Goal: Task Accomplishment & Management: Use online tool/utility

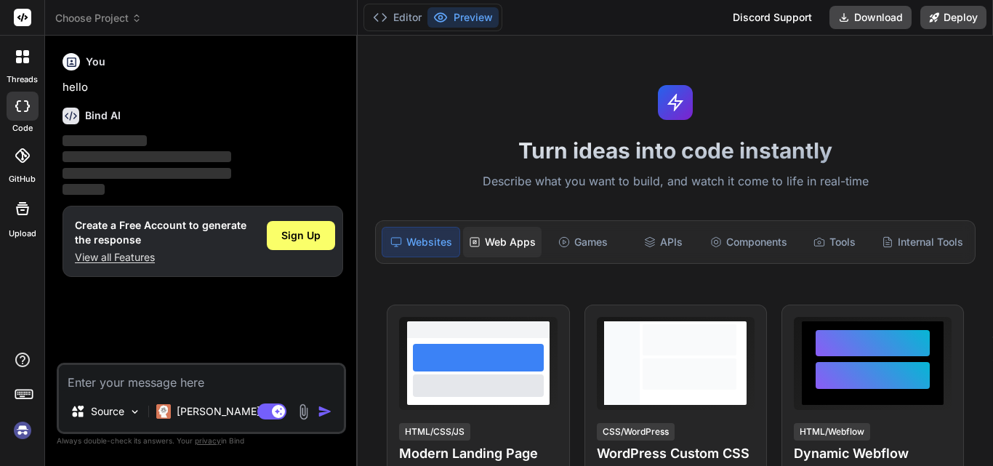
click at [527, 238] on div "Web Apps" at bounding box center [502, 242] width 78 height 31
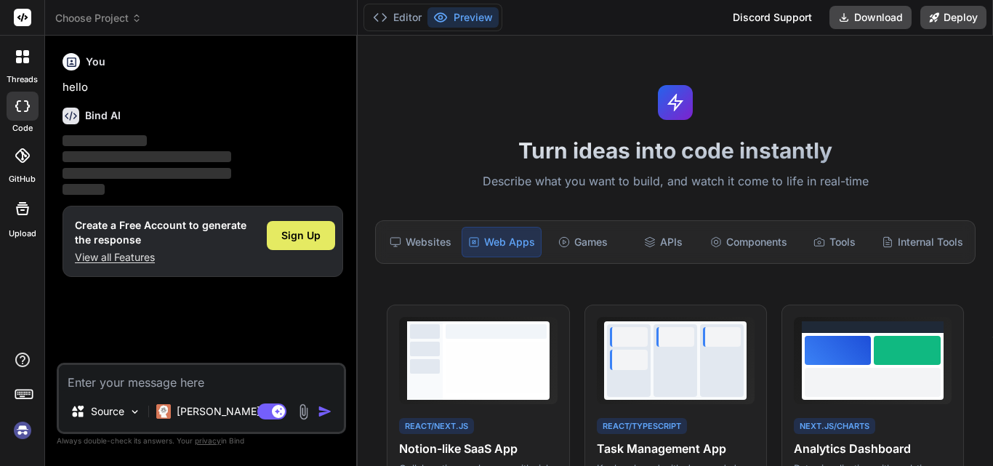
click at [321, 233] on div "Sign Up" at bounding box center [301, 235] width 68 height 29
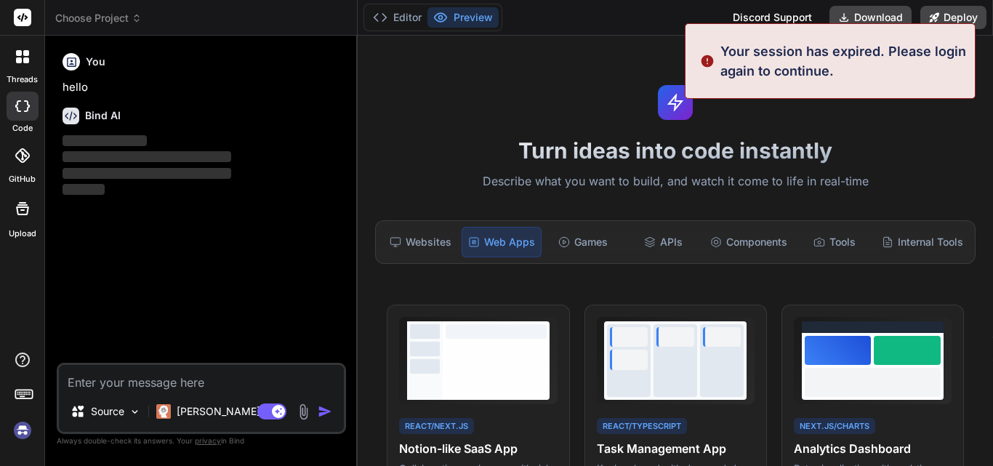
scroll to position [28, 0]
type textarea "x"
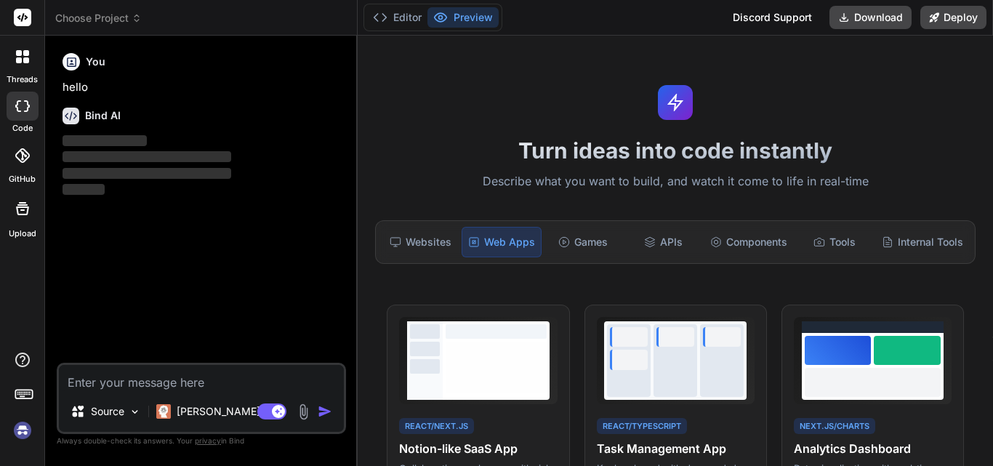
click at [172, 384] on textarea at bounding box center [201, 378] width 285 height 26
paste textarea "Lore-Ipsum Dolorsitamet Consecte ┌───────────────┐ │ Adip Elitse │ │ (Doeius/Te…"
type textarea "Lore-Ipsum Dolorsitamet Consecte ┌───────────────┐ │ Adip Elitse │ │ (Doeius/Te…"
type textarea "x"
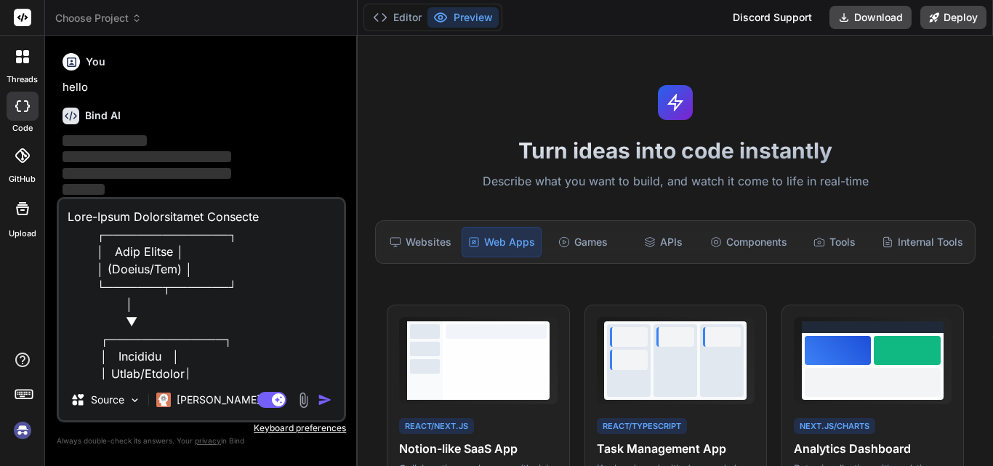
scroll to position [4327, 0]
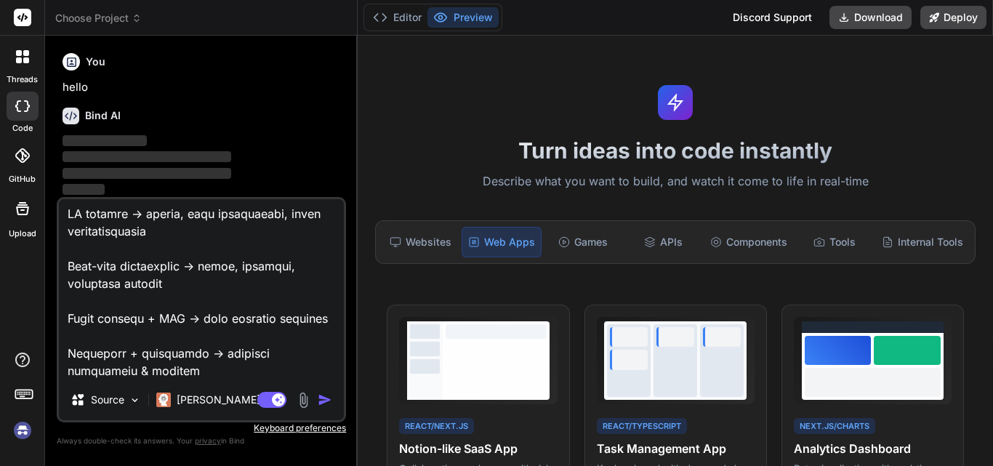
type textarea "Lore-Ipsum Dolorsitamet Consecte ┌───────────────┐ │ Adip Elitse │ │ (Doeius/Te…"
click at [324, 403] on img "button" at bounding box center [325, 399] width 15 height 15
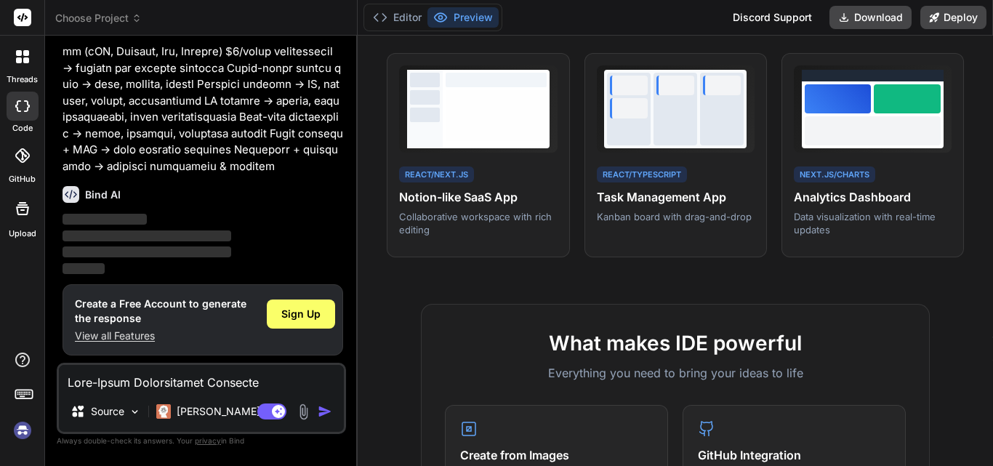
scroll to position [148, 0]
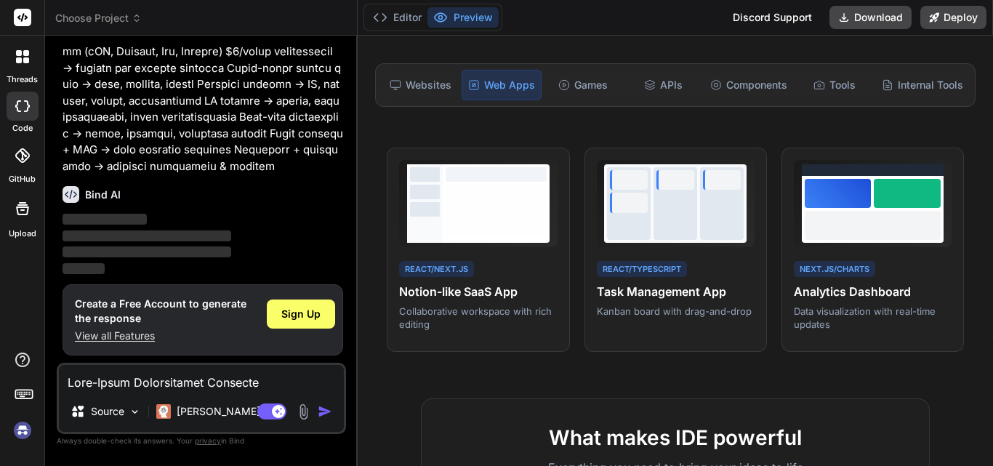
drag, startPoint x: 992, startPoint y: 65, endPoint x: 992, endPoint y: 106, distance: 41.4
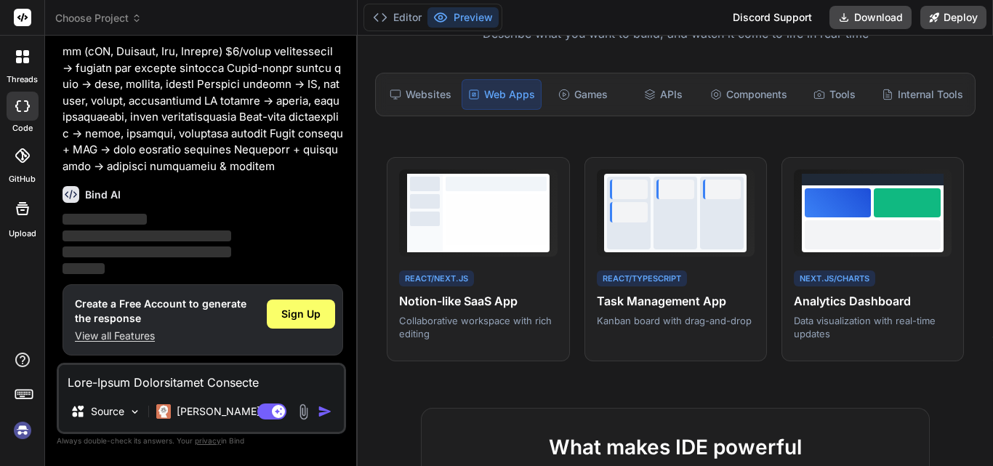
click at [25, 425] on img at bounding box center [22, 430] width 25 height 25
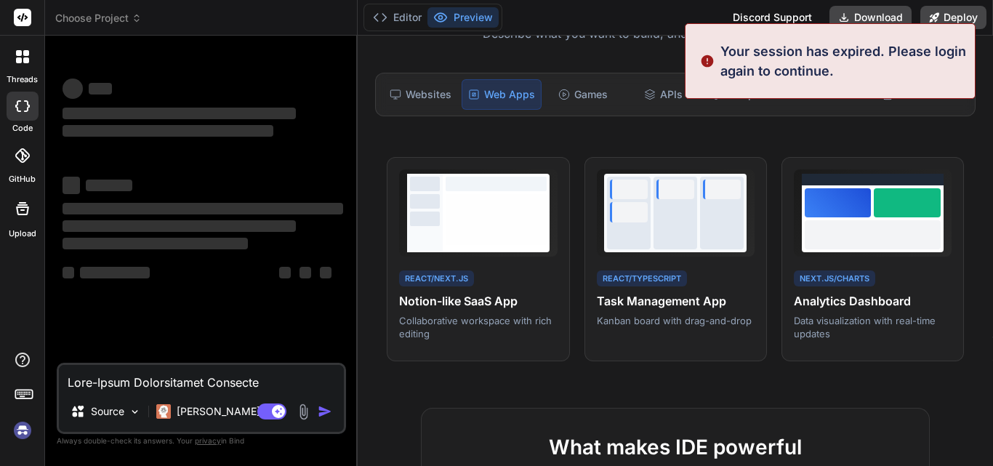
scroll to position [83, 0]
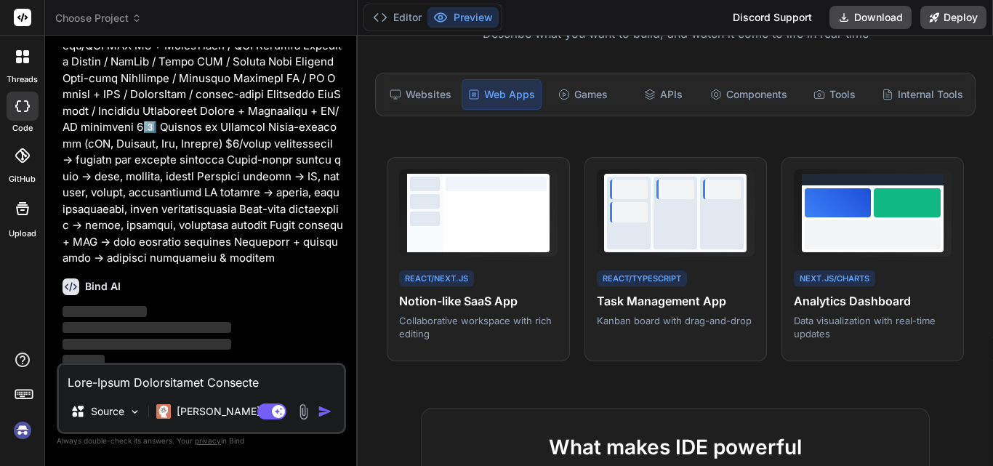
scroll to position [1406, 0]
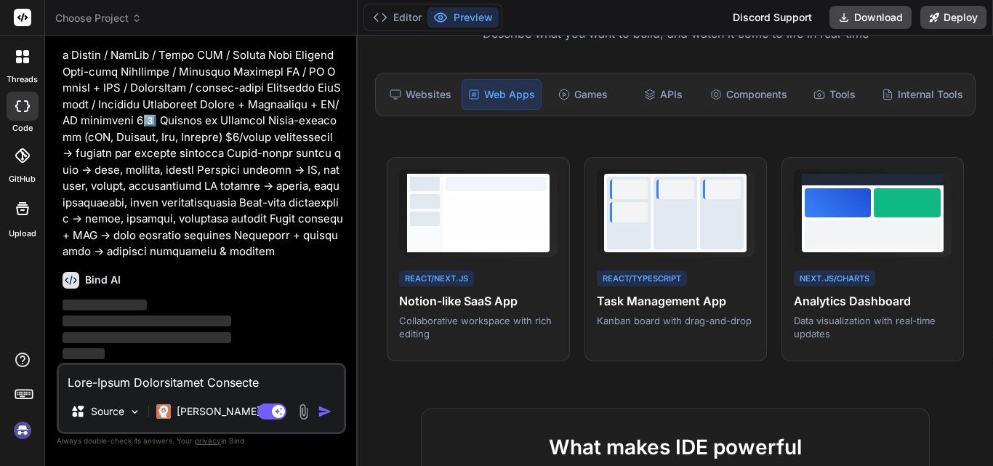
click at [17, 432] on img at bounding box center [22, 430] width 25 height 25
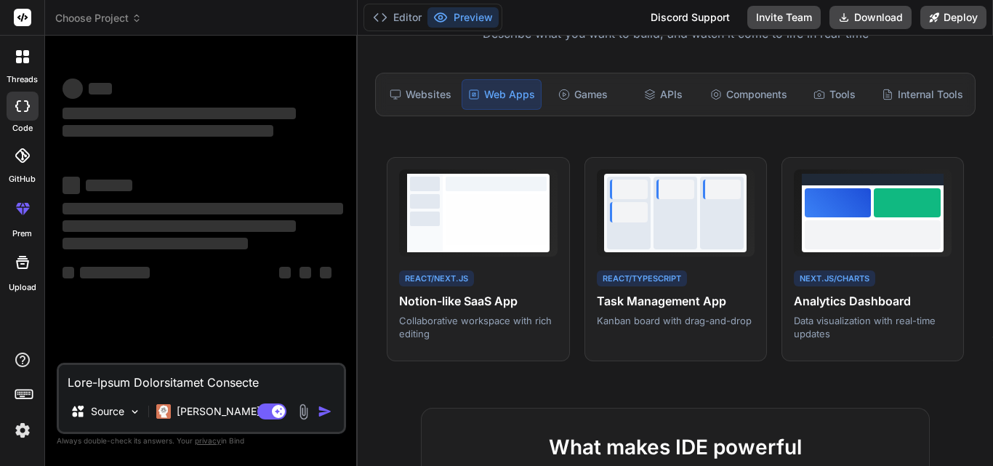
scroll to position [0, 0]
type textarea "x"
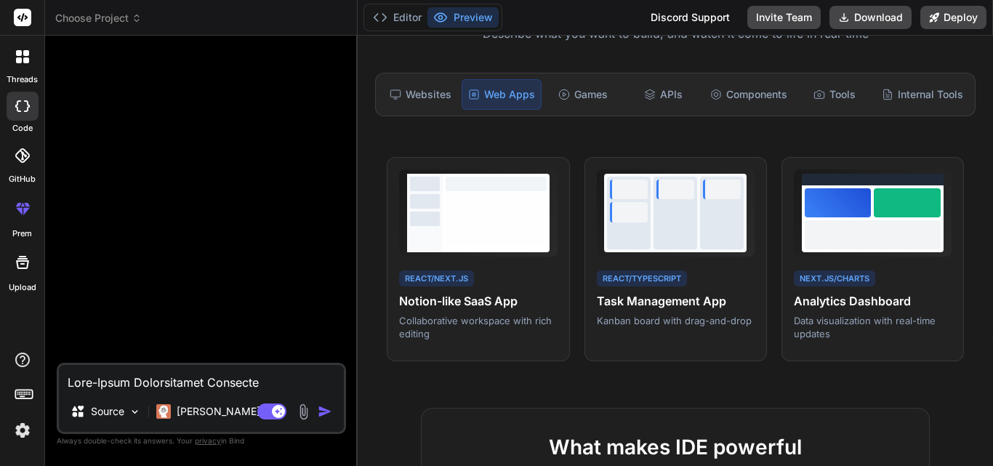
click at [203, 382] on textarea at bounding box center [201, 378] width 285 height 26
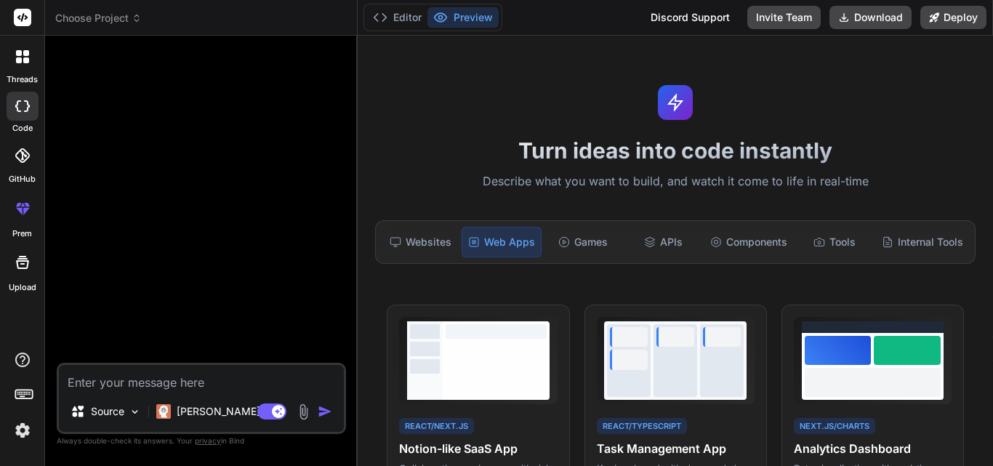
paste textarea "High-Level Architecture Overview ┌───────────────┐ │ User Device │ │ (Mobile/We…"
type textarea "High-Level Architecture Overview ┌───────────────┐ │ User Device │ │ (Mobile/We…"
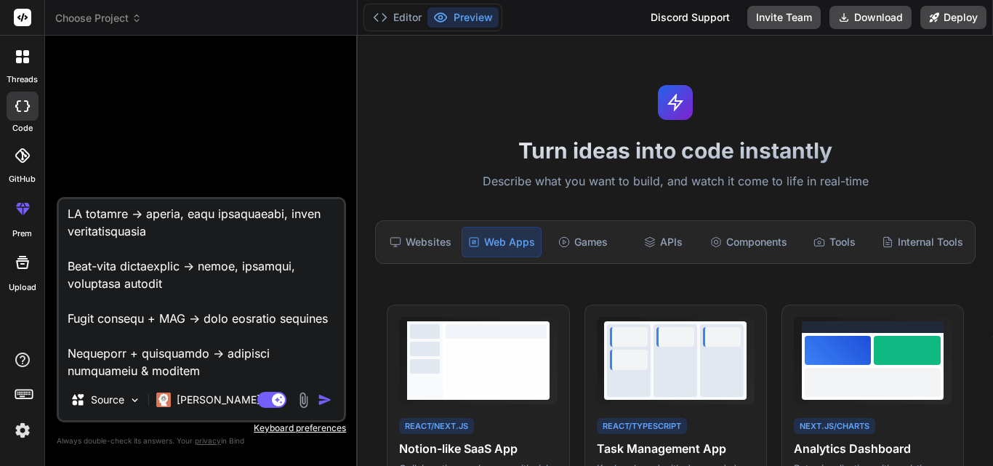
type textarea "x"
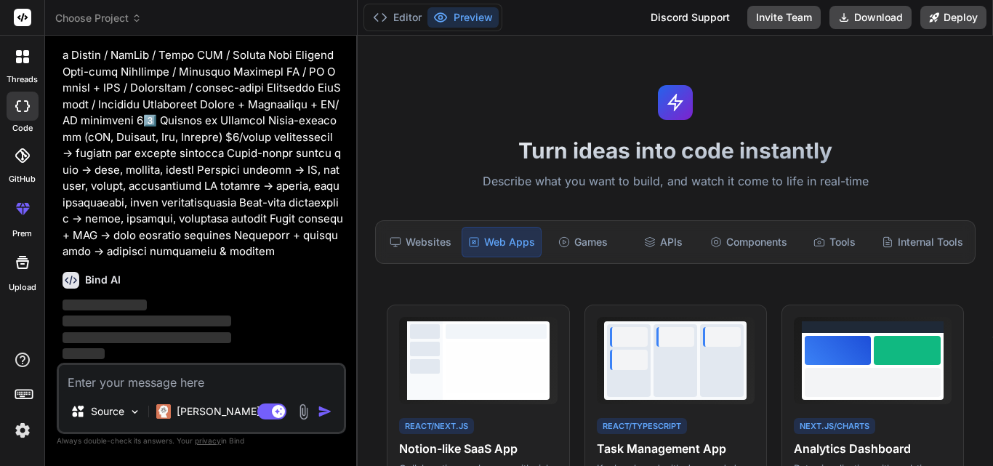
scroll to position [1406, 0]
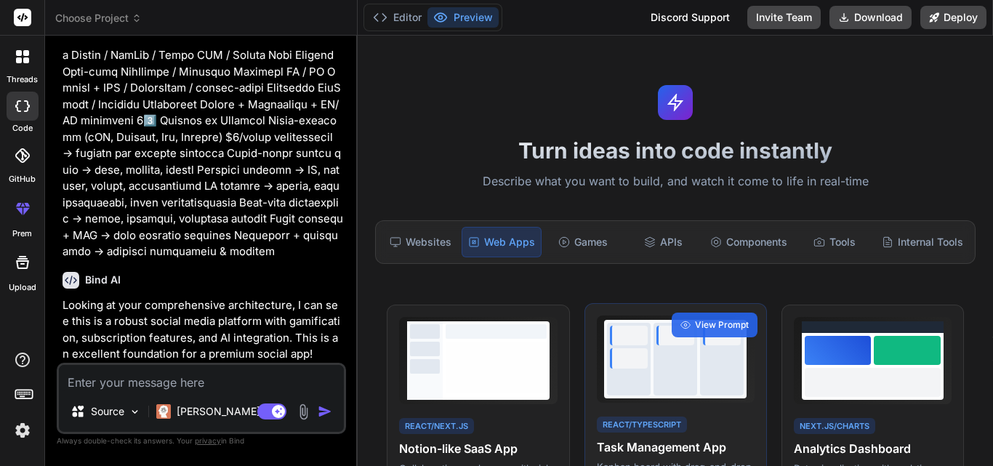
type textarea "x"
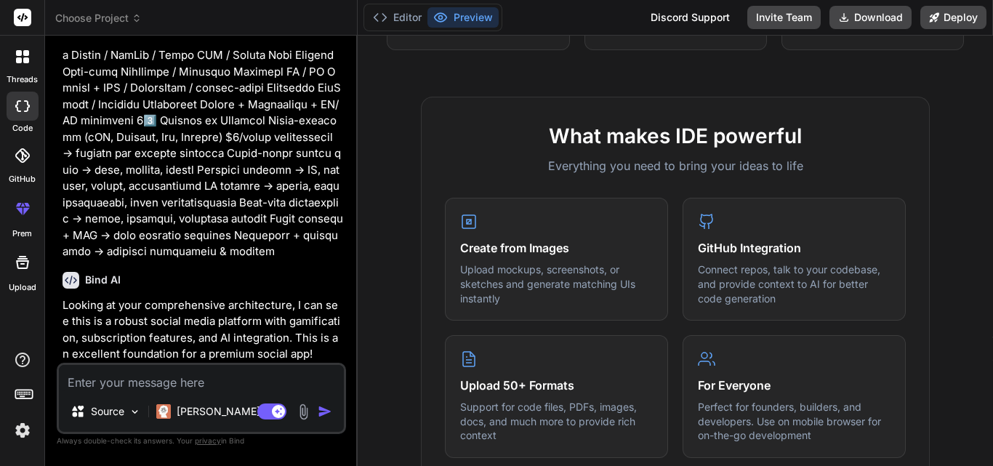
scroll to position [468, 0]
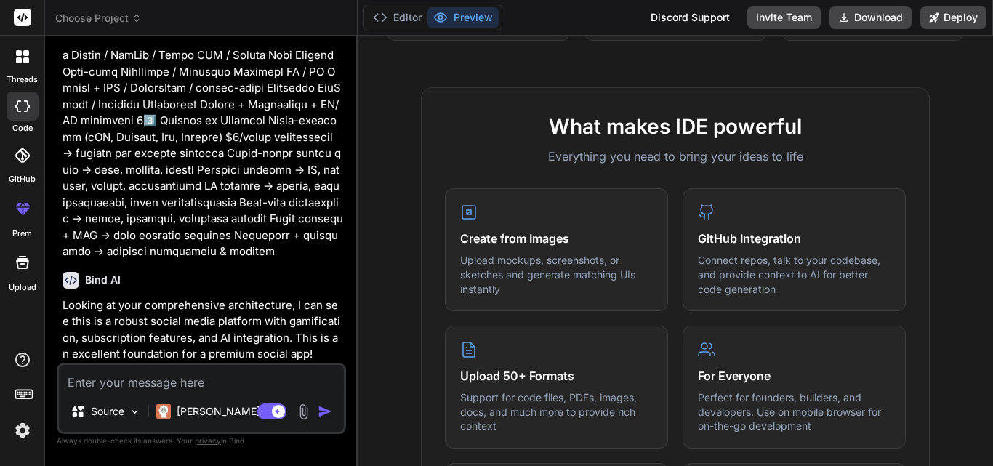
drag, startPoint x: 992, startPoint y: 169, endPoint x: 992, endPoint y: 297, distance: 127.9
click at [306, 334] on p "Looking at your comprehensive architecture, I can see this is a robust social m…" at bounding box center [203, 329] width 281 height 65
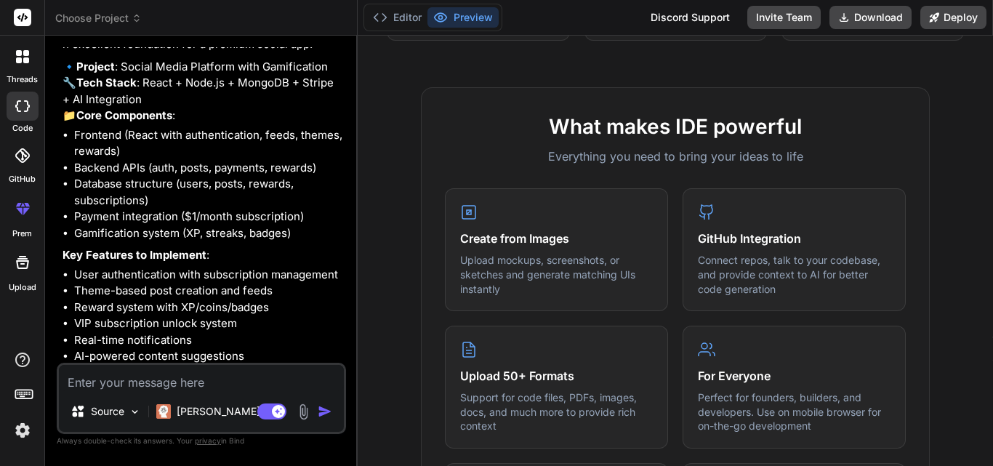
scroll to position [1807, 0]
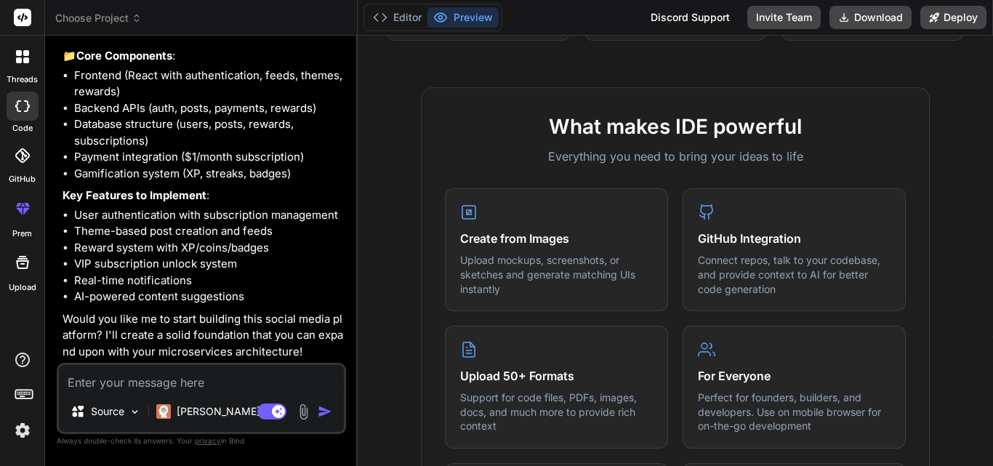
click at [306, 334] on p "Would you like me to start building this social media platform? I'll create a s…" at bounding box center [203, 335] width 281 height 49
click at [308, 260] on li "VIP subscription unlock system" at bounding box center [208, 264] width 269 height 17
click at [220, 378] on textarea at bounding box center [201, 378] width 285 height 26
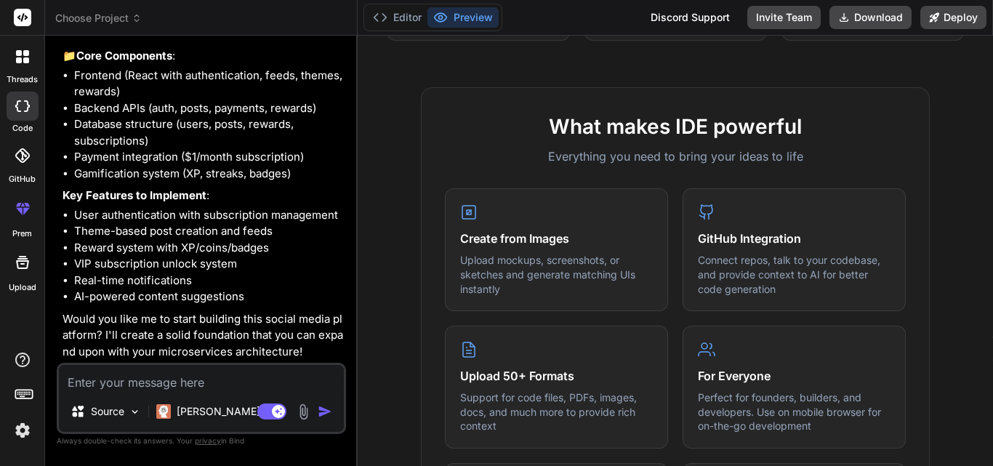
type textarea "y"
type textarea "x"
type textarea "ye"
type textarea "x"
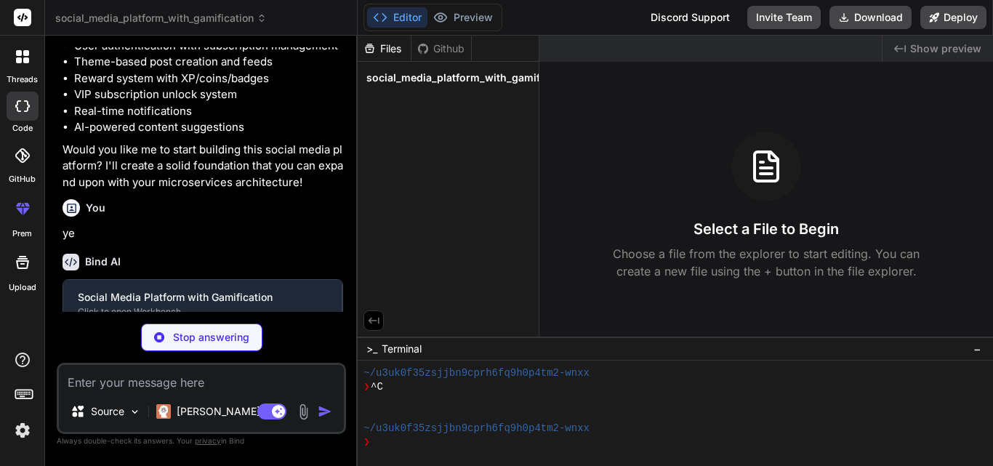
scroll to position [1959, 0]
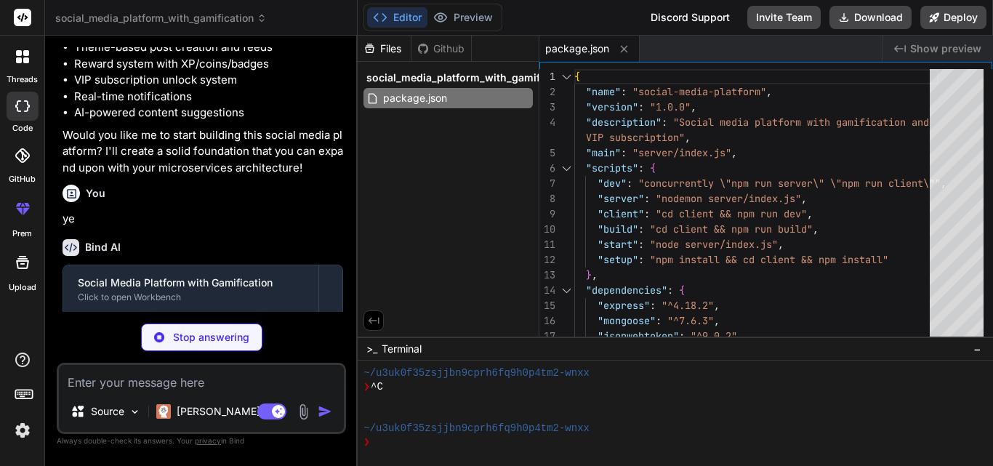
type textarea "x"
type textarea "}"
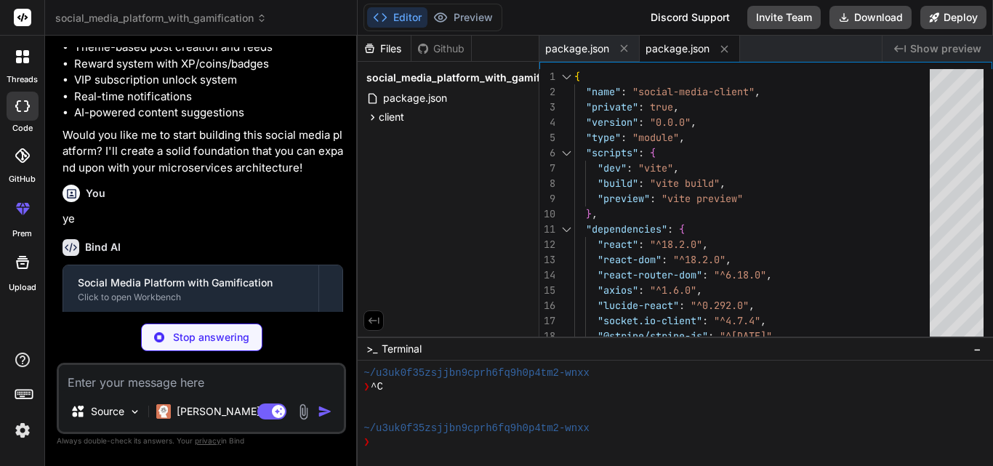
type textarea "x"
type textarea "} } } })"
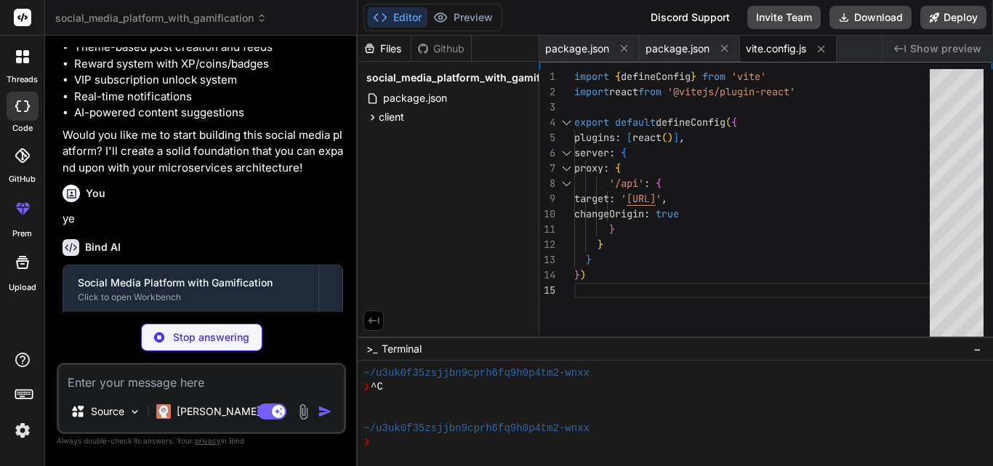
type textarea "x"
type textarea "animation: { 'bounce-slow': 'bounce 2s infinite', 'pulse-slow': 'pulse 3s infin…"
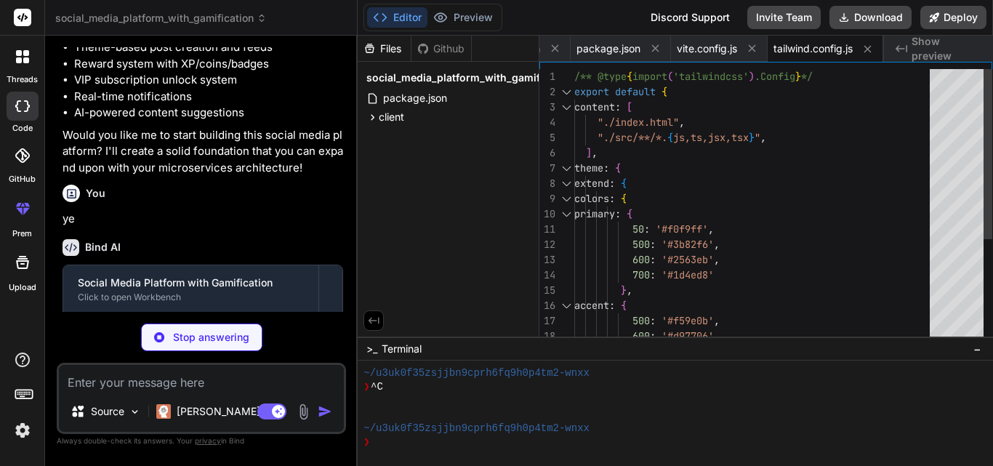
type textarea "x"
type textarea "export default { plugins: { tailwindcss: {}, autoprefixer: {}, }, }"
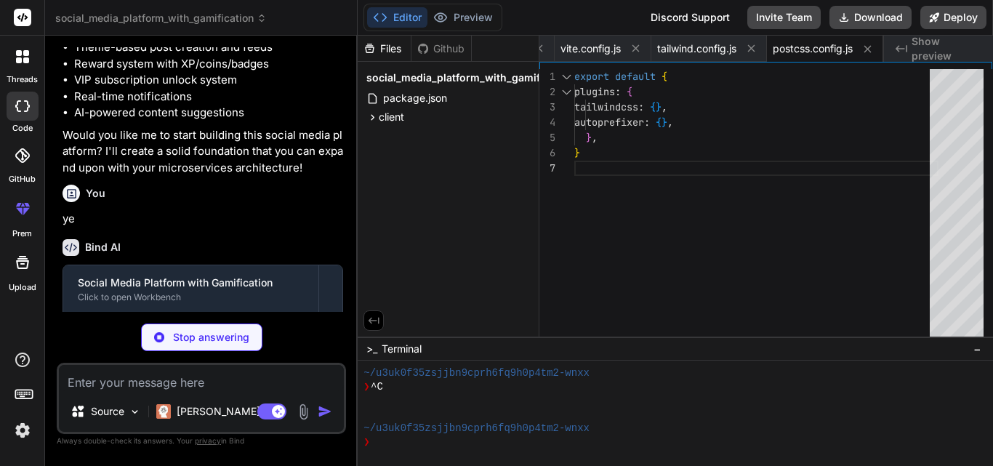
type textarea "x"
type textarea "<div id="root"></div> <script type="module" src="/src/main.jsx"></script> </bod…"
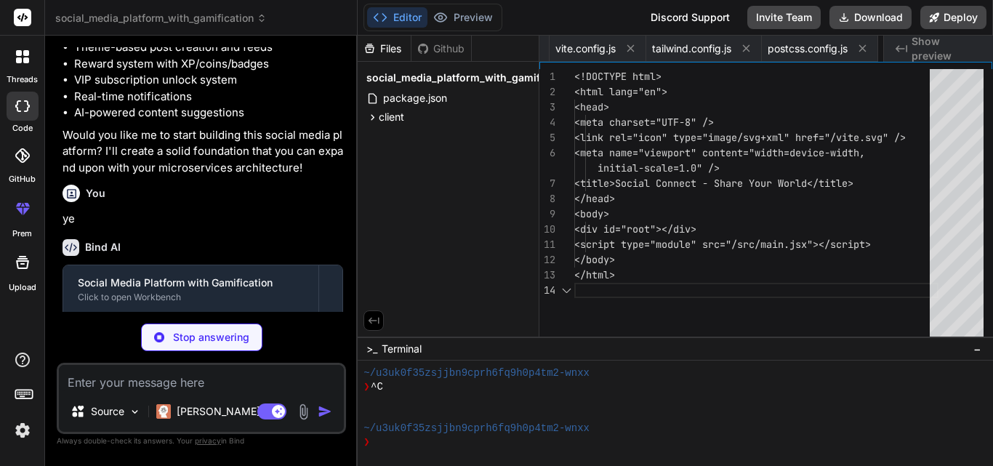
scroll to position [0, 278]
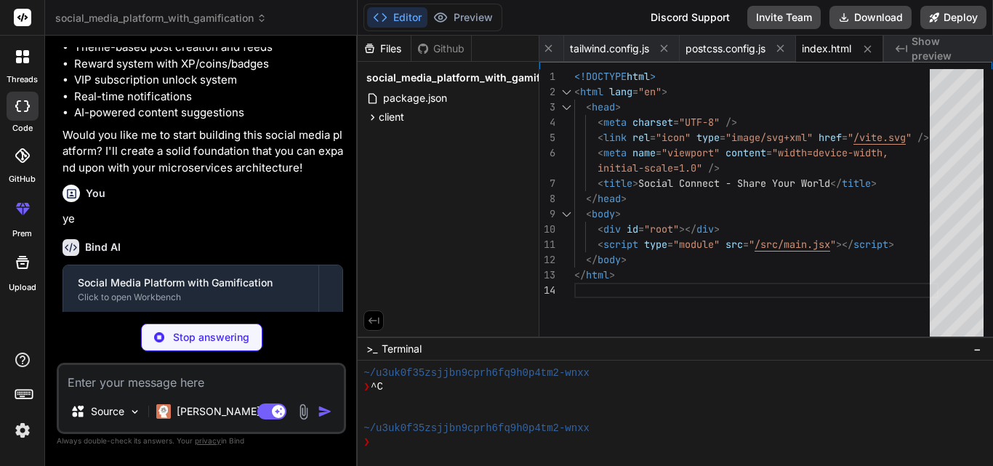
type textarea "x"
type textarea "<App /> <Toaster position="top-right" /> </AuthProvider> </React.StrictMode>, )"
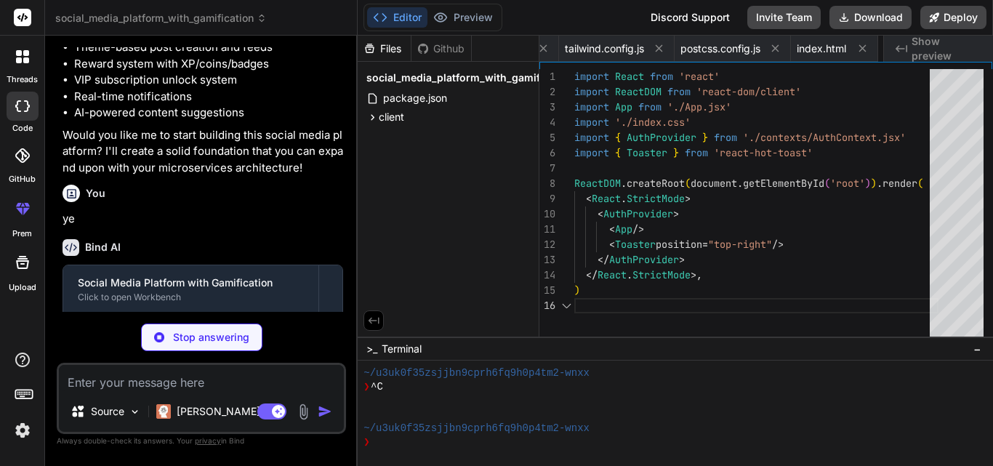
scroll to position [0, 365]
type textarea "x"
type textarea "@keyframes shimmer { 0% { opacity: 0.8; } 100% { opacity: 1; } }"
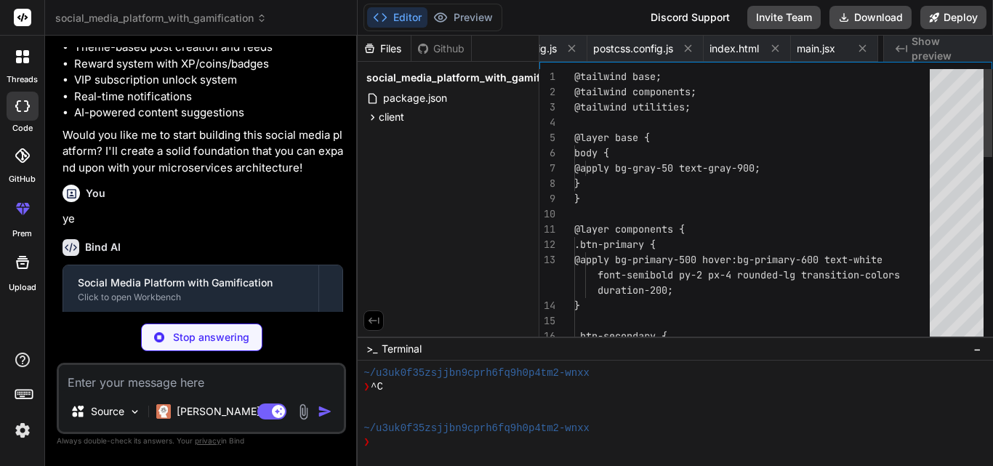
scroll to position [0, 452]
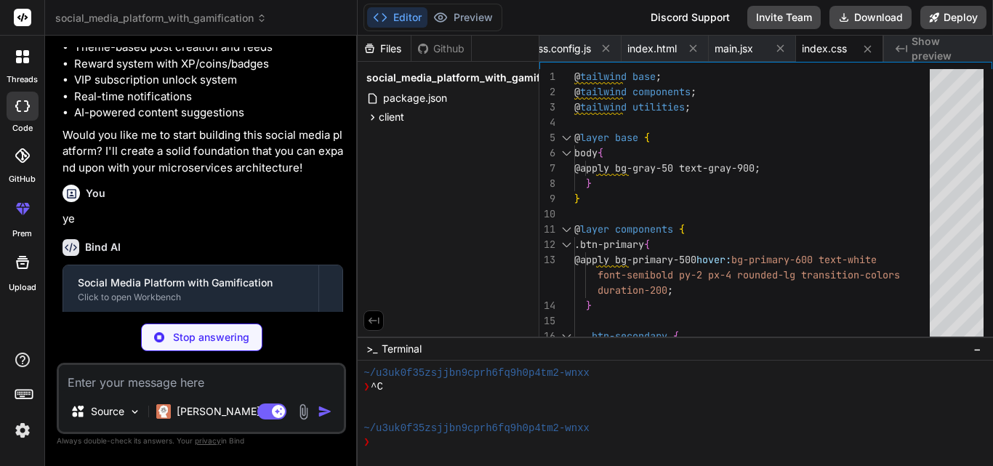
type textarea "x"
type textarea "<Subscription /> : <Navigate to="/login" />} /> </Routes> </main> </div> </Rout…"
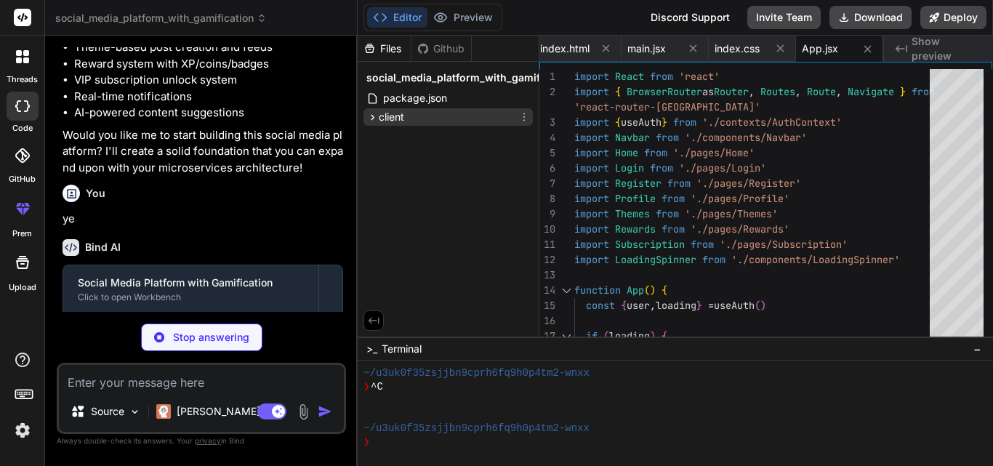
type textarea "x"
type textarea "}"
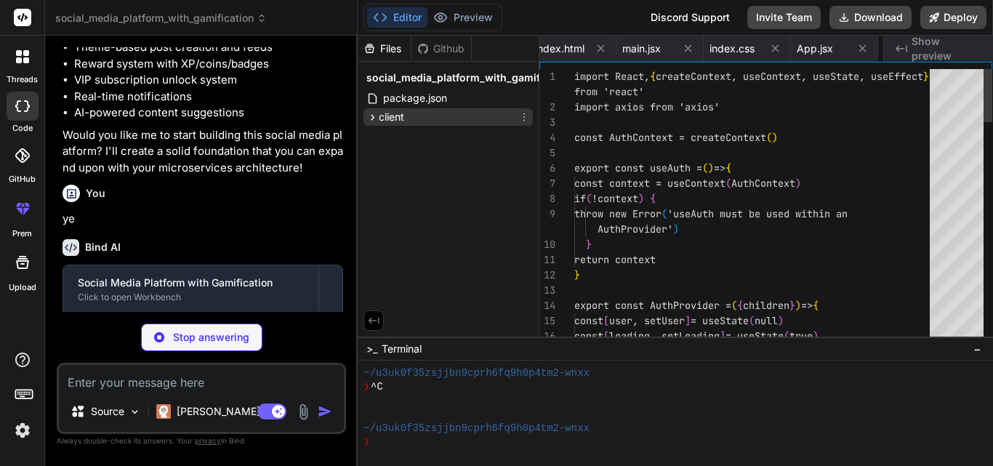
scroll to position [0, 652]
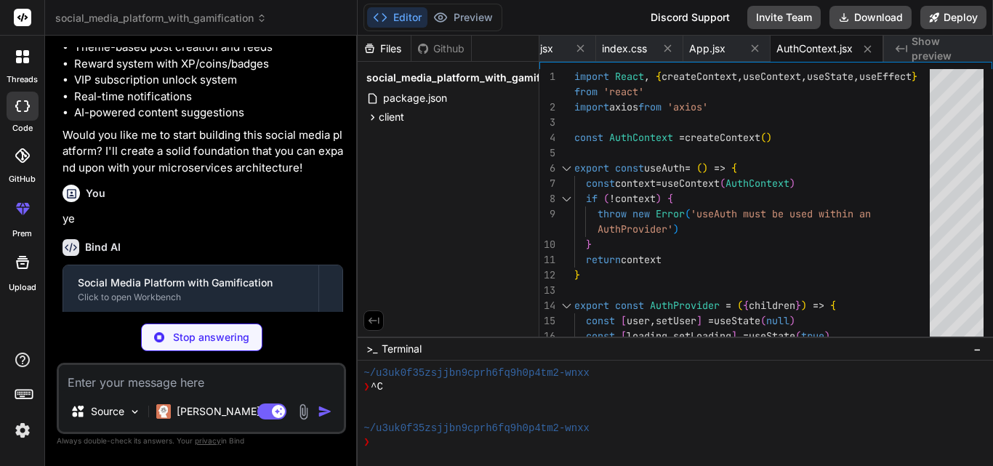
type textarea "x"
type textarea "export default Navbar"
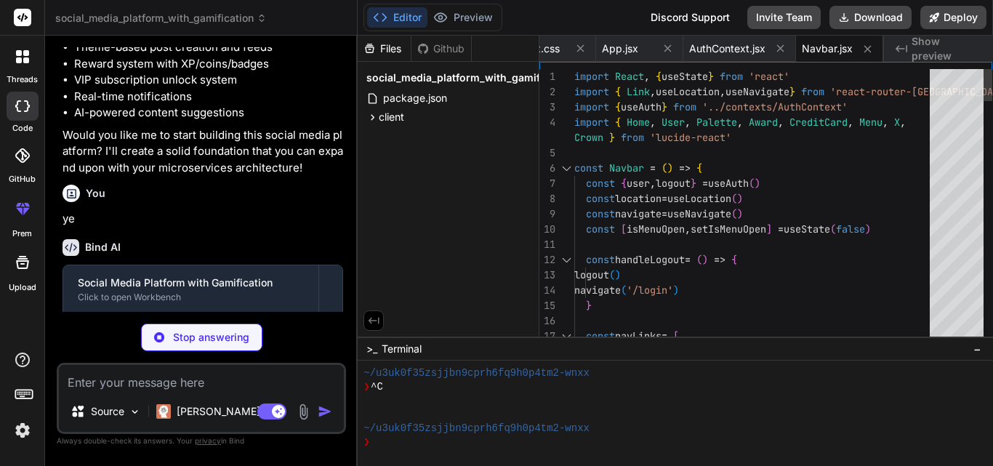
click at [329, 227] on p "ye" at bounding box center [203, 219] width 281 height 17
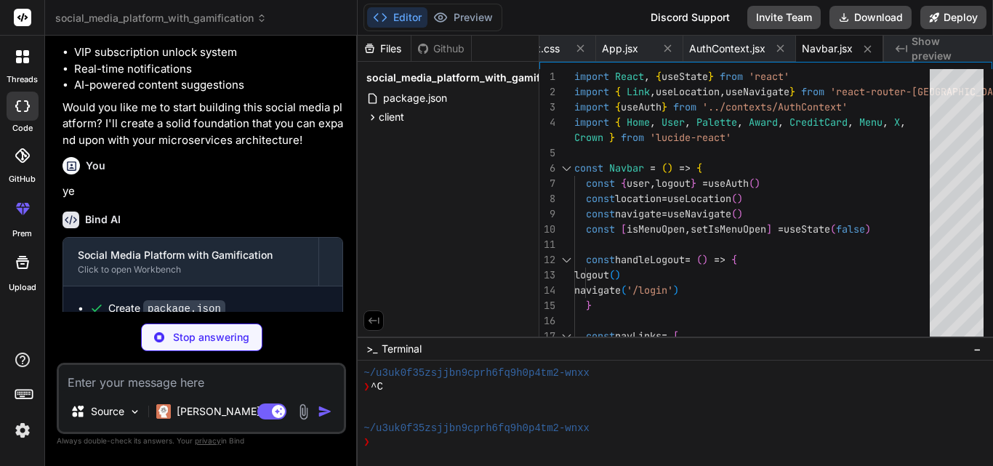
type textarea "x"
type textarea "} export default LoadingSpinner"
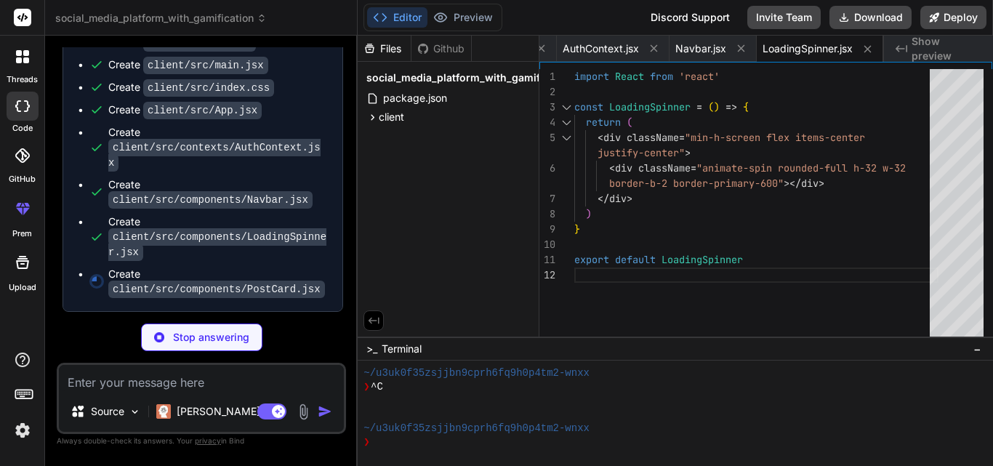
scroll to position [2382, 0]
type textarea "x"
type textarea "} export default PostCard"
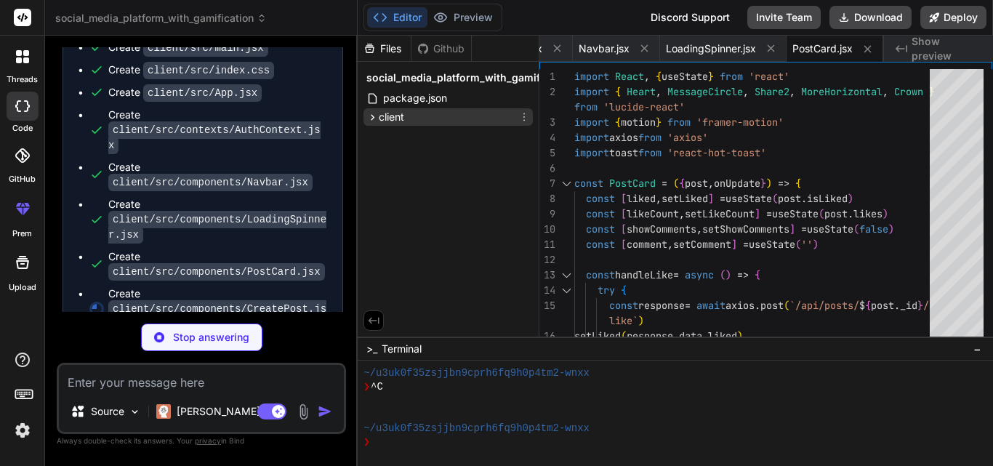
click at [380, 120] on span "client" at bounding box center [391, 117] width 25 height 15
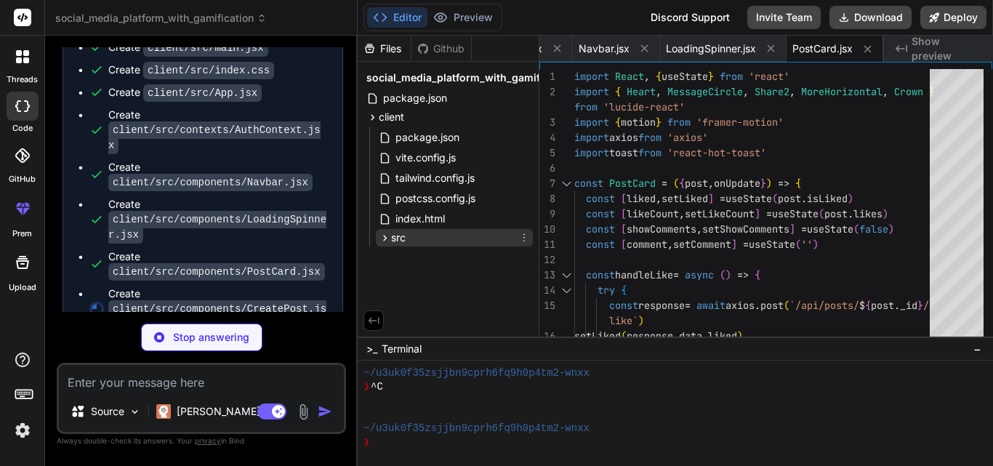
click at [382, 235] on icon at bounding box center [385, 238] width 12 height 12
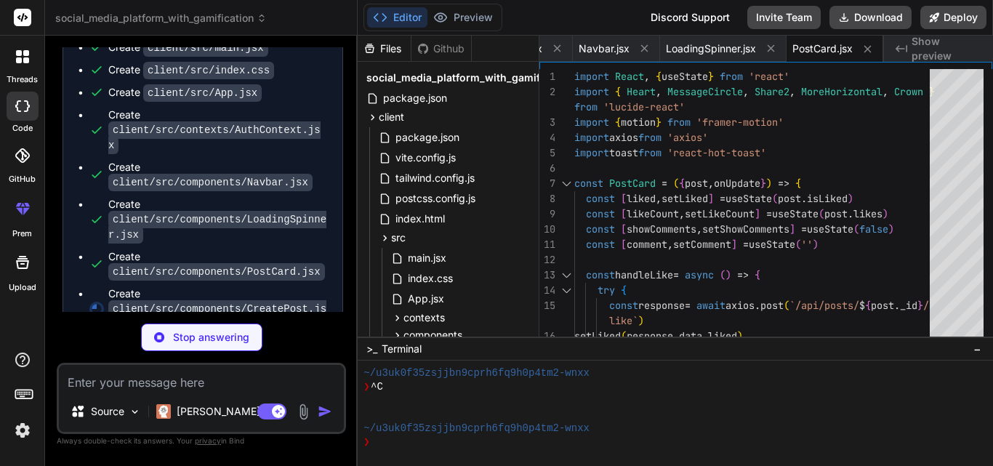
click at [534, 213] on div "social_media_platform_with_gamification package.json client package.json vite.c…" at bounding box center [448, 207] width 181 height 291
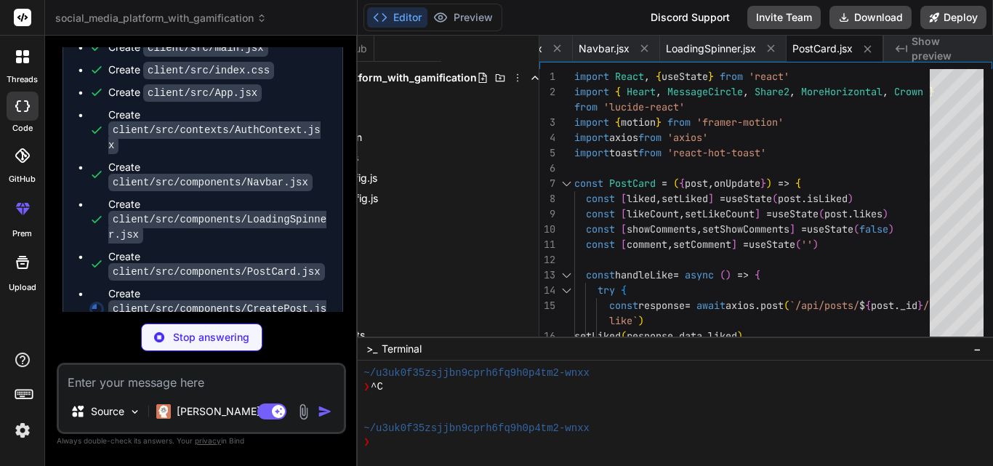
drag, startPoint x: 534, startPoint y: 213, endPoint x: 489, endPoint y: 283, distance: 83.1
click at [489, 283] on div "Files Github social_media_platform_with_gamification package.json client packag…" at bounding box center [449, 186] width 182 height 301
click at [451, 333] on div "Files Github social_media_platform_with_gamification package.json client packag…" at bounding box center [449, 186] width 182 height 301
type textarea "x"
type textarea "</div> </form> </motion.div> ) } export default CreatePost"
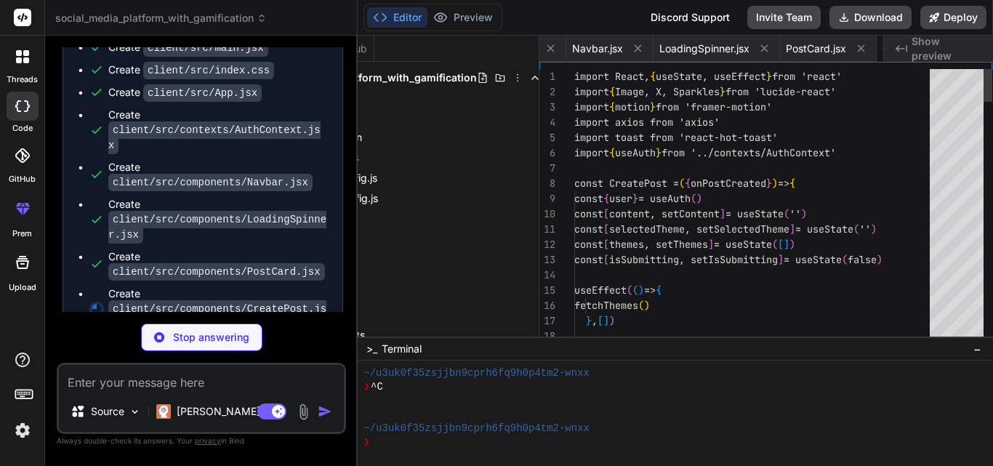
scroll to position [0, 1070]
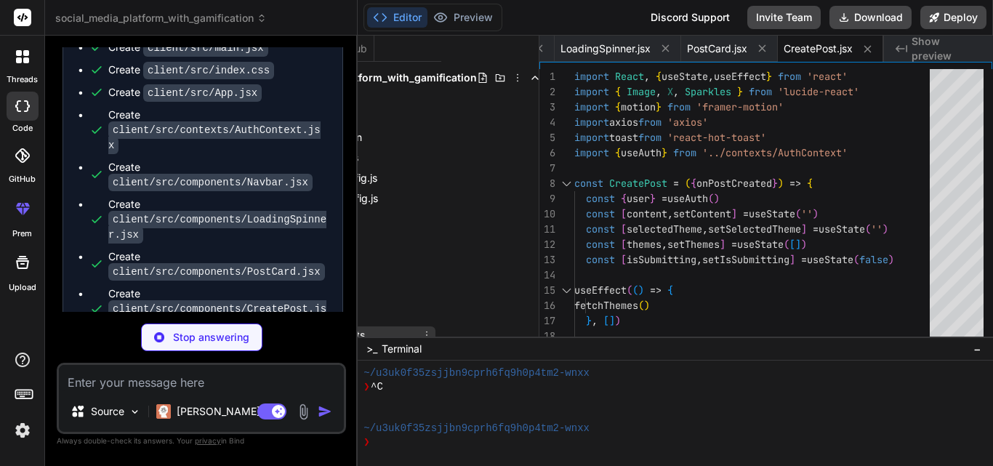
drag, startPoint x: 451, startPoint y: 333, endPoint x: 402, endPoint y: 332, distance: 49.4
click at [402, 332] on div "Files Github social_media_platform_with_gamification package.json client packag…" at bounding box center [449, 186] width 182 height 301
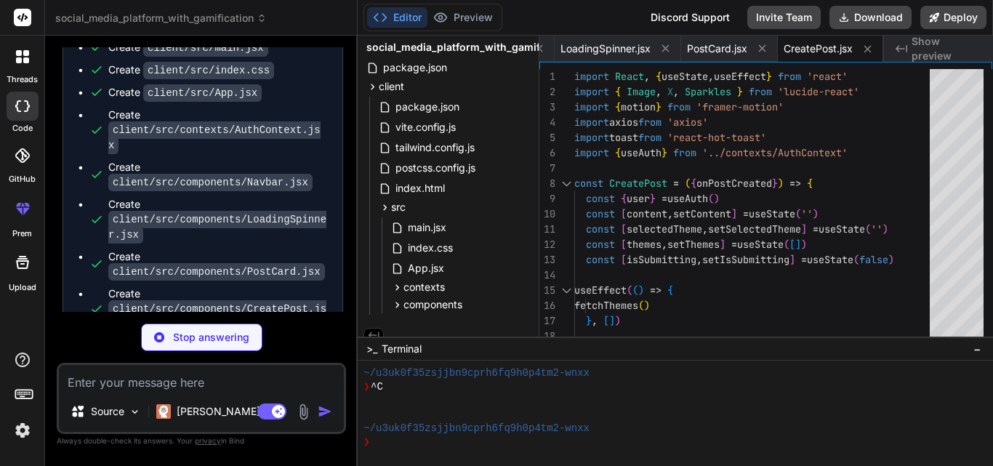
scroll to position [45, 0]
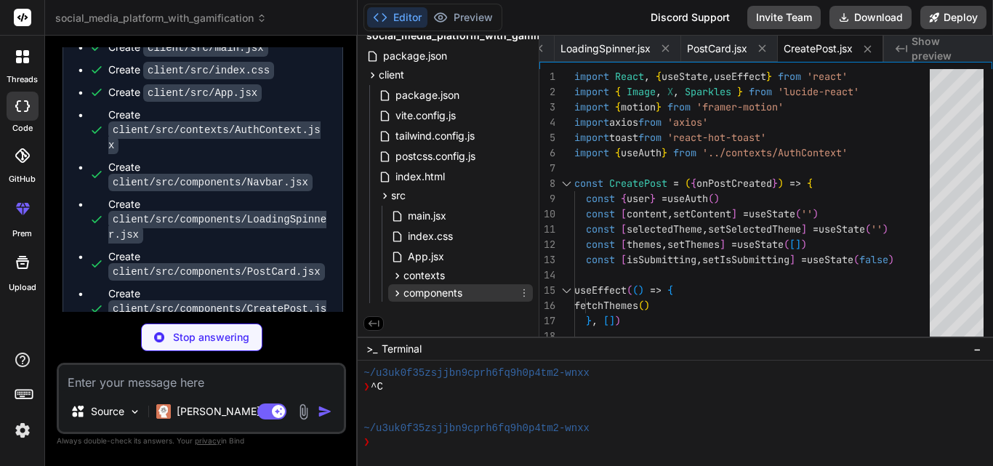
click at [410, 287] on span "components" at bounding box center [432, 293] width 59 height 15
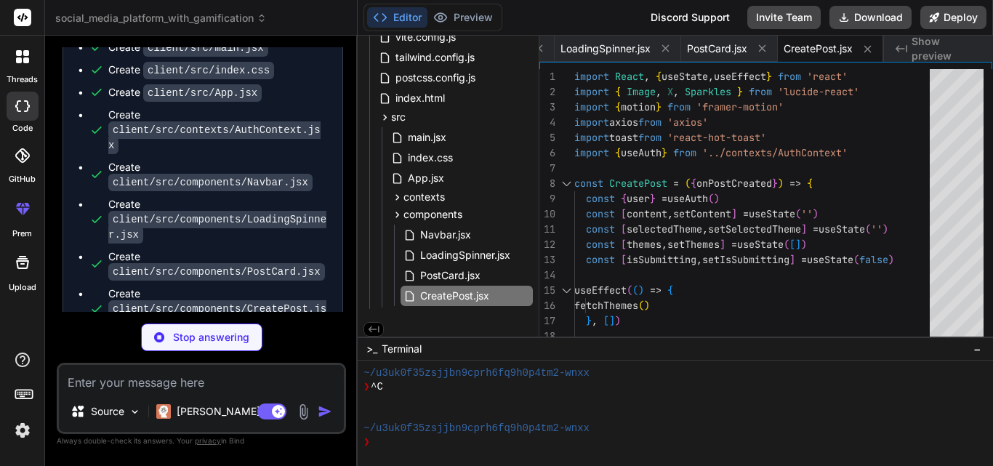
scroll to position [129, 0]
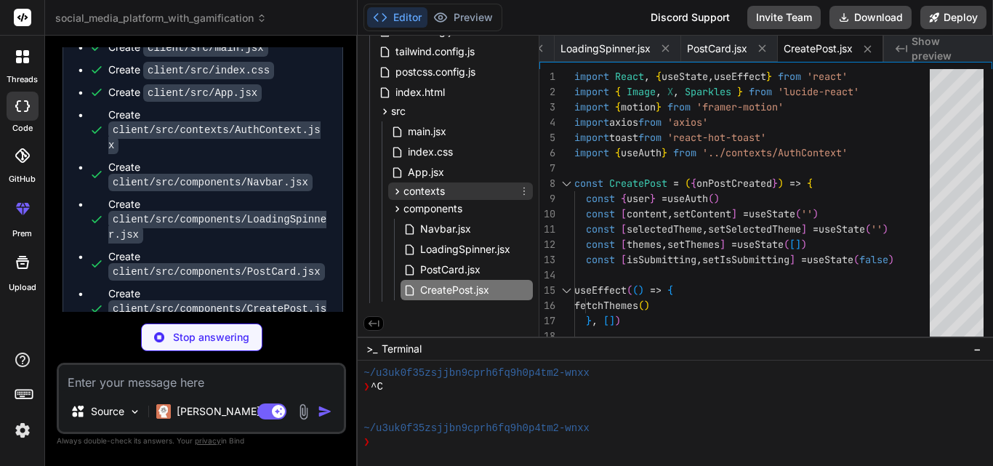
click at [396, 190] on icon at bounding box center [397, 191] width 12 height 12
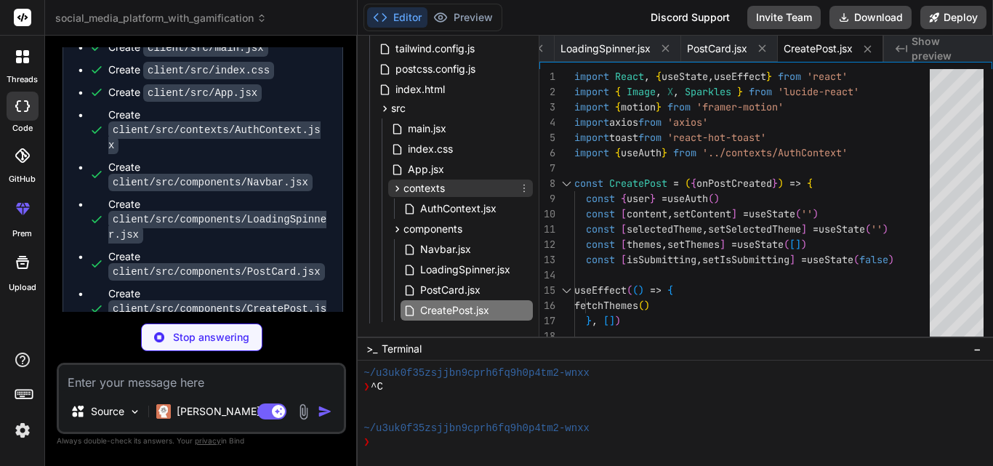
click at [396, 190] on icon at bounding box center [397, 188] width 12 height 12
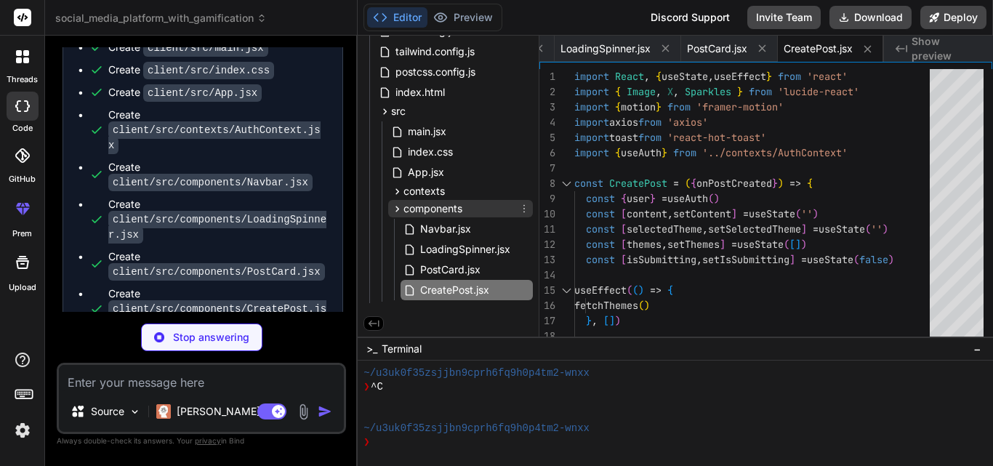
click at [398, 204] on icon at bounding box center [397, 209] width 12 height 12
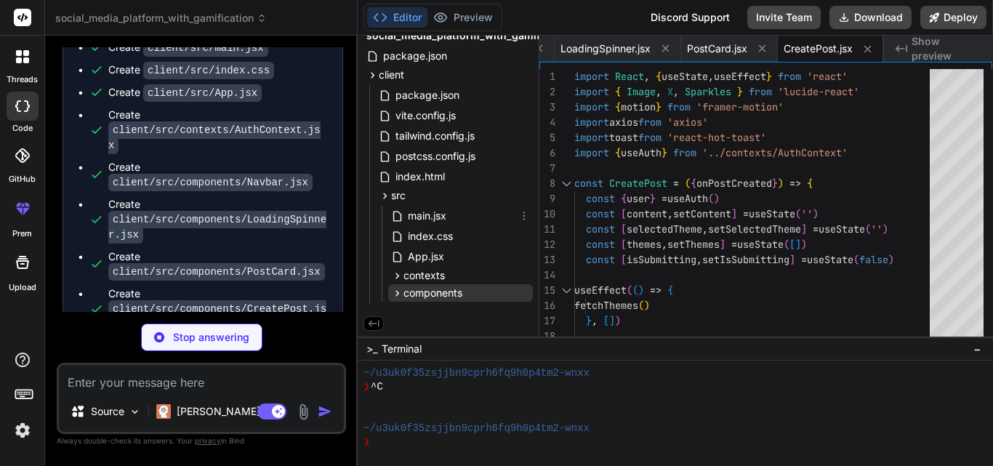
scroll to position [45, 0]
type textarea "x"
type textarea "export default Home"
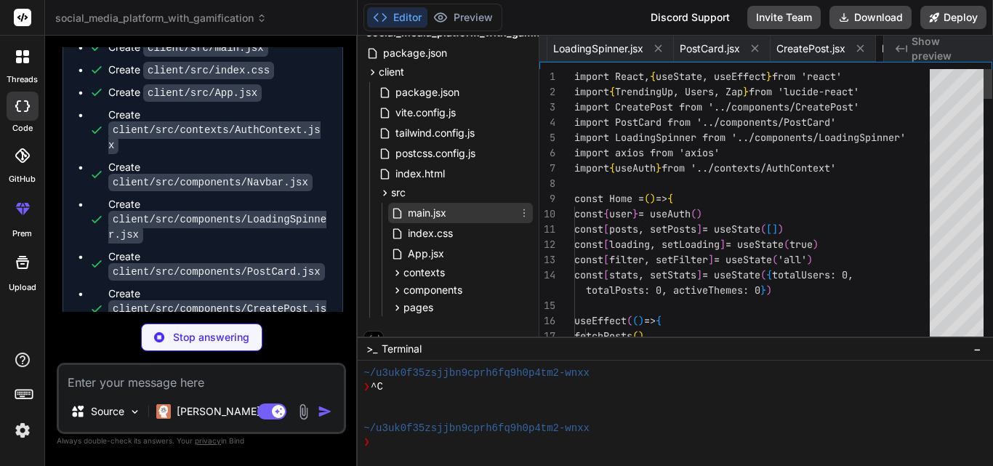
scroll to position [63, 0]
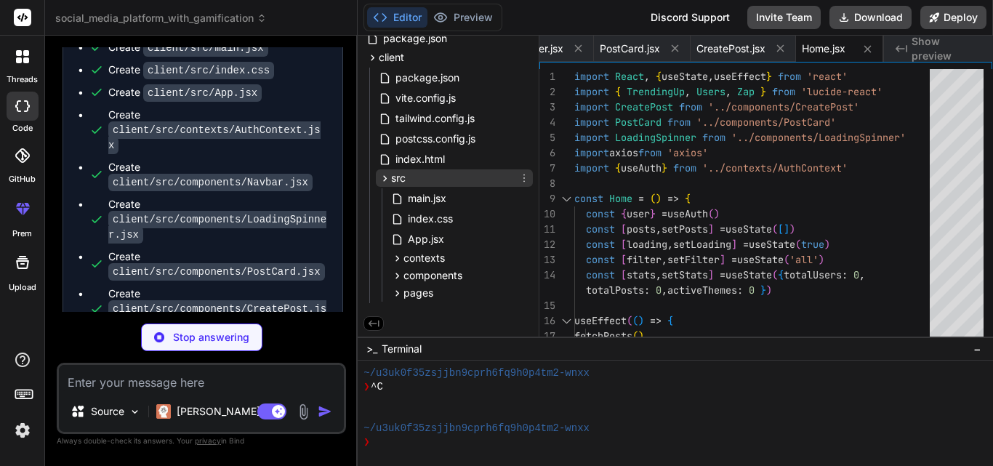
click at [389, 177] on icon at bounding box center [385, 178] width 12 height 12
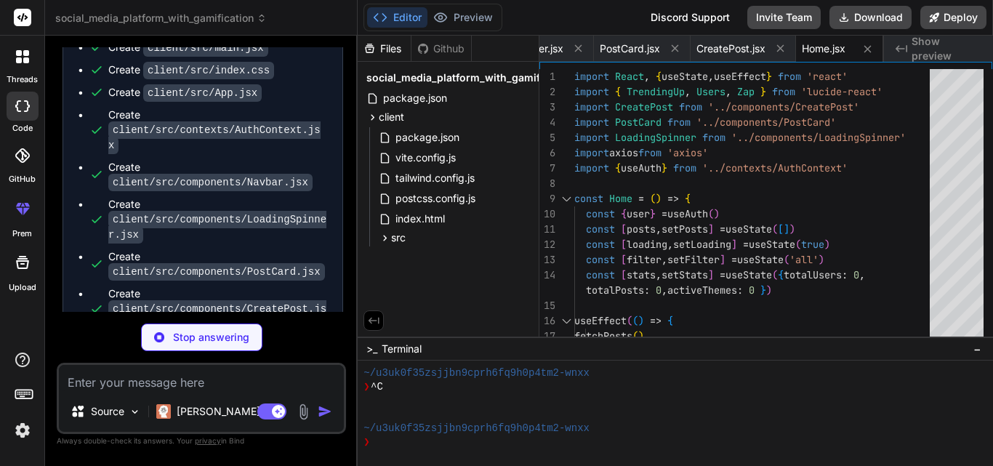
click at [247, 222] on div "Create client/src/components/LoadingSpinner.jsx" at bounding box center [217, 219] width 219 height 45
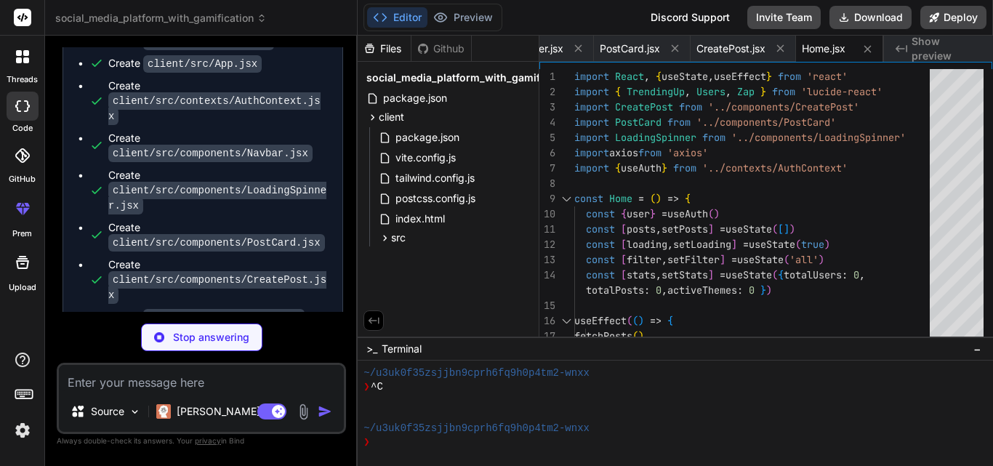
scroll to position [2464, 0]
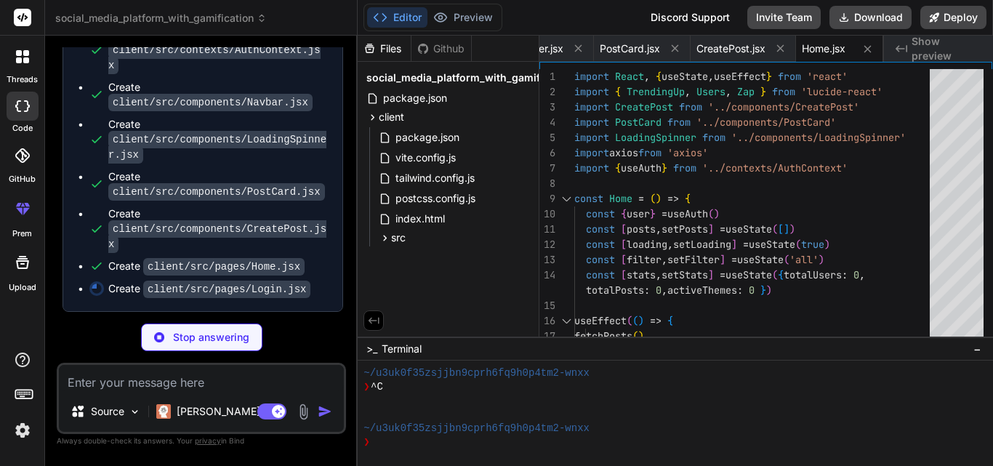
type textarea "x"
type textarea "</form> </div> </div> ) } export default Login"
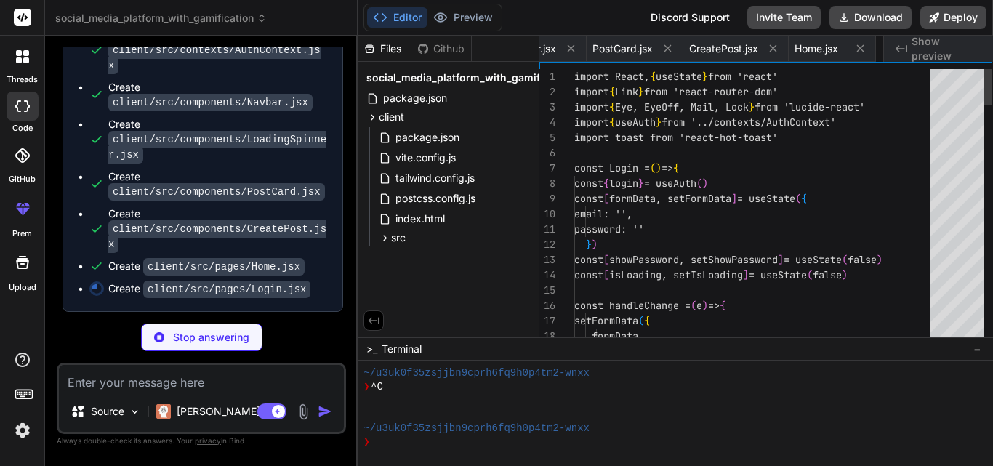
scroll to position [0, 1244]
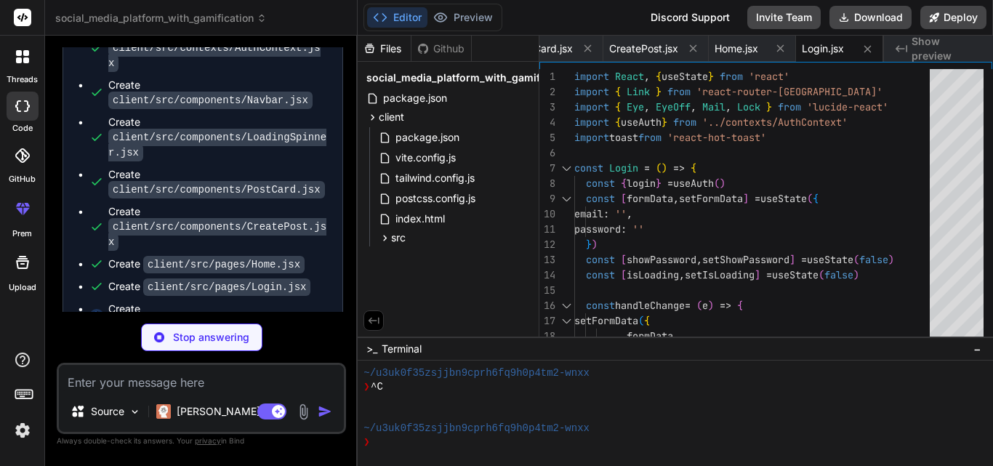
type textarea "x"
type textarea "} export default Register"
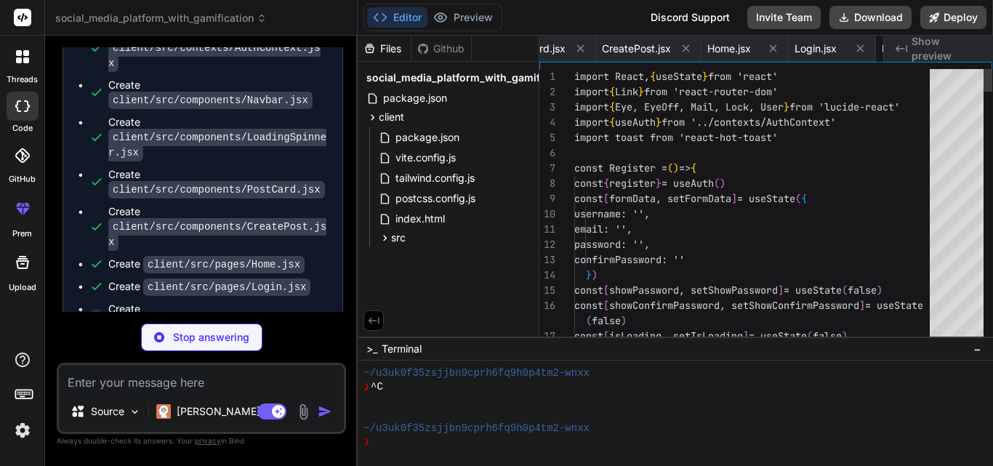
scroll to position [0, 1336]
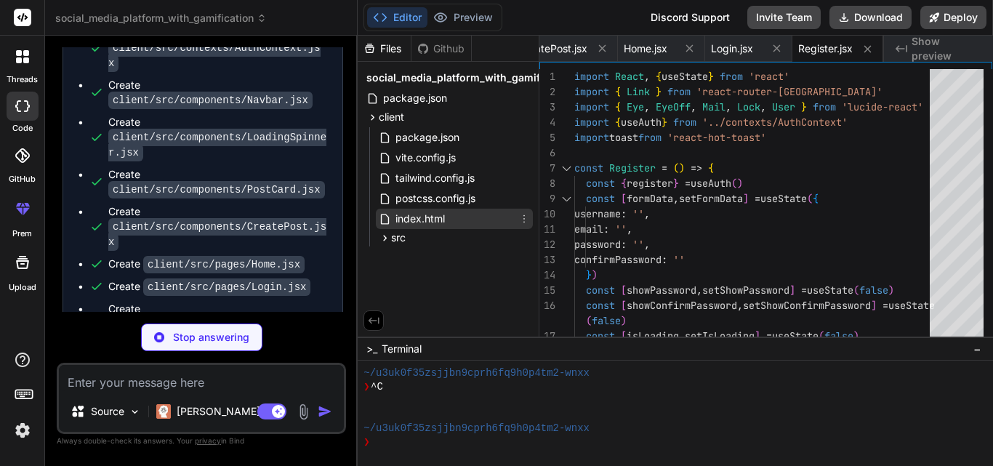
click at [408, 212] on span "index.html" at bounding box center [420, 218] width 52 height 17
type textarea "x"
type textarea "<div id="root"></div> <script type="module" src="/src/main.jsx"></script> </bod…"
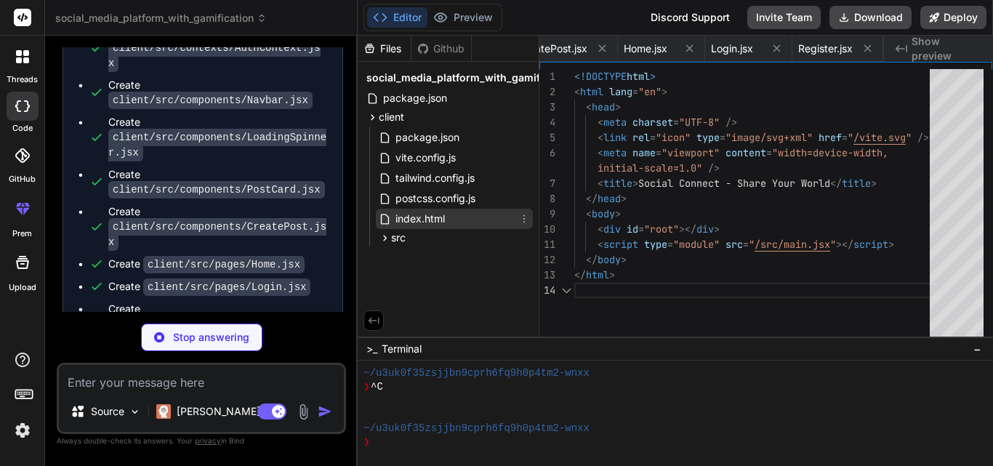
scroll to position [0, 534]
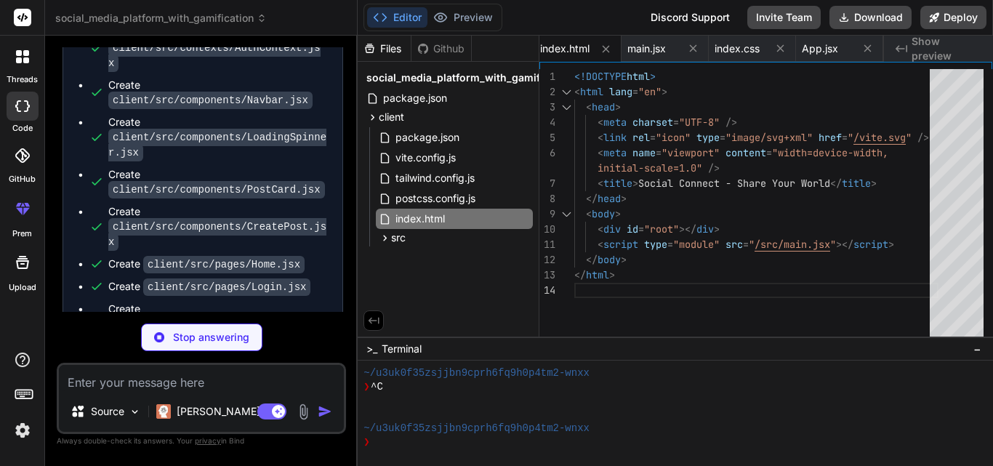
click at [322, 243] on div "Create client/src/components/CreatePost.jsx" at bounding box center [217, 226] width 219 height 45
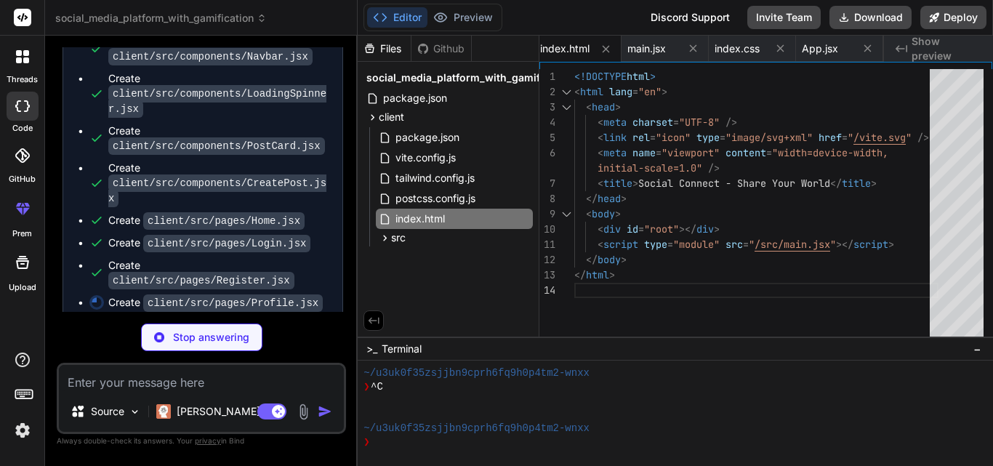
scroll to position [2510, 0]
type textarea "x"
type textarea ") } export default Profile"
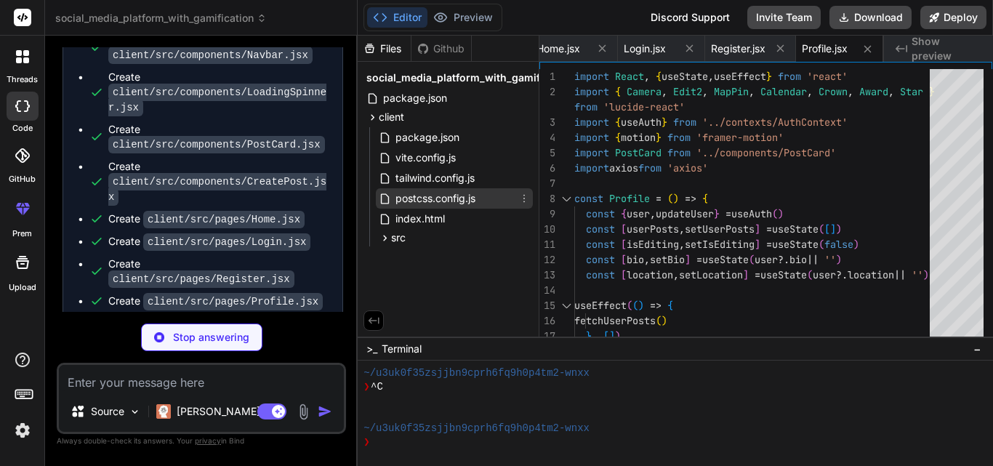
type textarea "x"
click at [444, 201] on span "postcss.config.js" at bounding box center [435, 198] width 83 height 17
type textarea "export default { plugins: { tailwindcss: {}, autoprefixer: {}, }, }"
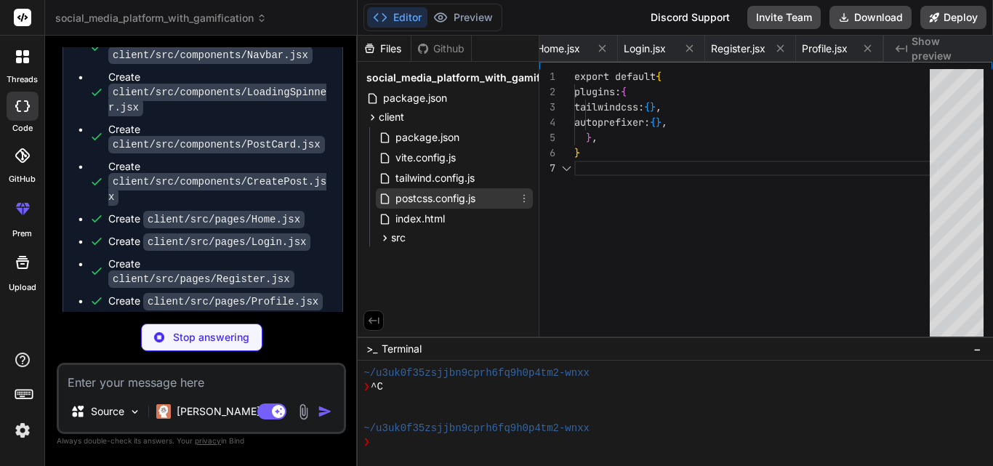
scroll to position [0, 416]
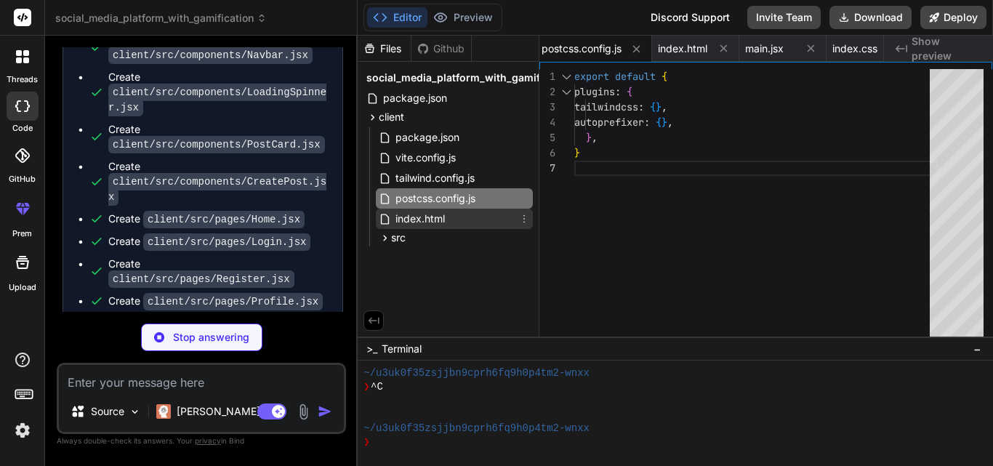
click at [435, 219] on span "index.html" at bounding box center [420, 218] width 52 height 17
type textarea "x"
type textarea "<div id="root"></div> <script type="module" src="/src/main.jsx"></script> </bod…"
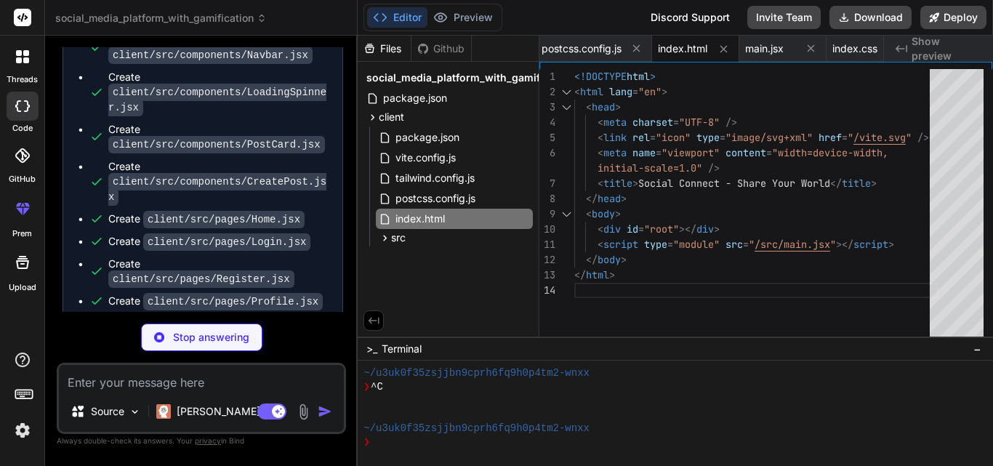
click at [342, 209] on div "Create package.json Create client/package.json Create client/vite.config.js Cre…" at bounding box center [202, 54] width 279 height 583
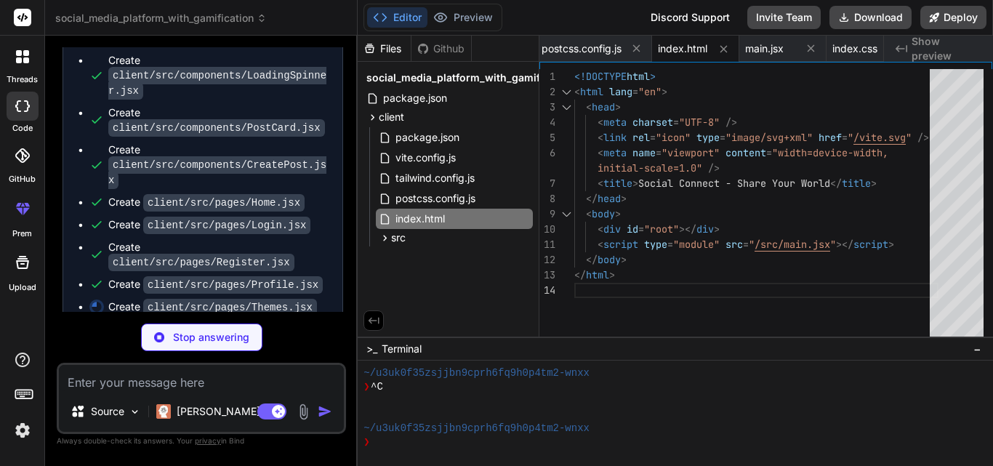
scroll to position [2532, 0]
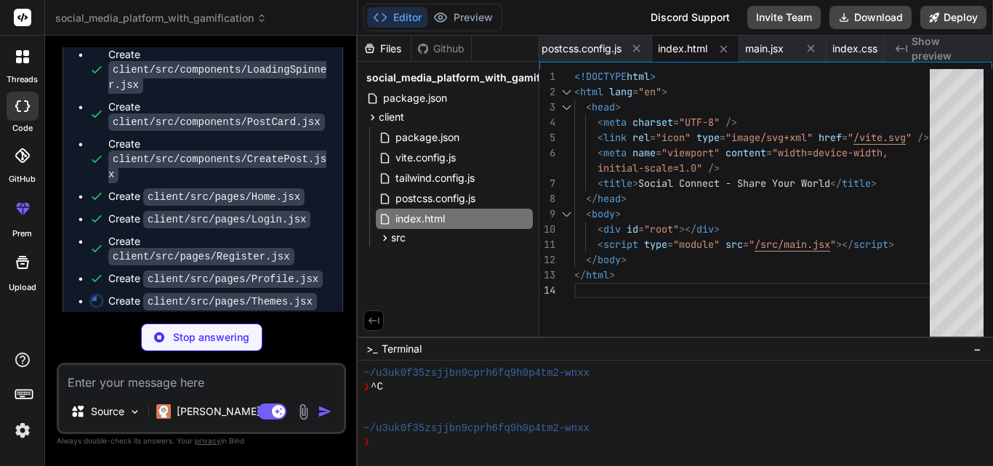
type textarea "x"
type textarea "</div> </motion.div> </div> ) } export default Themes"
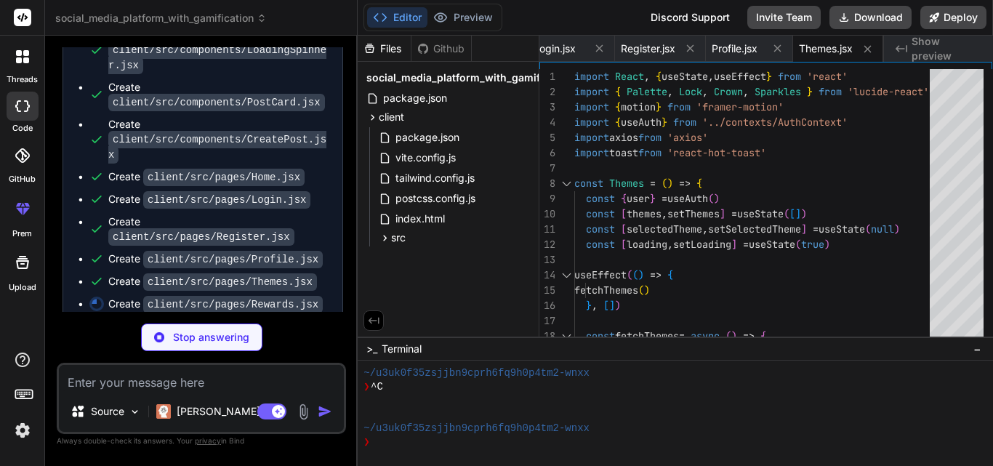
scroll to position [2555, 0]
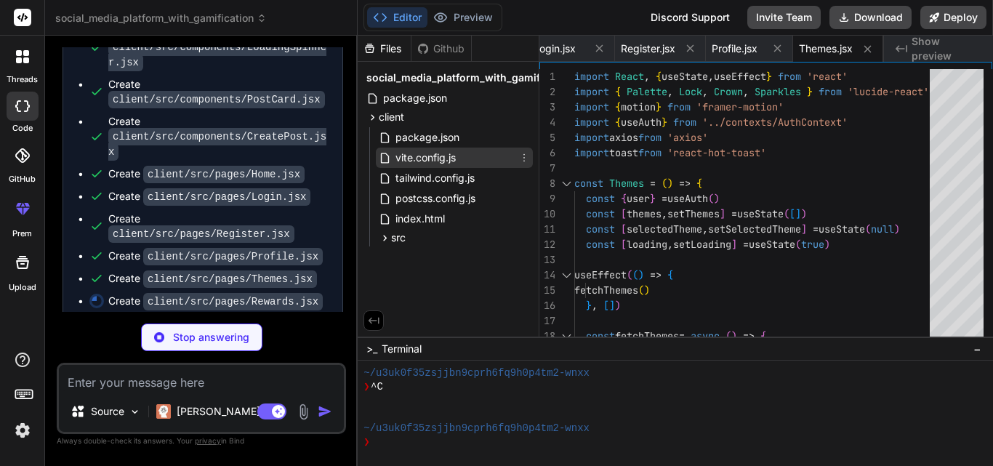
click at [445, 148] on div "vite.config.js" at bounding box center [454, 158] width 157 height 20
type textarea "x"
type textarea "} } } })"
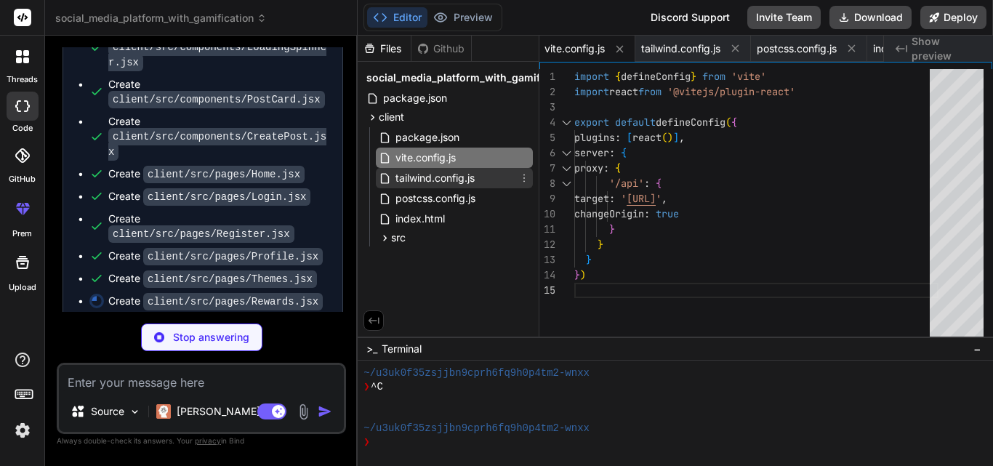
type textarea "x"
click at [425, 180] on span "tailwind.config.js" at bounding box center [435, 177] width 82 height 17
type textarea "animation: { 'bounce-slow': 'bounce 2s infinite', 'pulse-slow': 'pulse 3s infin…"
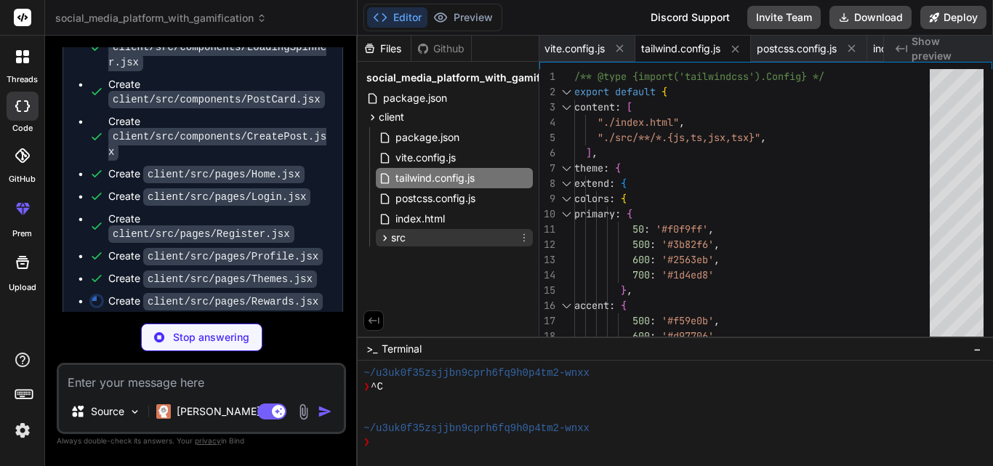
click at [395, 242] on span "src" at bounding box center [398, 237] width 15 height 15
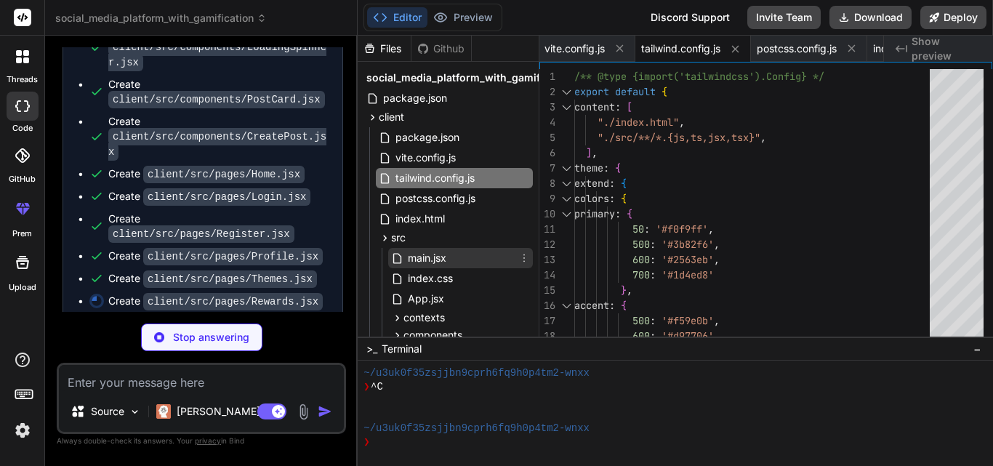
type textarea "x"
click at [407, 264] on span "main.jsx" at bounding box center [426, 257] width 41 height 17
type textarea "<App /> <Toaster position="top-right" /> </AuthProvider> </React.StrictMode>, )"
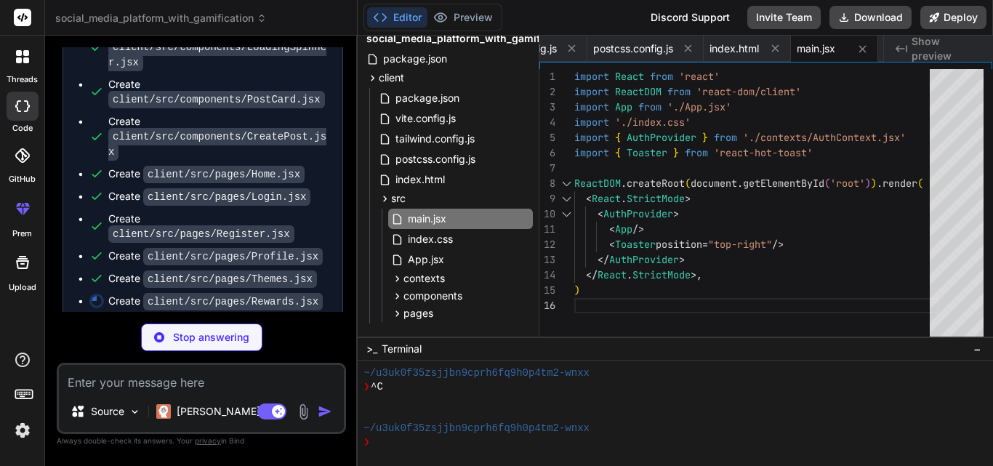
scroll to position [63, 0]
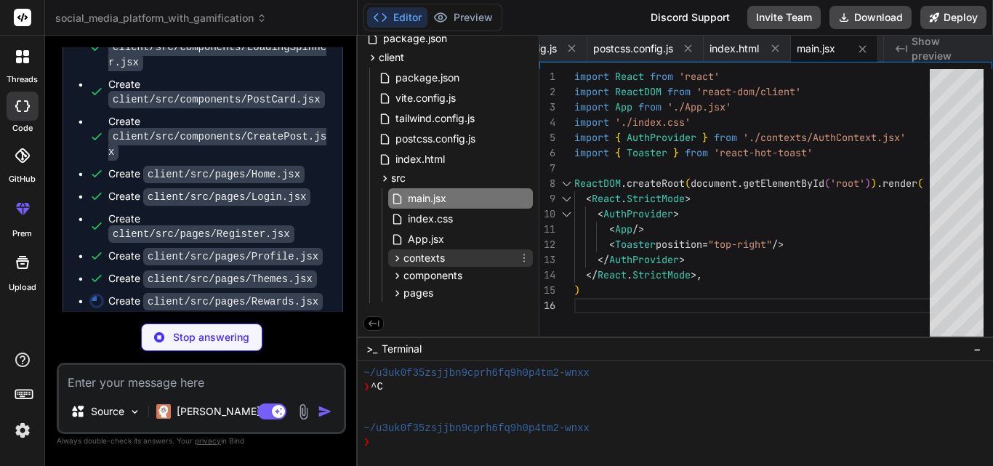
click at [432, 254] on span "contexts" at bounding box center [423, 258] width 41 height 15
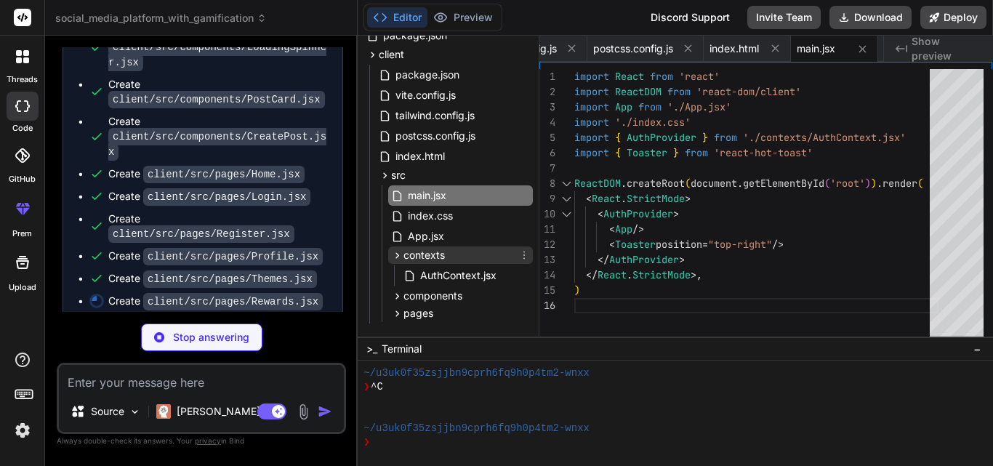
type textarea "x"
type textarea "</motion.div> </div> ) } export default Rewards"
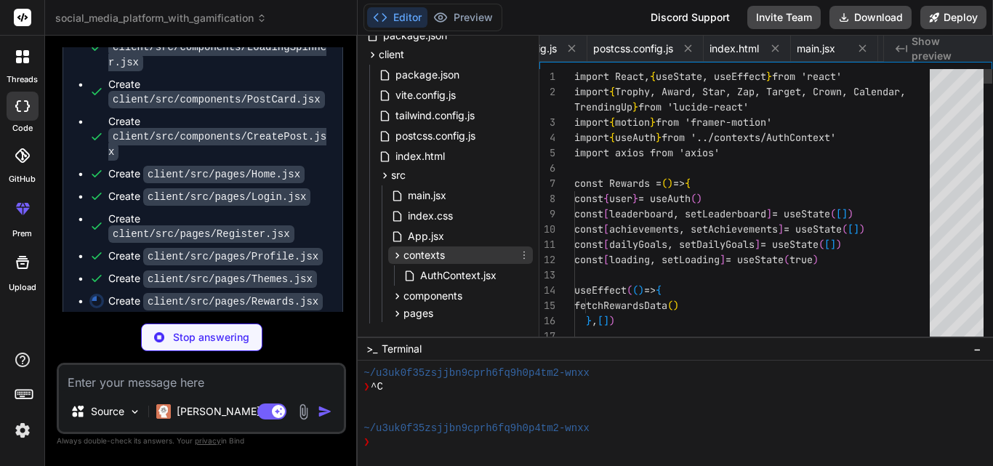
scroll to position [0, 1608]
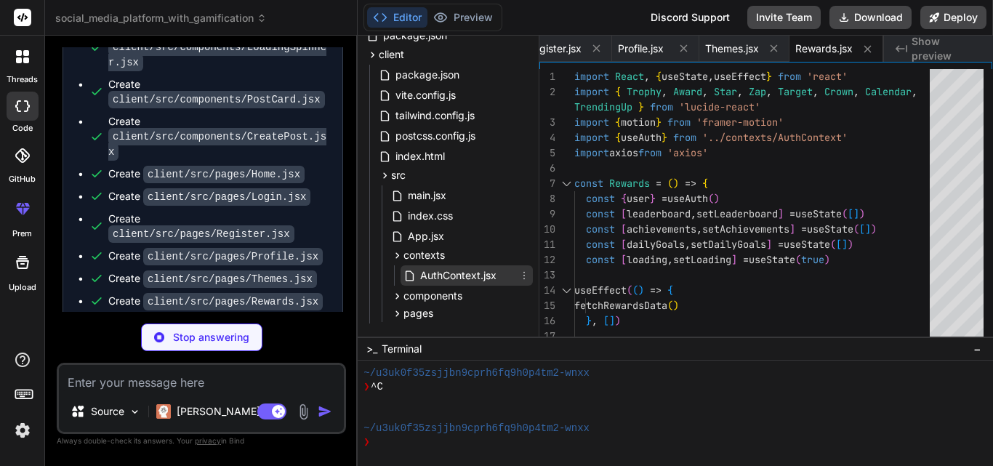
type textarea "x"
click at [464, 277] on span "AuthContext.jsx" at bounding box center [458, 275] width 79 height 17
type textarea "}"
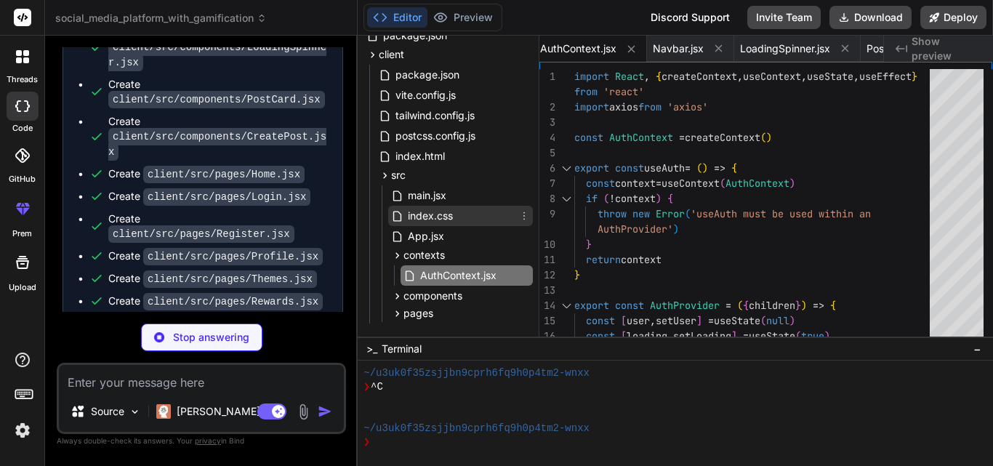
type textarea "x"
click at [444, 213] on span "index.css" at bounding box center [430, 215] width 48 height 17
type textarea "@keyframes shimmer { 0% { opacity: 0.8; } 100% { opacity: 1; } }"
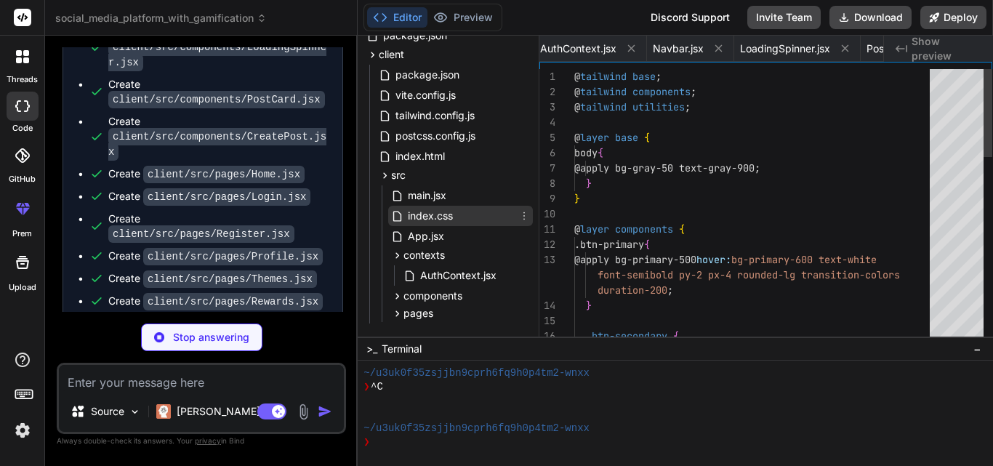
scroll to position [0, 709]
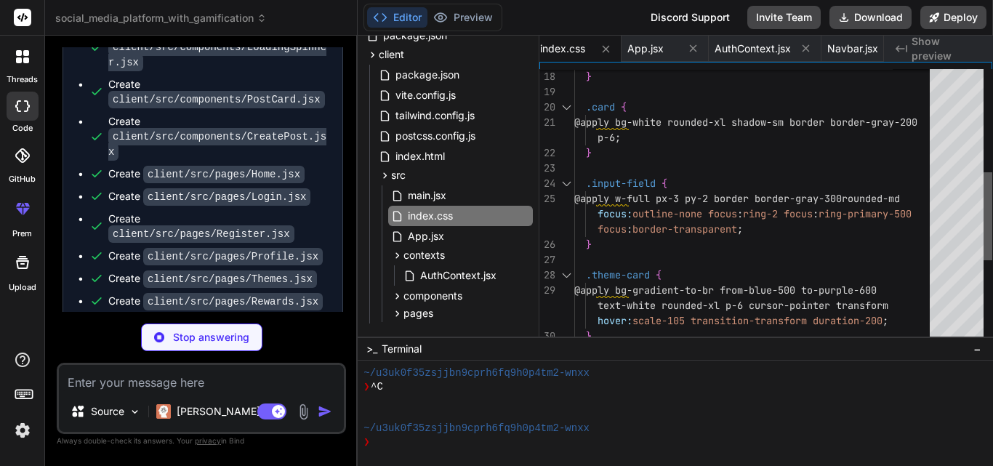
click at [992, 216] on div at bounding box center [987, 206] width 9 height 275
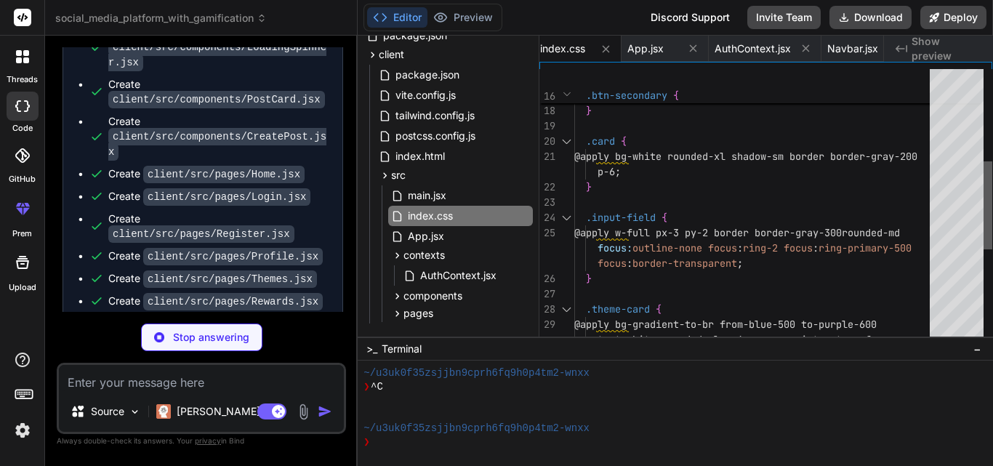
click at [992, 203] on div at bounding box center [987, 206] width 9 height 275
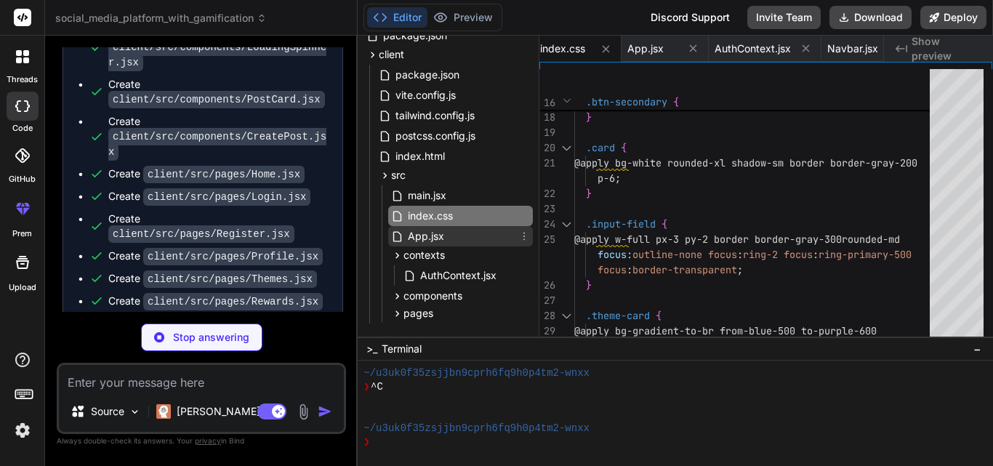
type textarea "x"
click at [420, 245] on div "App.jsx" at bounding box center [460, 236] width 145 height 20
type textarea "<Subscription /> : <Navigate to="/login" />} /> </Routes> </main> </div> </Rout…"
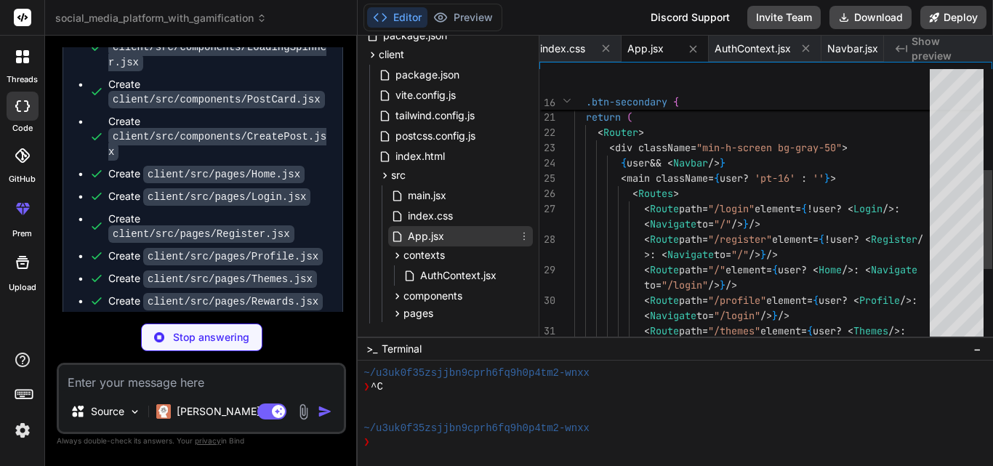
click at [420, 245] on div "App.jsx" at bounding box center [460, 236] width 145 height 20
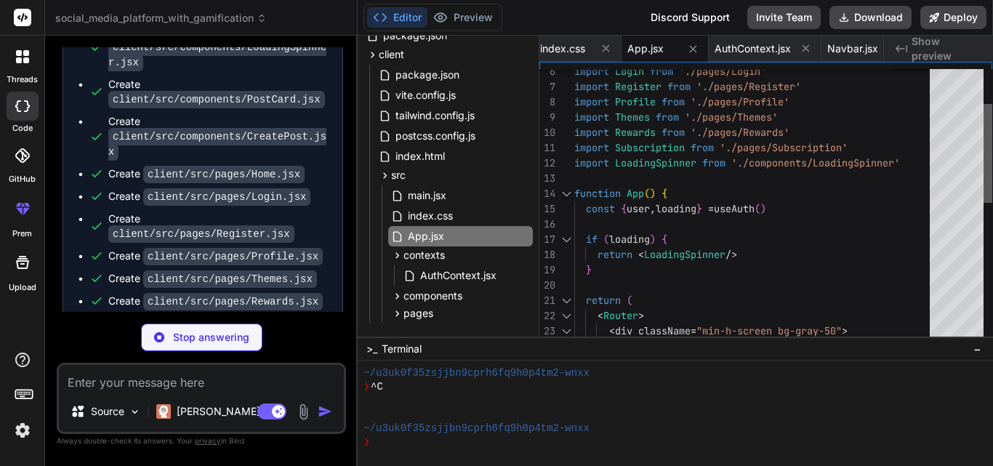
click at [992, 148] on div at bounding box center [987, 153] width 9 height 99
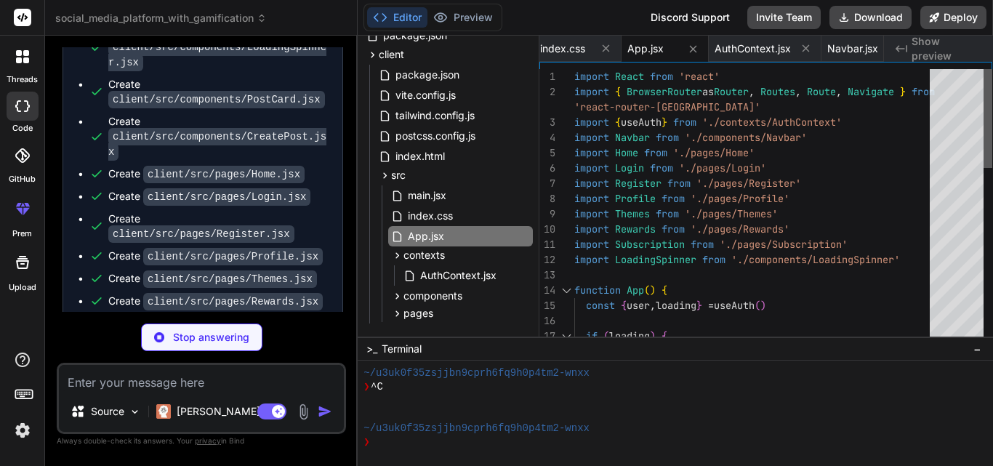
click at [991, 69] on div at bounding box center [987, 206] width 9 height 275
click at [383, 172] on icon at bounding box center [385, 175] width 12 height 12
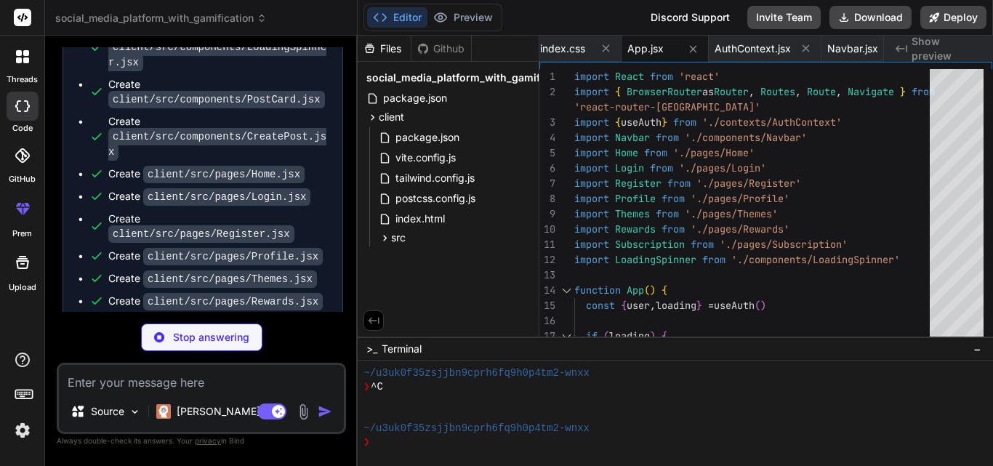
click at [445, 249] on div "social_media_platform_with_gamification package.json client package.json vite.c…" at bounding box center [448, 158] width 181 height 192
type textarea "x"
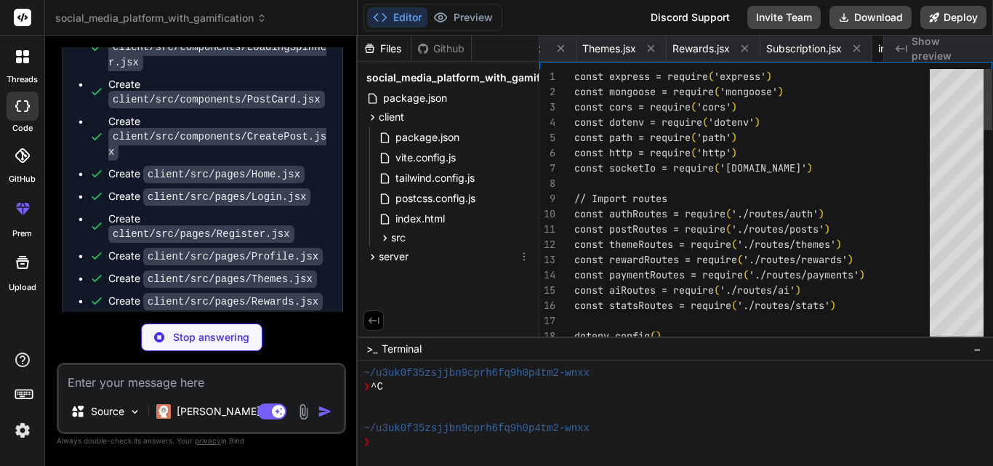
scroll to position [0, 1809]
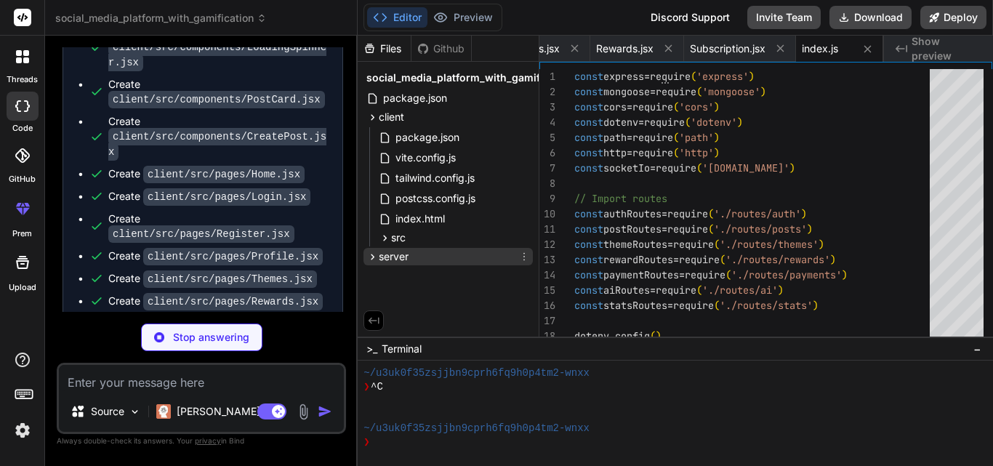
type textarea "x"
type textarea "} module.exports = mongoose.model('User', userSchema)"
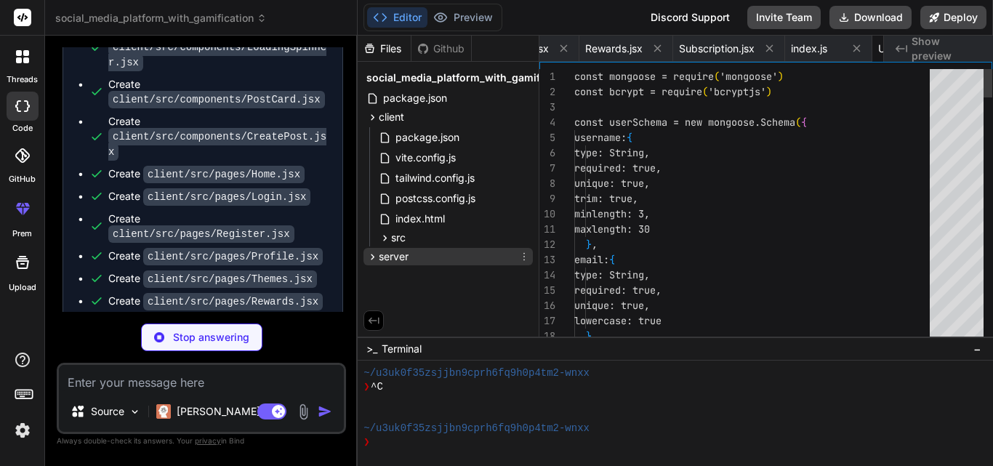
scroll to position [0, 1896]
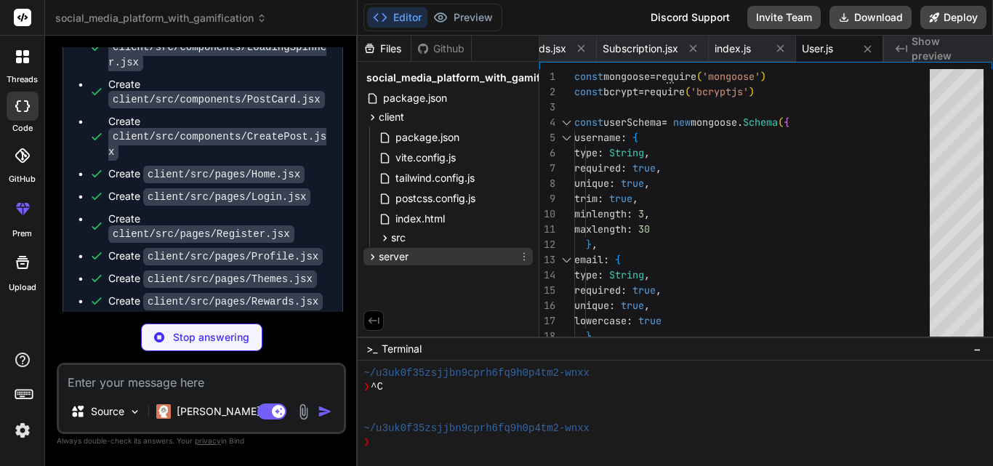
type textarea "x"
type textarea "module.exports = mongoose.model('Post', postSchema)"
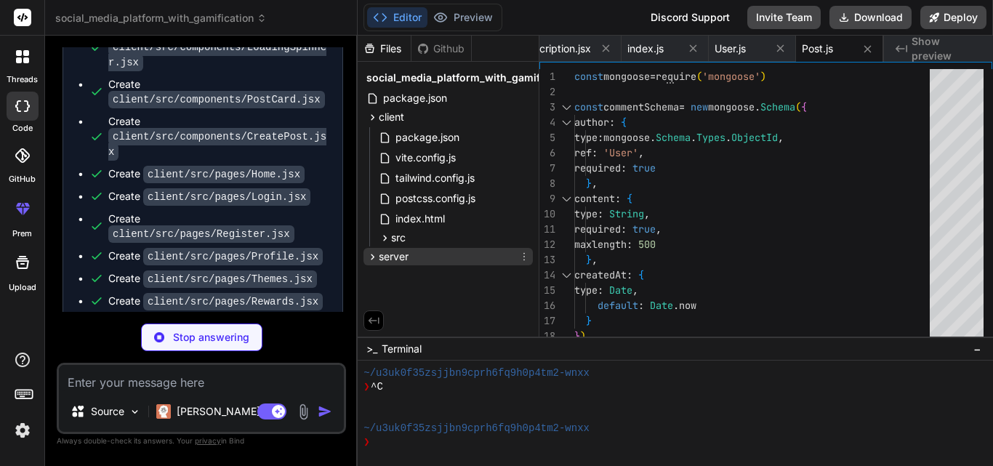
type textarea "x"
type textarea "aiPrompt: { type: String }, tags: [String] }, { timestamps: true }) module.expo…"
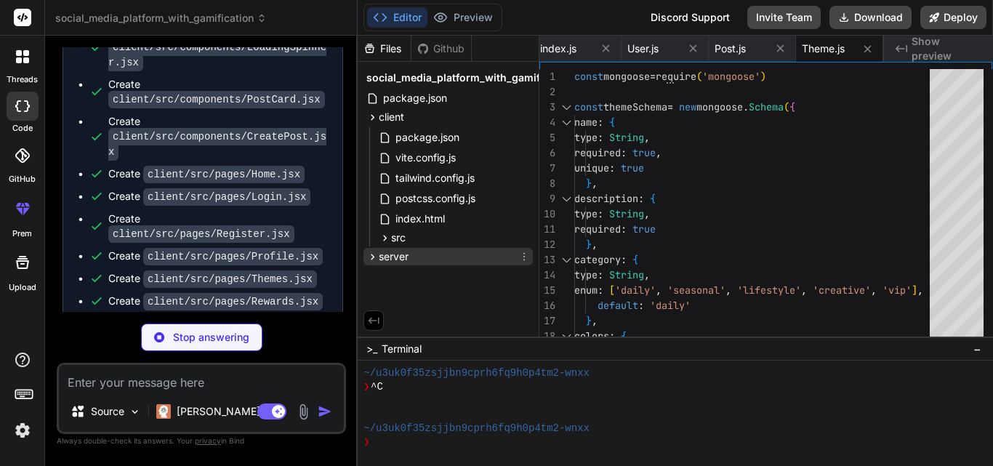
type textarea "x"
type textarea "} catch (error) { console.error('Profile update error:', error) res.status(500)…"
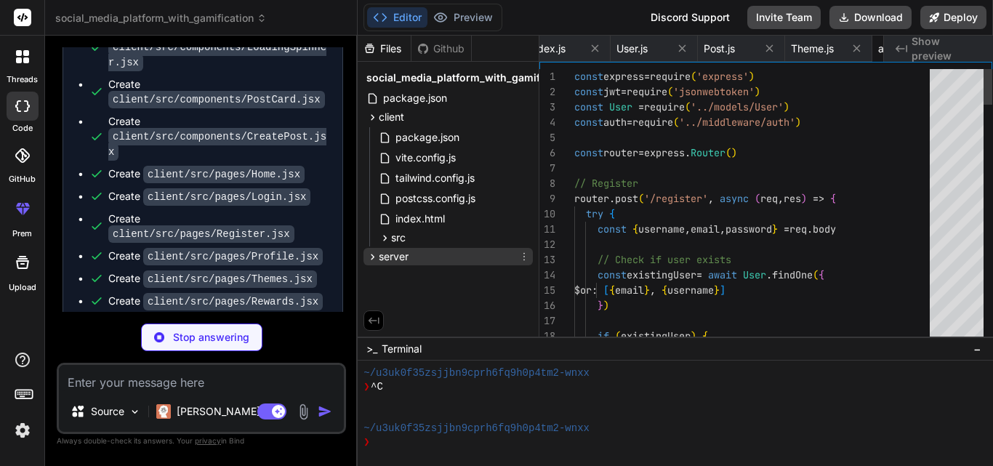
scroll to position [0, 2158]
type textarea "x"
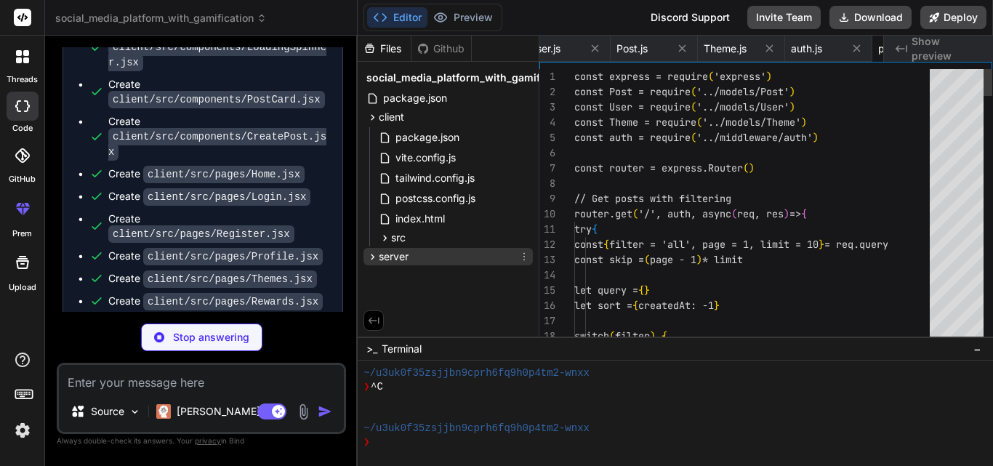
scroll to position [0, 2245]
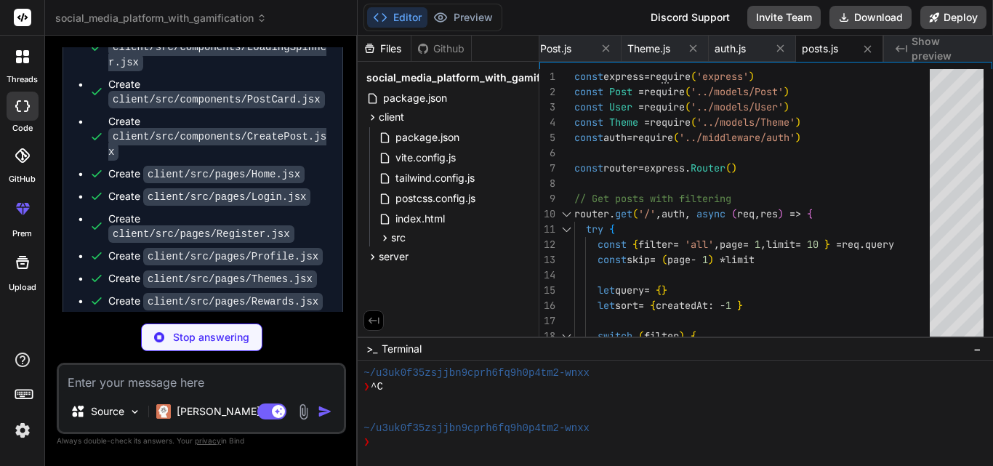
type textarea "x"
type textarea "res.json({ message: 'Theme unlocked successfully' }) } catch (error) { console.…"
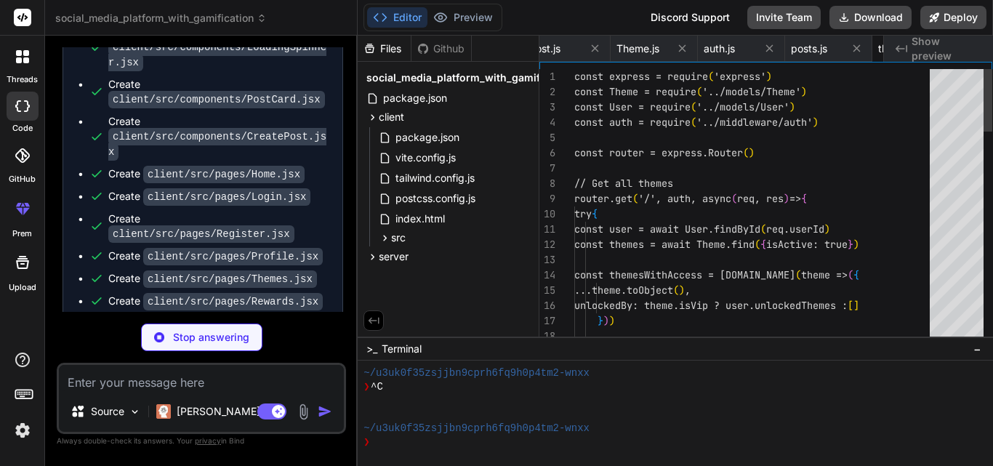
scroll to position [0, 2332]
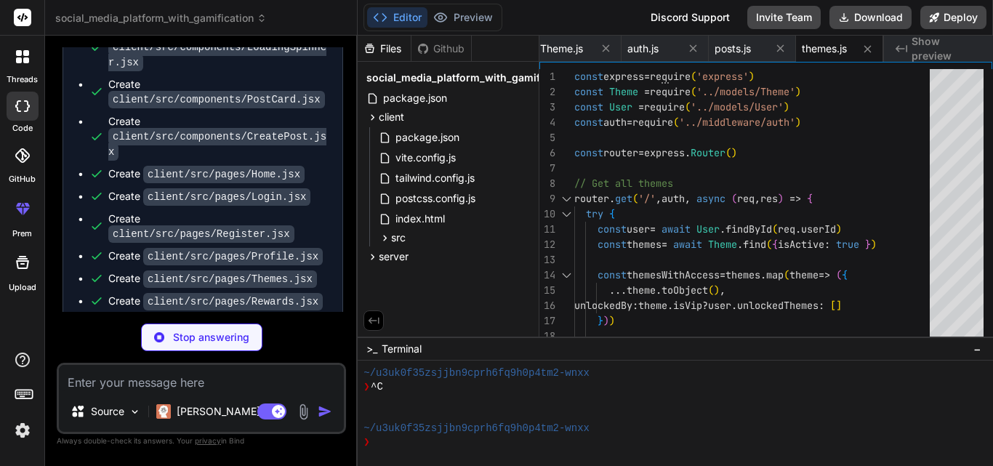
type textarea "x"
type textarea "} }) module.exports = router"
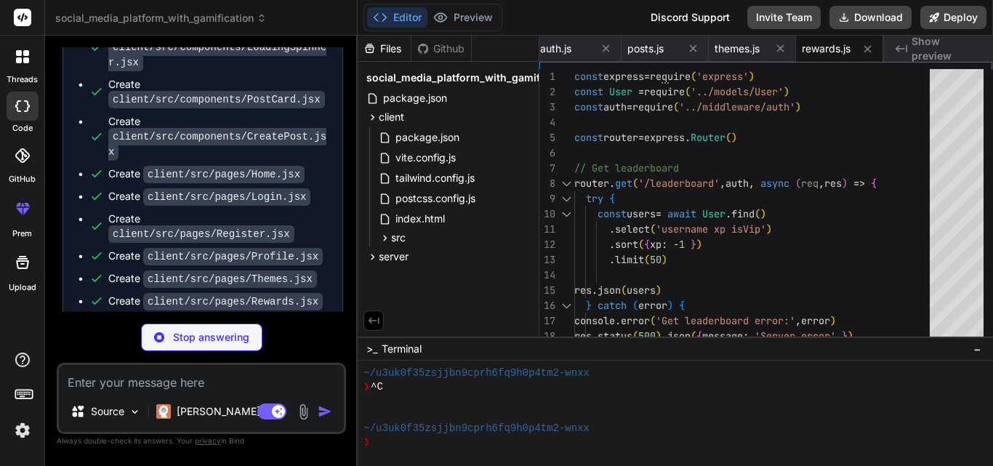
type textarea "x"
type textarea "res.json({ received: true }) }) module.exports = router"
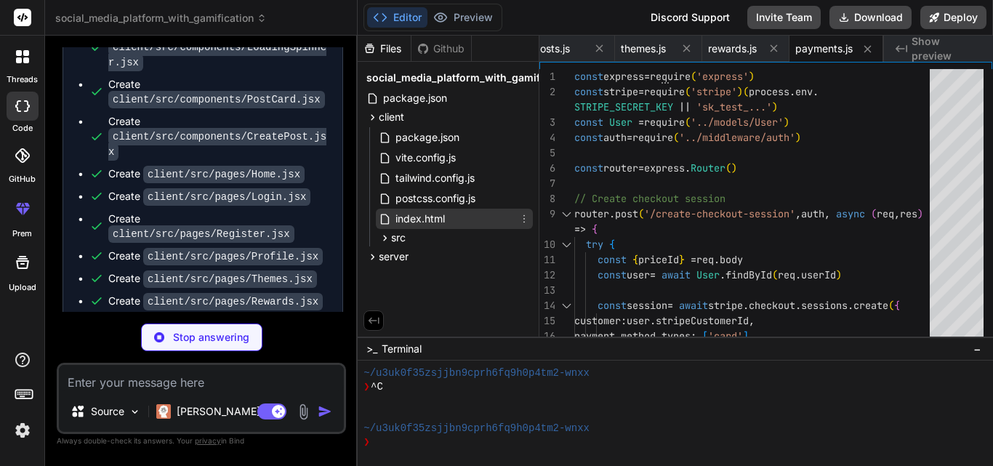
type textarea "x"
click at [419, 226] on span "index.html" at bounding box center [420, 218] width 52 height 17
type textarea "<div id="root"></div> <script type="module" src="/src/main.jsx"></script> </bod…"
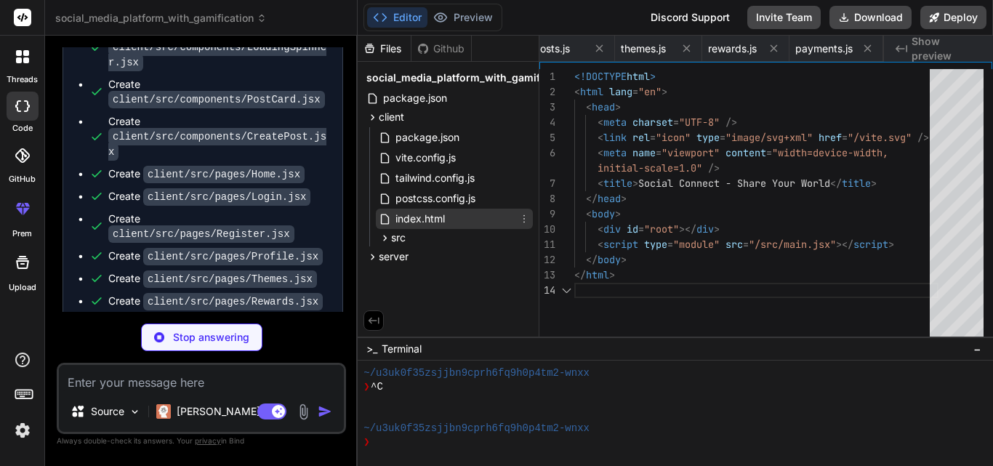
scroll to position [0, 534]
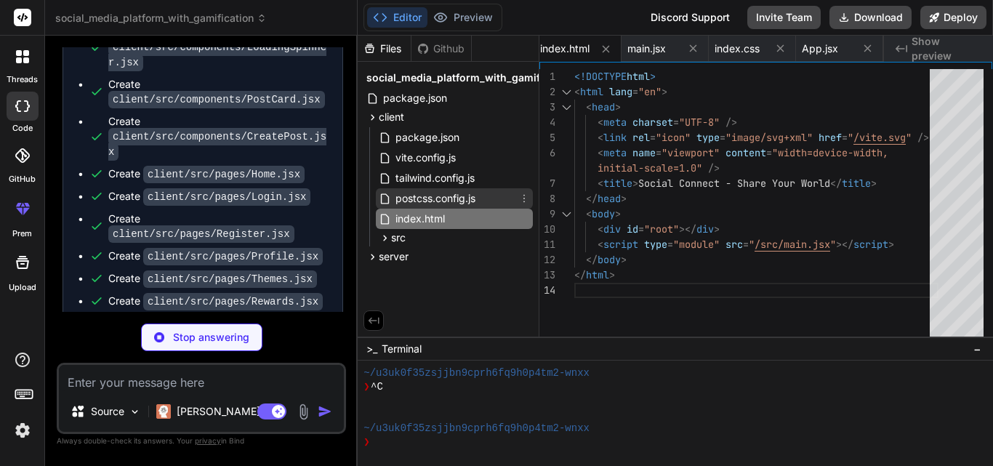
click at [438, 203] on span "postcss.config.js" at bounding box center [435, 198] width 83 height 17
type textarea "x"
type textarea "export default { plugins: { tailwindcss: {}, autoprefixer: {}, }, }"
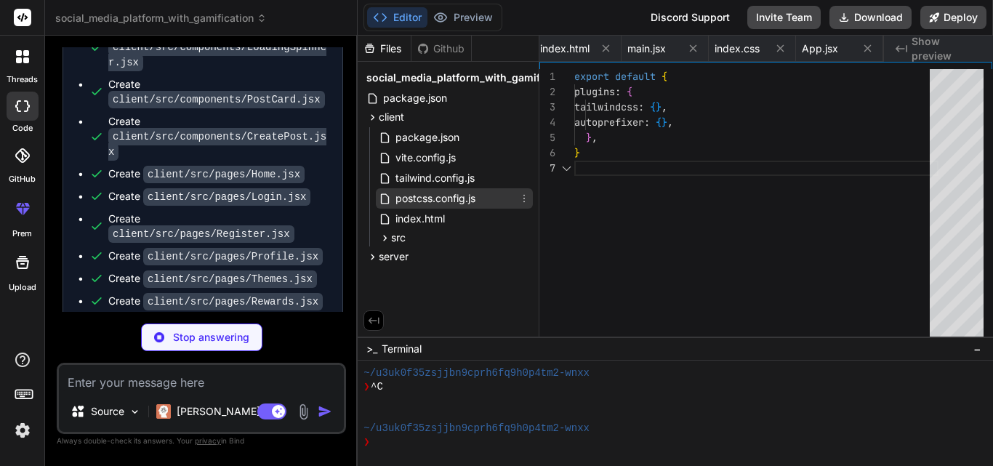
scroll to position [0, 416]
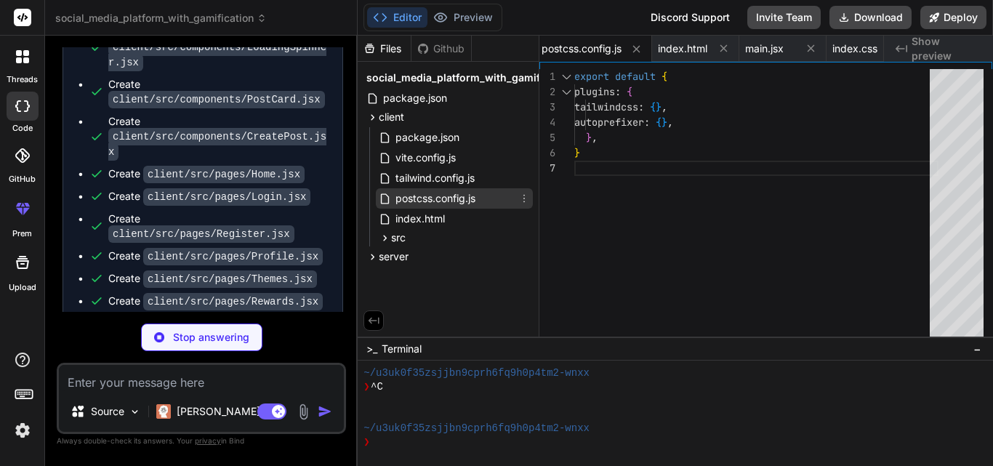
type textarea "x"
type textarea "res.json({ content: randomContent }) } catch (error) { console.error('AI genera…"
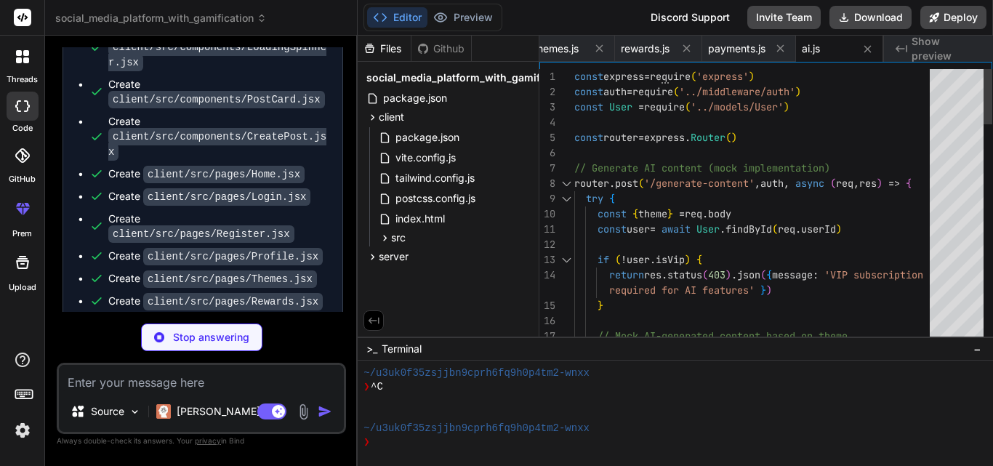
type textarea "x"
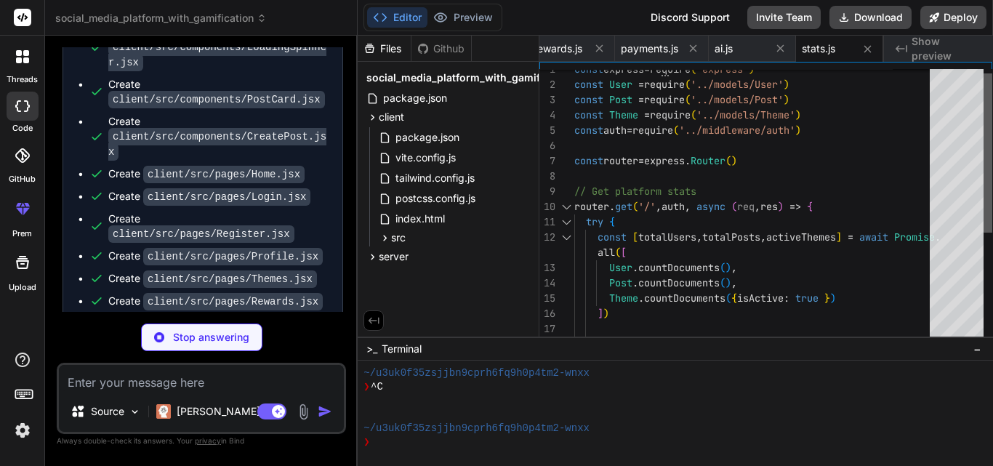
type textarea "x"
type textarea "module.exports = auth"
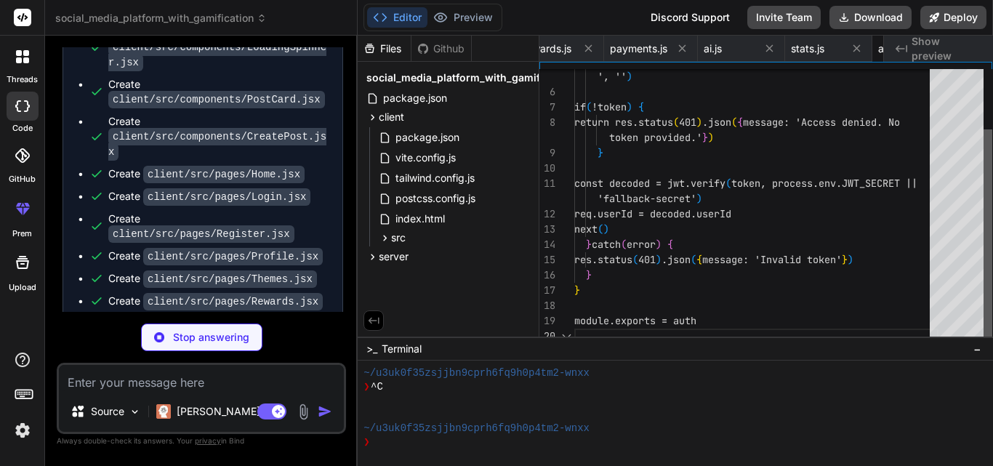
scroll to position [0, 2775]
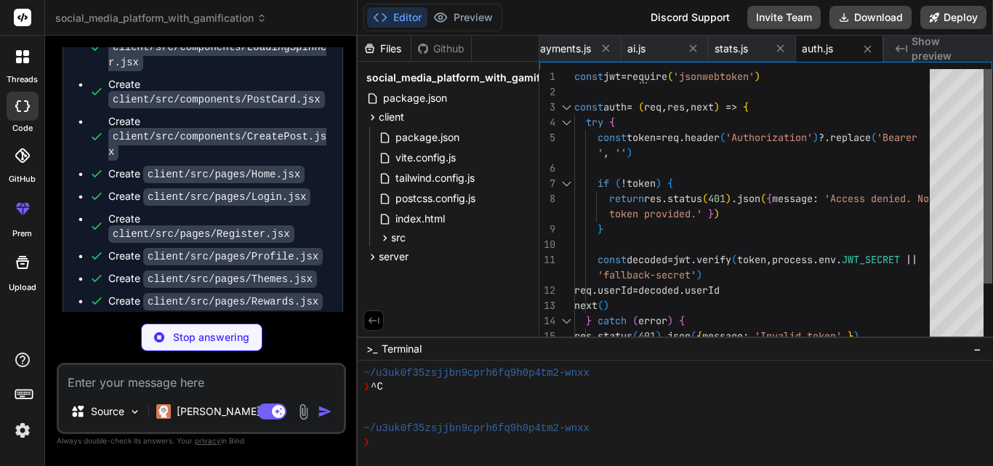
click at [992, 86] on div at bounding box center [987, 206] width 9 height 275
type textarea "x"
type textarea "# Client URL CLIENT_URL=http://localhost:5173 # Server Port PORT=5000"
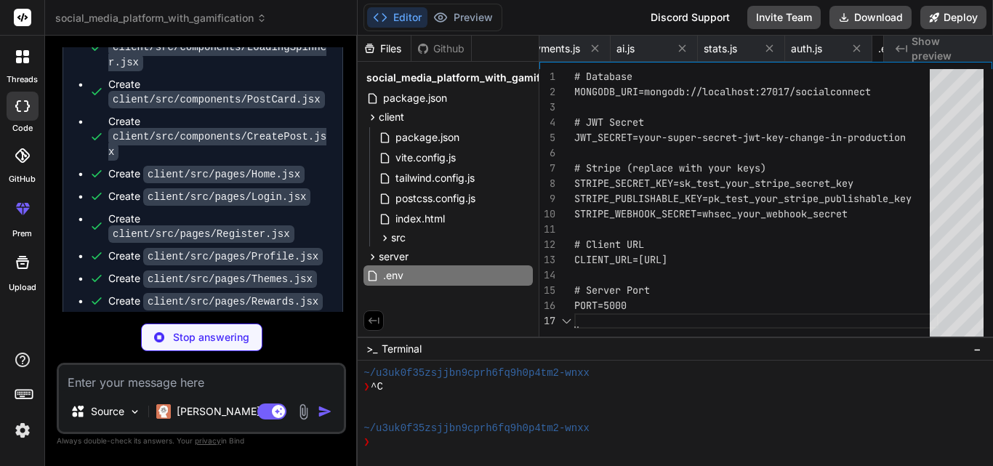
scroll to position [0, 2862]
click at [323, 250] on div "Create client/src/pages/Profile.jsx" at bounding box center [208, 256] width 238 height 15
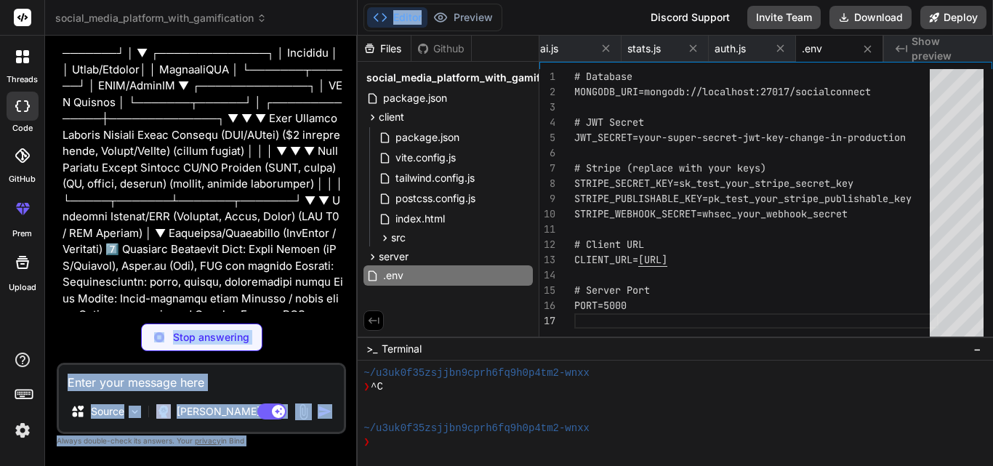
scroll to position [0, 0]
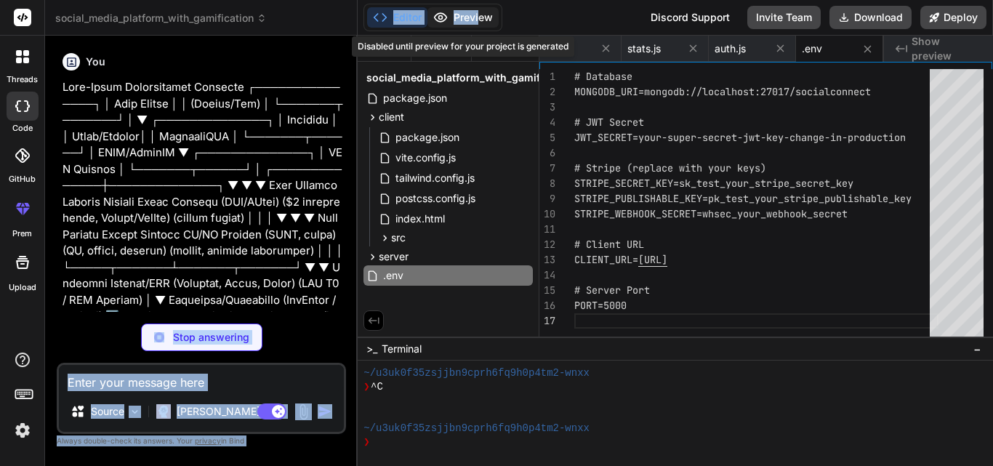
click at [478, 13] on div "social_media_platform_with_gamification Created with Pixso. Bind AI Web Search …" at bounding box center [519, 233] width 948 height 466
type textarea "x"
type textarea "This project is licensed under the MIT License."
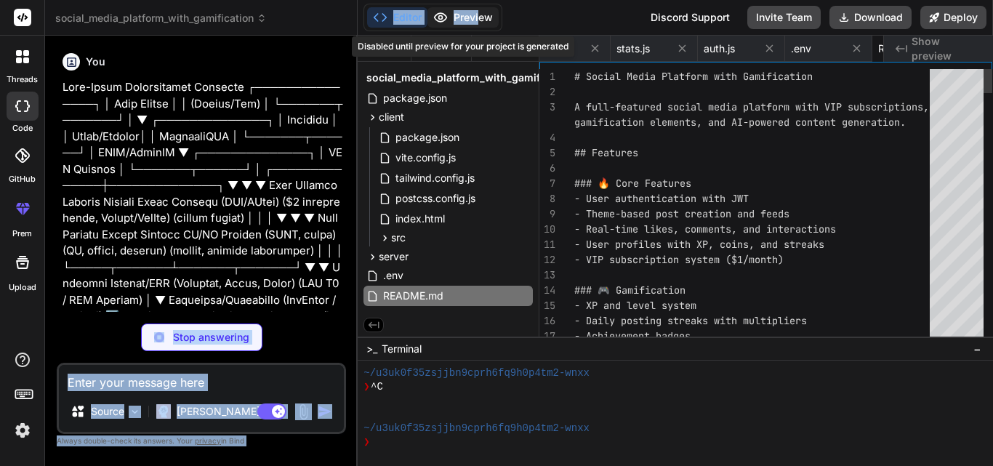
scroll to position [0, 2959]
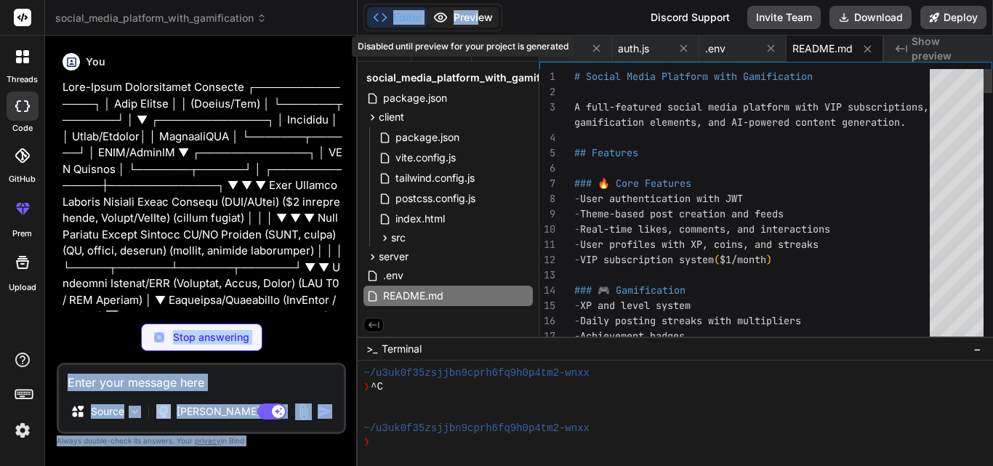
drag, startPoint x: 323, startPoint y: 250, endPoint x: 461, endPoint y: 13, distance: 274.2
click at [461, 13] on button "Preview" at bounding box center [462, 17] width 71 height 20
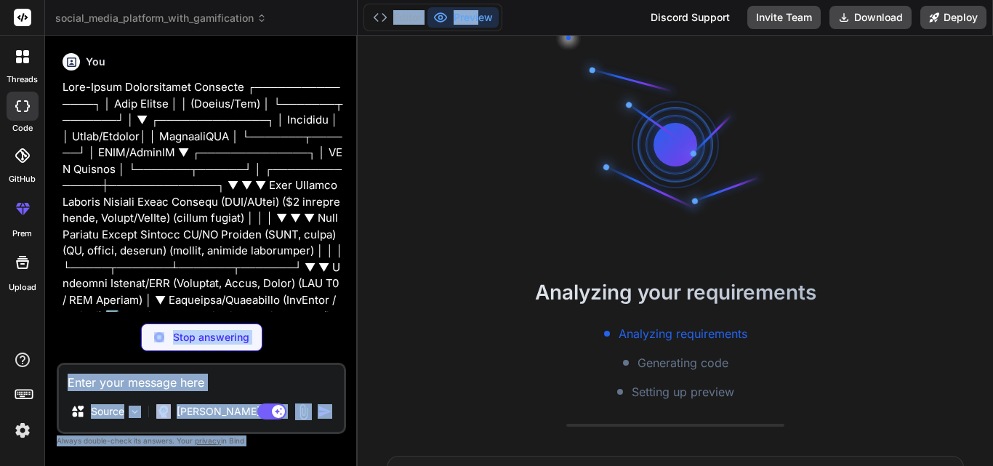
scroll to position [152, 0]
click at [288, 331] on div "Stop answering" at bounding box center [201, 337] width 289 height 28
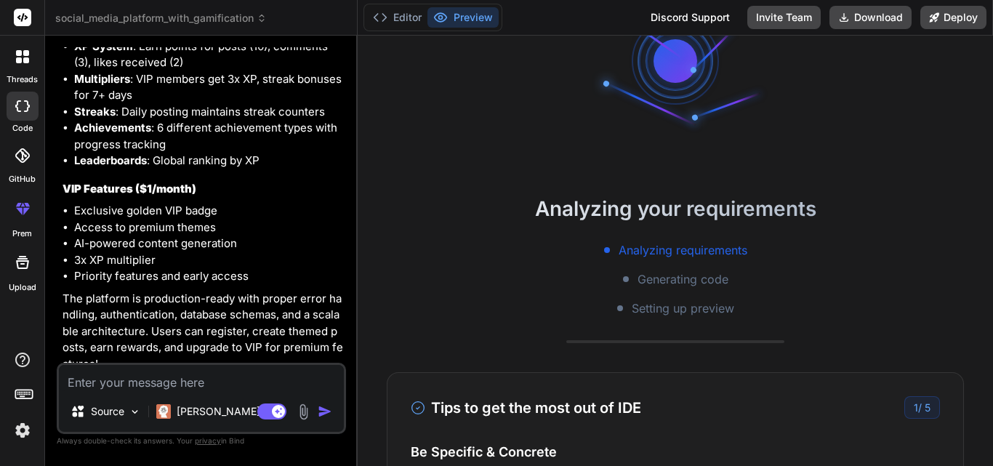
scroll to position [97, 0]
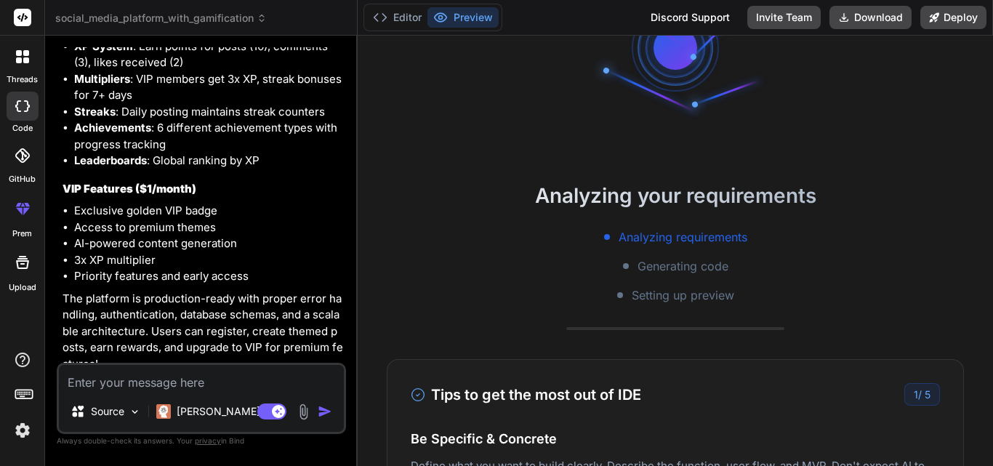
drag, startPoint x: 992, startPoint y: 214, endPoint x: 992, endPoint y: 138, distance: 76.3
click at [341, 222] on li "Access to premium themes" at bounding box center [208, 227] width 269 height 17
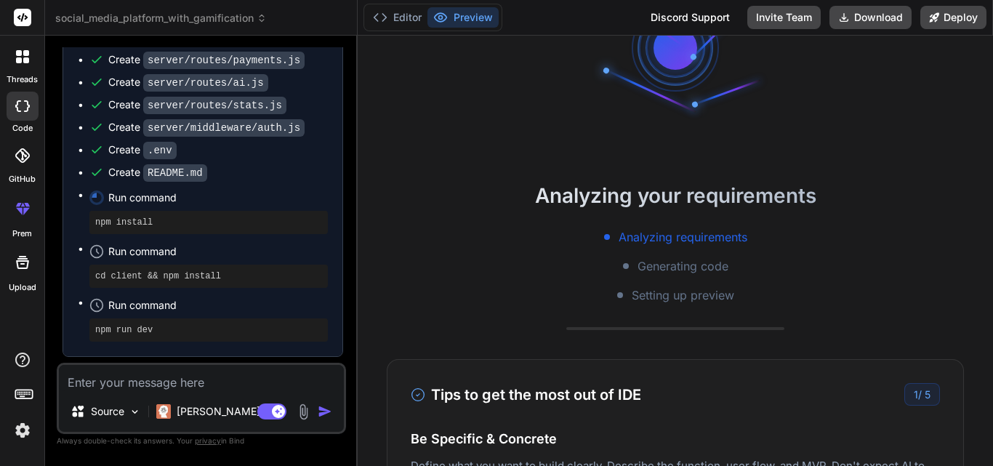
scroll to position [3065, 0]
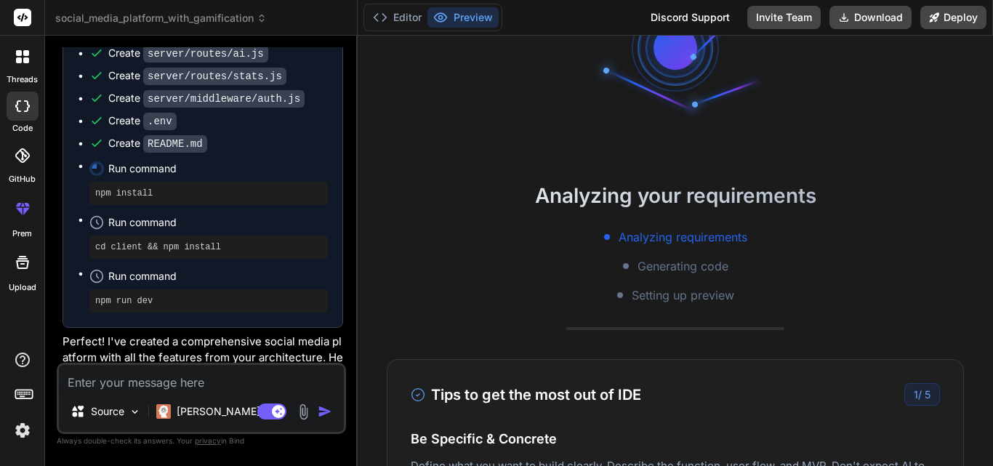
click at [307, 334] on p "Perfect! I've created a comprehensive social media platform with all the featur…" at bounding box center [203, 358] width 281 height 49
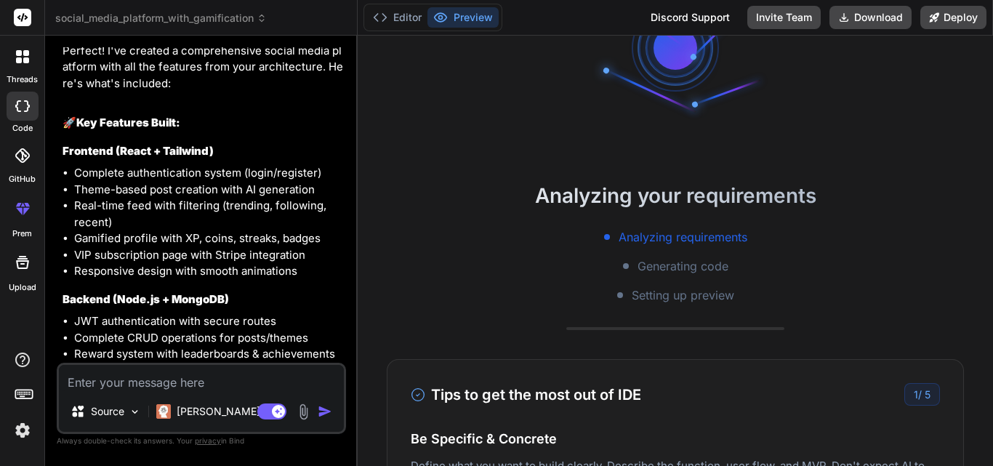
scroll to position [276, 0]
type textarea "x"
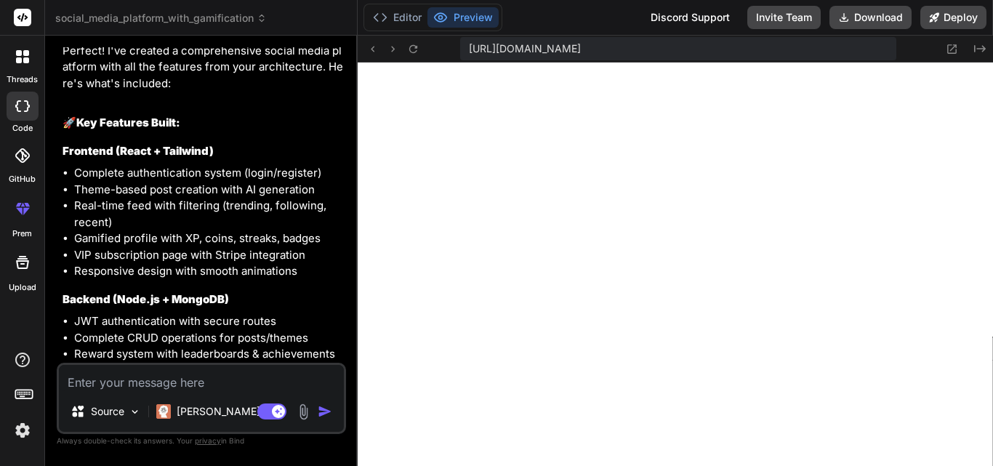
scroll to position [1450, 0]
click at [411, 51] on icon at bounding box center [413, 48] width 8 height 8
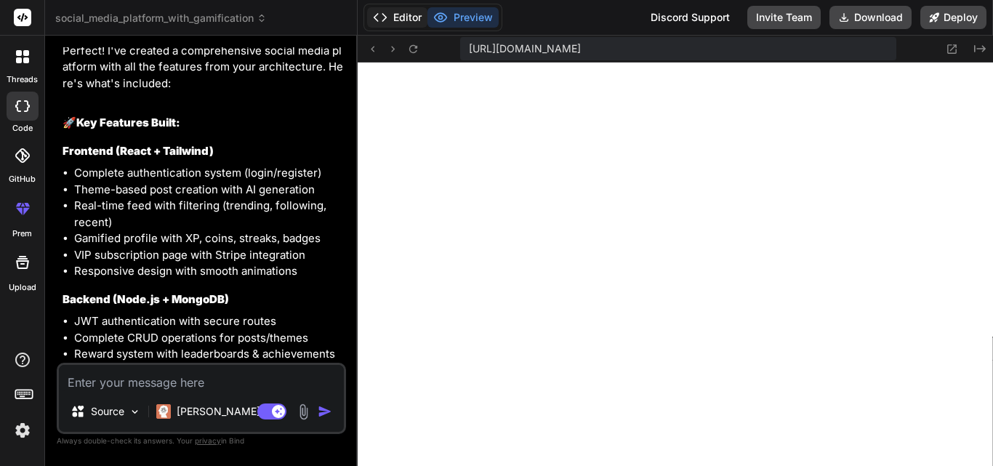
click at [399, 13] on button "Editor" at bounding box center [397, 17] width 60 height 20
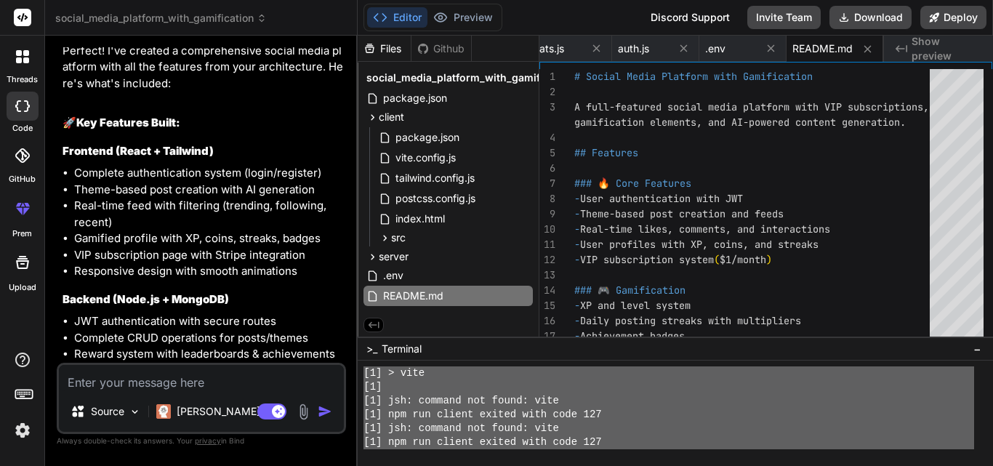
scroll to position [1008, 0]
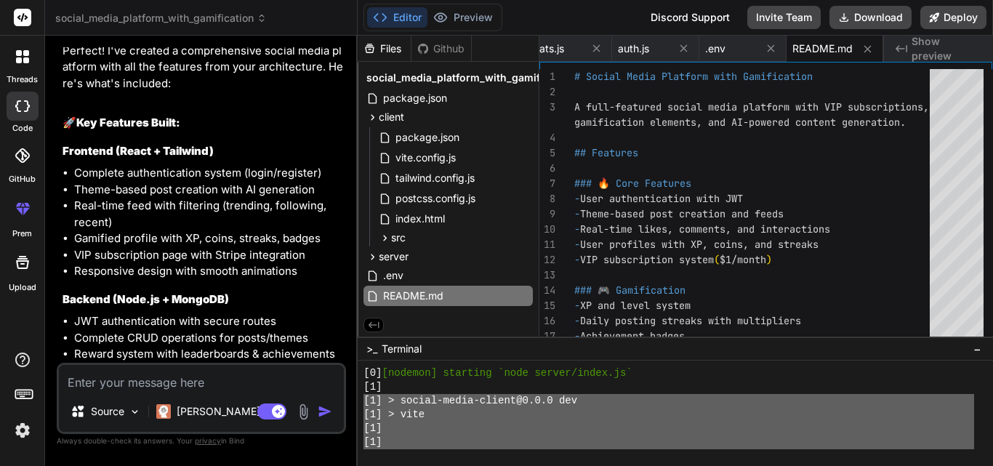
drag, startPoint x: 424, startPoint y: 427, endPoint x: 361, endPoint y: 400, distance: 68.7
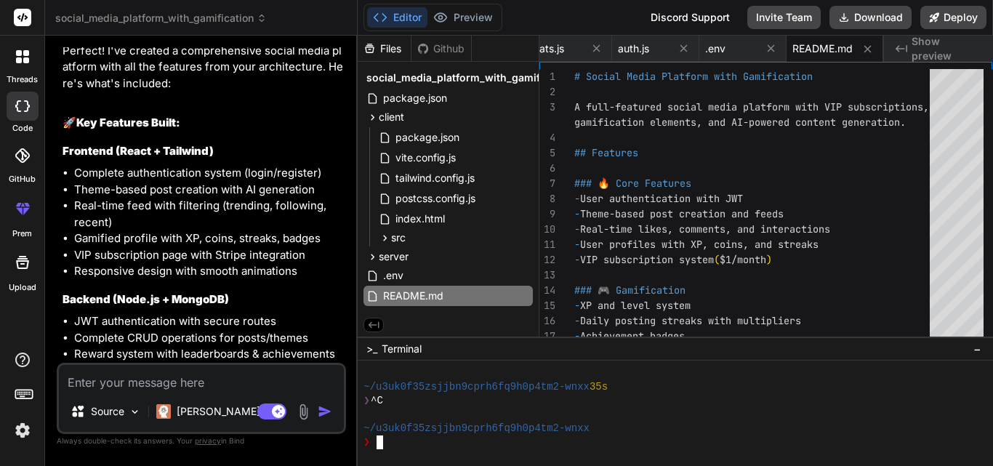
scroll to position [1712, 0]
click at [290, 373] on textarea at bounding box center [201, 378] width 285 height 26
paste textarea "High-Level Architecture Overview ┌───────────────┐ │ User Device │ │ (Mobile/We…"
type textarea "High-Level Architecture Overview ┌───────────────┐ │ User Device │ │ (Mobile/We…"
type textarea "x"
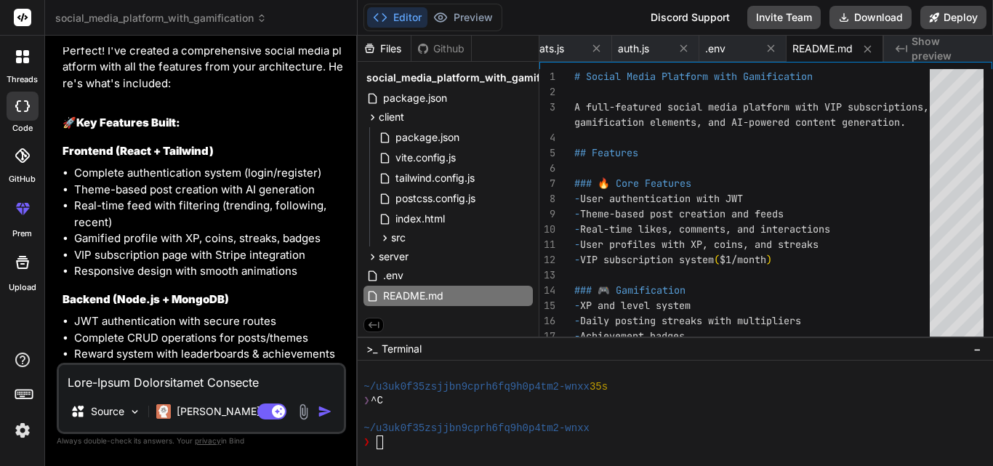
scroll to position [4327, 0]
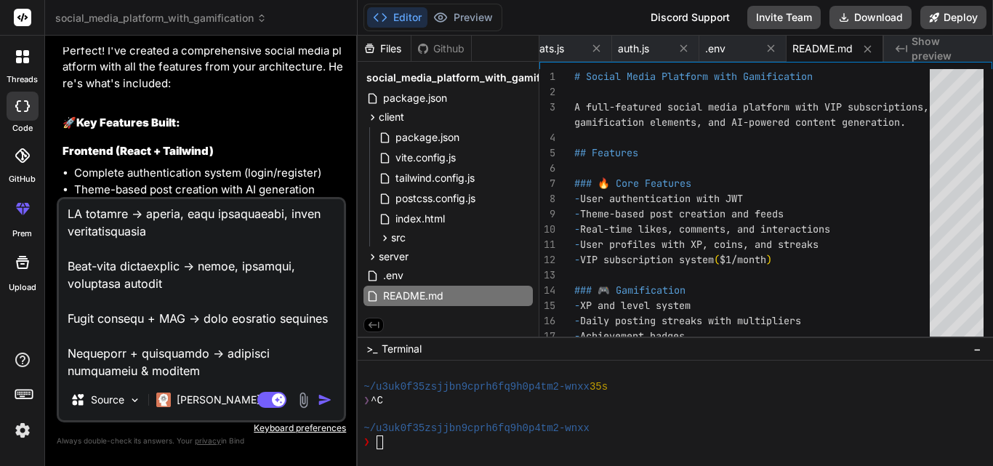
type textarea "x"
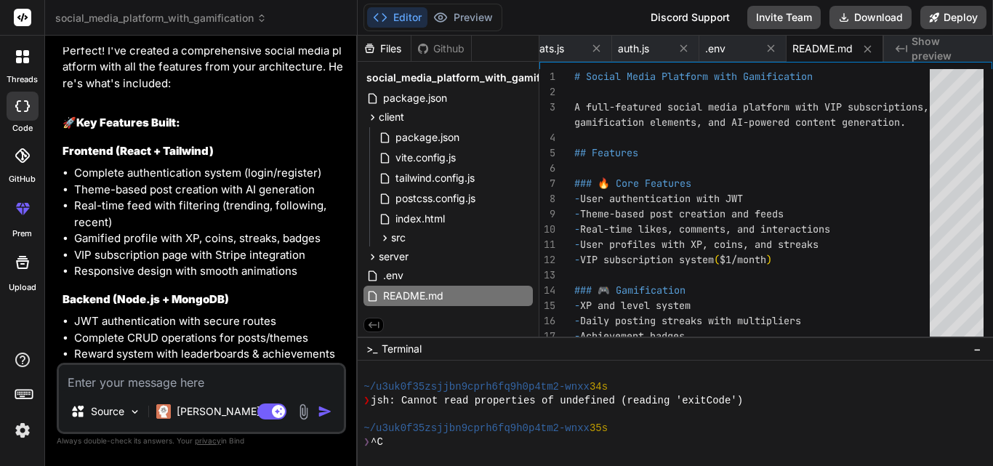
scroll to position [1712, 0]
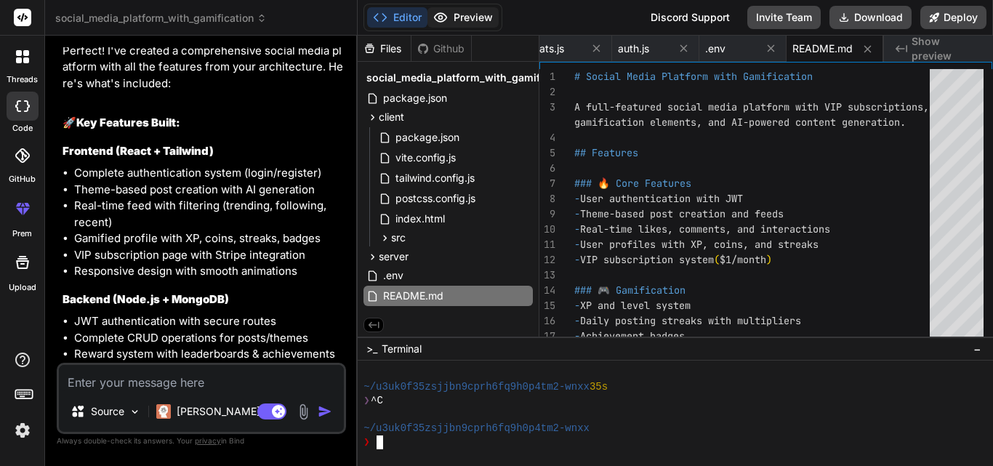
click at [439, 24] on button "Preview" at bounding box center [462, 17] width 71 height 20
click at [213, 376] on textarea at bounding box center [201, 378] width 285 height 26
type textarea "n"
type textarea "x"
type textarea "no"
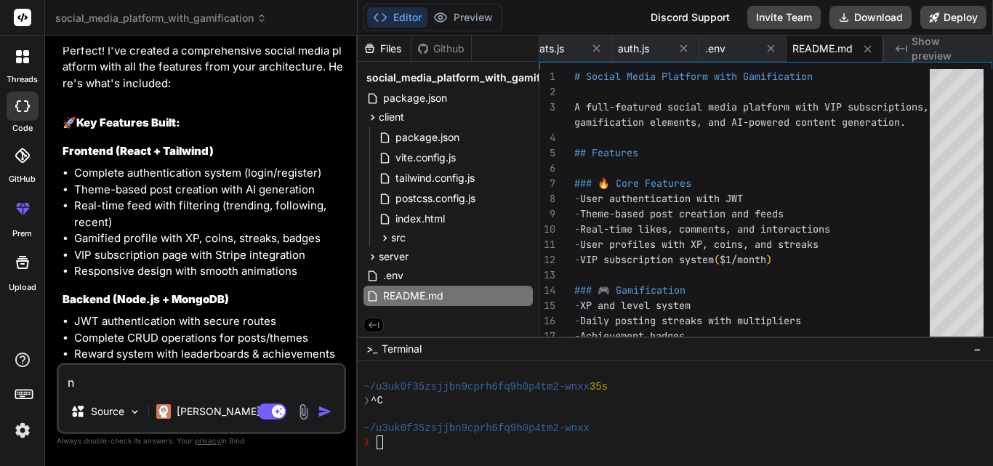
type textarea "x"
type textarea "not"
type textarea "x"
type textarea "not"
type textarea "x"
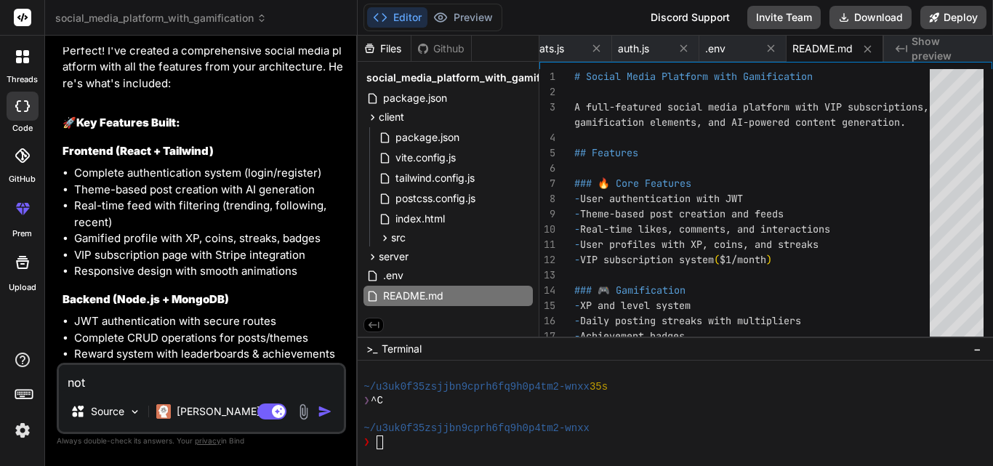
type textarea "not r"
type textarea "x"
type textarea "not ru"
type textarea "x"
type textarea "not run"
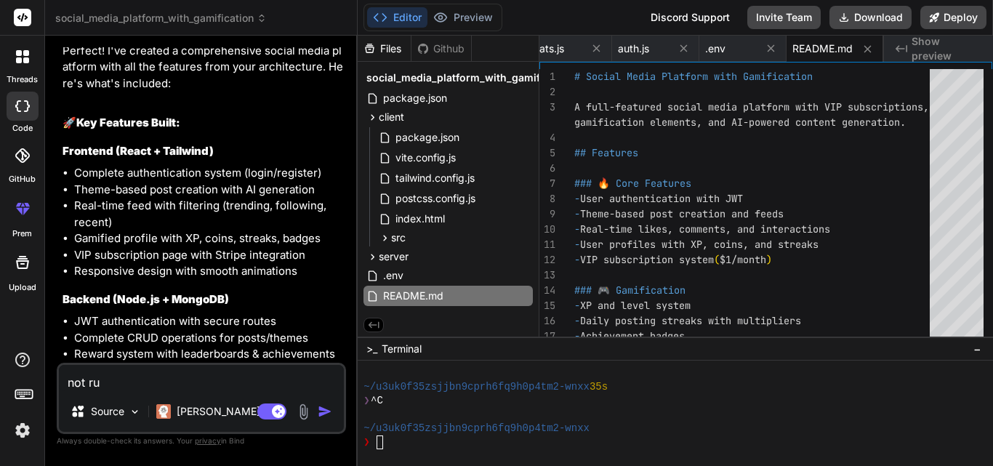
type textarea "x"
type textarea "not run"
type textarea "x"
type textarea "not run c"
type textarea "x"
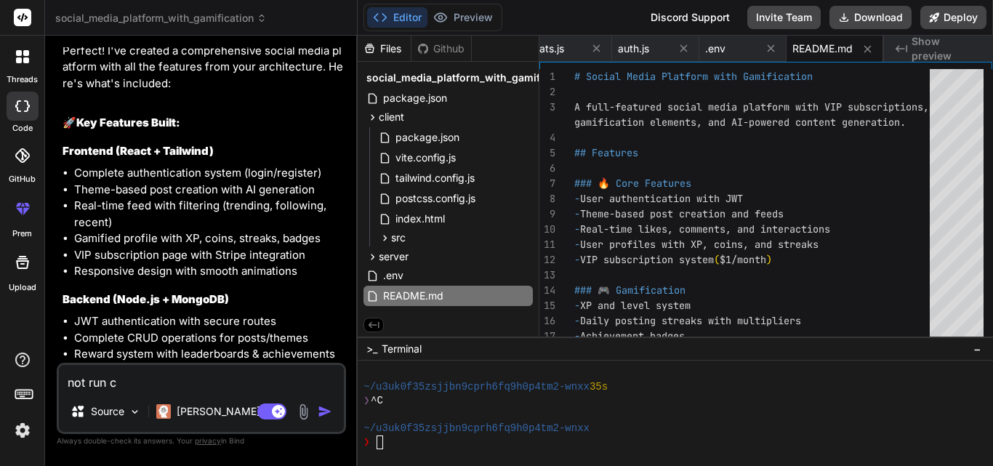
type textarea "not run co"
type textarea "x"
type textarea "not run cor"
type textarea "x"
type textarea "not run corr"
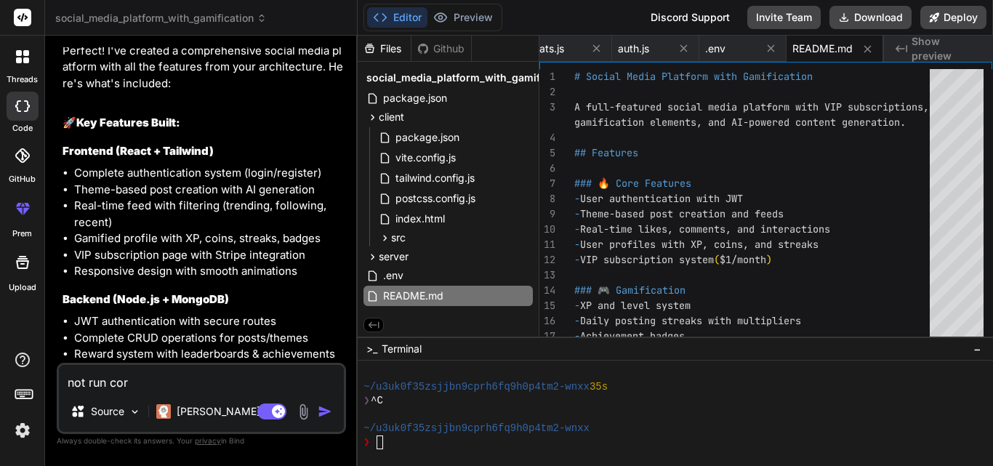
type textarea "x"
type textarea "not run corre"
type textarea "x"
type textarea "not run correc"
type textarea "x"
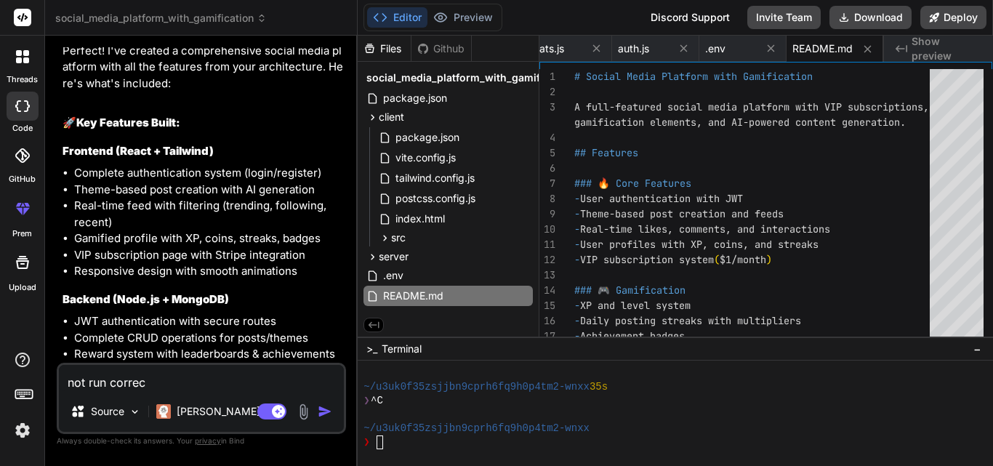
type textarea "not run correct"
type textarea "x"
type textarea "not run correctl"
type textarea "x"
type textarea "not run correctly"
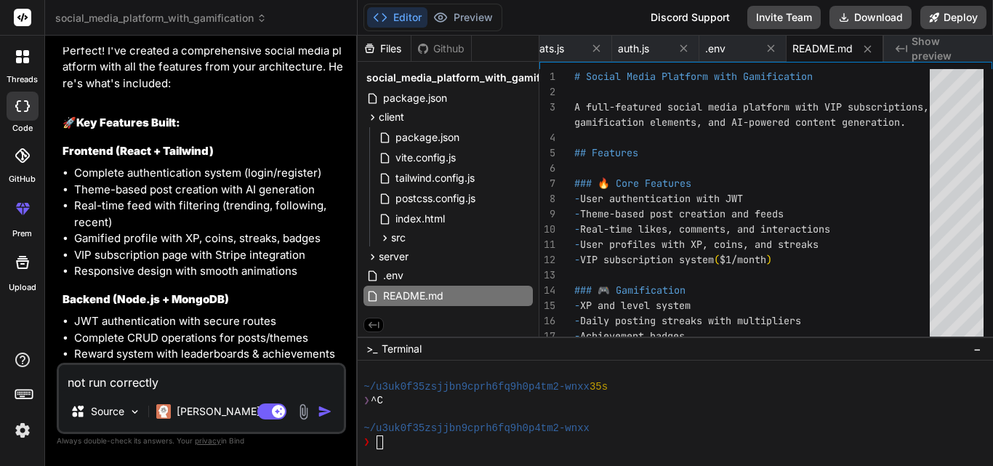
type textarea "x"
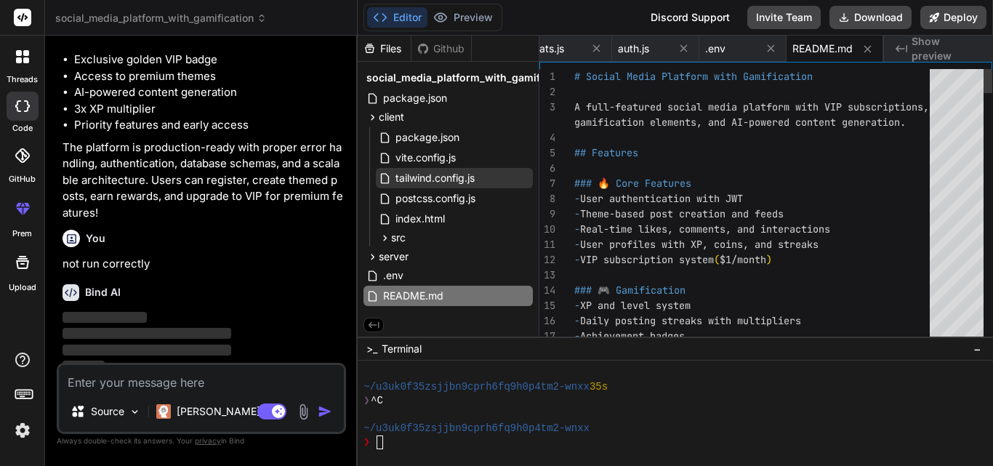
scroll to position [3914, 0]
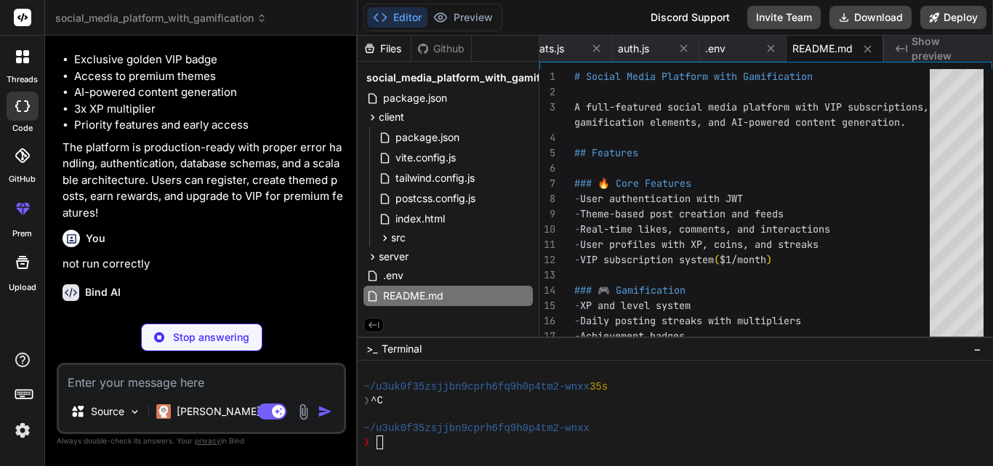
click at [307, 206] on p "The platform is production-ready with proper error handling, authentication, da…" at bounding box center [203, 181] width 281 height 82
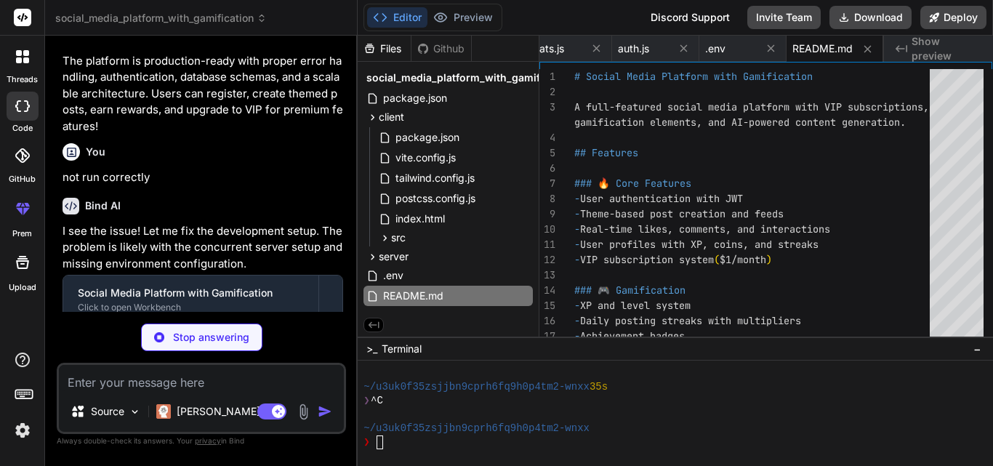
scroll to position [4045, 0]
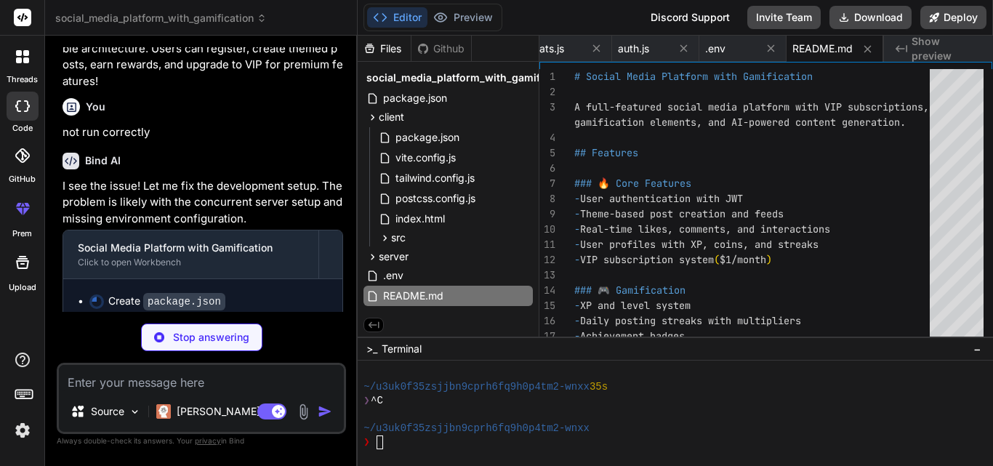
type textarea "x"
type textarea ""stripe": "^13.11.0", "socket.io": "^4.7.4", "axios": "^1.6.0", "node-cron": "^…"
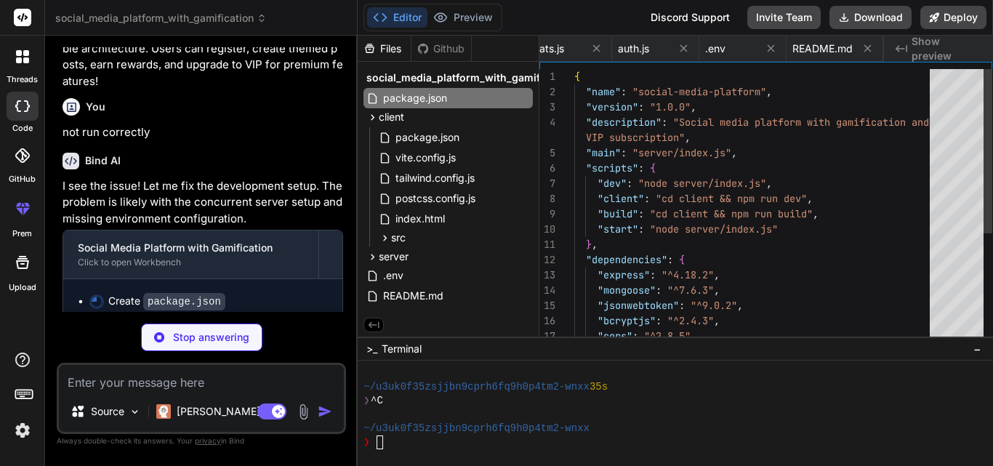
scroll to position [0, 0]
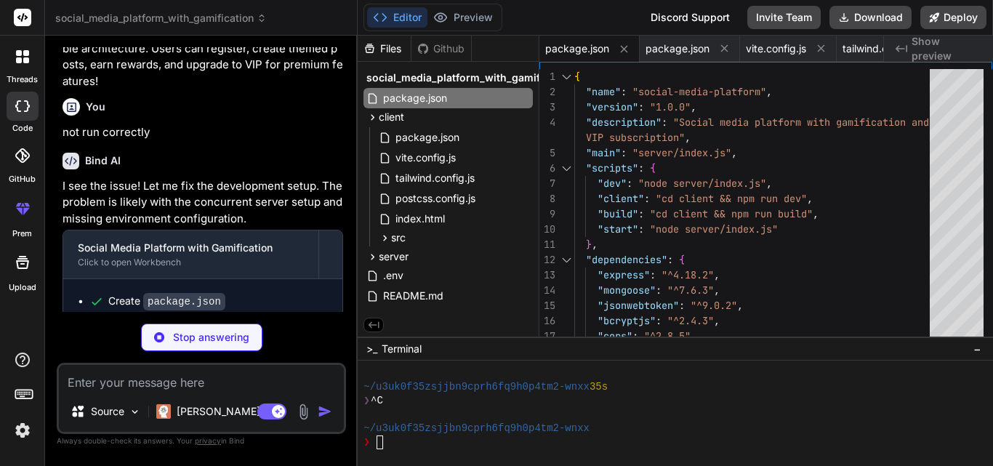
click at [239, 211] on p "I see the issue! Let me fix the development setup. The problem is likely with t…" at bounding box center [203, 202] width 281 height 49
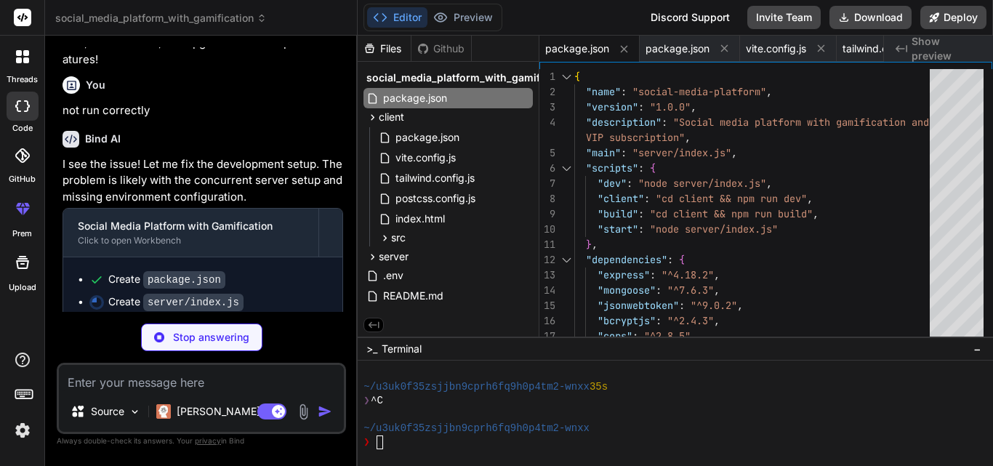
scroll to position [4068, 0]
type textarea "x"
type textarea "}) const PORT = process.env.PORT || 5000 server.listen(PORT, () => { console.lo…"
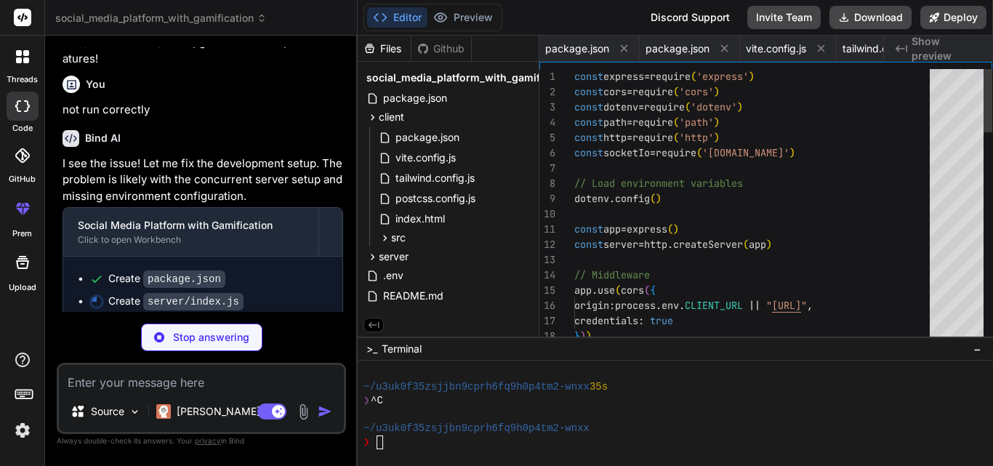
scroll to position [0, 1809]
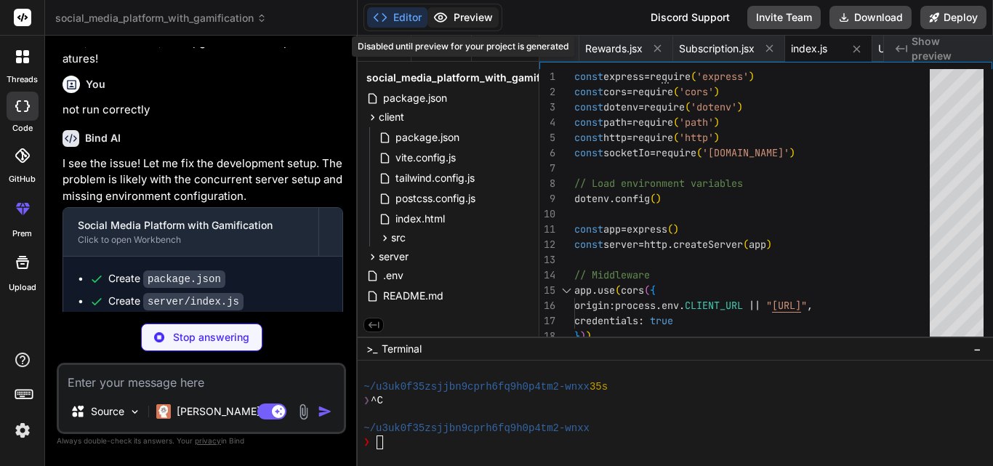
type textarea "x"
type textarea "// Mock user ID for demo req.userId = 'demo-user-123' next() } module.exports =…"
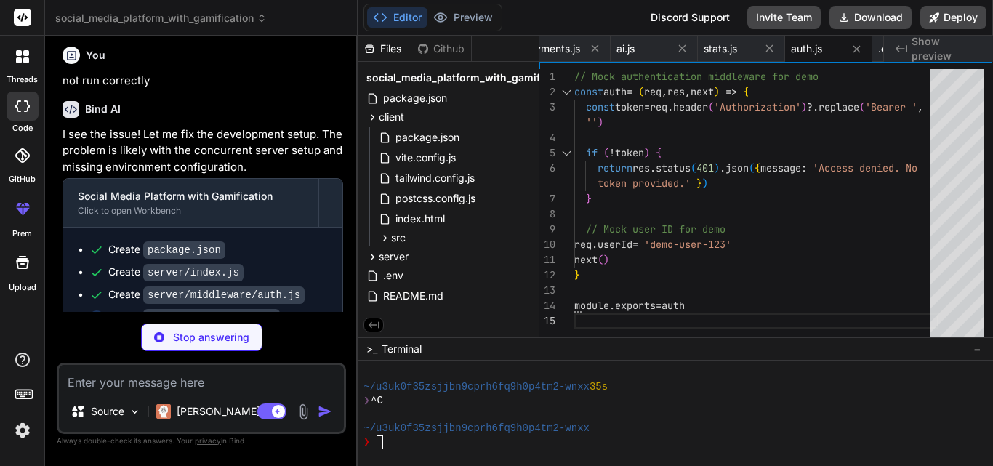
scroll to position [4113, 0]
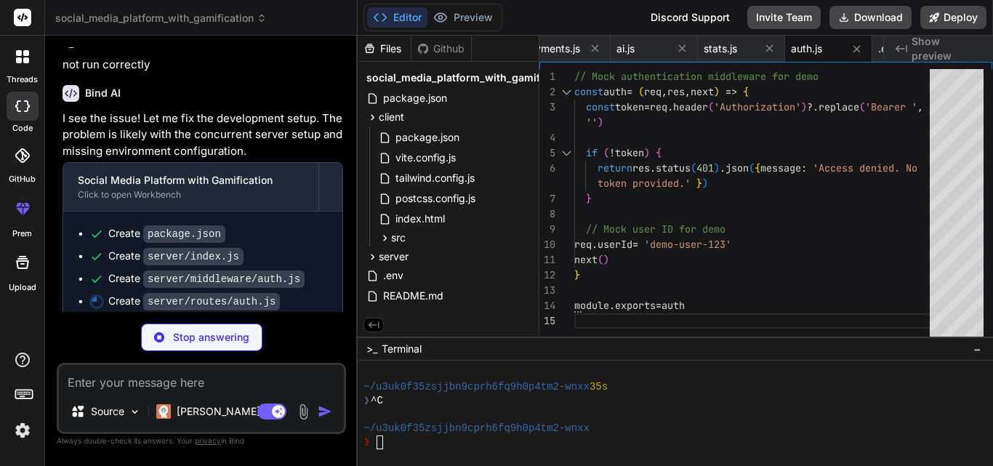
type textarea "x"
type textarea "...mockUser, bio: bio || mockUser.bio, location: location || mockUser.location …"
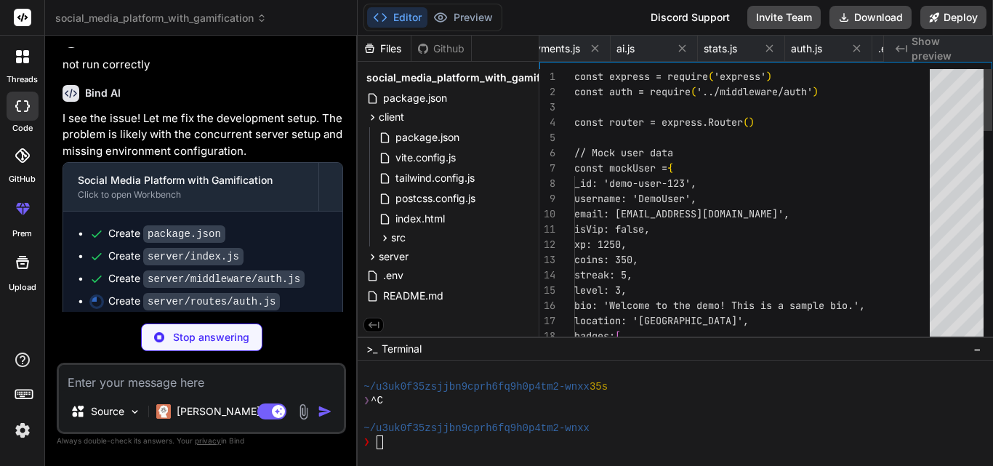
scroll to position [0, 2414]
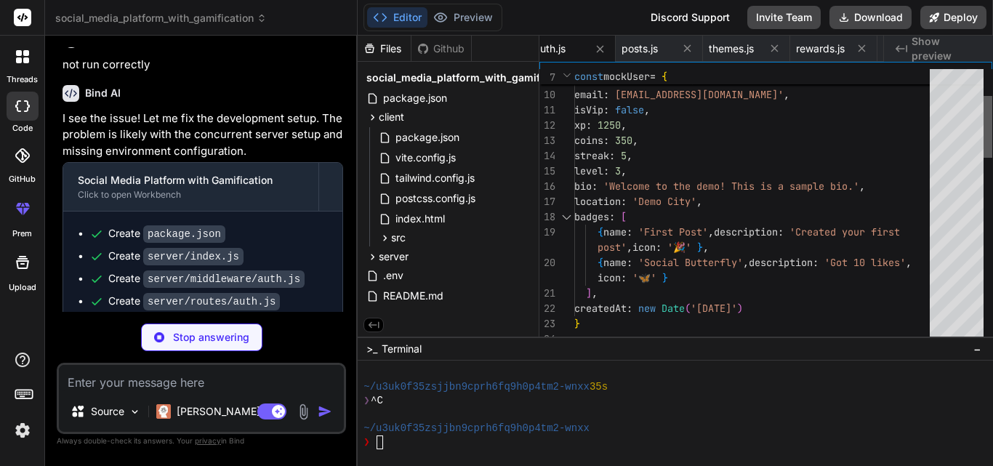
click at [992, 126] on div at bounding box center [987, 206] width 9 height 275
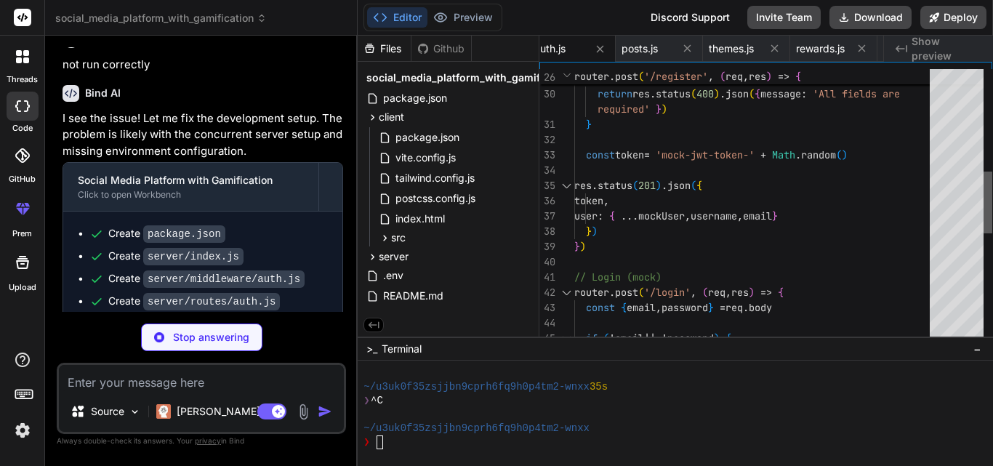
click at [992, 203] on div at bounding box center [987, 206] width 9 height 275
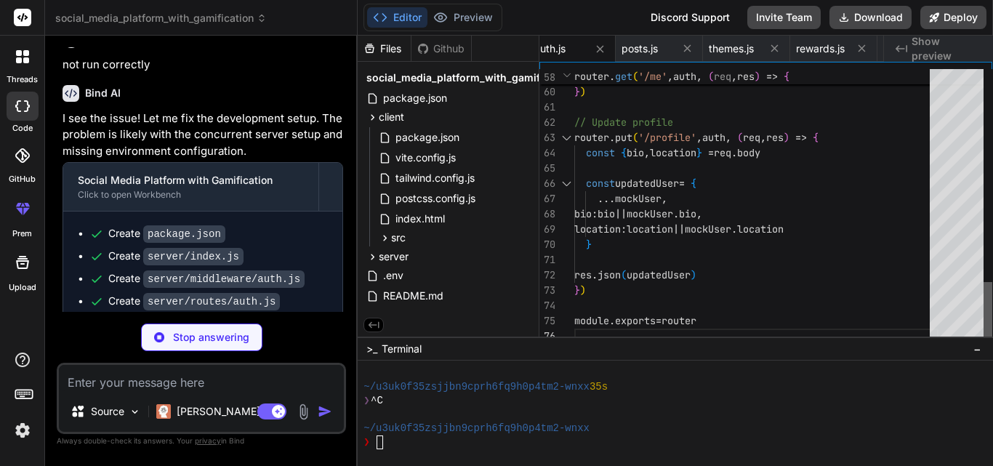
click at [992, 328] on div at bounding box center [987, 206] width 9 height 275
type textarea "x"
type textarea "res.json({ message: 'Comment added successfully' }) }) module.exports = router"
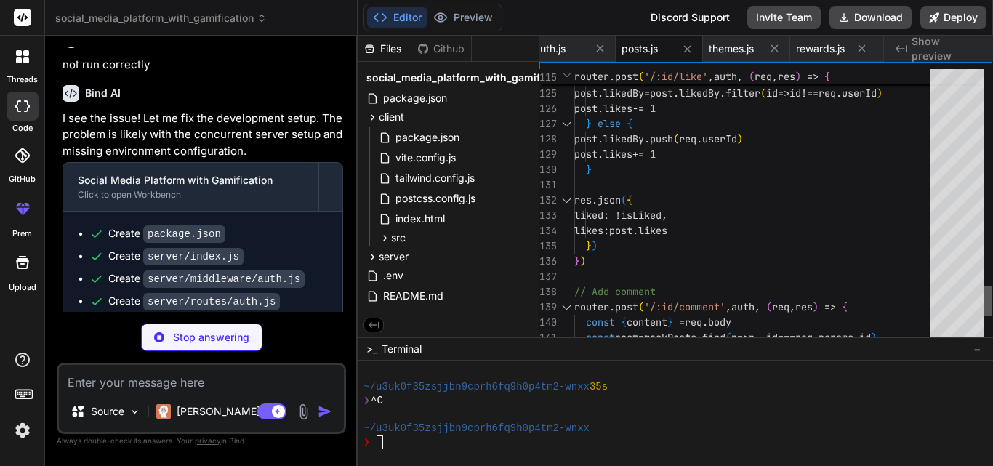
click at [988, 301] on div at bounding box center [987, 206] width 9 height 275
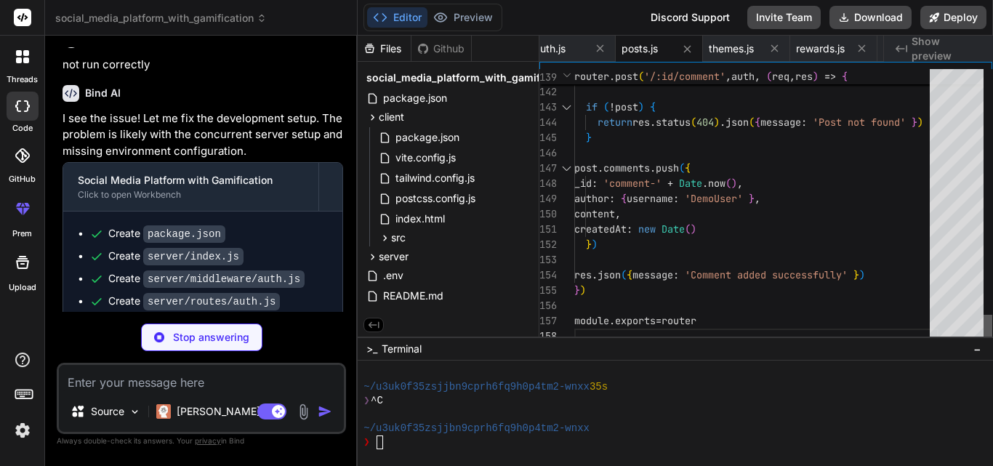
type textarea "x"
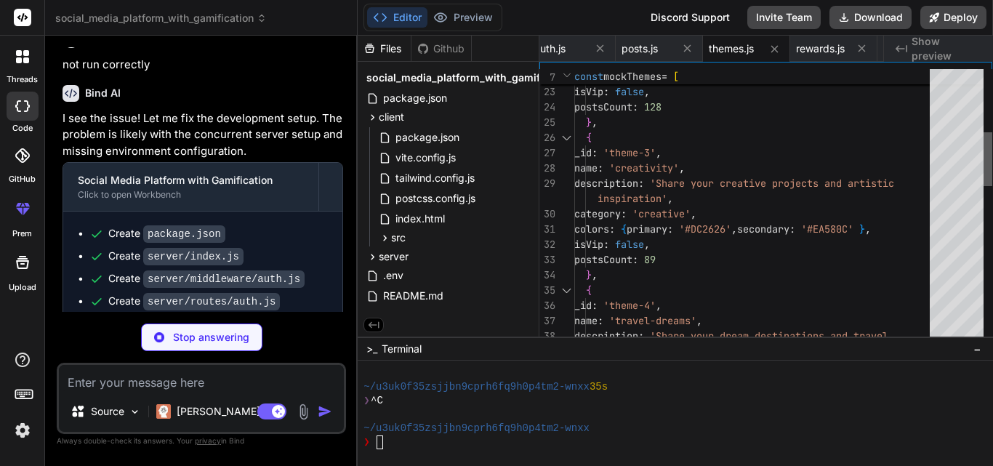
click at [991, 132] on div at bounding box center [987, 159] width 9 height 54
click at [318, 233] on ul "Create package.json Create server/index.js Create server/middleware/auth.js Cre…" at bounding box center [203, 301] width 250 height 150
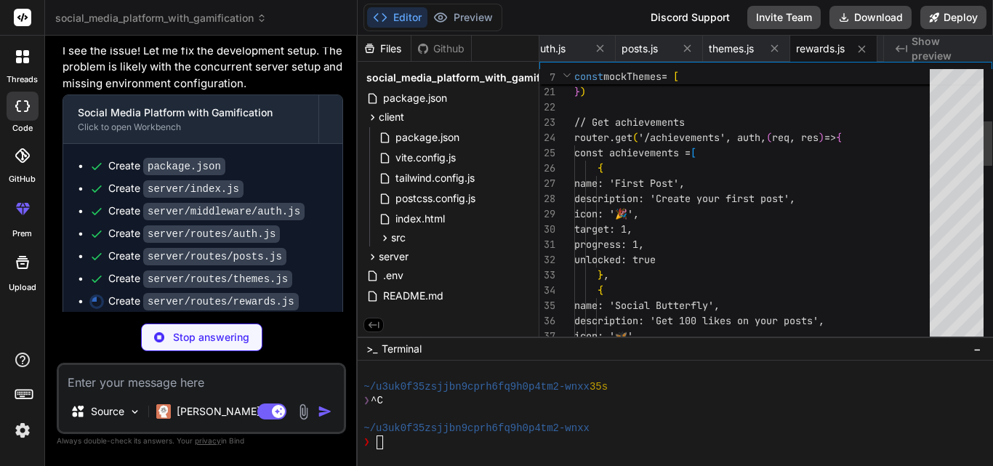
scroll to position [0, 2419]
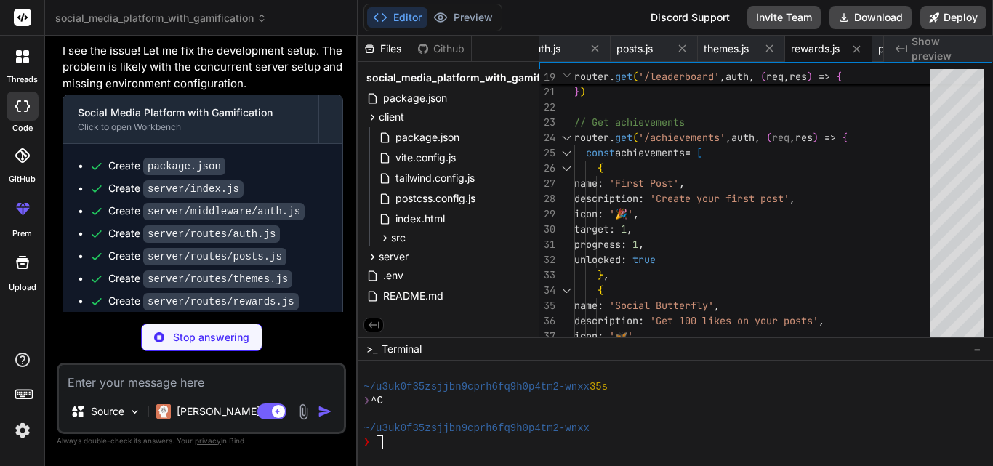
type textarea "x"
type textarea "activeThemes: 24 }) }) module.exports = router"
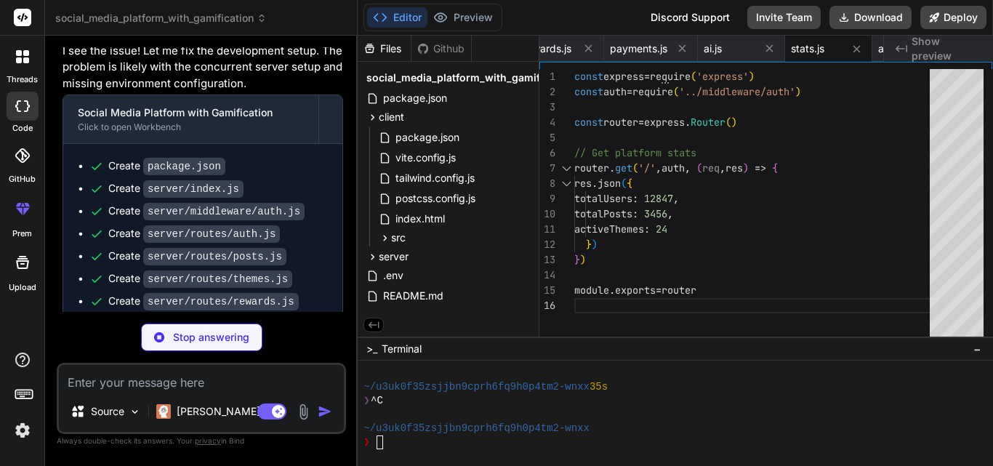
click at [334, 231] on div "Create package.json Create server/index.js Create server/middleware/auth.js Cre…" at bounding box center [202, 256] width 279 height 225
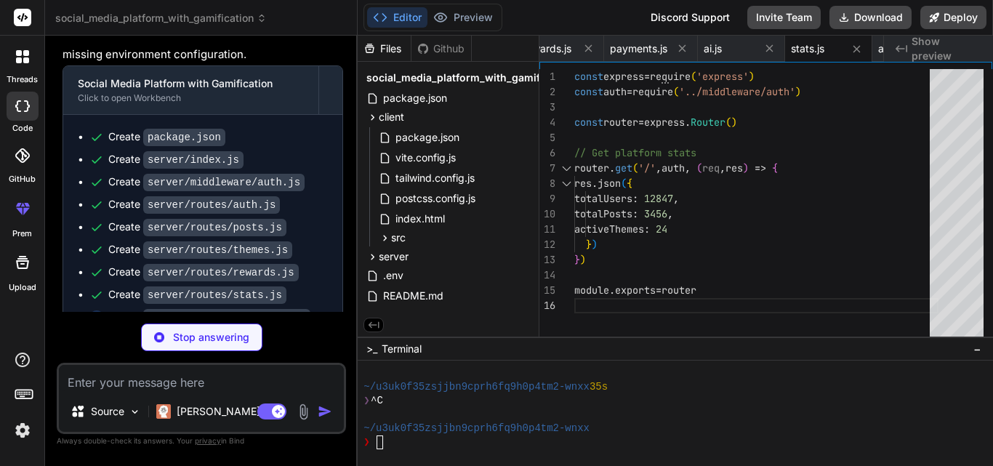
scroll to position [4225, 0]
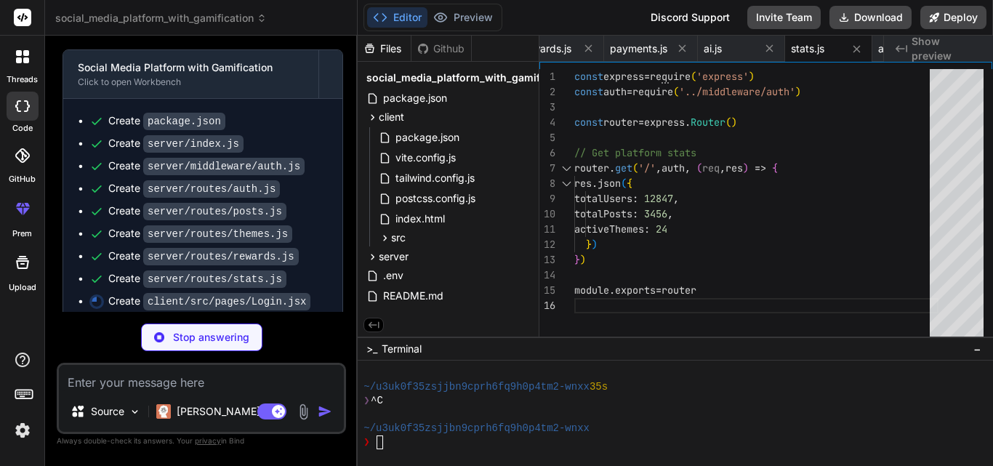
type textarea "x"
type textarea "export default Login"
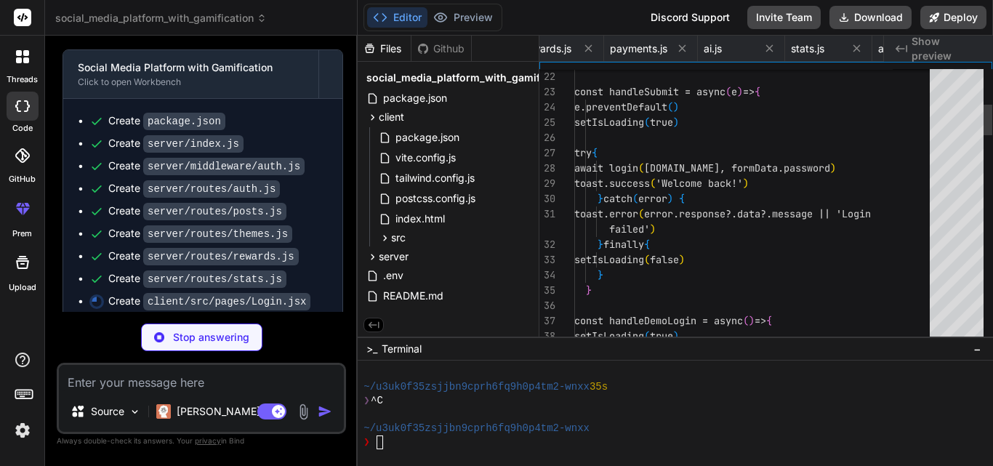
scroll to position [0, 1501]
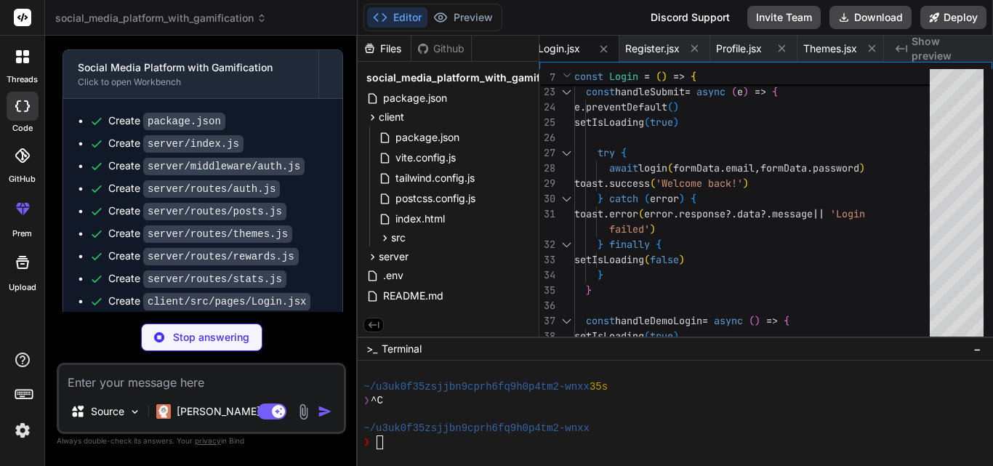
click at [334, 231] on div "Create package.json Create server/index.js Create server/middleware/auth.js Cre…" at bounding box center [202, 237] width 279 height 277
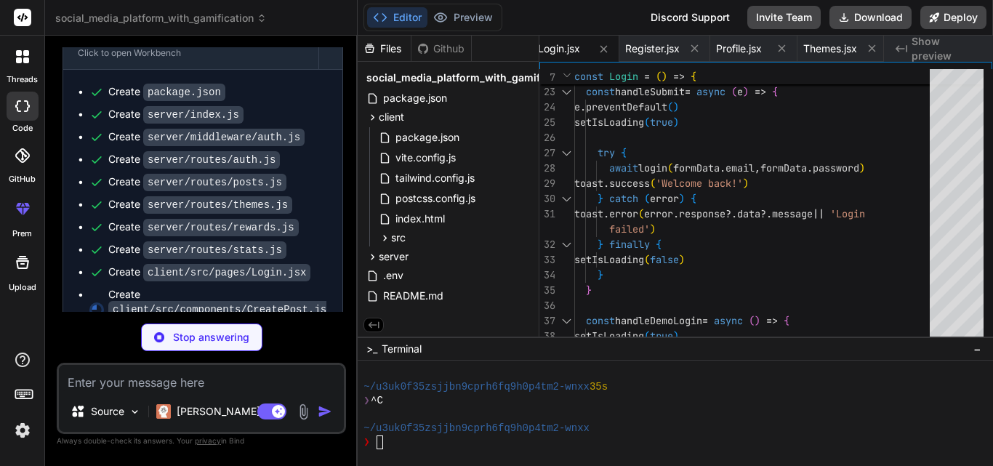
scroll to position [4262, 0]
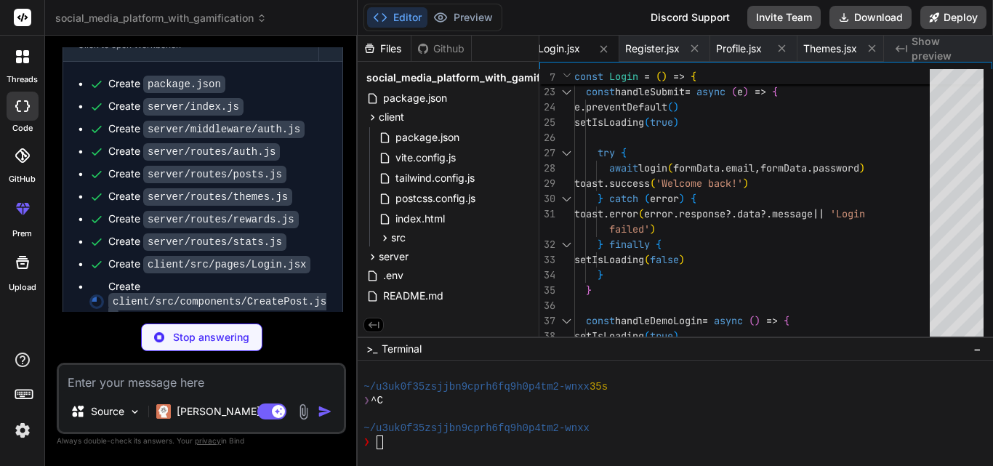
type textarea "x"
type textarea "} export default CreatePost"
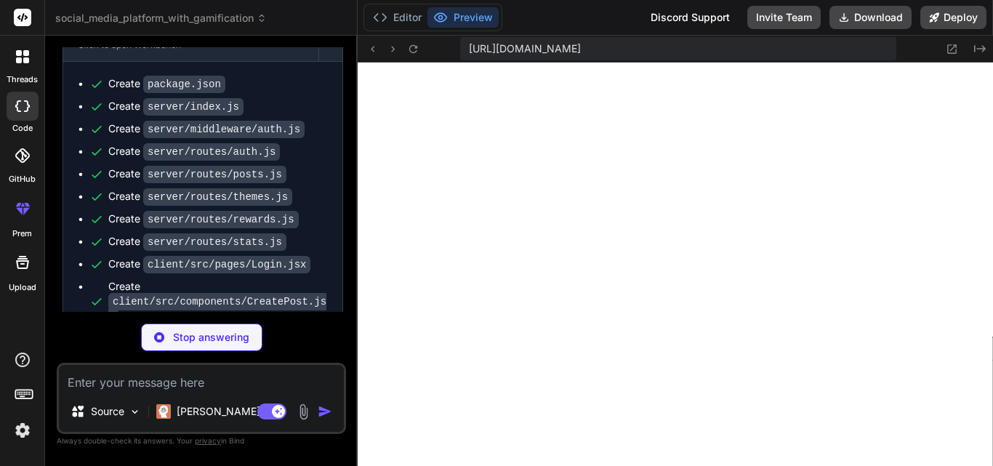
scroll to position [1906, 0]
click at [331, 222] on div "Create package.json Create server/index.js Create server/middleware/auth.js Cre…" at bounding box center [202, 227] width 279 height 331
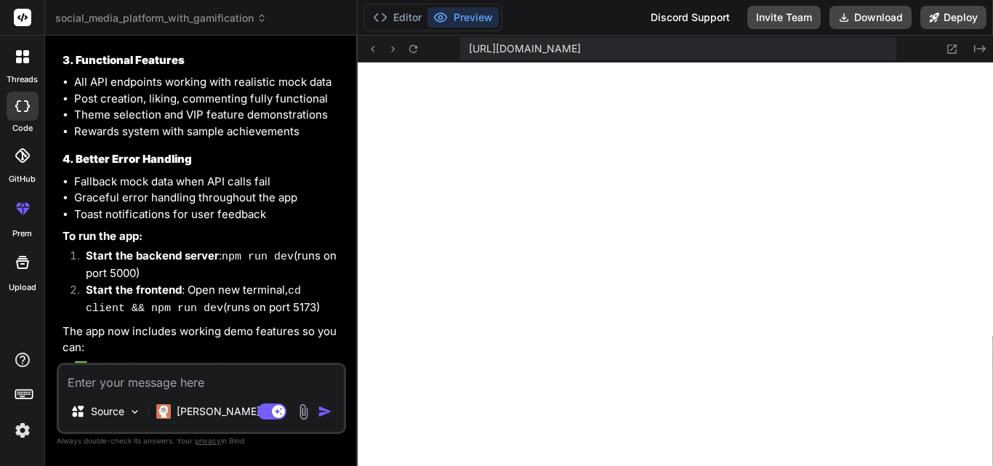
scroll to position [5012, 0]
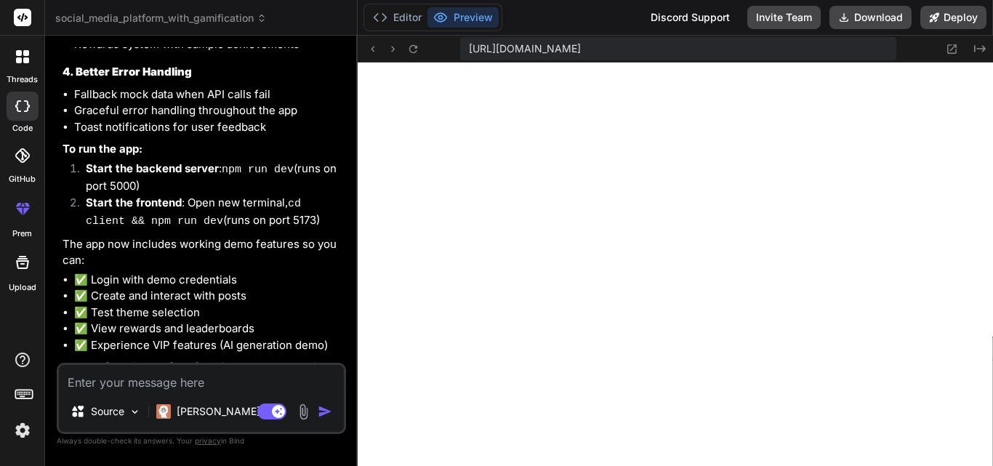
type textarea "x"
click at [395, 14] on button "Editor" at bounding box center [397, 17] width 60 height 20
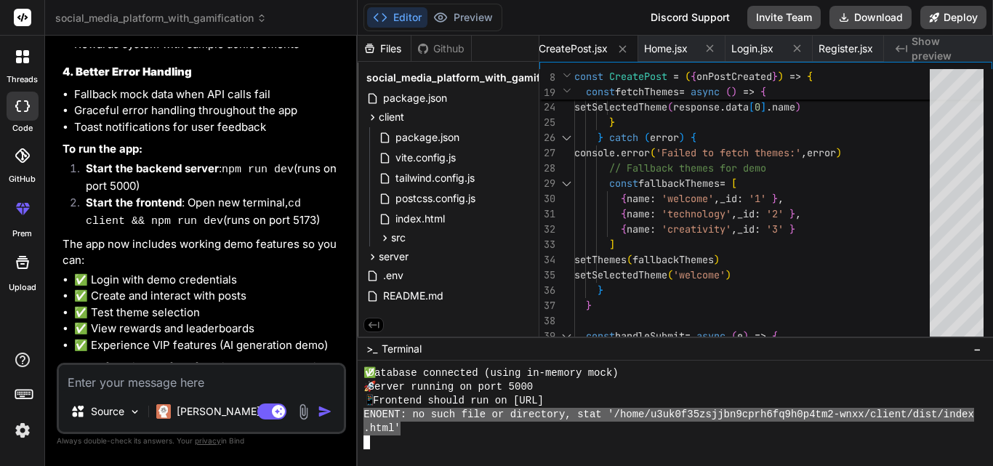
drag, startPoint x: 363, startPoint y: 417, endPoint x: 399, endPoint y: 432, distance: 39.4
click at [399, 432] on div "FFFFFFFFFFFFFFFFFFFFFFFFFFFFFFFF mmmmmmmmmmmmmmmmmmmmmmmmmmmmmmmm ✅ Database co…" at bounding box center [675, 412] width 635 height 105
type textarea "ENOENT: no such file or directory, stat '/home/u3uk0f35zsjjbn9cprh6fq9h0p4tm2-w…"
click at [197, 387] on textarea at bounding box center [201, 378] width 285 height 26
paste textarea "ENOENT: no such file or directory, stat '/home/u3uk0f35zsjjbn9cprh6fq9h0p4tm2-w…"
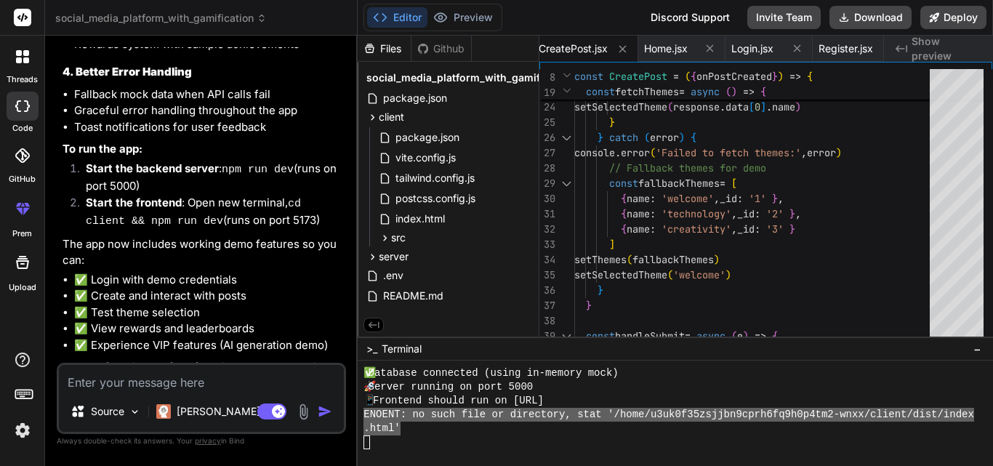
type textarea "ENOENT: no such file or directory, stat '/home/u3uk0f35zsjjbn9cprh6fq9h0p4tm2-w…"
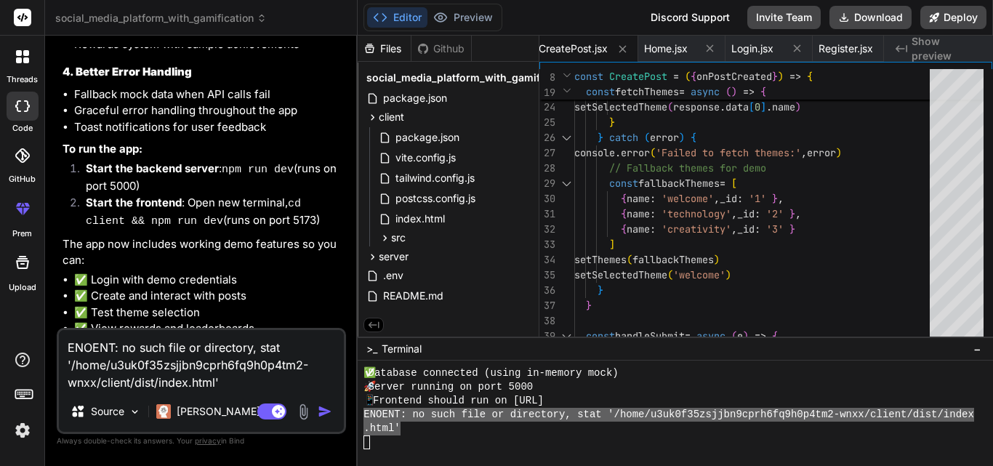
type textarea "x"
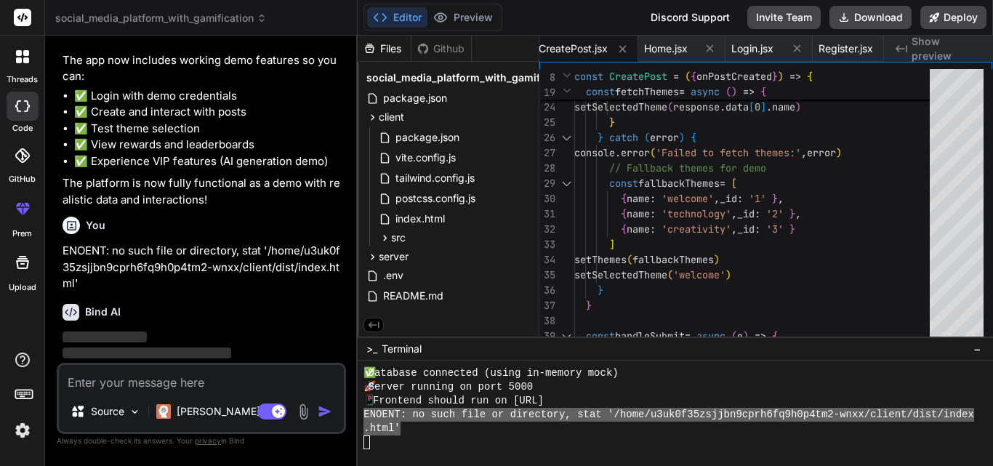
scroll to position [5196, 0]
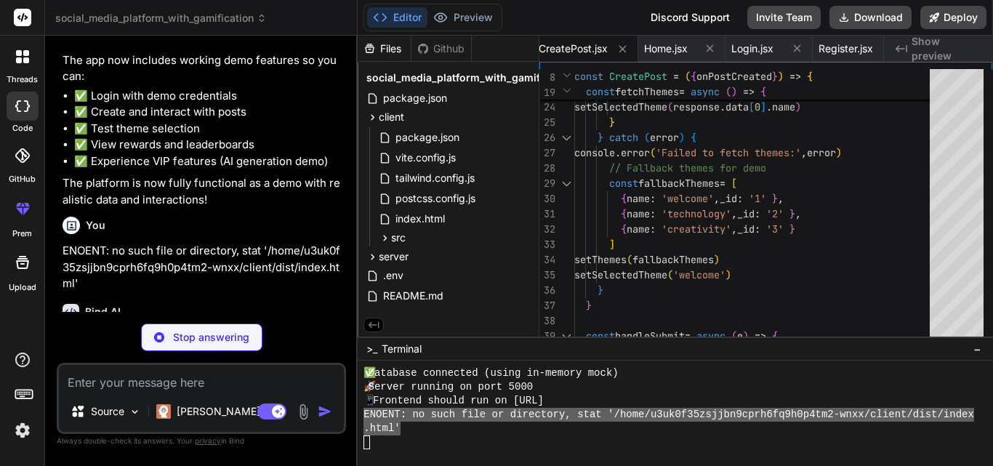
click at [313, 292] on div "Bind AI The error shows that the client hasn't been built yet. Let me fix this …" at bounding box center [203, 384] width 281 height 184
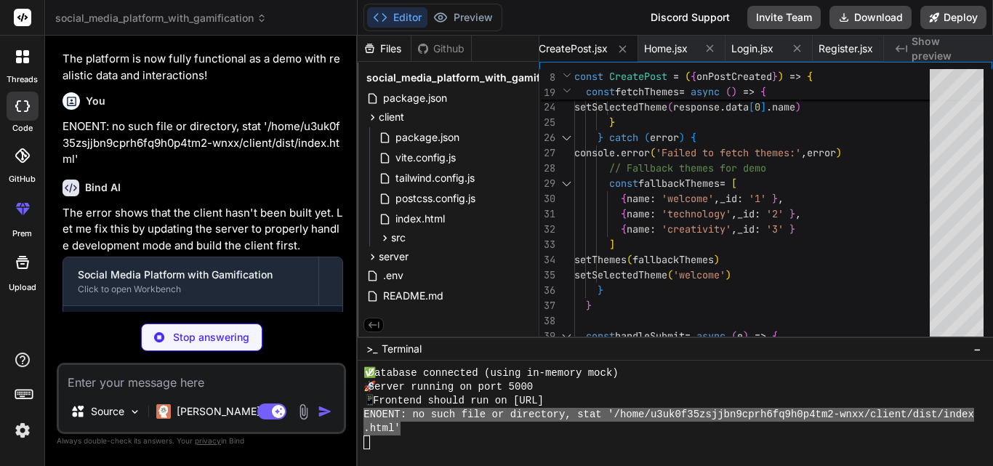
scroll to position [5327, 0]
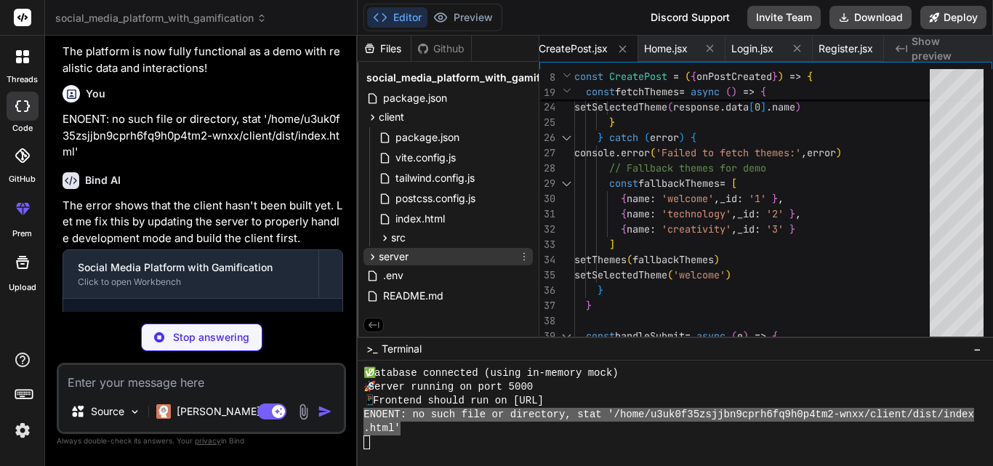
click at [368, 255] on icon at bounding box center [372, 257] width 12 height 12
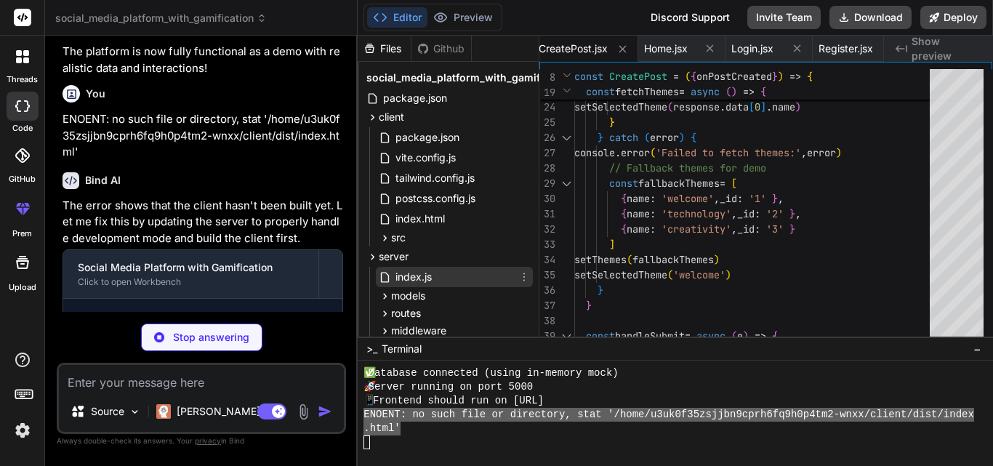
click at [428, 278] on span "index.js" at bounding box center [413, 276] width 39 height 17
type textarea "x"
type textarea "}) const PORT = process.env.PORT || 5000 server.listen(PORT, () => { console.lo…"
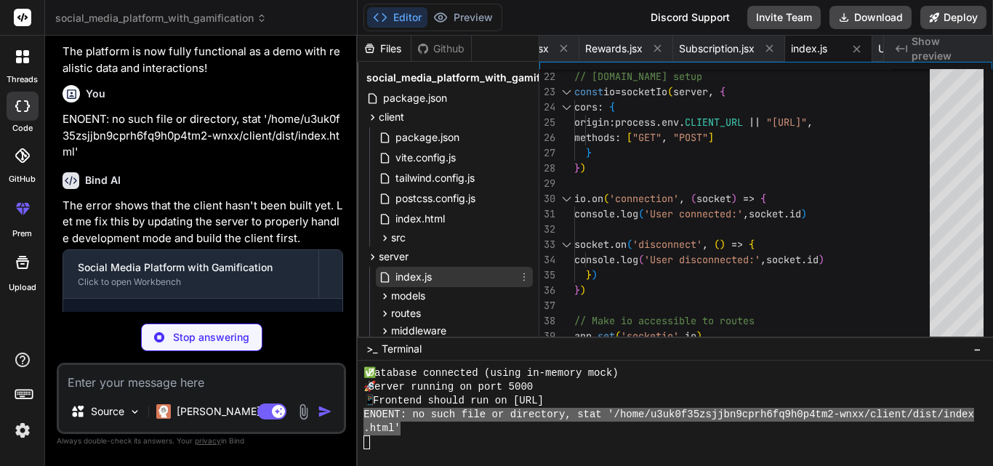
type textarea "x"
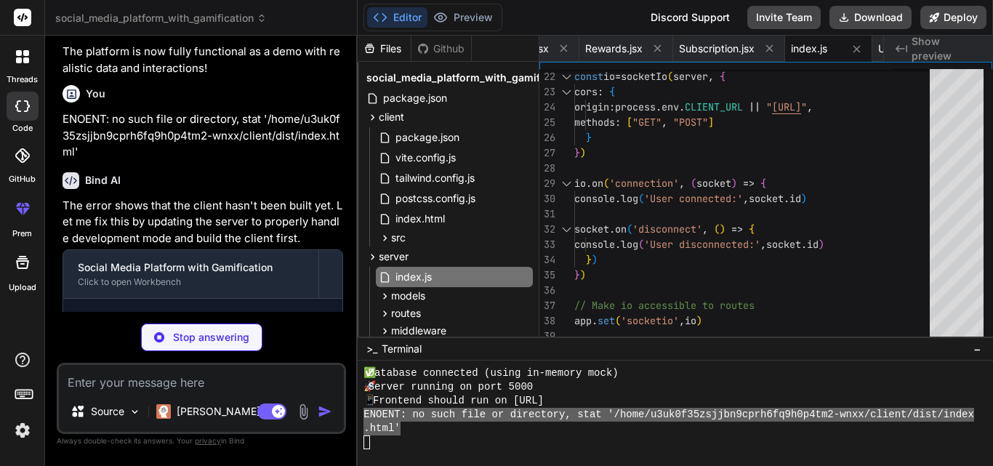
click at [297, 313] on div "Create server/index.js" at bounding box center [208, 320] width 238 height 15
type textarea "x"
type textarea "// Handle cleanup process.on('SIGINT', () => { console.log('\n🛑 Shutting down s…"
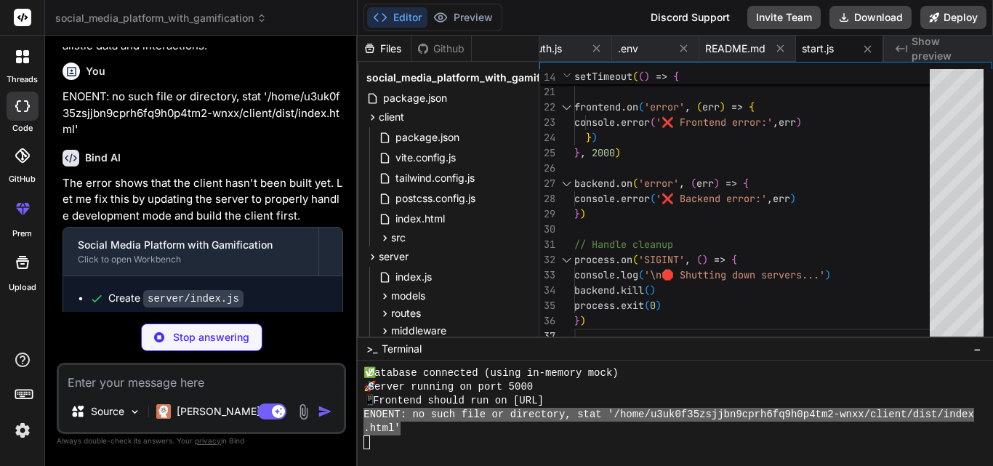
scroll to position [5372, 0]
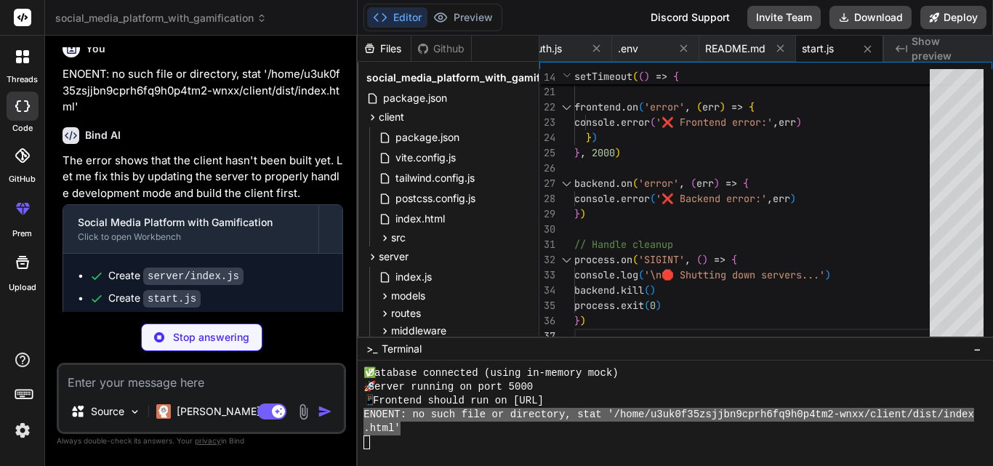
type textarea "x"
type textarea "}"
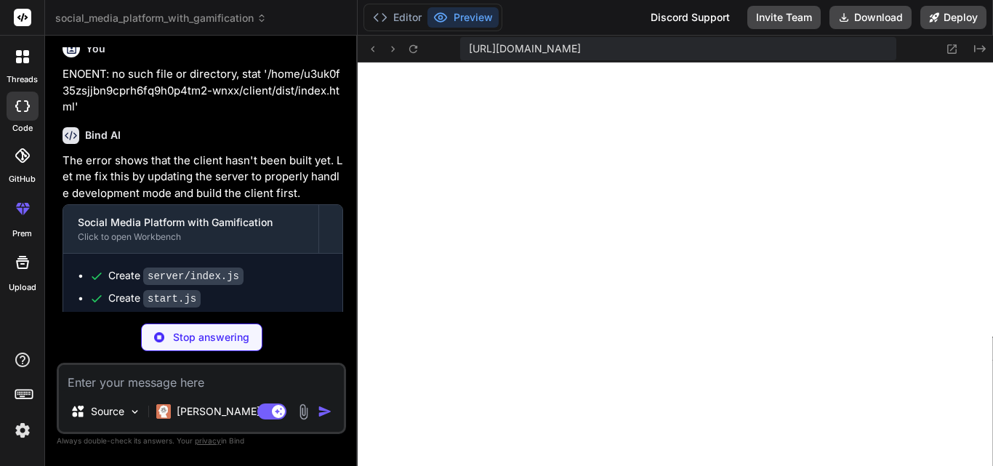
scroll to position [1919, 0]
click at [303, 268] on div "Create server/index.js" at bounding box center [208, 275] width 238 height 15
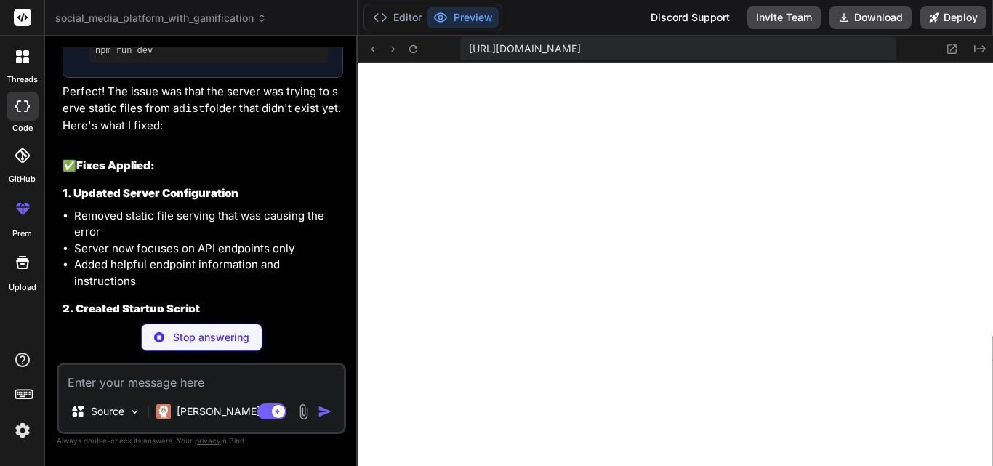
scroll to position [5721, 0]
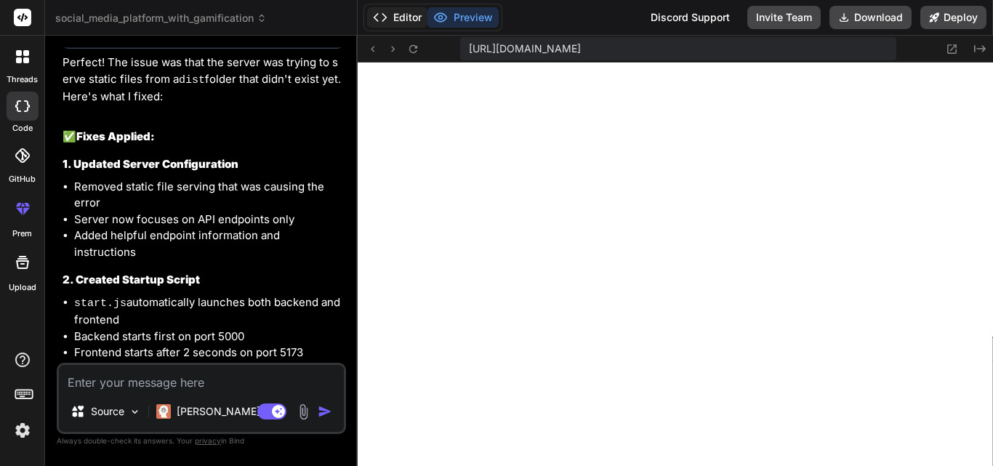
click at [401, 24] on button "Editor" at bounding box center [397, 17] width 60 height 20
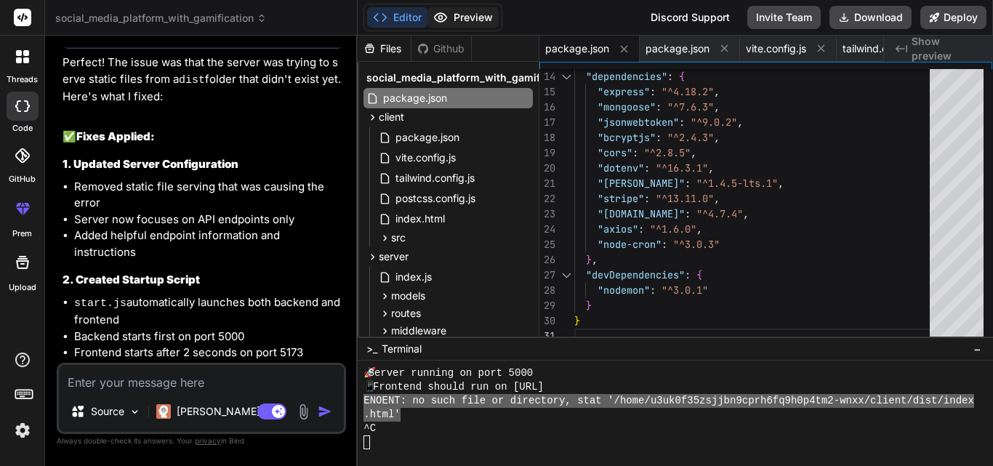
click at [451, 14] on button "Preview" at bounding box center [462, 17] width 71 height 20
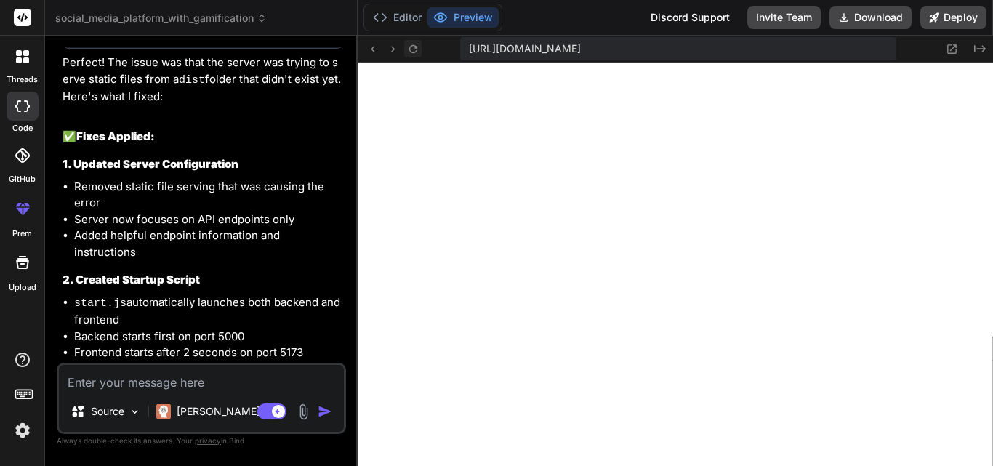
click at [416, 46] on icon at bounding box center [413, 48] width 8 height 8
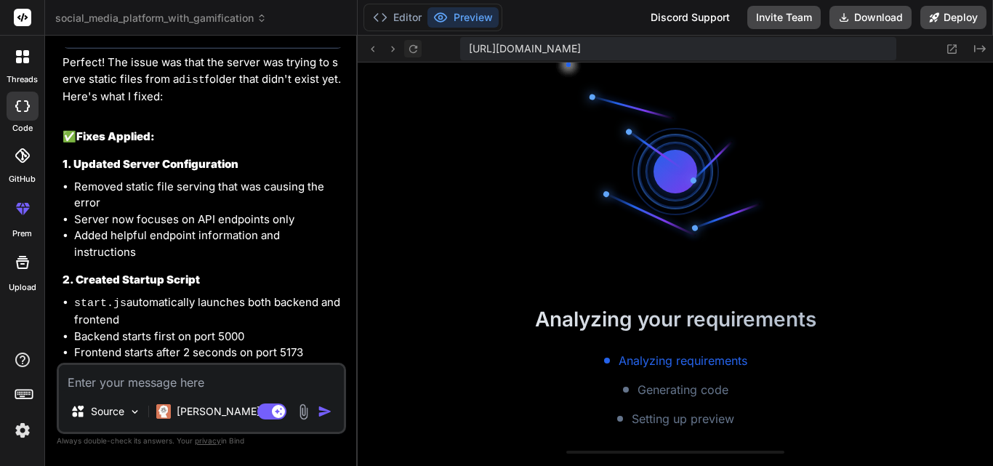
click at [416, 46] on icon at bounding box center [413, 48] width 8 height 8
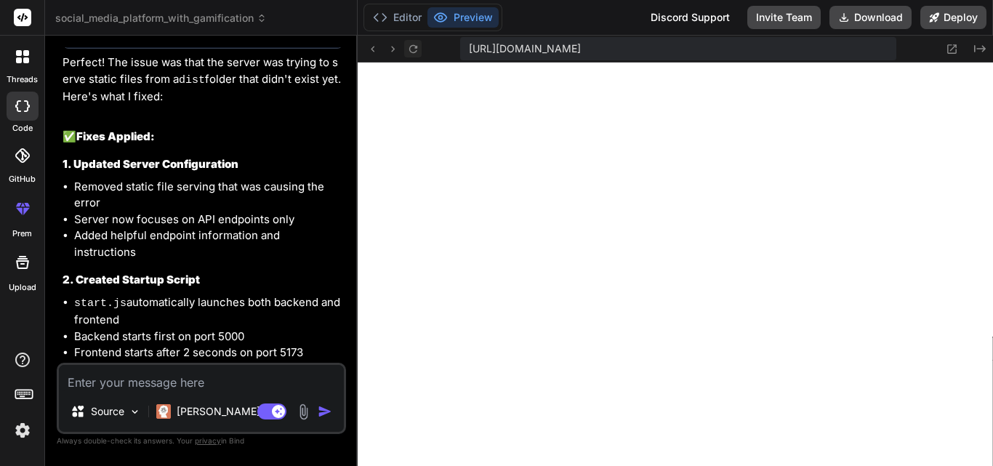
click at [416, 46] on icon at bounding box center [413, 48] width 8 height 8
click at [399, 22] on button "Editor" at bounding box center [397, 17] width 60 height 20
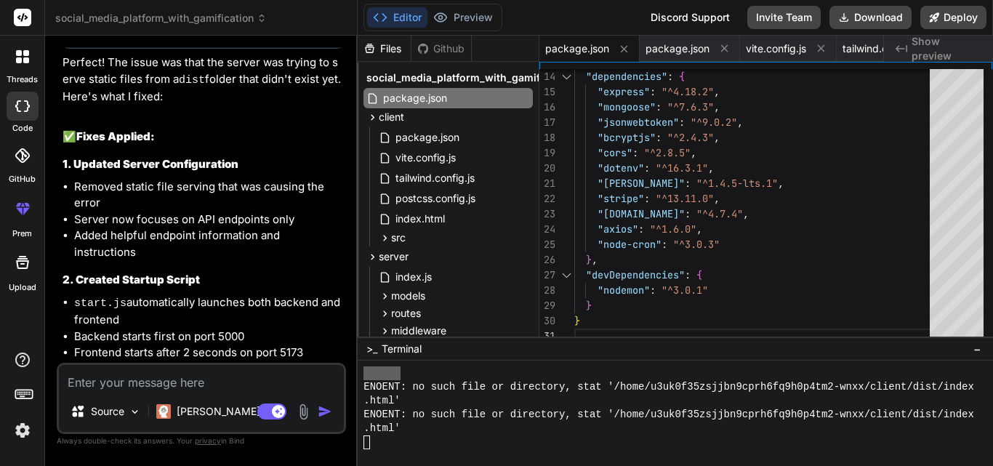
type textarea "x"
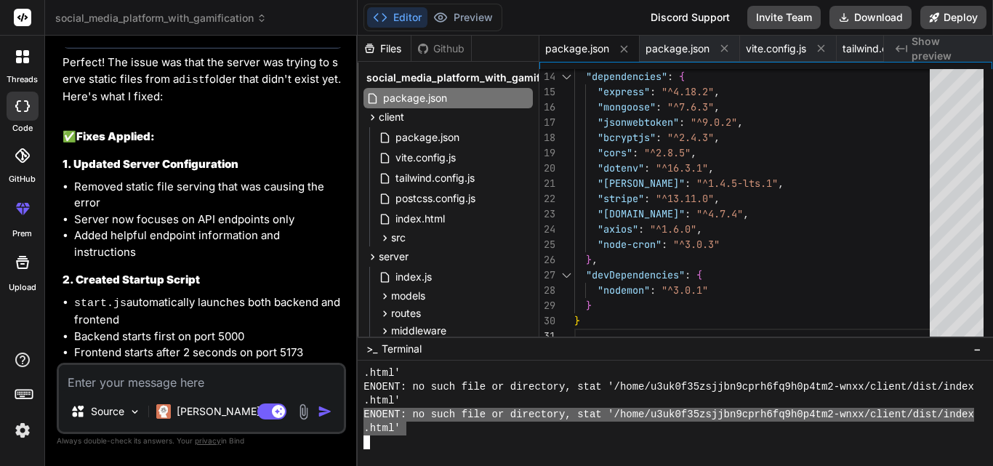
drag, startPoint x: 406, startPoint y: 430, endPoint x: 358, endPoint y: 414, distance: 49.6
click at [358, 414] on div "FFFFFFFFFFFFFFFFFFFFFFFFFFFFFFFF mmmmmmmmmmmmmmmmmmmmmmmmmmmmmmmm .html' ENOENT…" at bounding box center [675, 412] width 635 height 105
type textarea "ENOENT: no such file or directory, stat '/home/u3uk0f35zsjjbn9cprh6fq9h0p4tm2-w…"
click at [216, 389] on textarea at bounding box center [201, 378] width 285 height 26
paste textarea "ENOENT: no such file or directory, stat '/home/u3uk0f35zsjjbn9cprh6fq9h0p4tm2-w…"
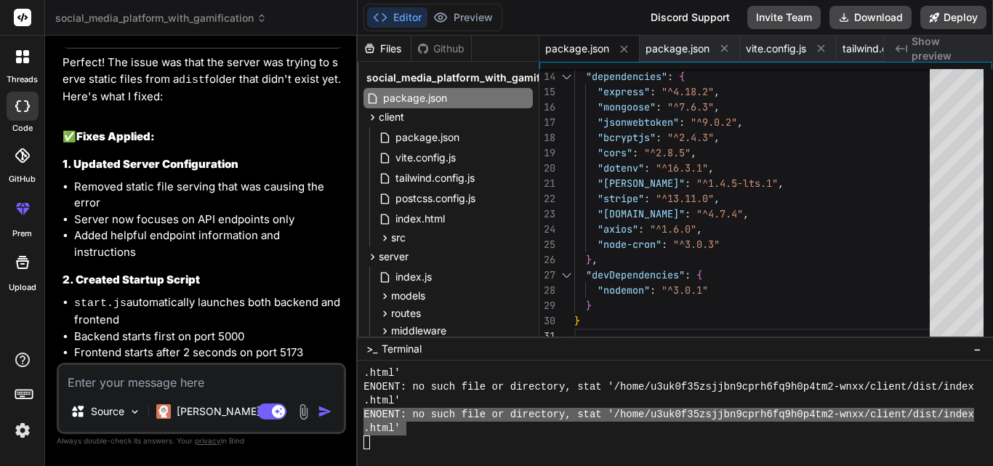
type textarea "ENOENT: no such file or directory, stat '/home/u3uk0f35zsjjbn9cprh6fq9h0p4tm2-w…"
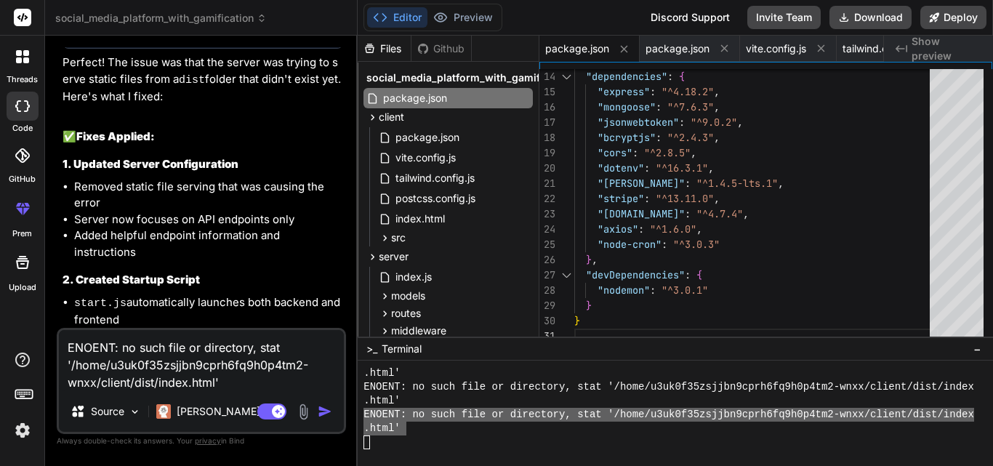
type textarea "x"
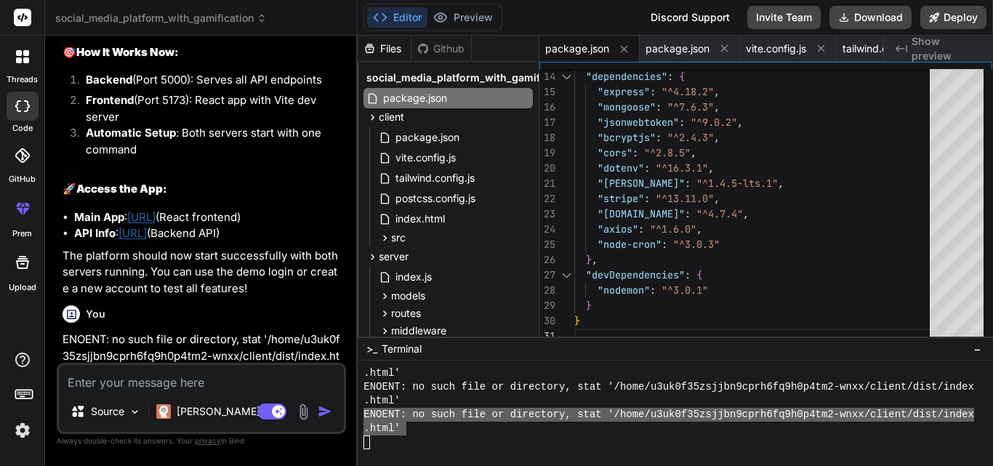
scroll to position [6246, 0]
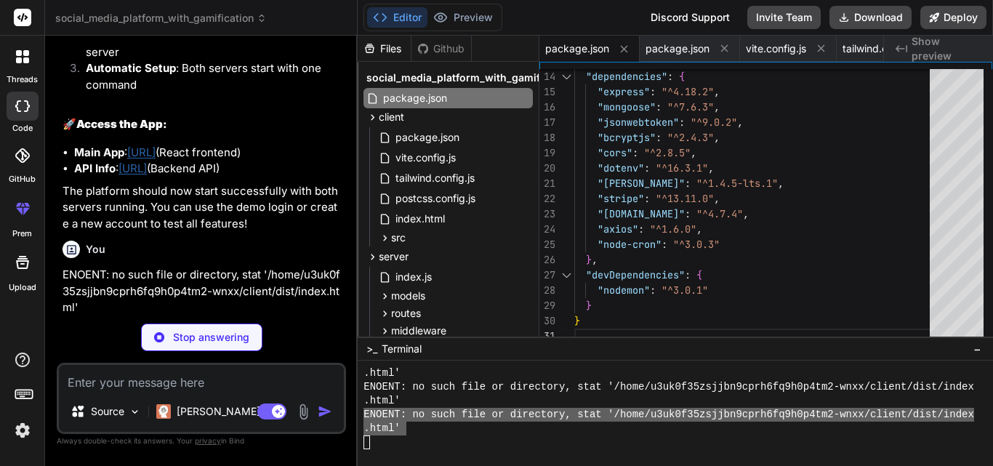
click at [269, 316] on div "Bind AI The error shows that the client hasn't been built yet. Let me fix this …" at bounding box center [203, 416] width 281 height 200
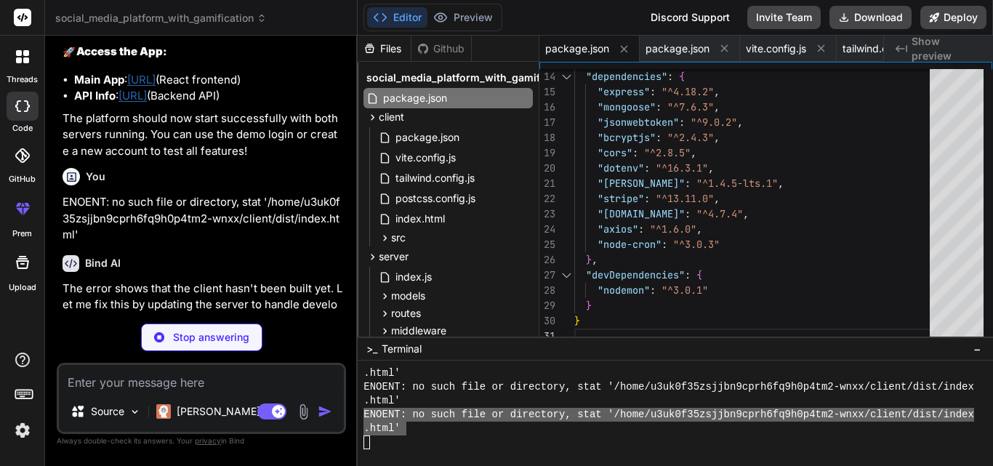
type textarea "x"
type textarea "server.listen(PORT, () => { console.log(`🚀 Server running on http://localhost:$…"
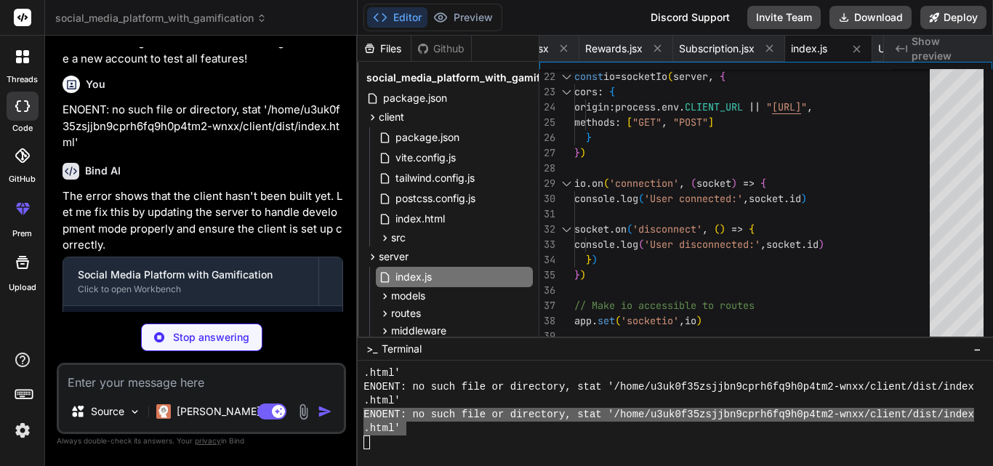
scroll to position [6417, 0]
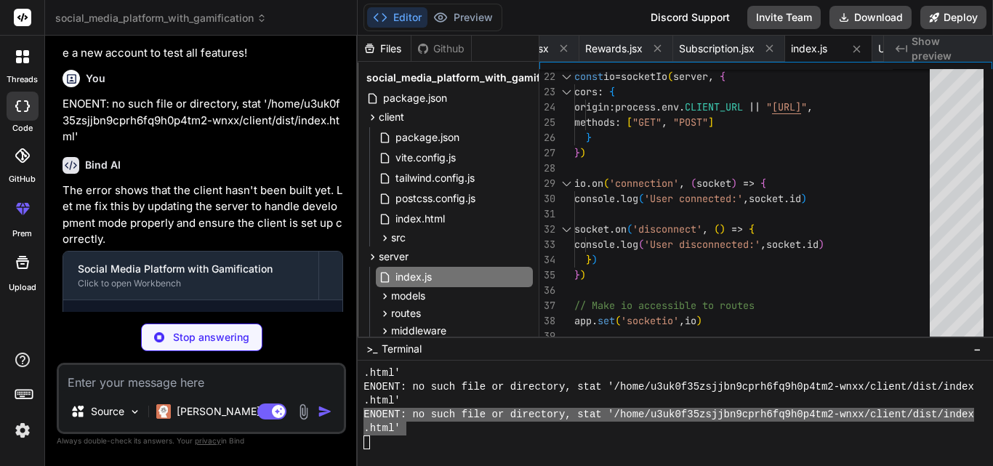
type textarea "x"
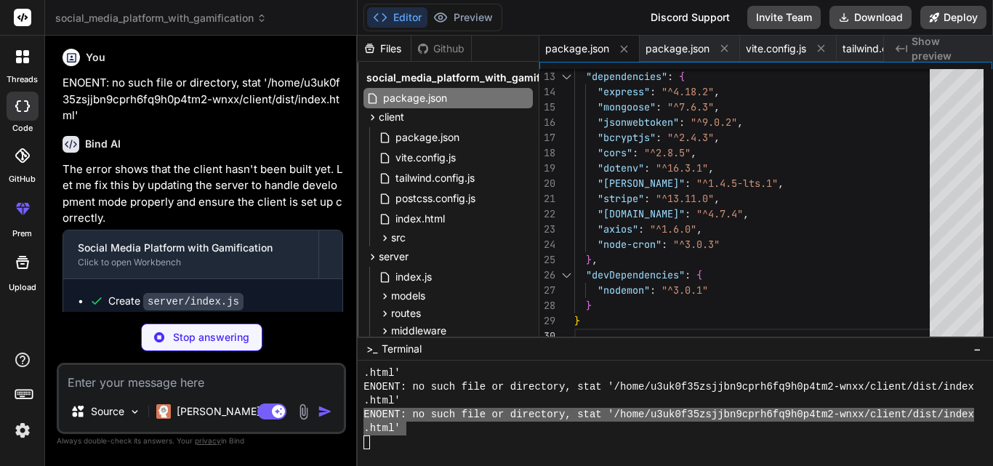
scroll to position [6439, 0]
type textarea "x"
type textarea "// Handle process termination process.on('SIGINT', () => { console.log('\n🛑 Shu…"
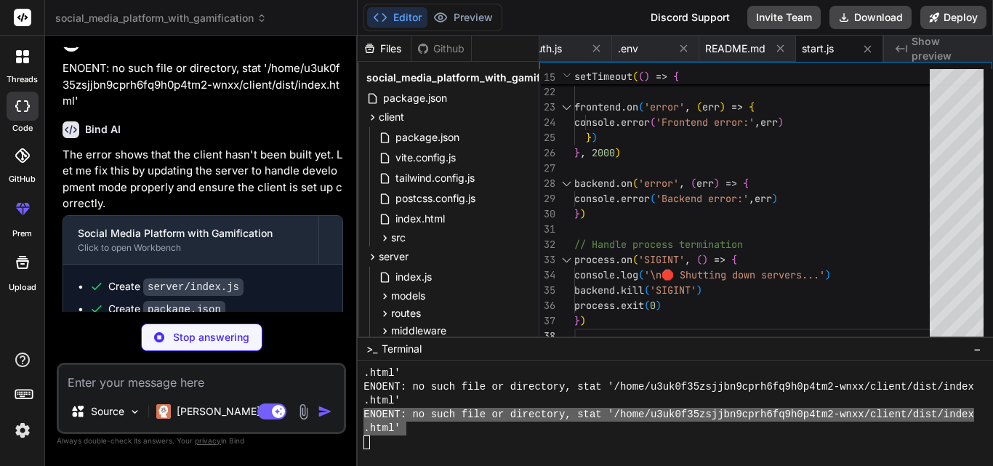
scroll to position [6462, 0]
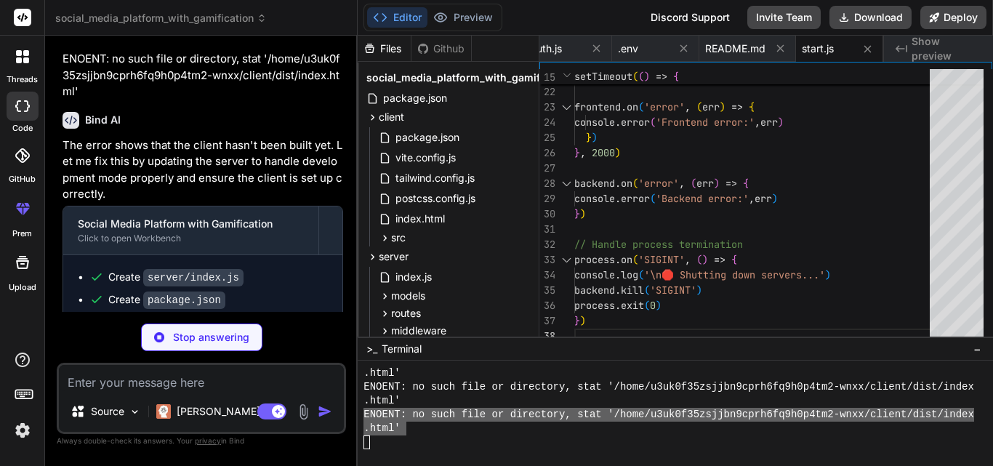
type textarea "x"
type textarea "## 🔧 Troubleshooting If you see "ENOENT" error: 1. Make sure you're in the proj…"
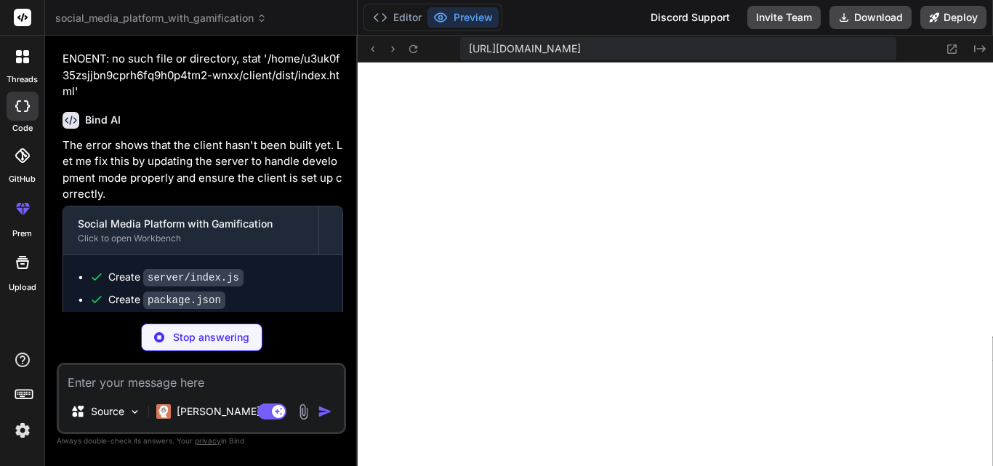
scroll to position [2140, 0]
click at [417, 58] on div "https://u3uk0f35zsjjbn9cprh6fq9h0p4tm2-wnxx--5000--96435430.local-corp.webconta…" at bounding box center [675, 49] width 635 height 27
click at [417, 51] on icon at bounding box center [413, 49] width 12 height 12
click at [398, 13] on button "Editor" at bounding box center [397, 17] width 60 height 20
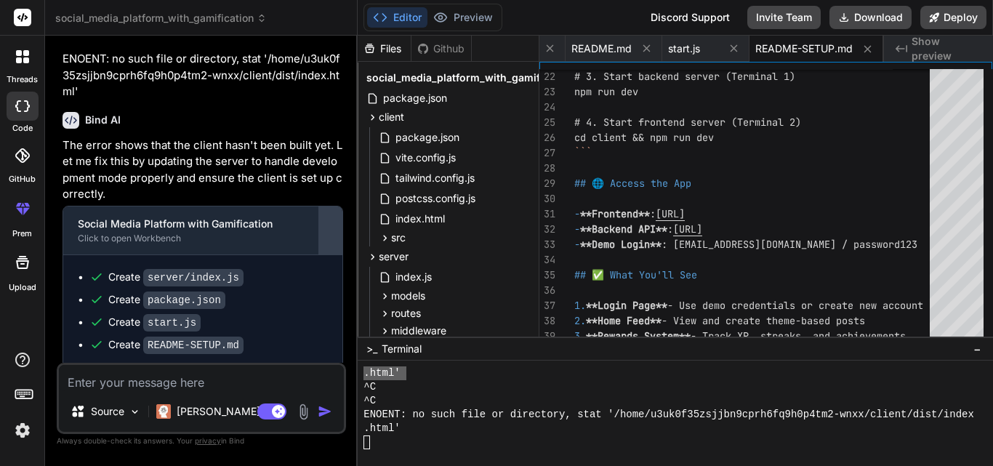
type textarea "x"
click at [422, 220] on span "index.html" at bounding box center [420, 218] width 52 height 17
type textarea "<div id="root"></div> <script type="module" src="/src/main.jsx"></script> </bod…"
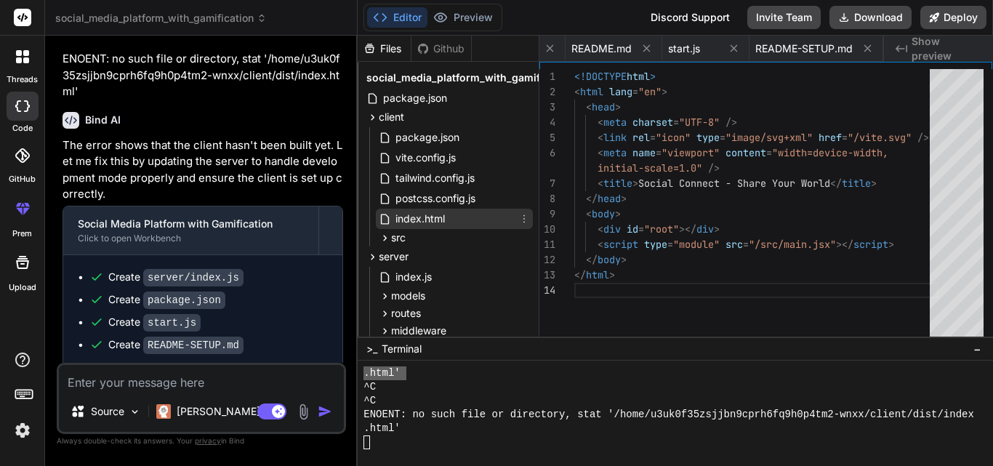
scroll to position [0, 534]
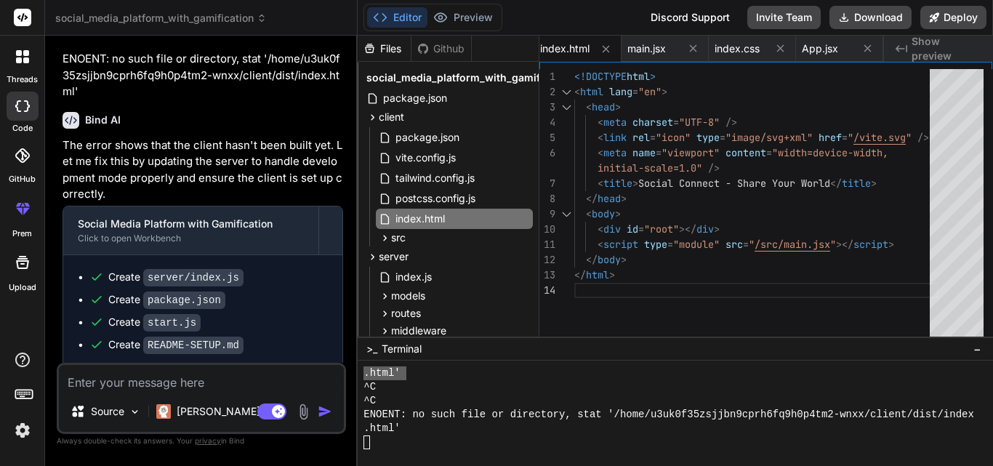
click at [235, 379] on textarea at bounding box center [201, 378] width 285 height 26
type textarea "t"
type textarea "x"
type textarea "th"
type textarea "x"
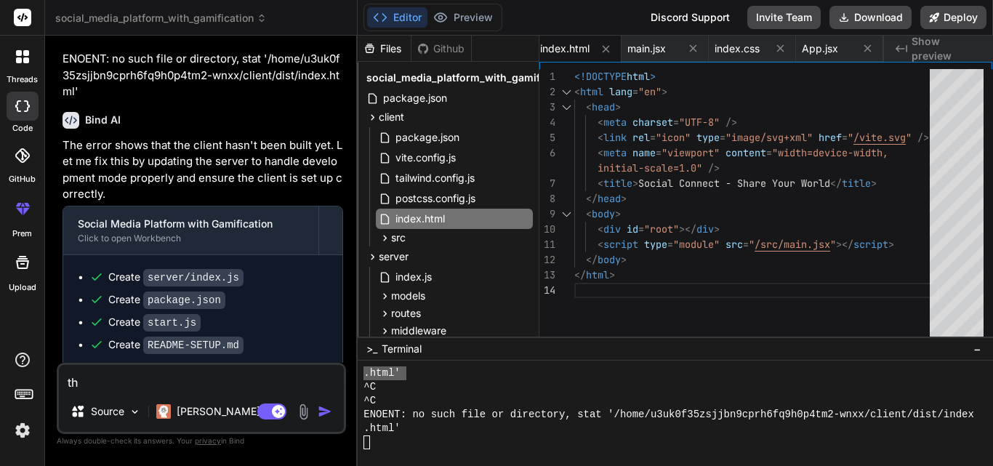
type textarea "the"
type textarea "x"
type textarea "the"
type textarea "x"
type textarea "the d"
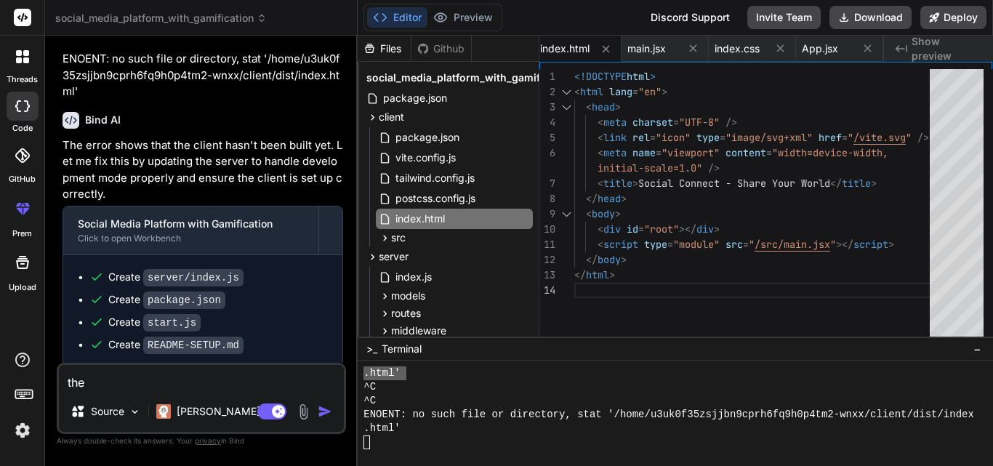
type textarea "x"
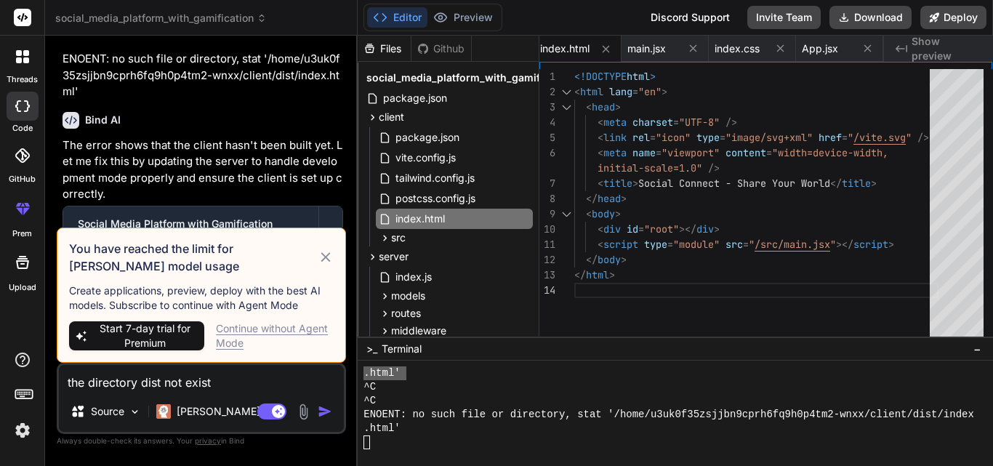
click at [277, 332] on div "Continue without Agent Mode" at bounding box center [275, 335] width 118 height 29
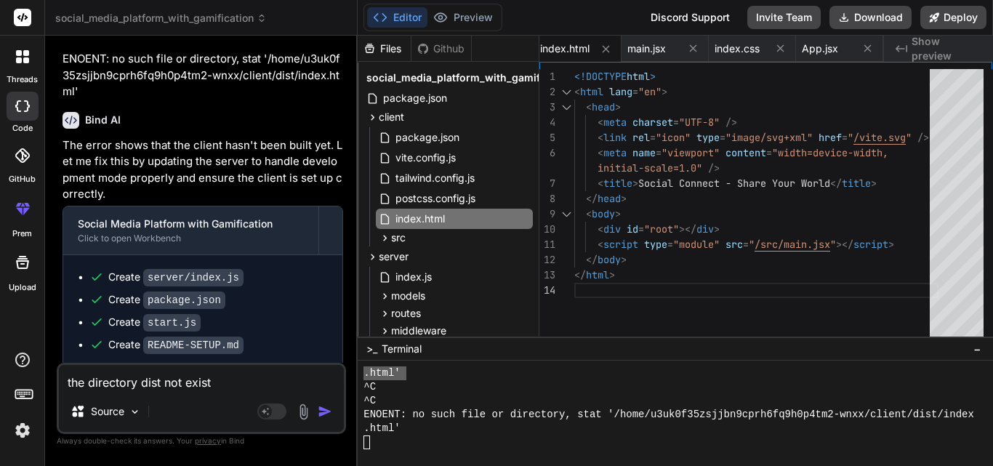
click at [323, 412] on img "button" at bounding box center [325, 411] width 15 height 15
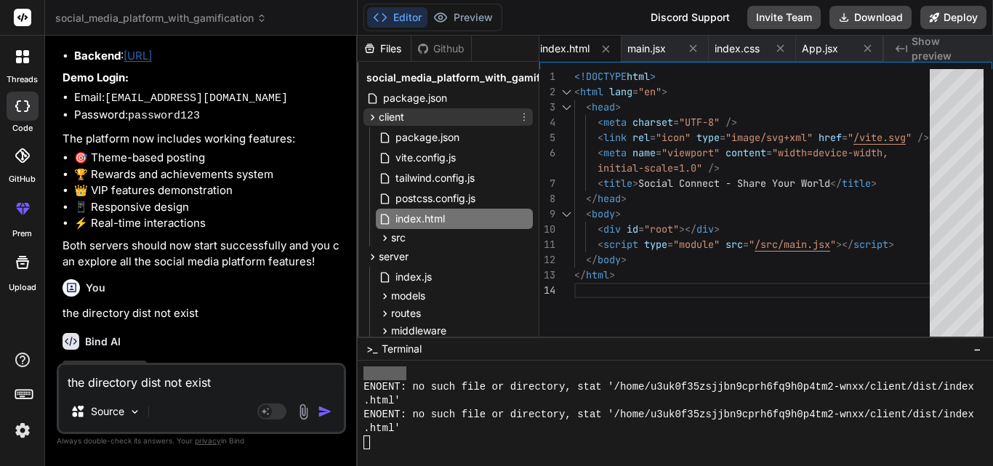
scroll to position [2196, 0]
click at [523, 124] on div "client" at bounding box center [447, 116] width 169 height 17
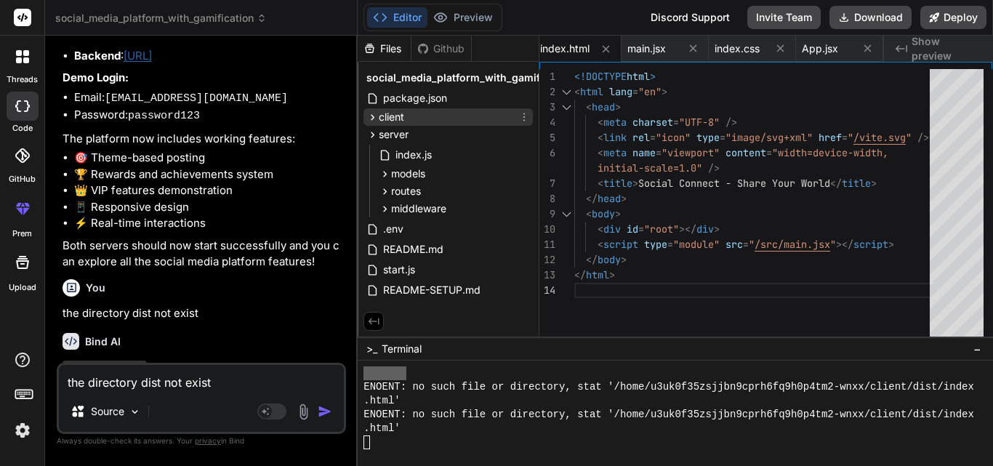
click at [523, 110] on div "client" at bounding box center [447, 116] width 169 height 17
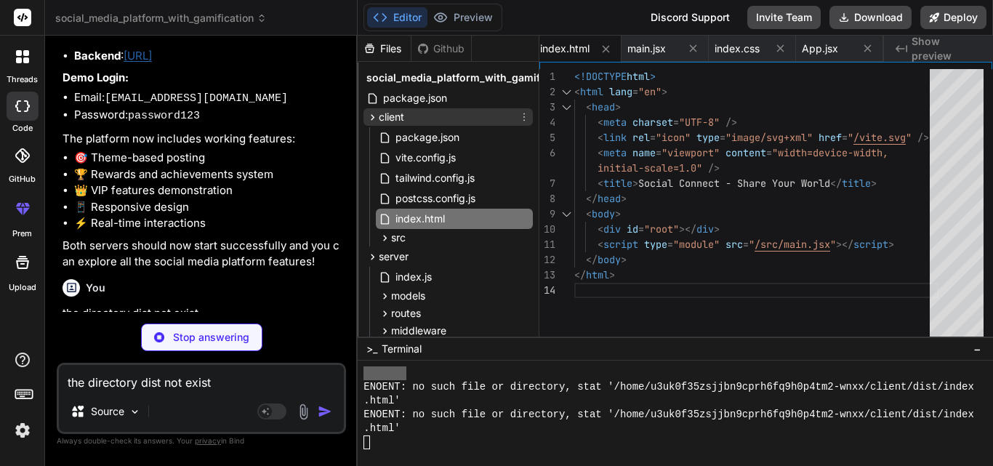
click at [522, 116] on icon at bounding box center [524, 117] width 12 height 12
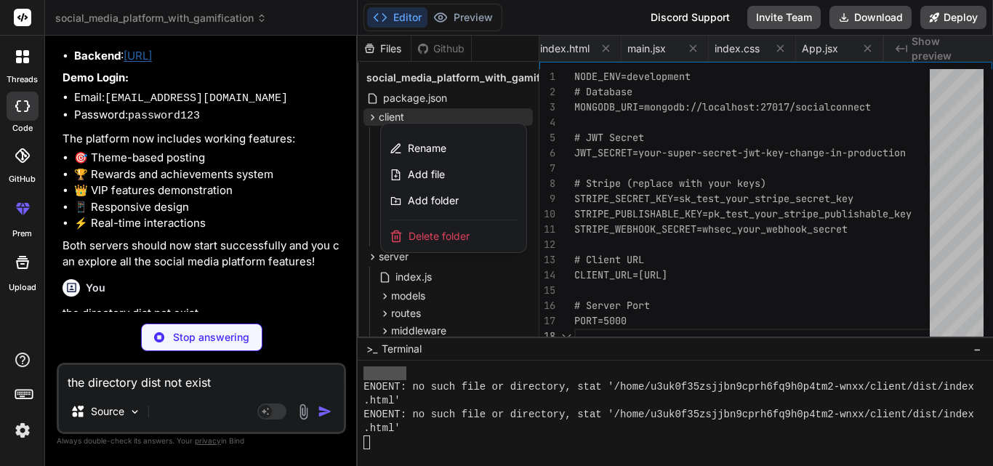
scroll to position [0, 2862]
click at [302, 279] on div "You" at bounding box center [203, 287] width 281 height 17
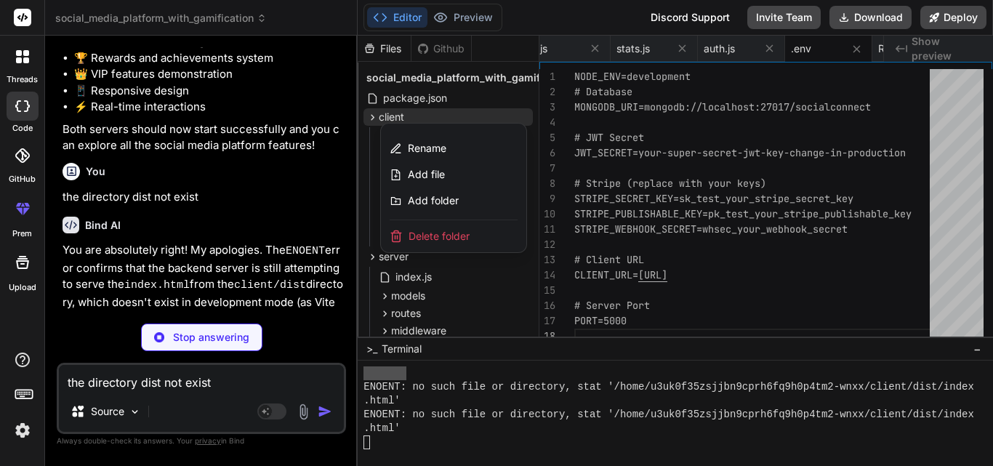
scroll to position [0, 2065]
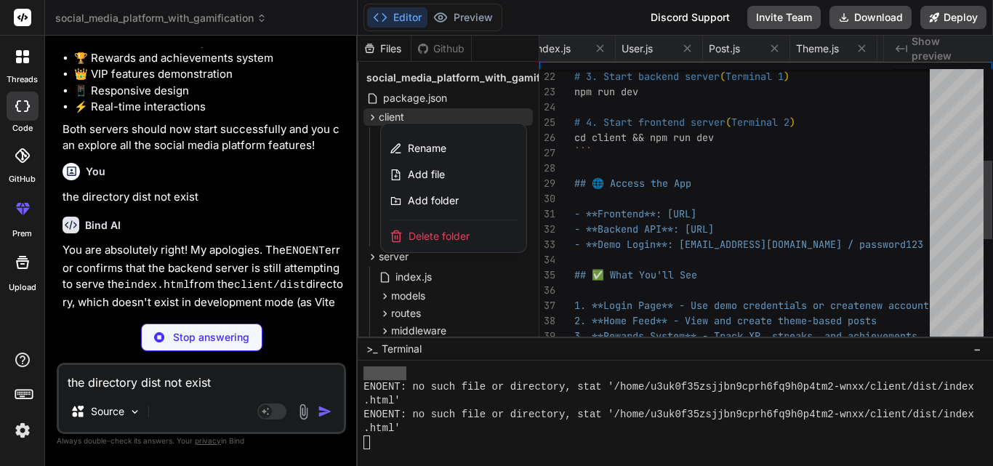
click at [603, 180] on div at bounding box center [675, 251] width 635 height 430
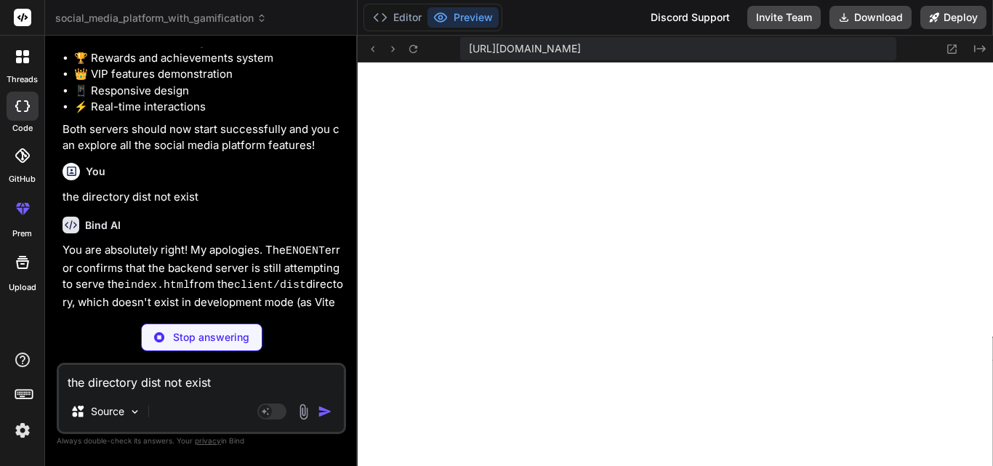
scroll to position [2223, 0]
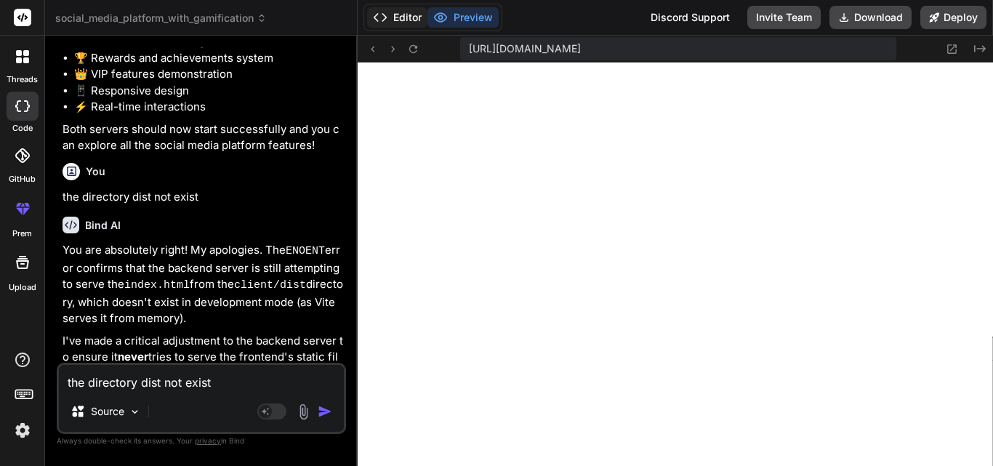
click at [395, 17] on button "Editor" at bounding box center [397, 17] width 60 height 20
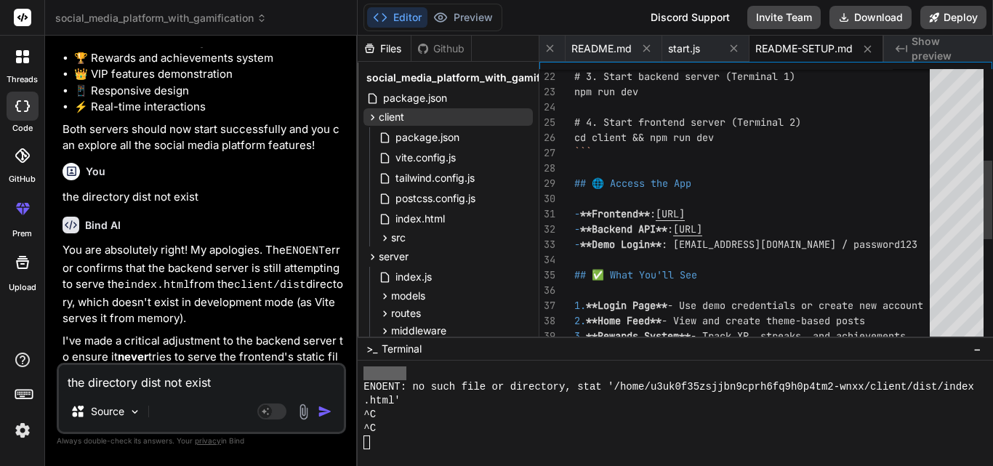
click at [246, 250] on p "You are absolutely right! My apologies. The ENOENT error confirms that the back…" at bounding box center [203, 284] width 281 height 85
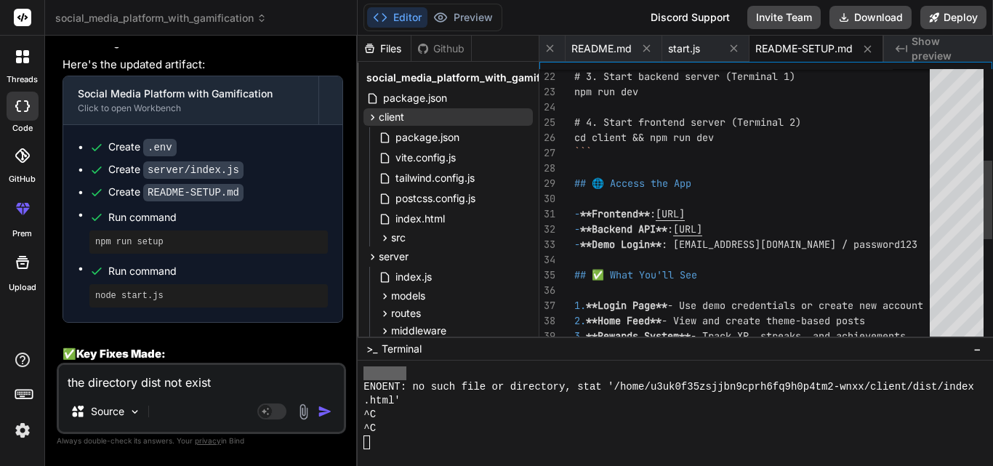
scroll to position [7926, 0]
click at [408, 440] on div at bounding box center [668, 442] width 610 height 14
drag, startPoint x: 435, startPoint y: 318, endPoint x: 319, endPoint y: 153, distance: 202.4
click at [319, 153] on div "social_media_platform_with_gamification Created with Pixso. Bind AI Web Search …" at bounding box center [519, 233] width 948 height 466
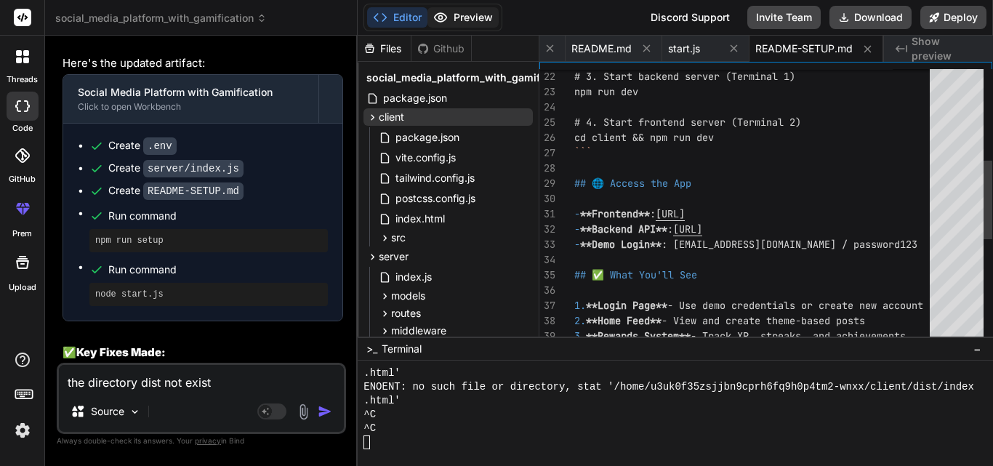
click at [464, 15] on button "Preview" at bounding box center [462, 17] width 71 height 20
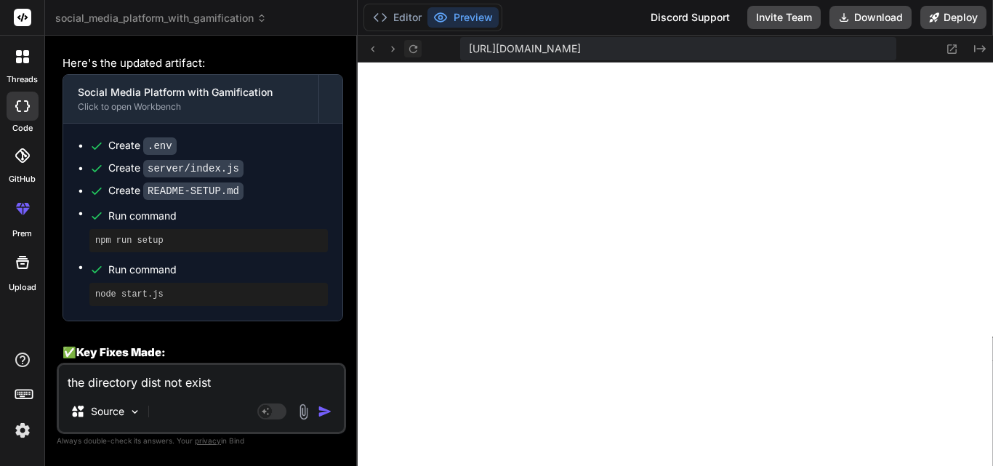
click at [416, 47] on icon at bounding box center [413, 48] width 8 height 8
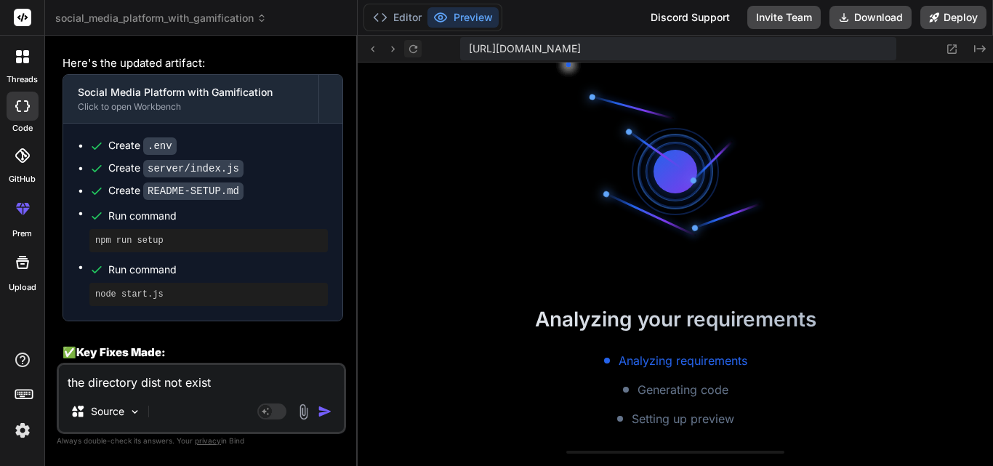
click at [416, 47] on icon at bounding box center [413, 48] width 8 height 8
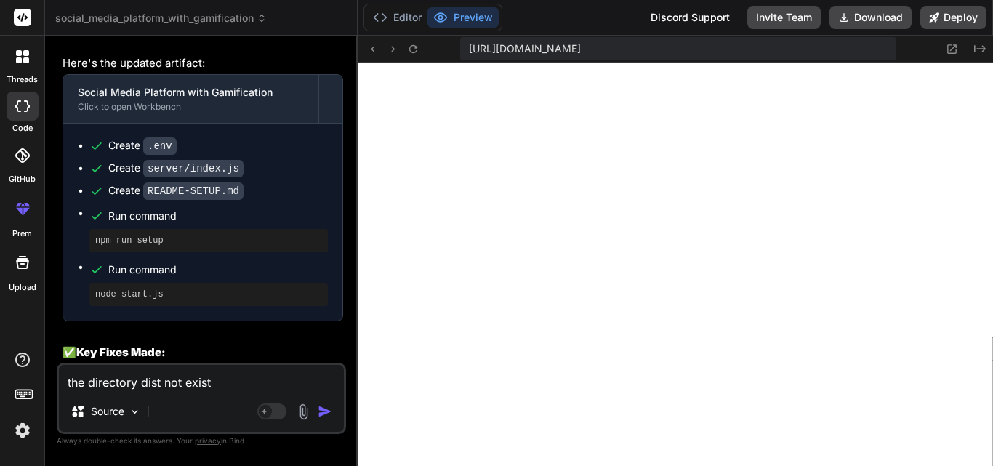
click at [190, 206] on div "Run command" at bounding box center [217, 216] width 219 height 20
click at [190, 263] on div "You are absolutely right! My apologies. The ENOENT error confirms that the back…" at bounding box center [203, 404] width 281 height 1022
click at [398, 20] on button "Editor" at bounding box center [397, 17] width 60 height 20
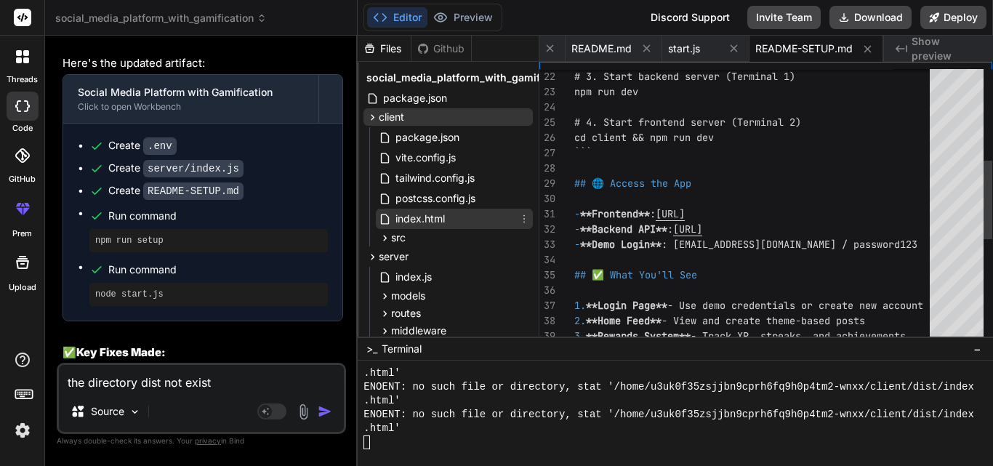
click at [421, 219] on span "index.html" at bounding box center [420, 218] width 52 height 17
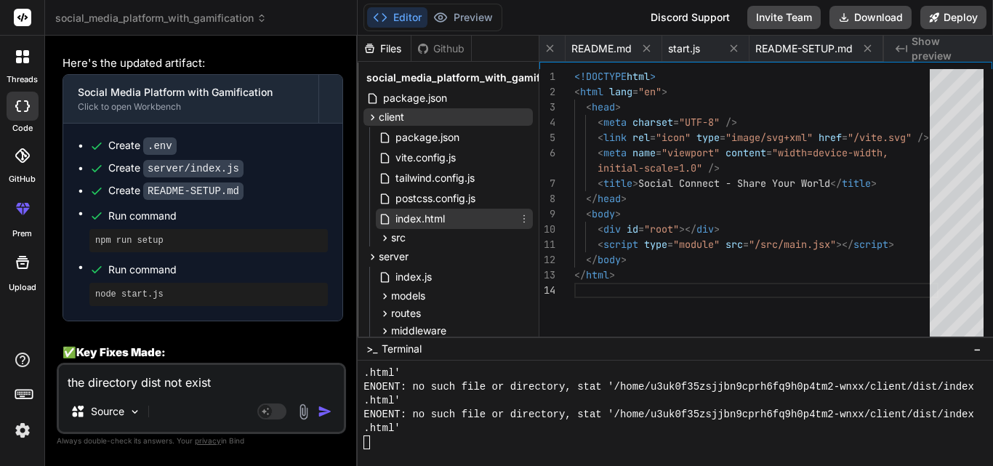
click at [421, 219] on span "index.html" at bounding box center [420, 218] width 52 height 17
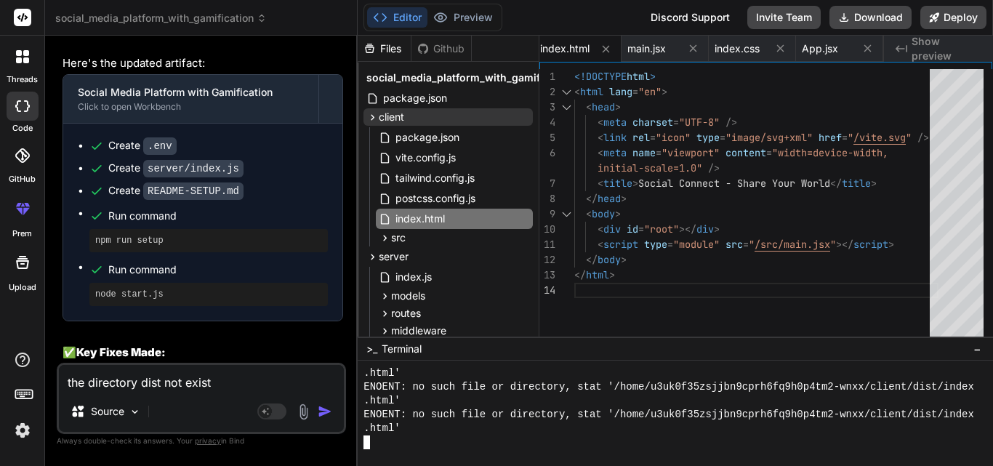
scroll to position [0, 0]
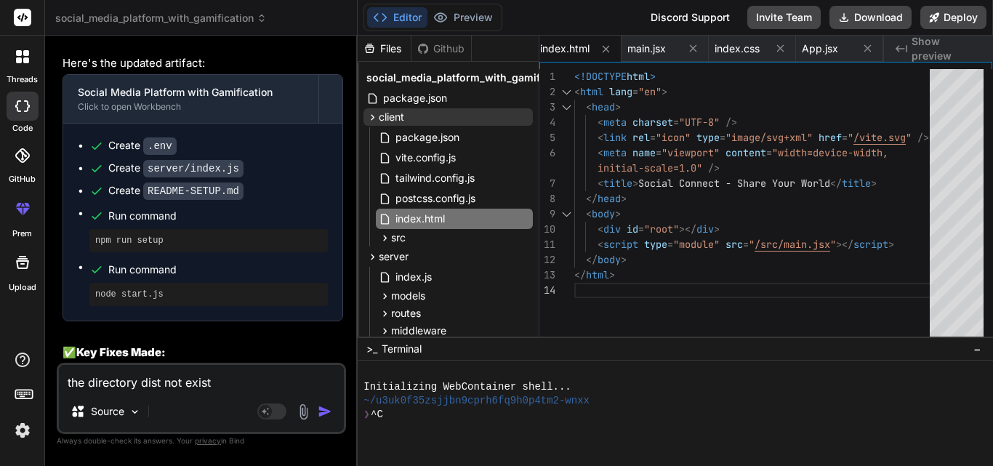
click at [977, 352] on span "−" at bounding box center [977, 349] width 8 height 15
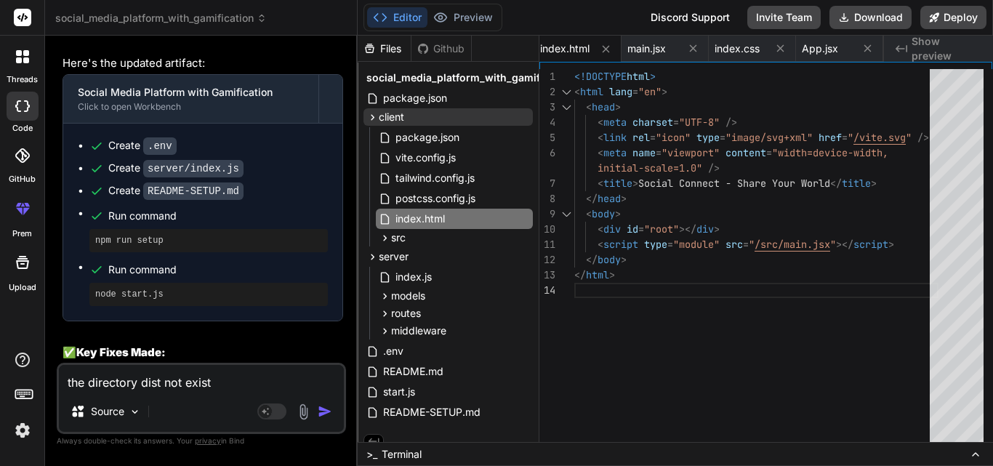
click at [972, 459] on icon at bounding box center [976, 454] width 12 height 12
click at [970, 454] on icon at bounding box center [976, 454] width 12 height 12
click at [18, 112] on div at bounding box center [23, 106] width 32 height 29
click at [974, 454] on icon at bounding box center [975, 454] width 6 height 3
click at [852, 443] on div ">_ Terminal" at bounding box center [675, 454] width 635 height 24
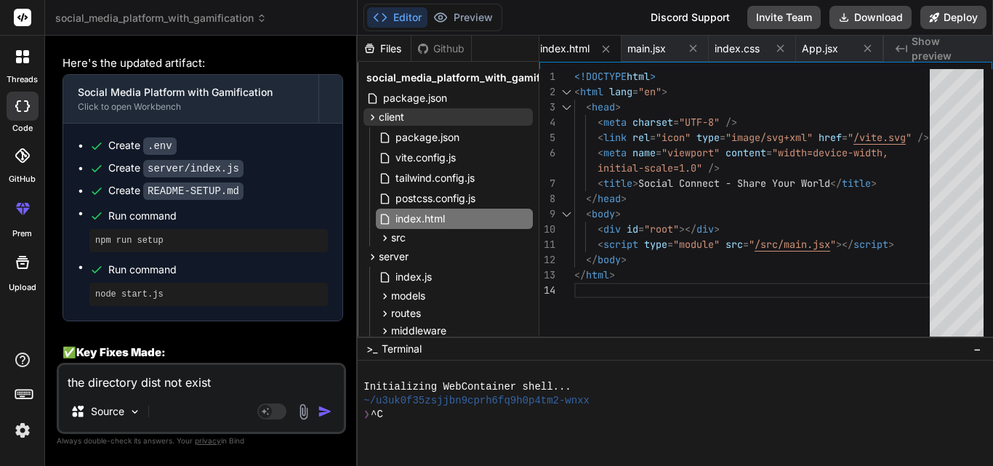
click at [404, 414] on div "❯ ^C" at bounding box center [668, 415] width 610 height 14
click at [422, 407] on span "~/u3uk0f35zsjjbn9cprh6fq9h0p4tm2-wnxx" at bounding box center [476, 401] width 226 height 14
drag, startPoint x: 517, startPoint y: 412, endPoint x: 493, endPoint y: 416, distance: 24.3
click at [507, 414] on div "❯ ^C" at bounding box center [668, 415] width 610 height 14
click at [439, 422] on div at bounding box center [668, 429] width 610 height 14
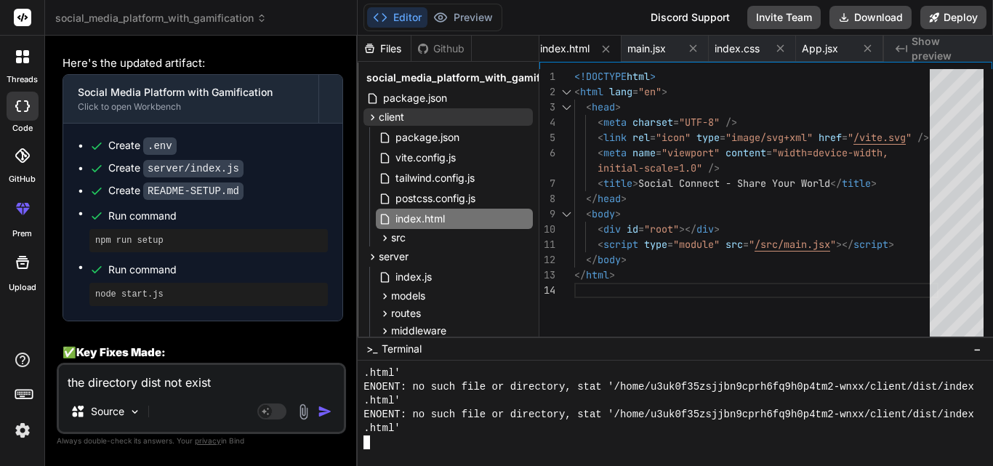
scroll to position [2472, 0]
click at [545, 444] on div at bounding box center [668, 442] width 610 height 14
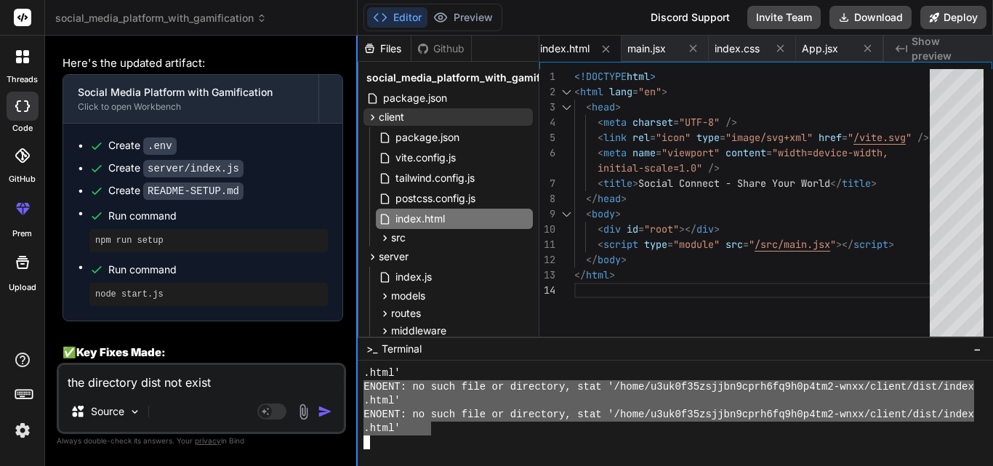
drag, startPoint x: 430, startPoint y: 424, endPoint x: 358, endPoint y: 387, distance: 81.3
click at [358, 387] on div "social_media_platform_with_gamification Created with Pixso. Bind AI Web Search …" at bounding box center [519, 233] width 948 height 466
click at [227, 364] on div "the directory dist not exist Source Agent Mode. When this toggle is activated, …" at bounding box center [201, 398] width 289 height 71
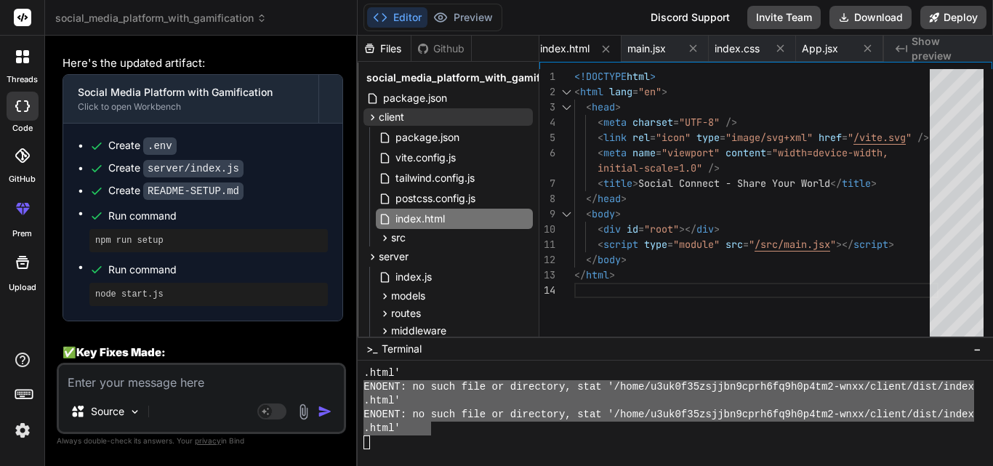
click at [215, 390] on textarea at bounding box center [201, 378] width 285 height 26
paste textarea "ENOENT: no such file or directory, stat '/home/u3uk0f35zsjjbn9cprh6fq9h0p4tm2-w…"
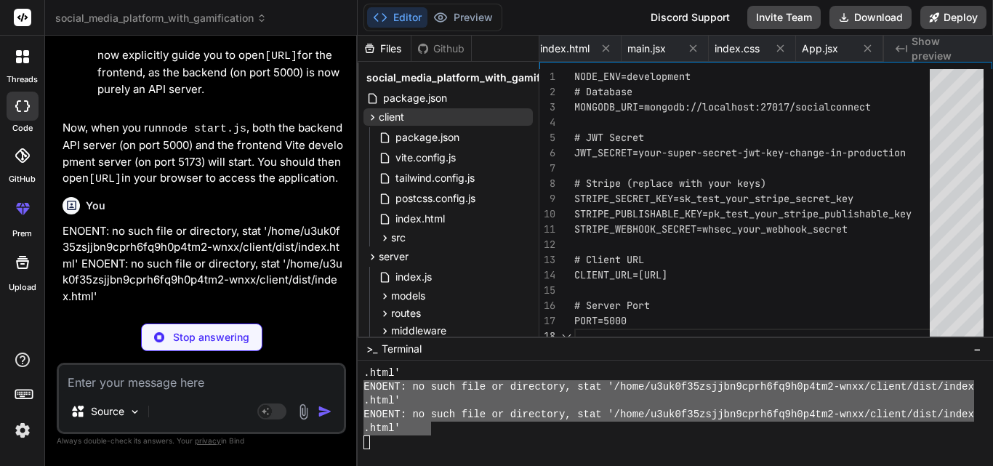
scroll to position [0, 2862]
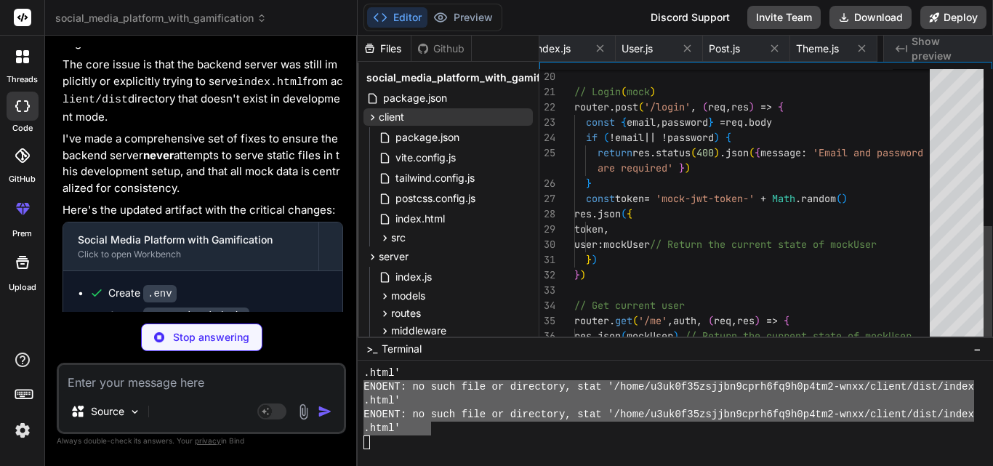
scroll to position [0, 2158]
click at [258, 308] on div "Create server/mockDb.js" at bounding box center [208, 315] width 238 height 15
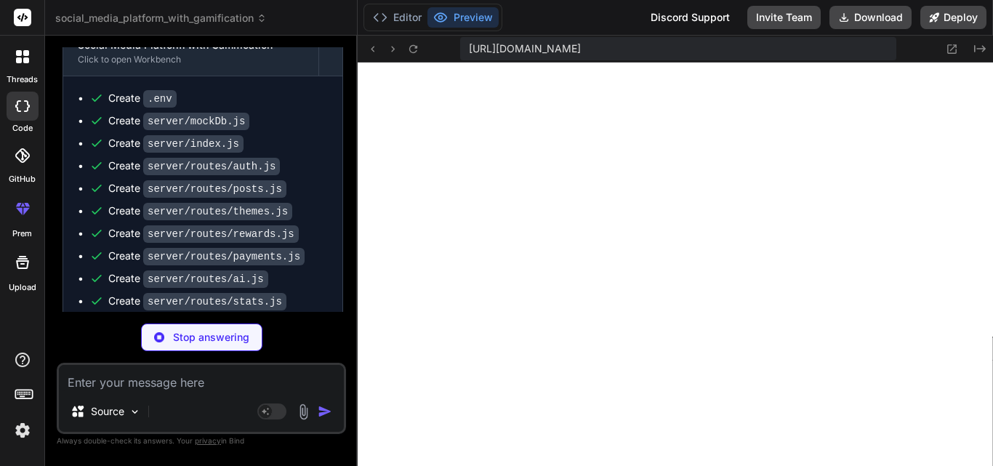
scroll to position [2499, 0]
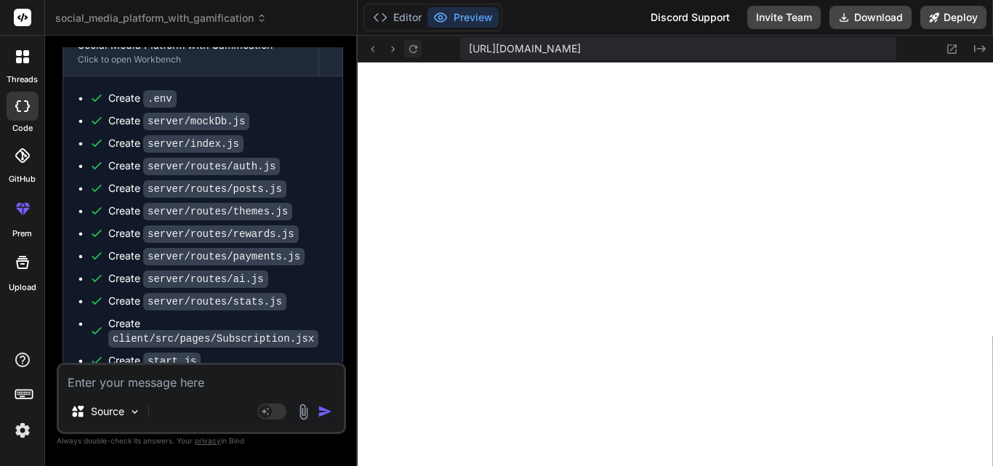
click at [418, 48] on icon at bounding box center [413, 49] width 12 height 12
click at [411, 15] on button "Editor" at bounding box center [397, 17] width 60 height 20
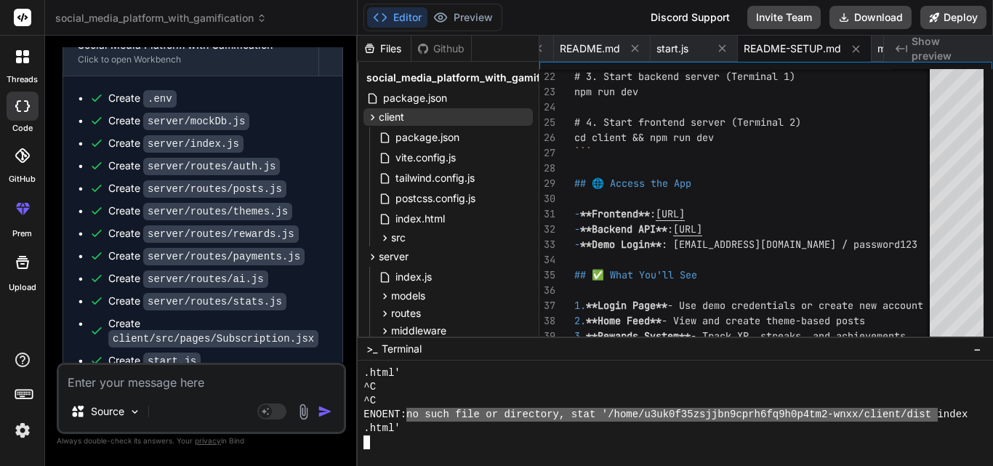
drag, startPoint x: 939, startPoint y: 413, endPoint x: 411, endPoint y: 412, distance: 527.6
click at [194, 376] on textarea at bounding box center [201, 378] width 285 height 26
paste textarea "no such file or directory, stat '/home/u3uk0f35zsjjbn9cprh6fq9h0p4tm2-wnxx/clie…"
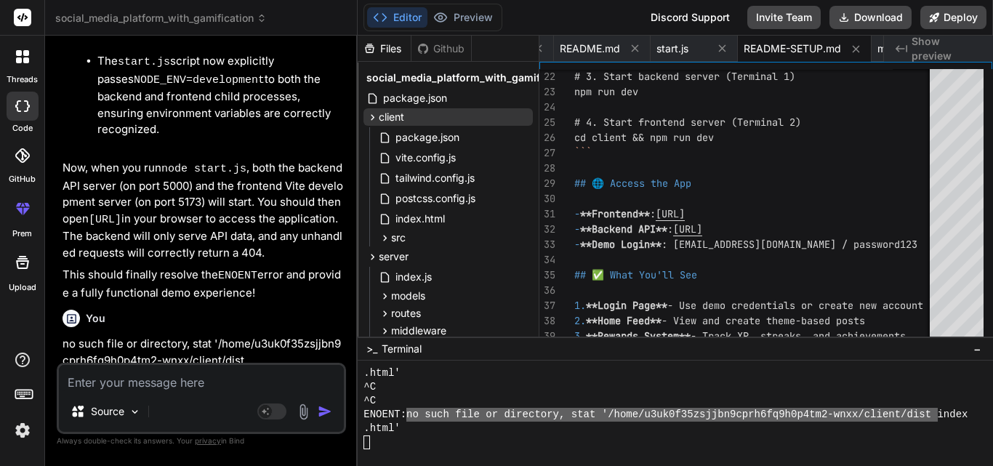
scroll to position [10668, 0]
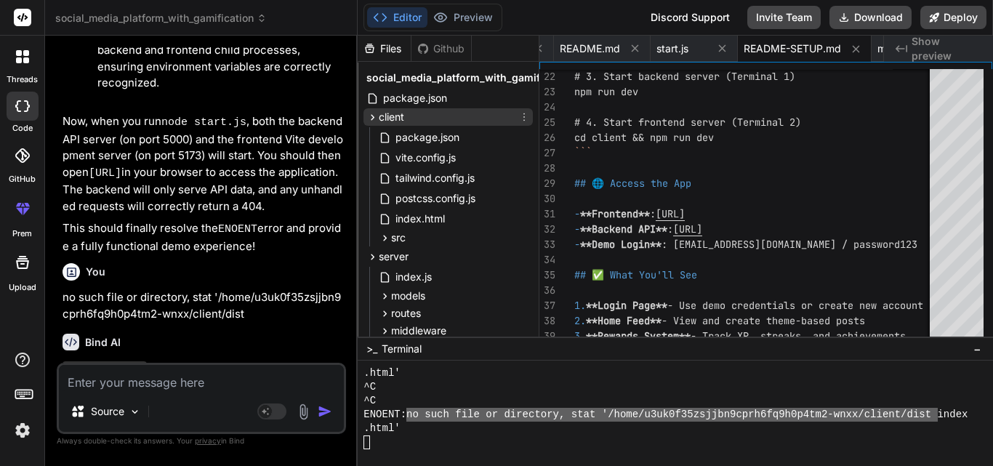
click at [524, 116] on icon at bounding box center [524, 117] width 12 height 12
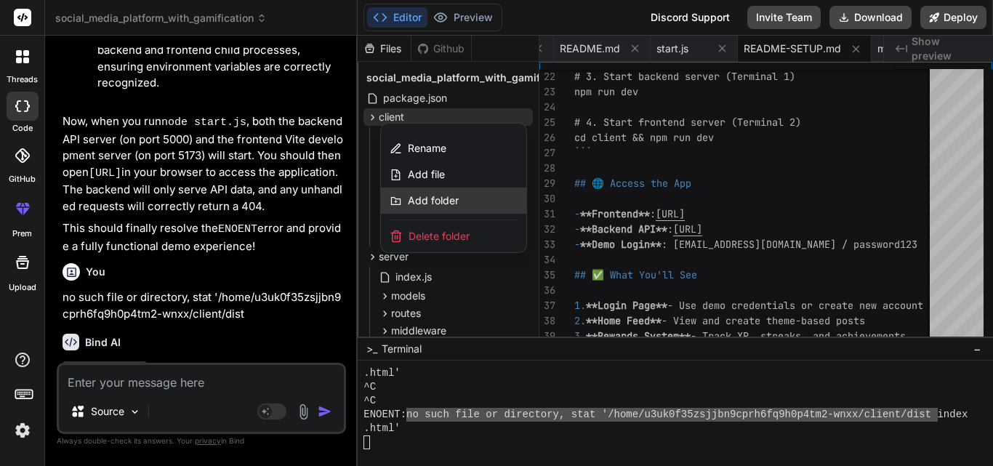
click at [467, 201] on div "Add folder" at bounding box center [453, 201] width 145 height 26
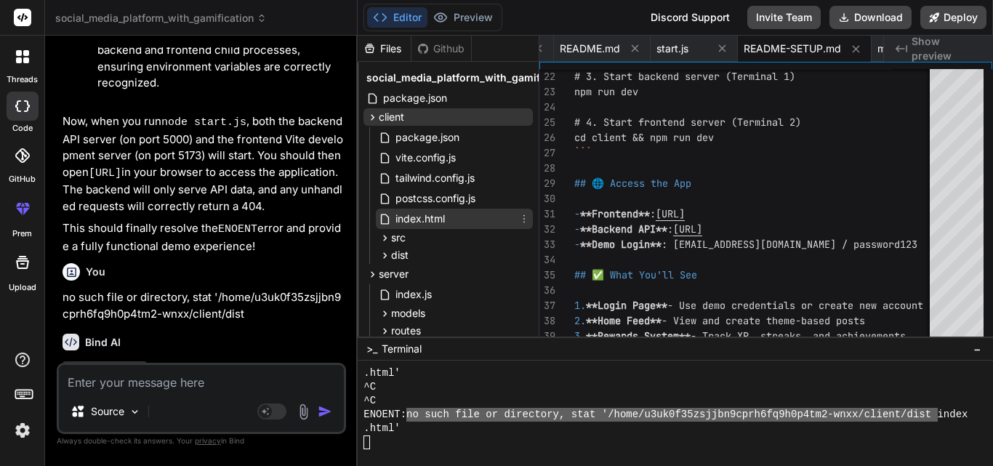
click at [420, 223] on span "index.html" at bounding box center [420, 218] width 52 height 17
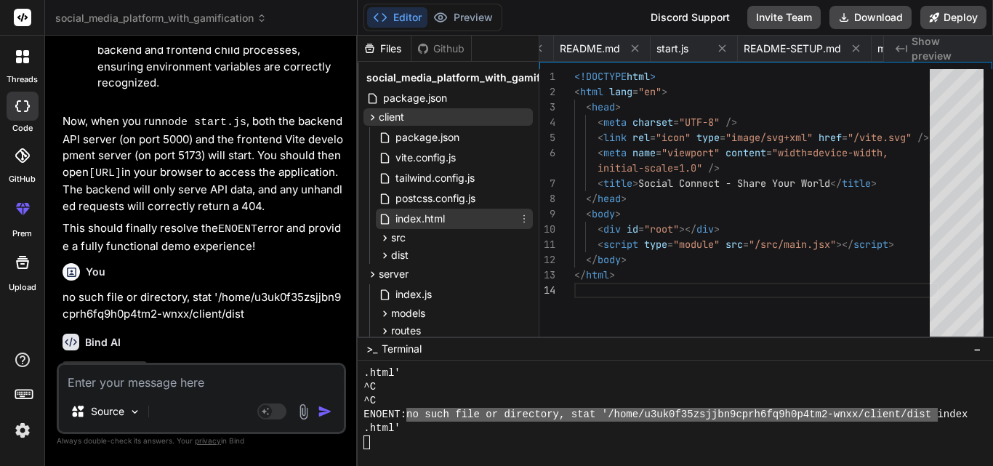
scroll to position [0, 534]
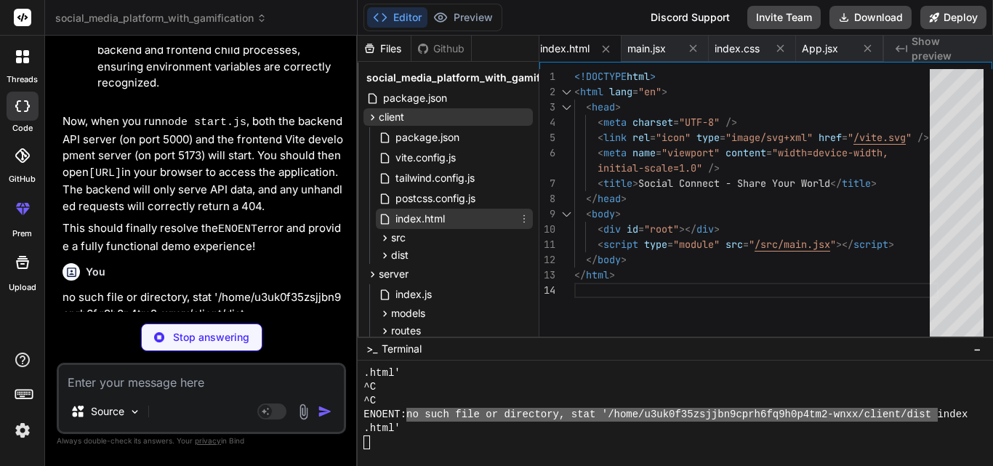
drag, startPoint x: 420, startPoint y: 219, endPoint x: 408, endPoint y: 218, distance: 12.4
click at [408, 218] on span "index.html" at bounding box center [420, 218] width 52 height 17
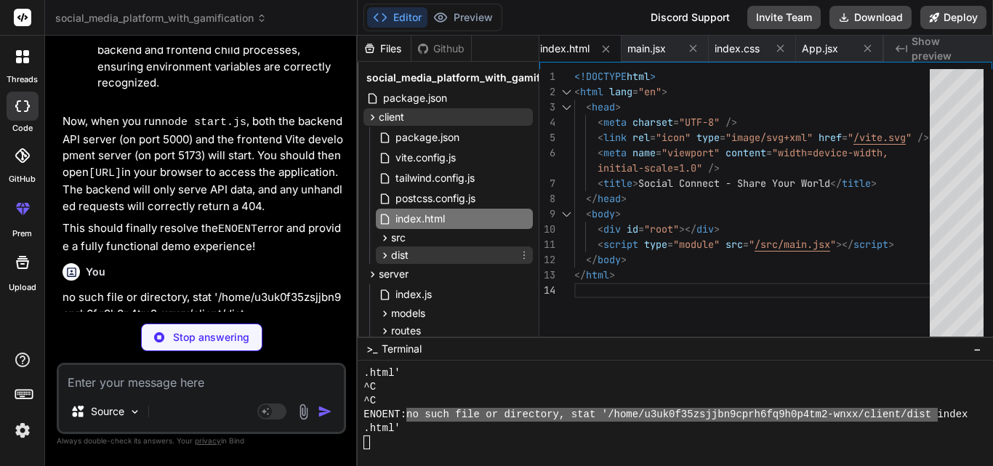
scroll to position [0, 2862]
drag, startPoint x: 409, startPoint y: 218, endPoint x: 389, endPoint y: 254, distance: 41.0
click at [388, 254] on div "package.json vite.config.js tailwind.config.js postcss.config.js index.html src…" at bounding box center [454, 195] width 157 height 137
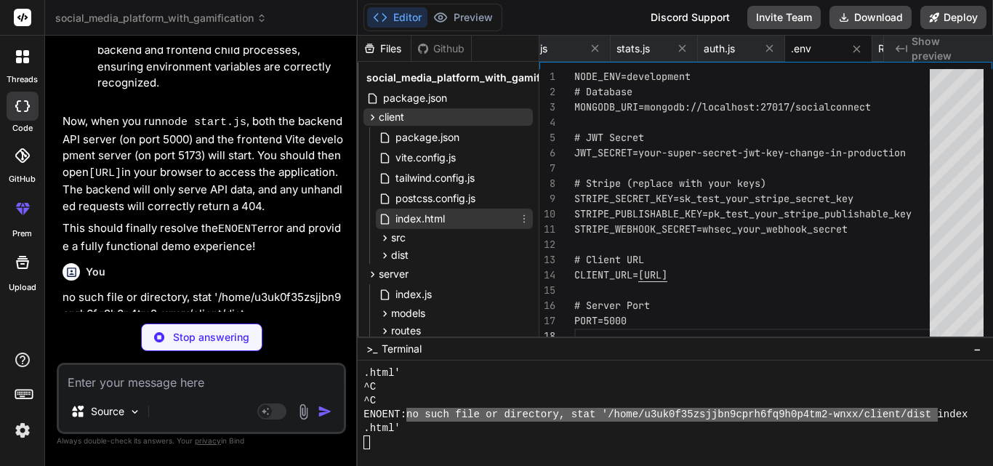
click at [525, 220] on icon at bounding box center [524, 219] width 12 height 12
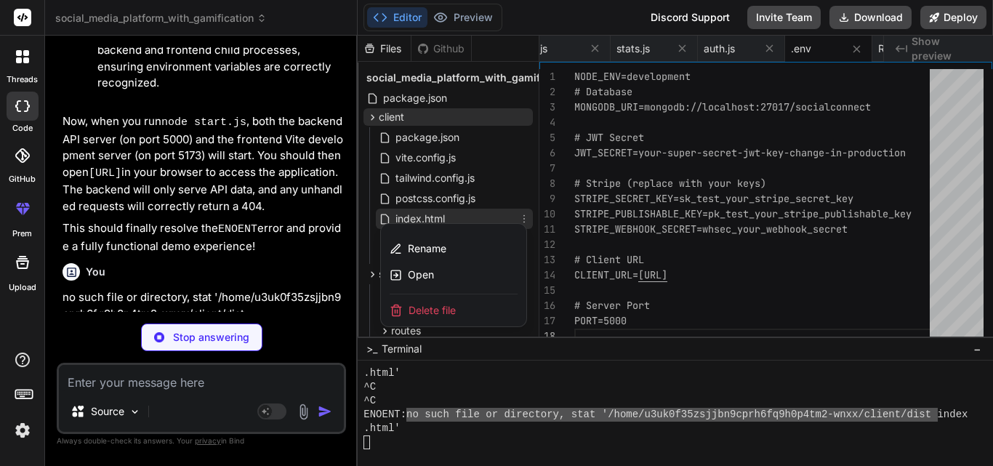
click at [483, 192] on div at bounding box center [675, 251] width 635 height 430
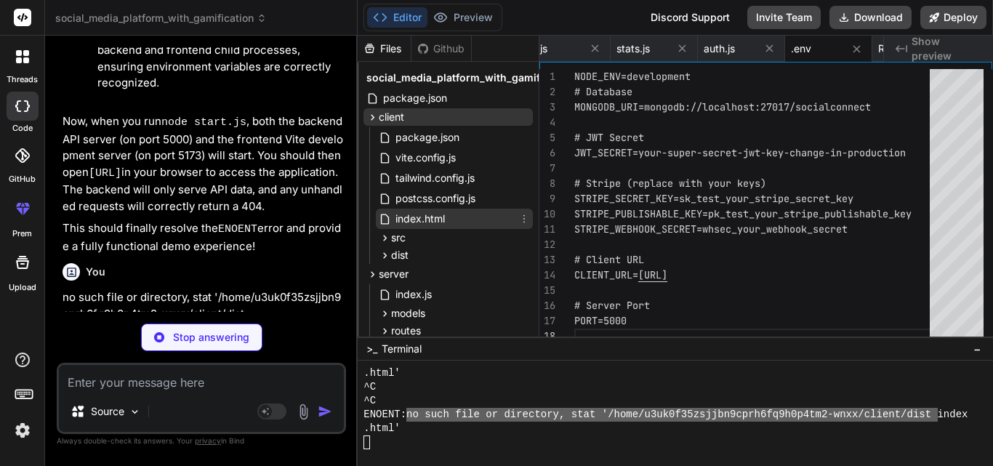
scroll to position [0, 3268]
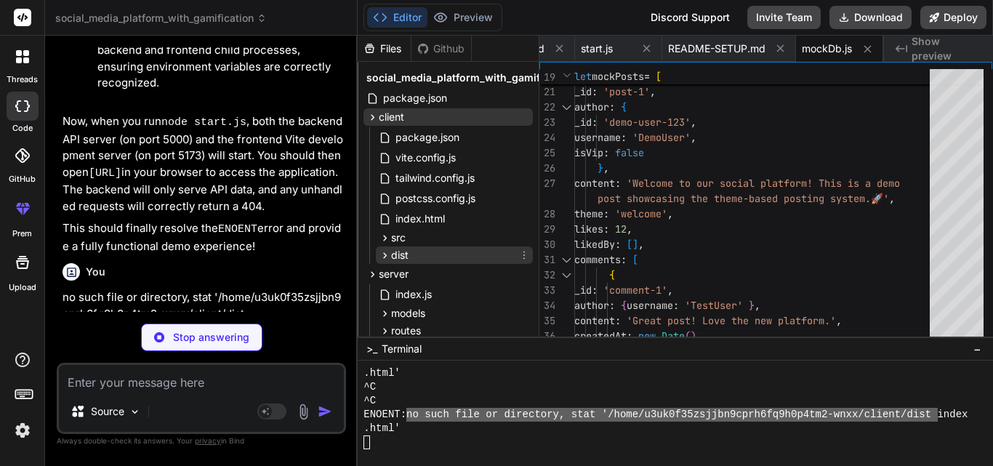
drag, startPoint x: 414, startPoint y: 215, endPoint x: 384, endPoint y: 256, distance: 50.4
click at [384, 256] on div "package.json vite.config.js tailwind.config.js postcss.config.js index.html src…" at bounding box center [454, 195] width 157 height 137
click at [384, 256] on icon at bounding box center [385, 255] width 12 height 12
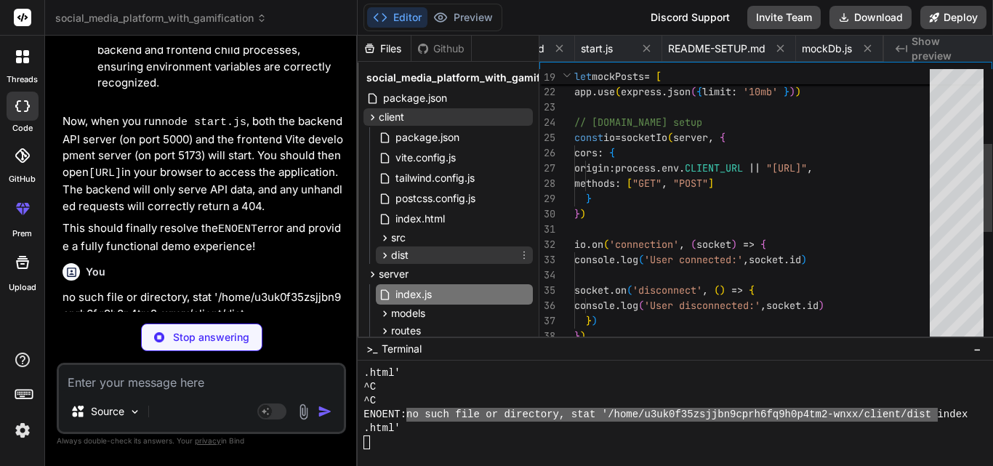
scroll to position [0, 2065]
click at [384, 256] on icon at bounding box center [385, 255] width 12 height 12
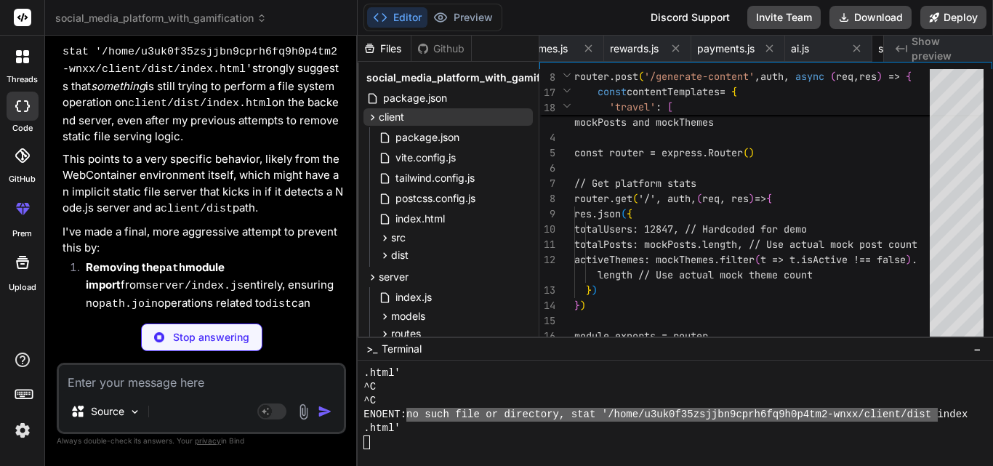
scroll to position [0, 2688]
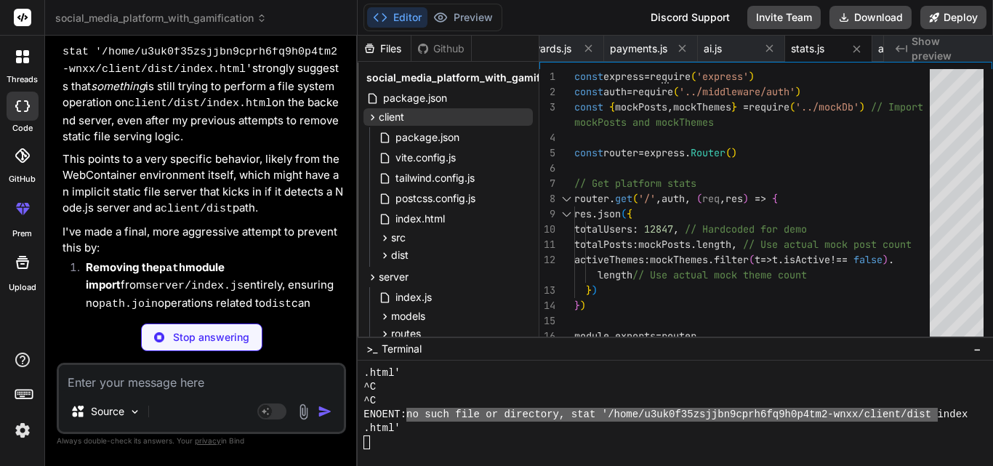
click at [273, 332] on code "development" at bounding box center [273, 338] width 72 height 12
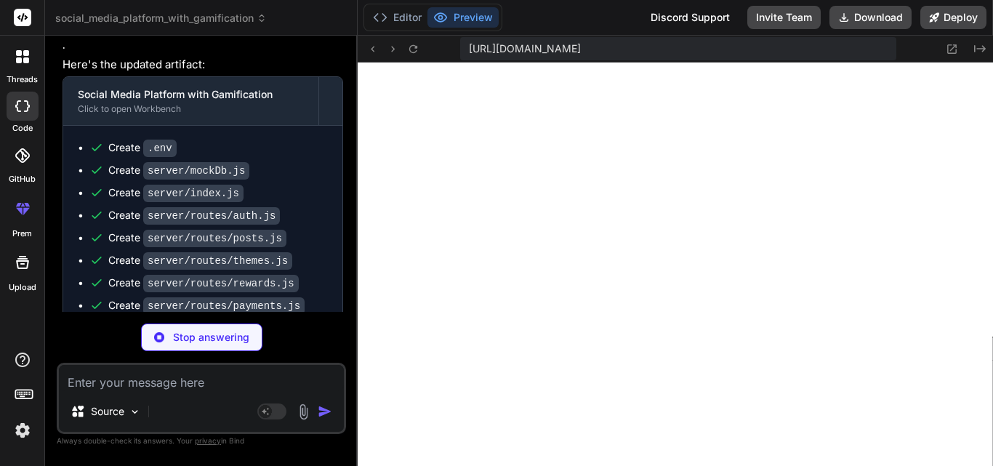
scroll to position [2555, 0]
click at [411, 21] on button "Editor" at bounding box center [397, 17] width 60 height 20
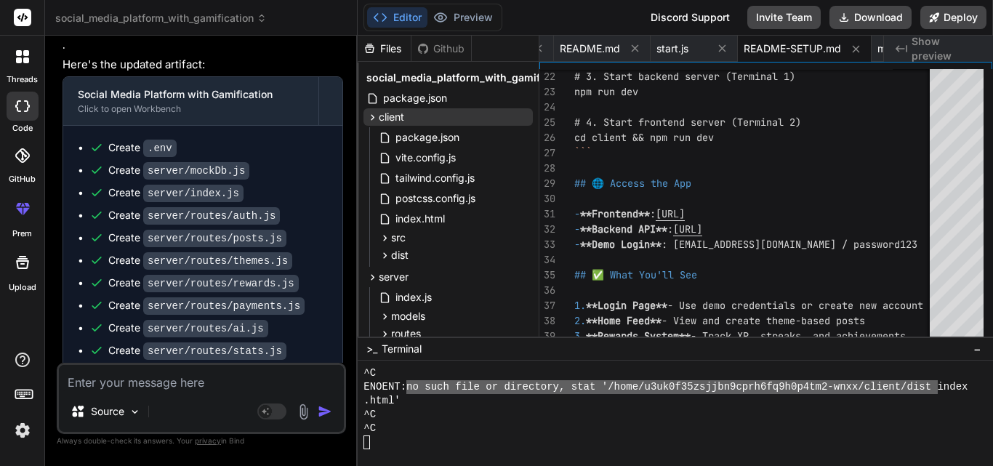
click at [347, 239] on div "Bind AI Web Search Created with Pixso. Code Generator You Bind AI Looking at yo…" at bounding box center [201, 251] width 313 height 430
click at [284, 366] on div "Create client/src/pages/Subscription.jsx" at bounding box center [217, 381] width 219 height 30
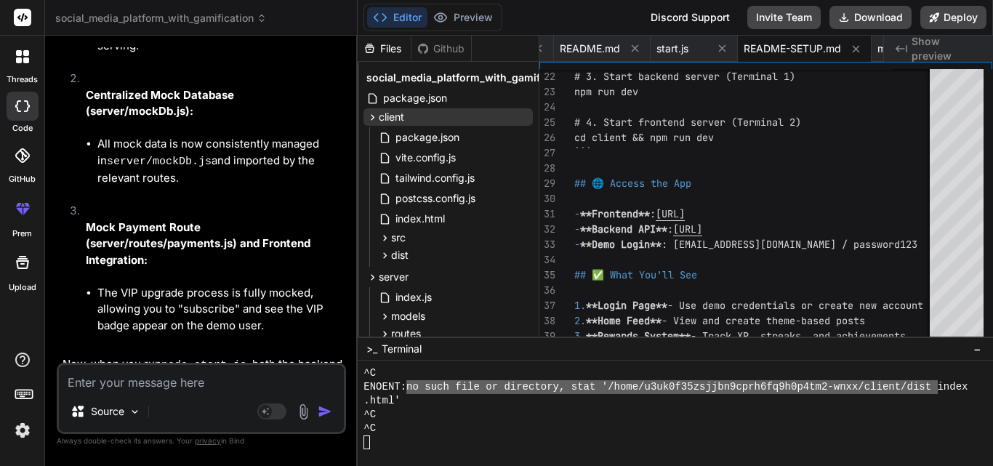
scroll to position [12466, 0]
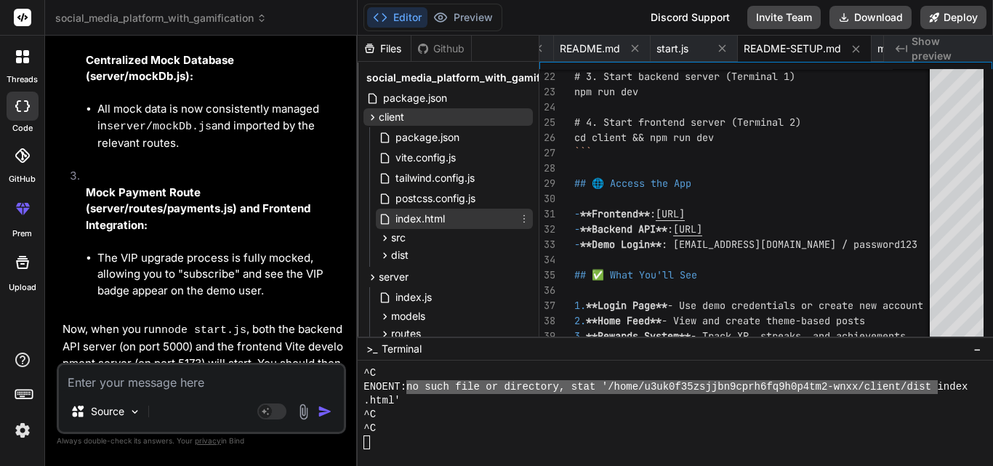
click at [525, 215] on icon at bounding box center [524, 219] width 12 height 12
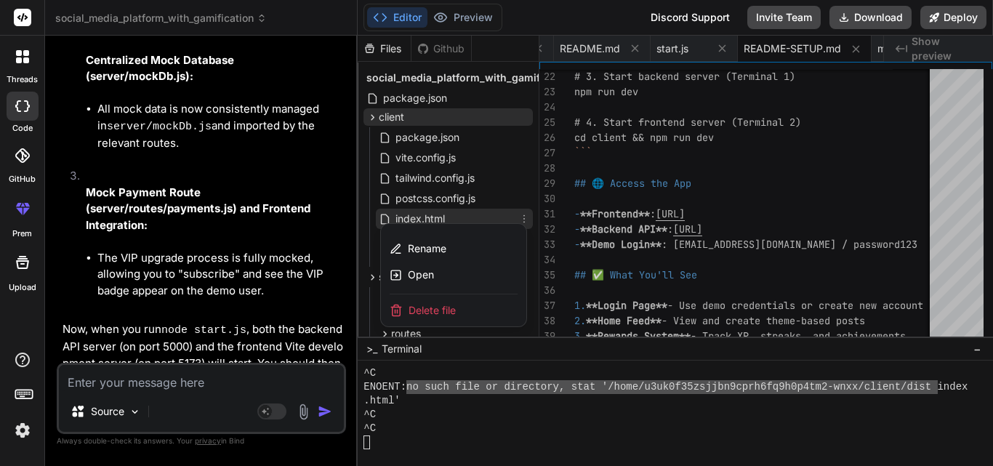
click at [366, 195] on div at bounding box center [675, 251] width 635 height 430
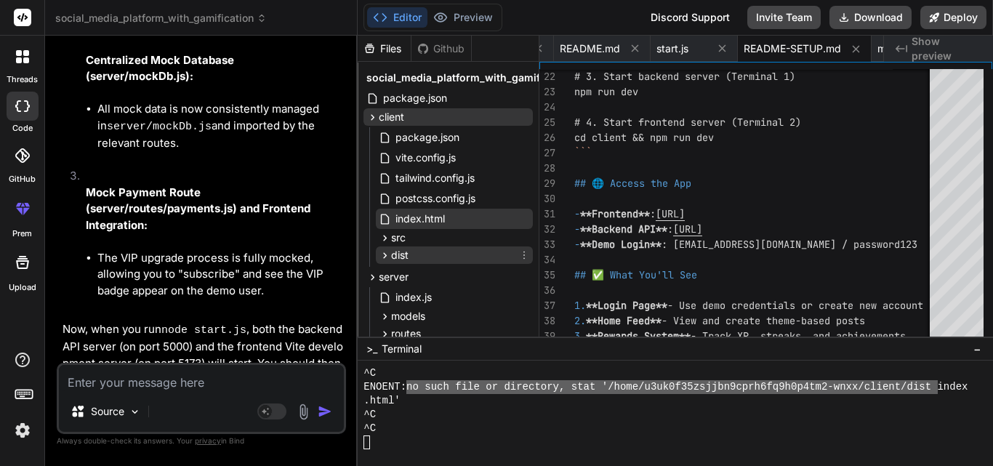
click at [390, 255] on icon at bounding box center [385, 255] width 12 height 12
click at [521, 254] on icon at bounding box center [524, 255] width 12 height 12
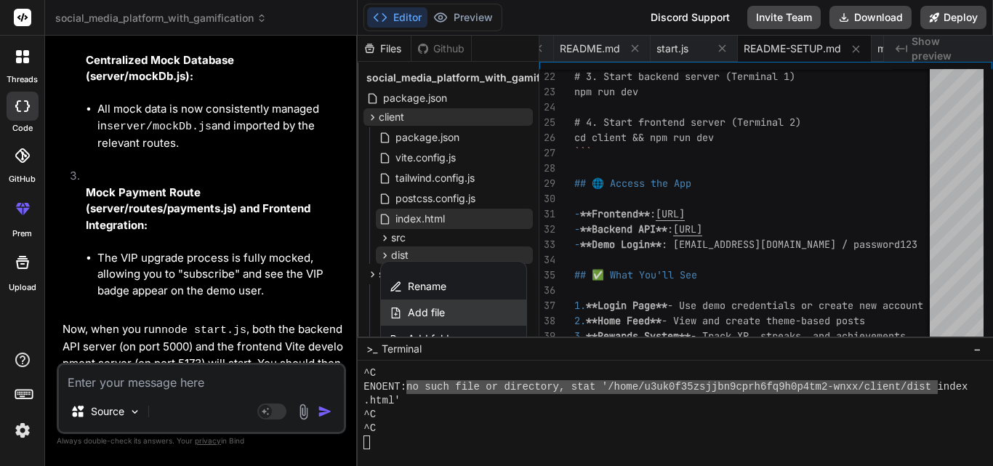
click at [461, 307] on div "Add file" at bounding box center [453, 312] width 145 height 26
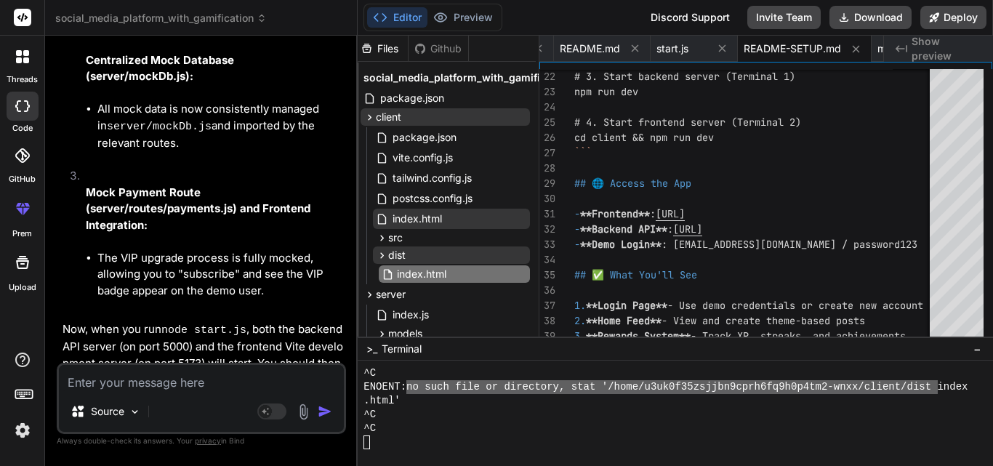
scroll to position [0, 3355]
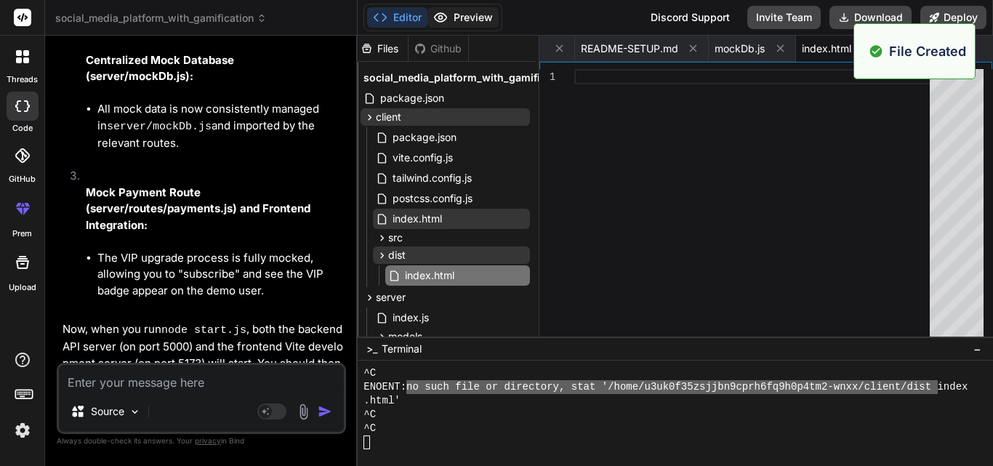
click at [444, 13] on icon at bounding box center [440, 17] width 15 height 15
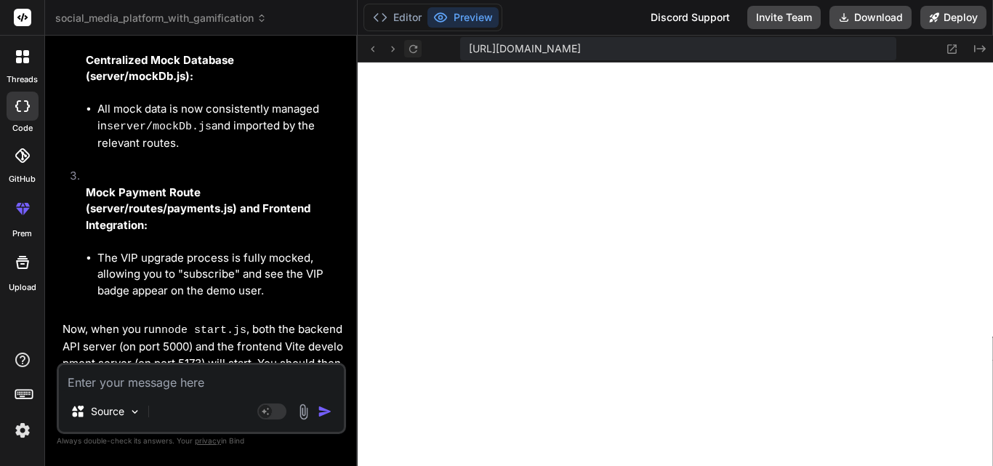
click at [418, 47] on icon at bounding box center [413, 49] width 12 height 12
click at [406, 25] on button "Editor" at bounding box center [397, 17] width 60 height 20
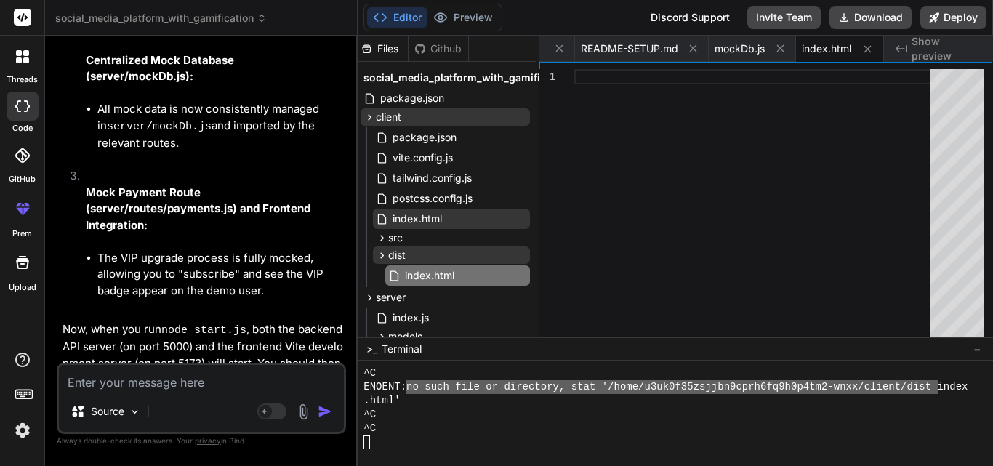
click at [226, 382] on textarea at bounding box center [201, 378] width 285 height 26
paste textarea "no such file or directory, stat '/home/u3uk0f35zsjjbn9cprh6fq9h0p4tm2-wnxx/clie…"
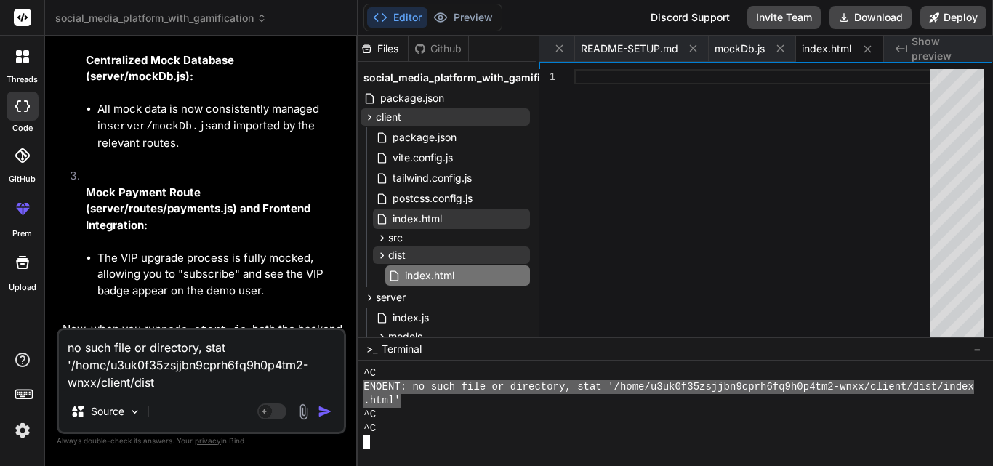
drag, startPoint x: 364, startPoint y: 384, endPoint x: 403, endPoint y: 399, distance: 41.4
click at [208, 356] on textarea "no such file or directory, stat '/home/u3uk0f35zsjjbn9cprh6fq9h0p4tm2-wnxx/clie…" at bounding box center [201, 360] width 285 height 61
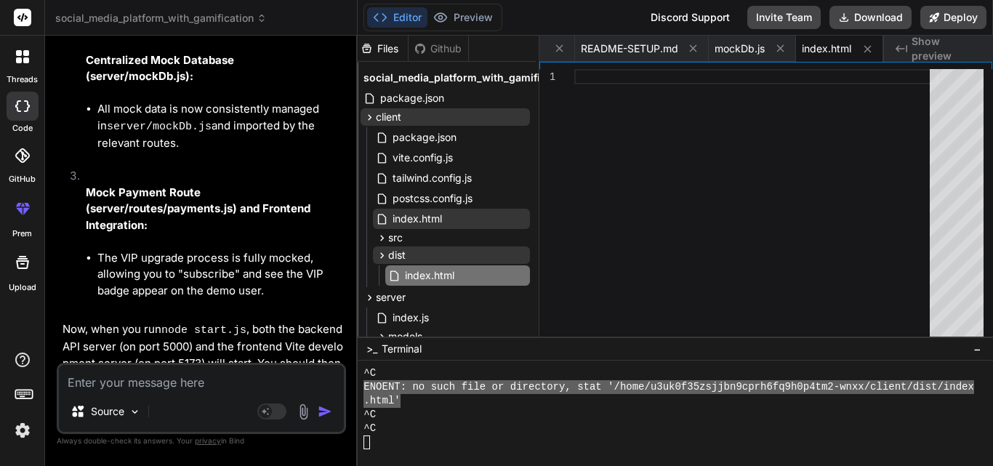
paste textarea "ENOENT: no such file or directory, stat '/home/u3uk0f35zsjjbn9cprh6fq9h0p4tm2-w…"
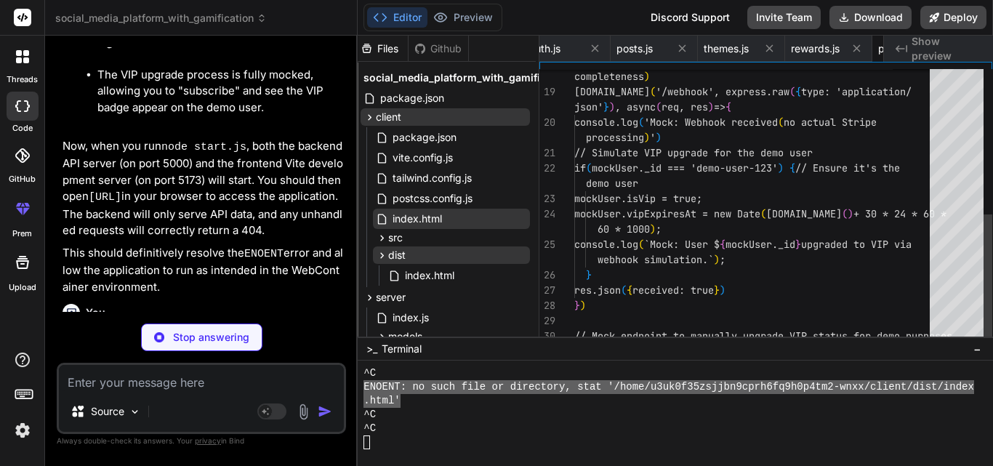
scroll to position [0, 2513]
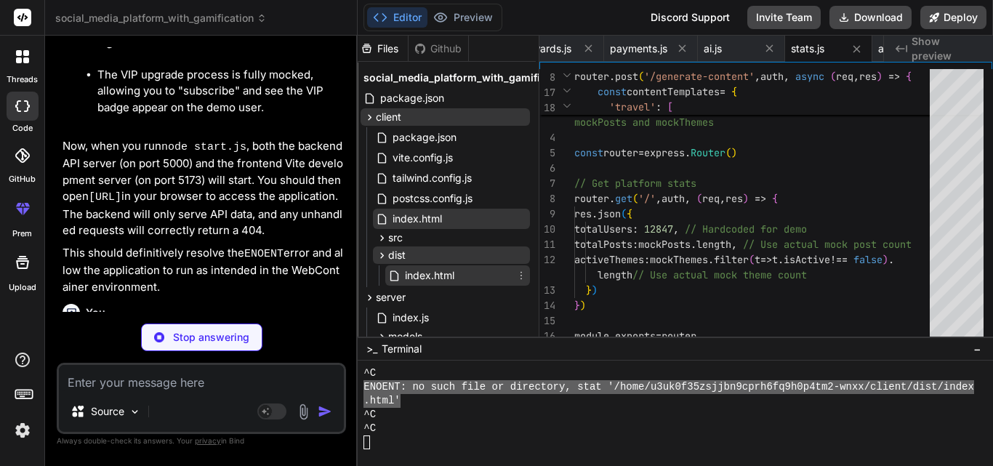
click at [440, 278] on span "index.html" at bounding box center [429, 275] width 52 height 17
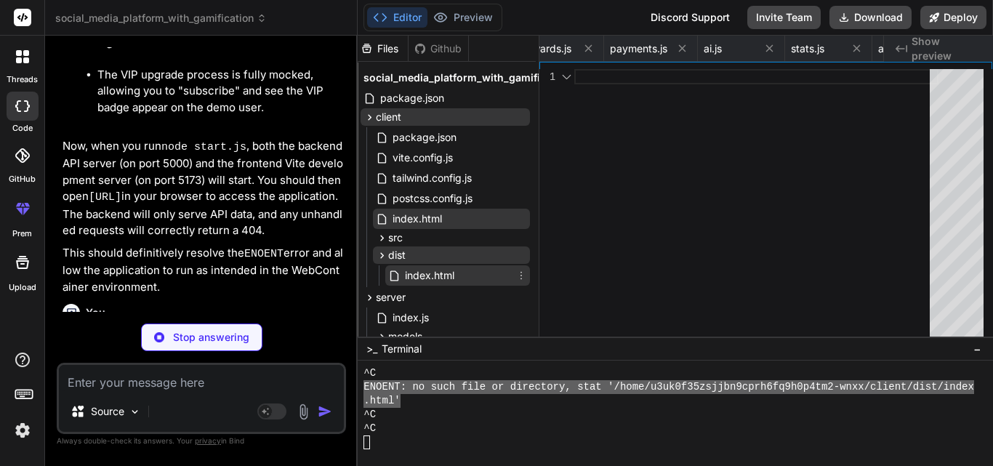
scroll to position [0, 3355]
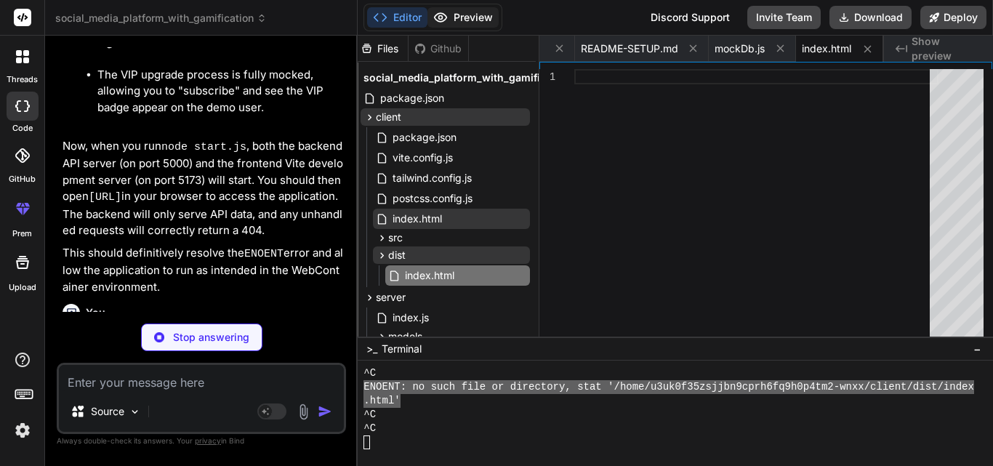
drag, startPoint x: 440, startPoint y: 278, endPoint x: 469, endPoint y: 21, distance: 258.2
click at [469, 21] on div "Editor Preview Discord Support Invite Team Download Deploy https://u3uk0f35zsjj…" at bounding box center [675, 233] width 635 height 466
click at [469, 21] on button "Preview" at bounding box center [462, 17] width 71 height 20
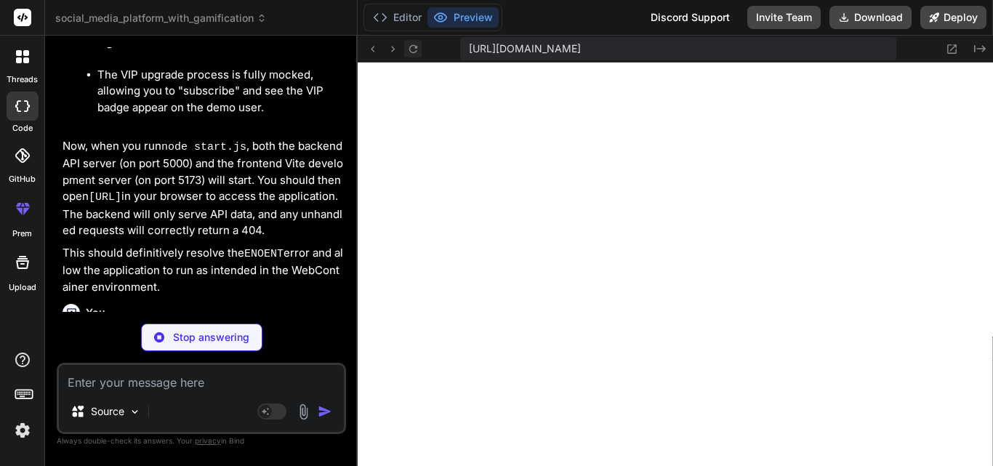
click at [415, 46] on icon at bounding box center [413, 48] width 8 height 8
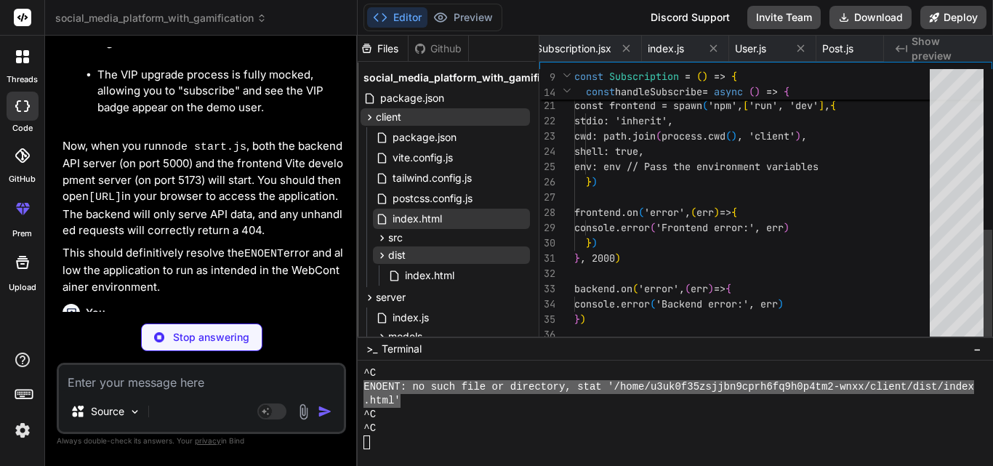
scroll to position [0, 3047]
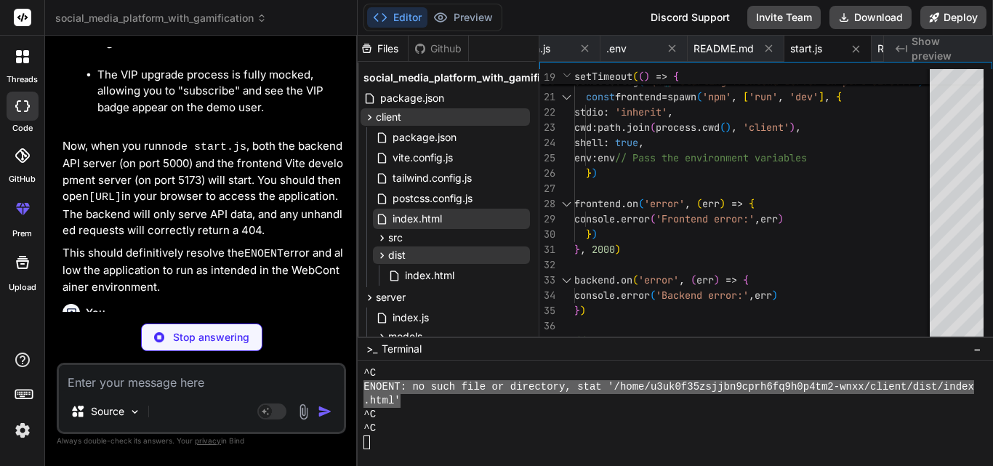
click at [243, 330] on p "ENOENT: no such file or directory, stat '/home/u3uk0f35zsjjbn9cprh6fq9h0p4tm2-w…" at bounding box center [203, 354] width 281 height 49
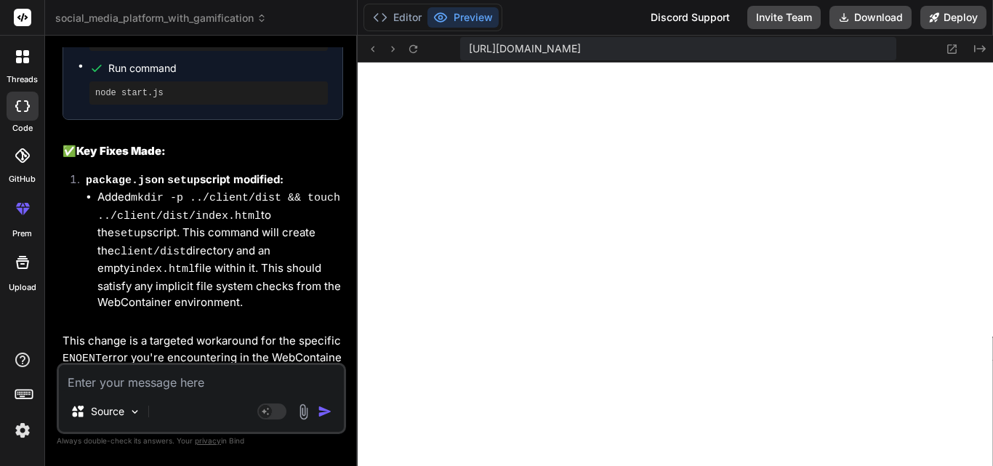
scroll to position [13856, 0]
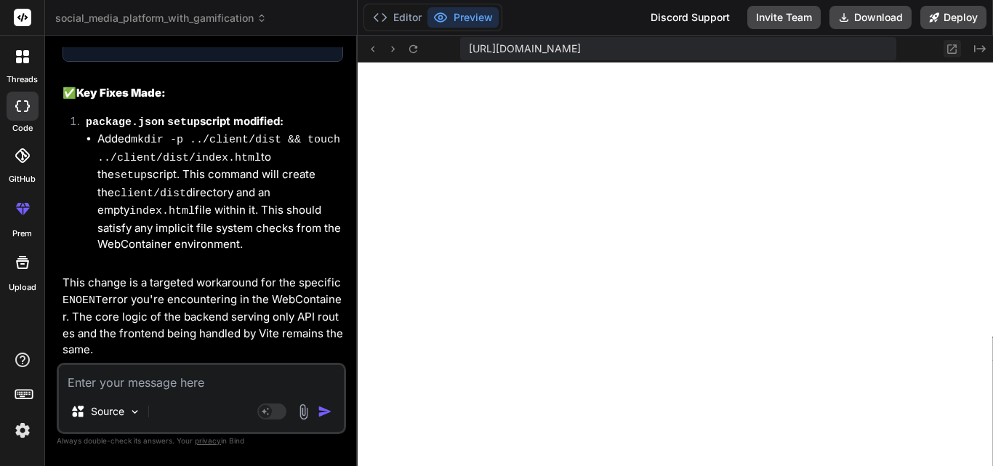
click at [948, 49] on icon at bounding box center [952, 48] width 9 height 9
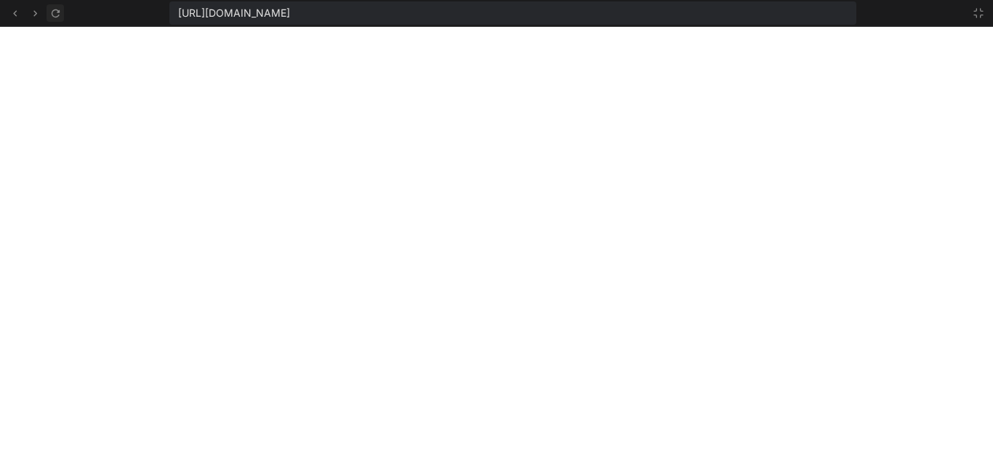
click at [48, 14] on button at bounding box center [55, 12] width 17 height 17
click at [975, 15] on icon at bounding box center [978, 13] width 9 height 9
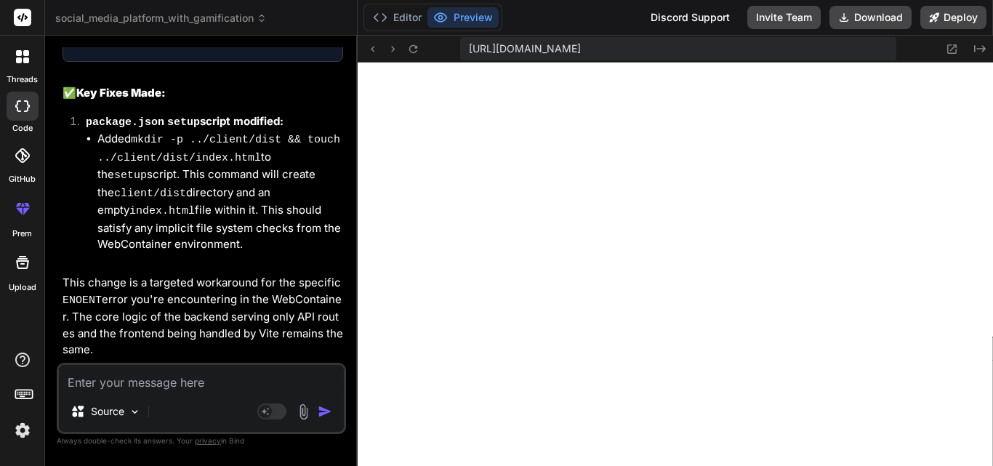
drag, startPoint x: 129, startPoint y: 318, endPoint x: 255, endPoint y: 322, distance: 126.5
click at [255, 456] on p "Please open http://localhost:5173 in your browser to access the application. Th…" at bounding box center [203, 473] width 281 height 34
copy code "http://localhost:5173"
click at [457, 18] on button "Preview" at bounding box center [462, 17] width 71 height 20
click at [413, 46] on icon at bounding box center [413, 49] width 12 height 12
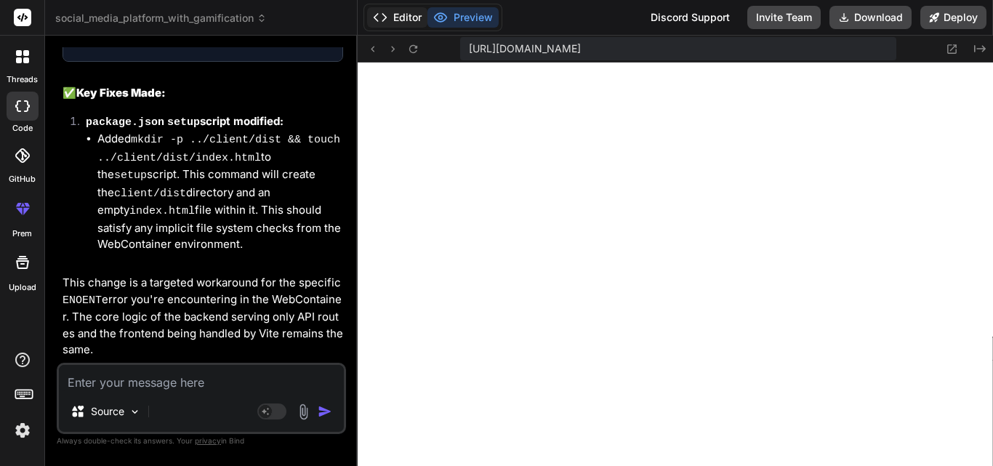
click at [398, 15] on button "Editor" at bounding box center [397, 17] width 60 height 20
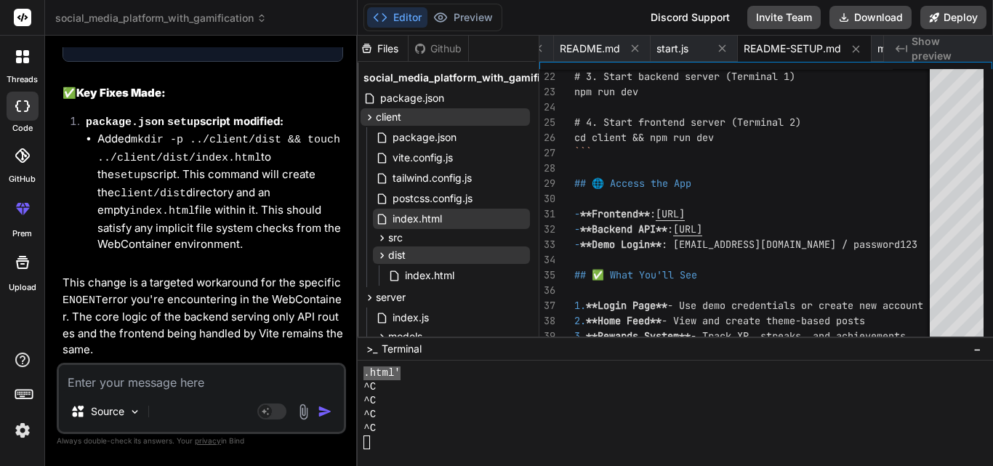
click at [182, 389] on textarea at bounding box center [201, 378] width 285 height 26
click at [423, 270] on span "index.html" at bounding box center [429, 275] width 52 height 17
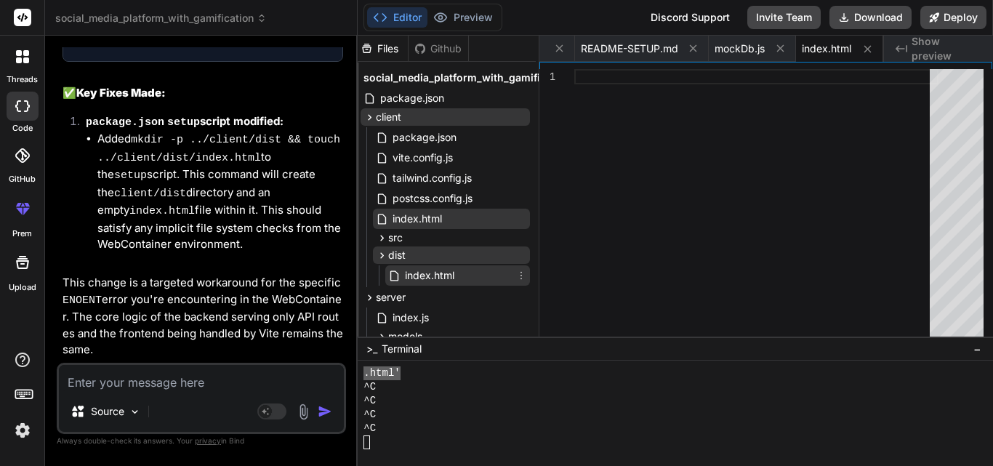
click at [423, 270] on span "index.html" at bounding box center [429, 275] width 52 height 17
click at [445, 220] on div "index.html" at bounding box center [451, 219] width 157 height 20
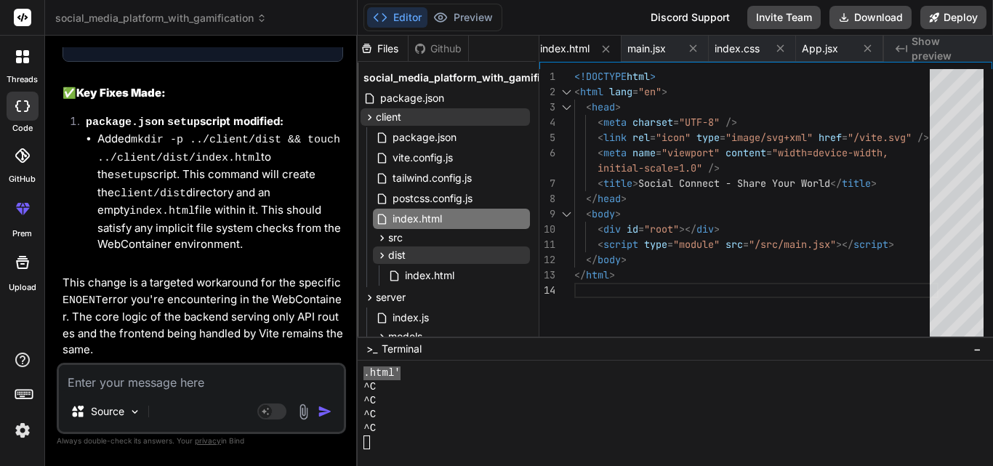
scroll to position [0, 0]
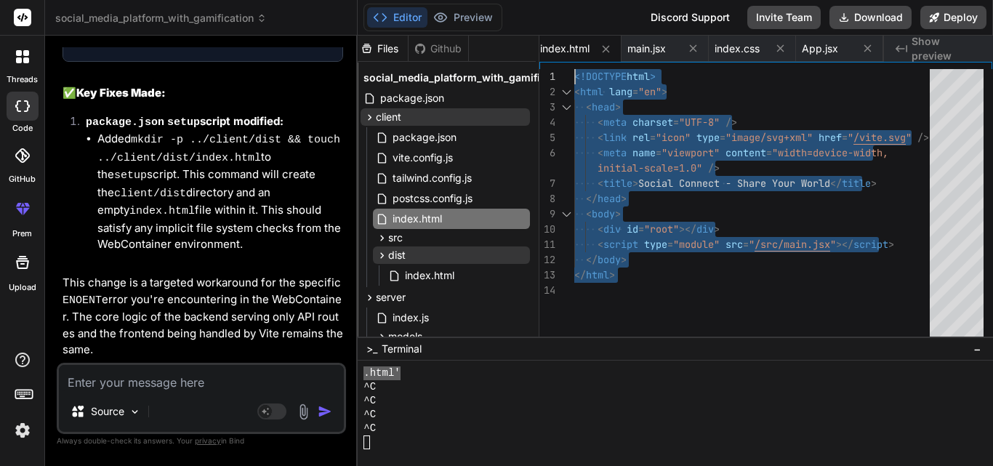
drag, startPoint x: 622, startPoint y: 278, endPoint x: 568, endPoint y: 76, distance: 210.0
click at [574, 76] on div "<!DOCTYPE html > < html lang = "en" > < head > < meta charset = "UTF-8" /> < li…" at bounding box center [756, 259] width 364 height 380
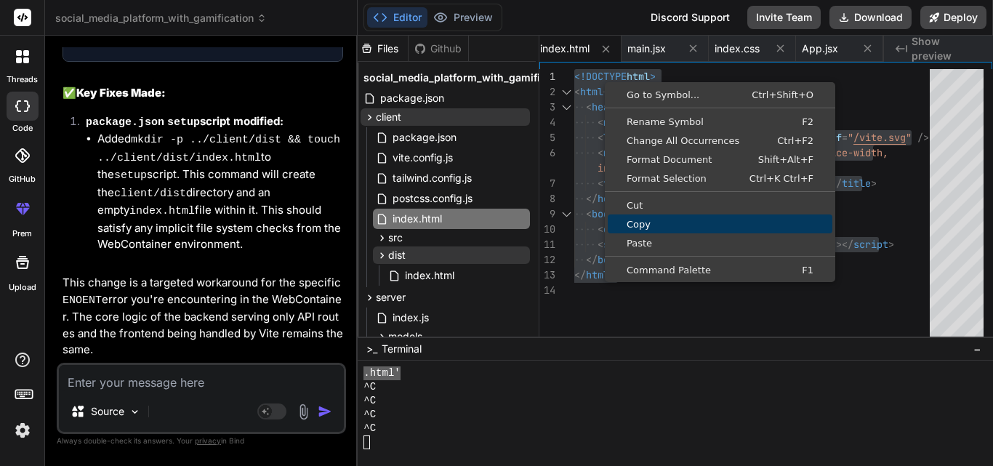
click at [626, 222] on span "Copy" at bounding box center [720, 223] width 225 height 9
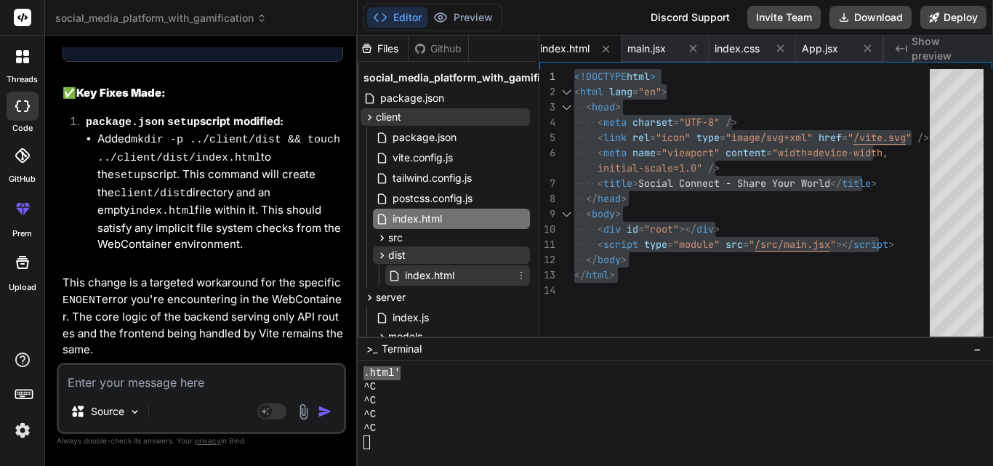
click at [435, 268] on span "index.html" at bounding box center [429, 275] width 52 height 17
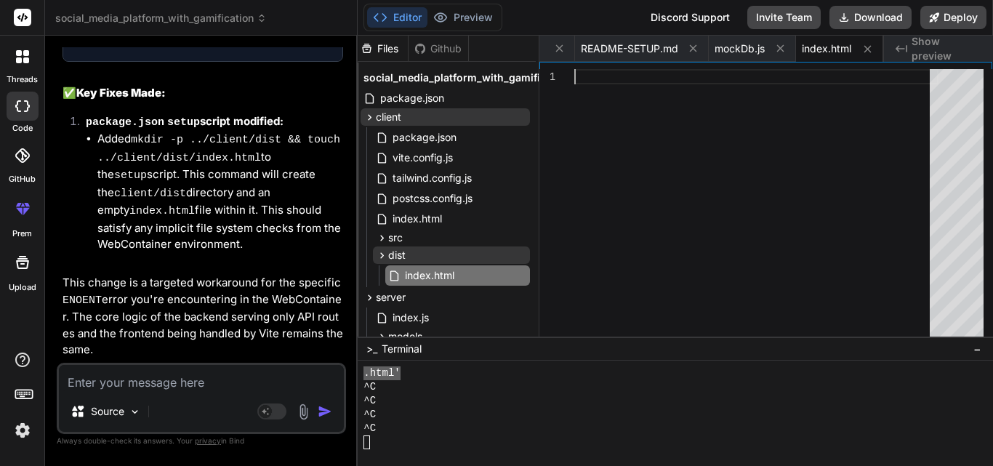
click at [614, 79] on div at bounding box center [756, 259] width 364 height 380
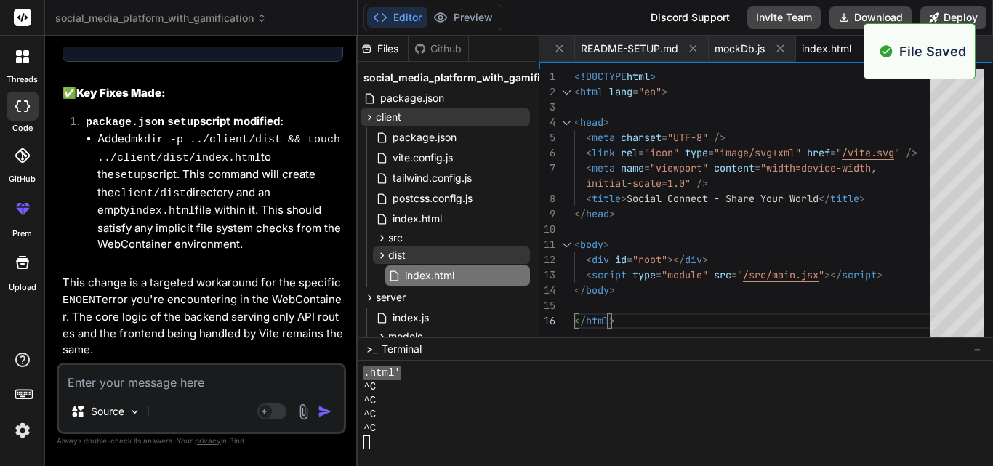
scroll to position [0, 3355]
click at [461, 22] on button "Preview" at bounding box center [462, 17] width 71 height 20
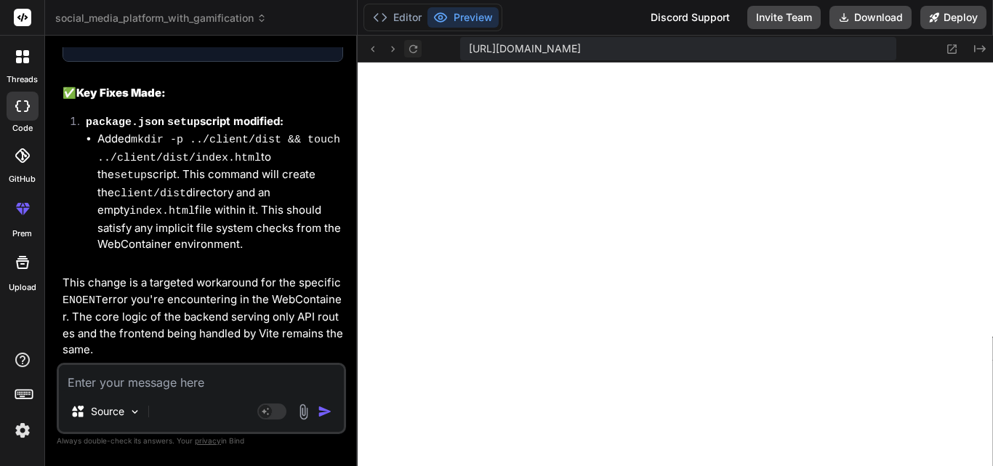
click at [413, 55] on icon at bounding box center [413, 49] width 12 height 12
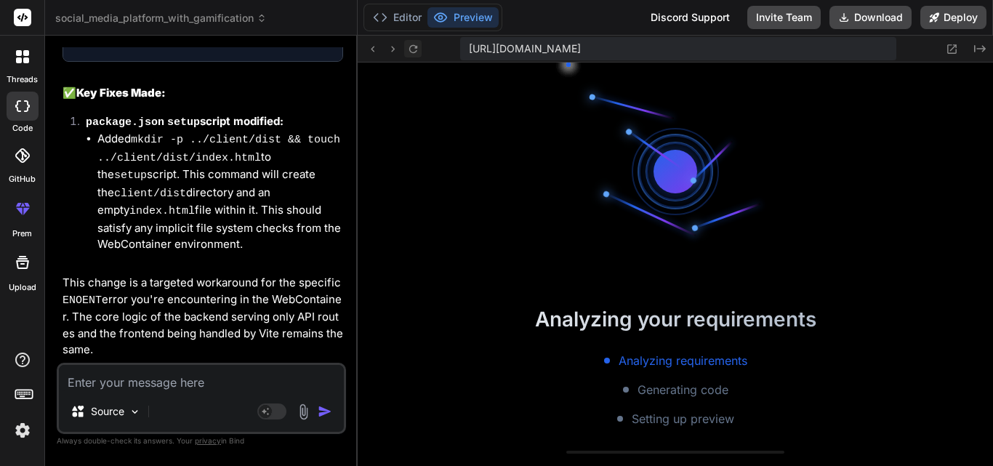
click at [413, 55] on icon at bounding box center [413, 49] width 12 height 12
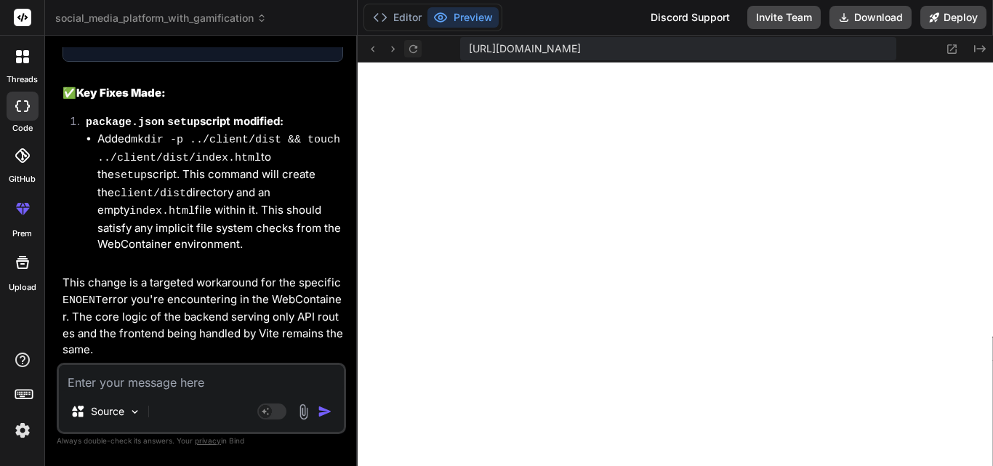
click at [413, 55] on icon at bounding box center [413, 49] width 12 height 12
click at [394, 14] on button "Editor" at bounding box center [397, 17] width 60 height 20
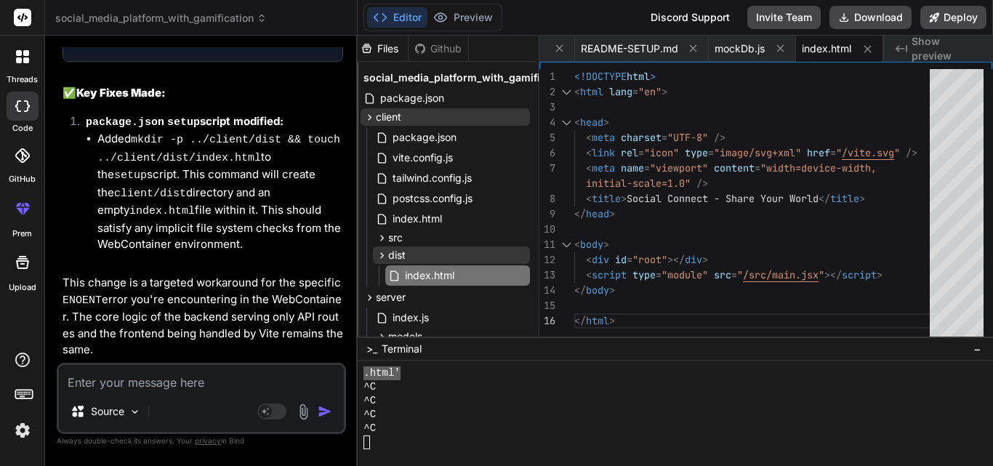
click at [259, 381] on textarea at bounding box center [201, 378] width 285 height 26
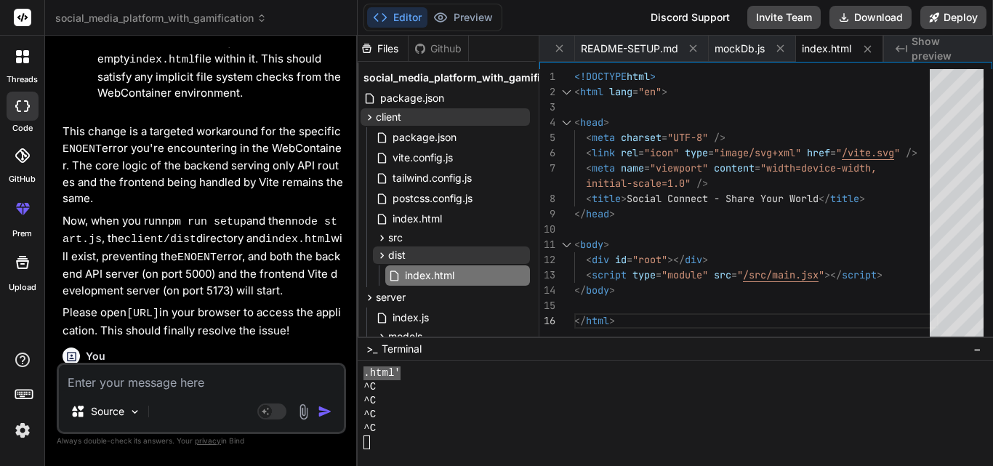
scroll to position [14007, 0]
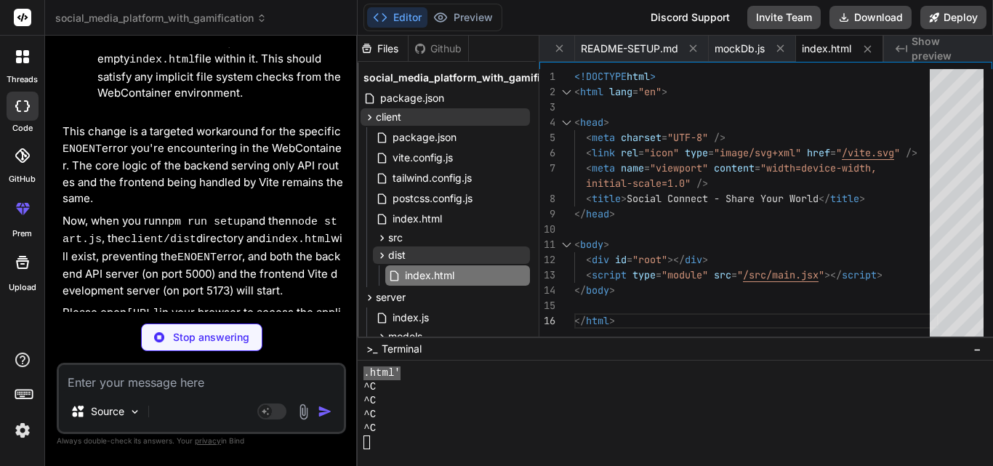
click at [259, 374] on p "not work" at bounding box center [203, 382] width 281 height 17
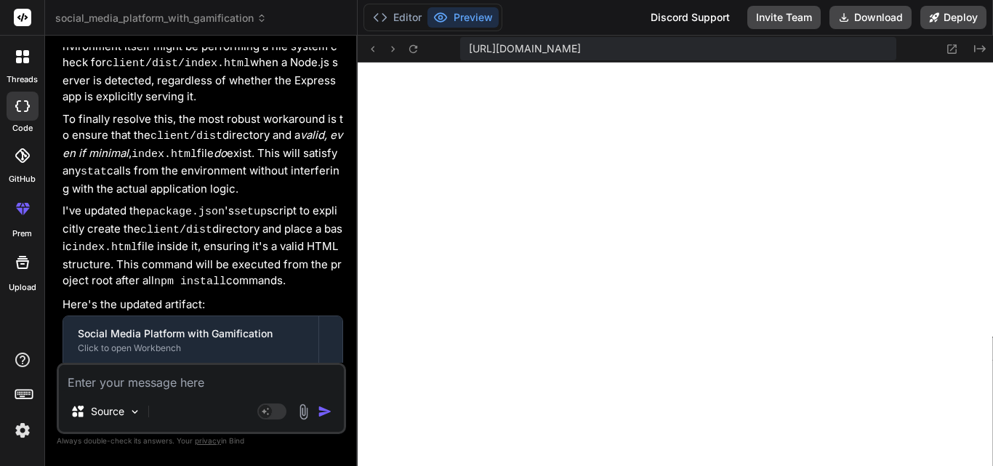
scroll to position [2610, 0]
click at [308, 379] on div "Create package.json" at bounding box center [208, 386] width 238 height 15
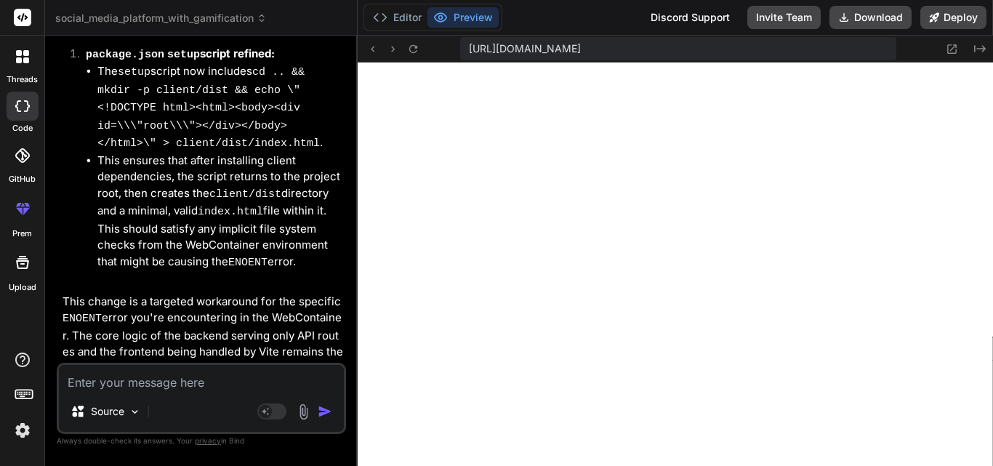
scroll to position [15295, 0]
click at [134, 394] on div "Source Agent Mode. When this toggle is activated, AI automatically makes decisi…" at bounding box center [201, 398] width 289 height 71
click at [128, 383] on textarea at bounding box center [201, 378] width 285 height 26
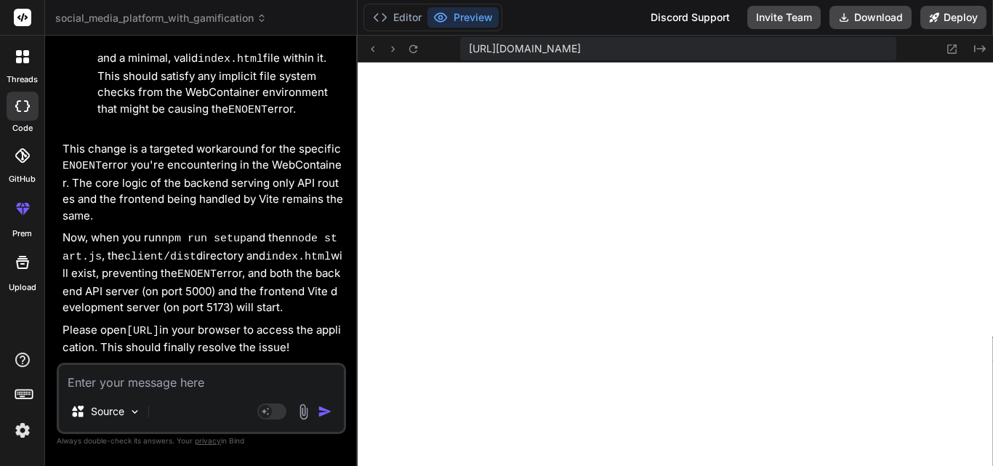
scroll to position [2637, 0]
click at [262, 419] on div "Bind AI" at bounding box center [203, 427] width 281 height 17
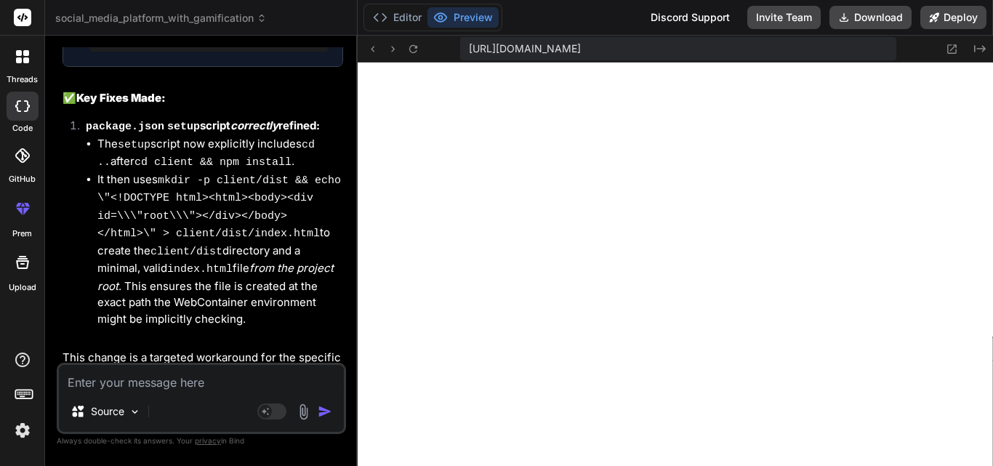
scroll to position [16906, 0]
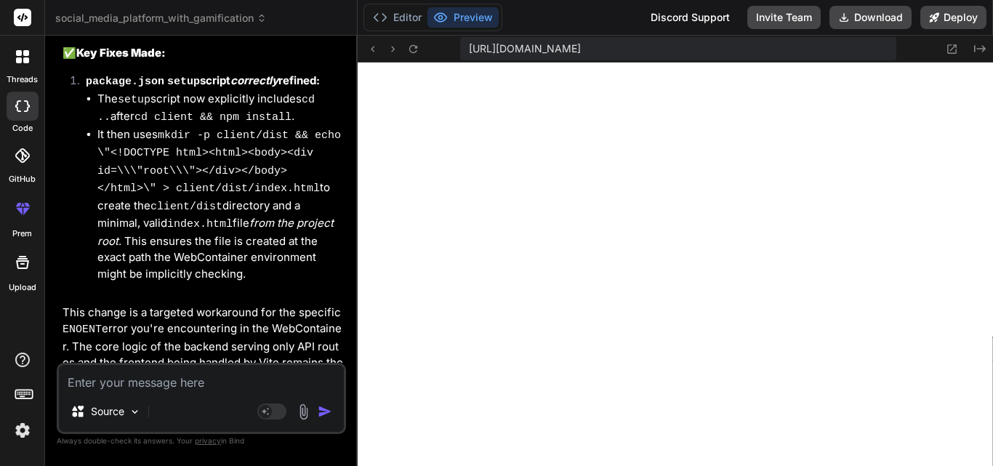
click at [250, 375] on textarea at bounding box center [201, 378] width 285 height 26
click at [323, 420] on div "Source" at bounding box center [201, 414] width 285 height 35
click at [324, 415] on img "button" at bounding box center [325, 411] width 15 height 15
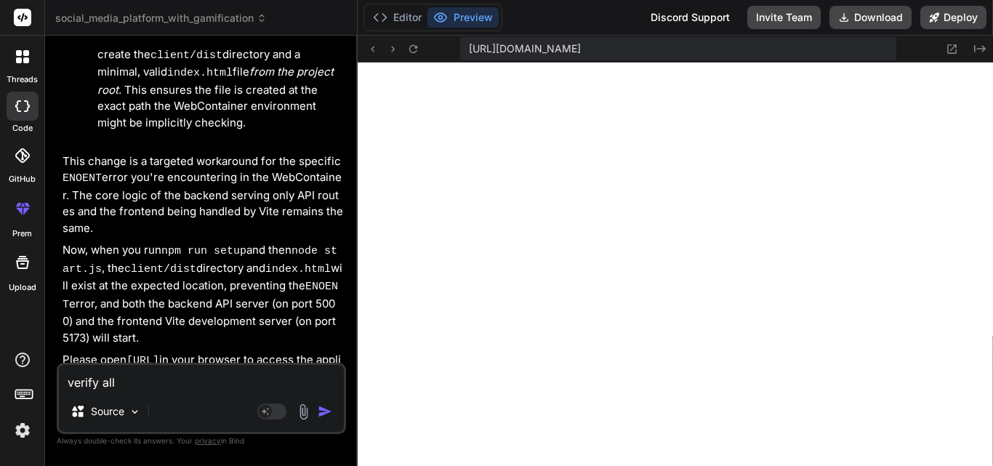
scroll to position [2665, 0]
click at [297, 421] on p "verify all" at bounding box center [203, 429] width 281 height 17
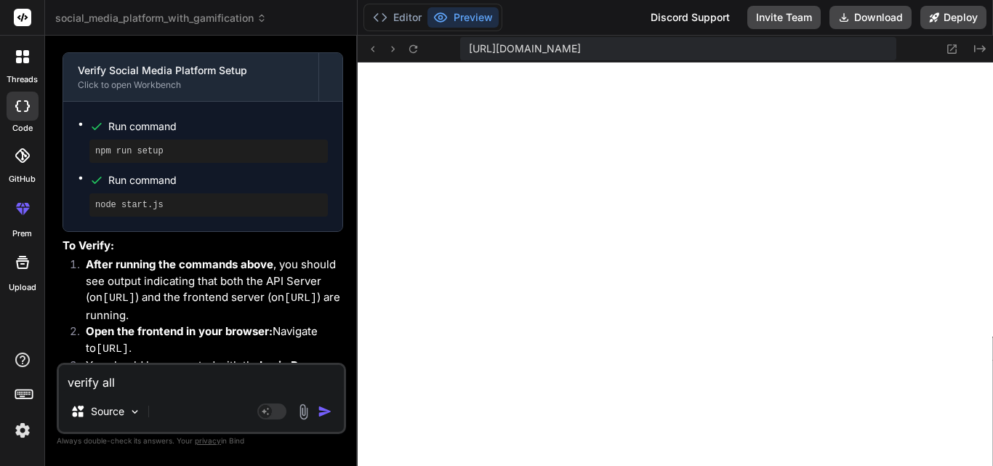
scroll to position [17747, 0]
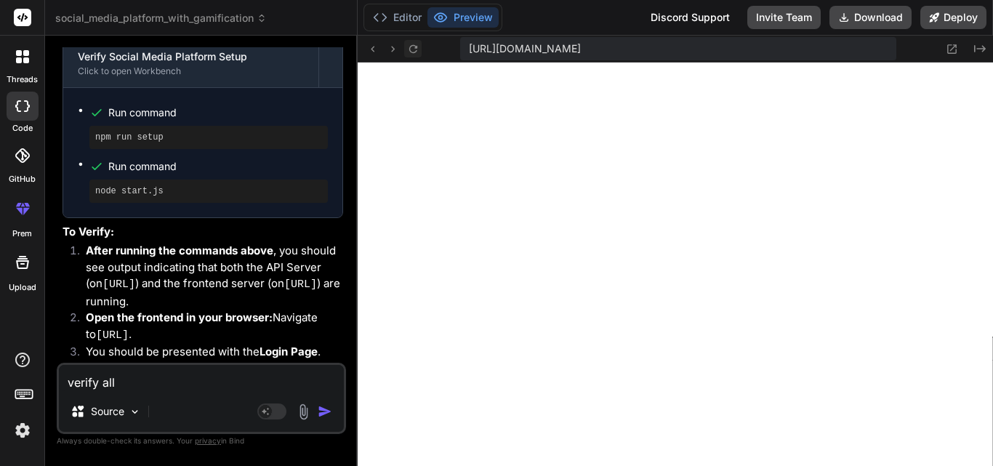
click at [407, 52] on icon at bounding box center [413, 49] width 12 height 12
click at [174, 382] on textarea "verify all" at bounding box center [201, 378] width 285 height 26
click at [317, 420] on div "Source" at bounding box center [201, 414] width 285 height 35
click at [327, 411] on img "button" at bounding box center [325, 411] width 15 height 15
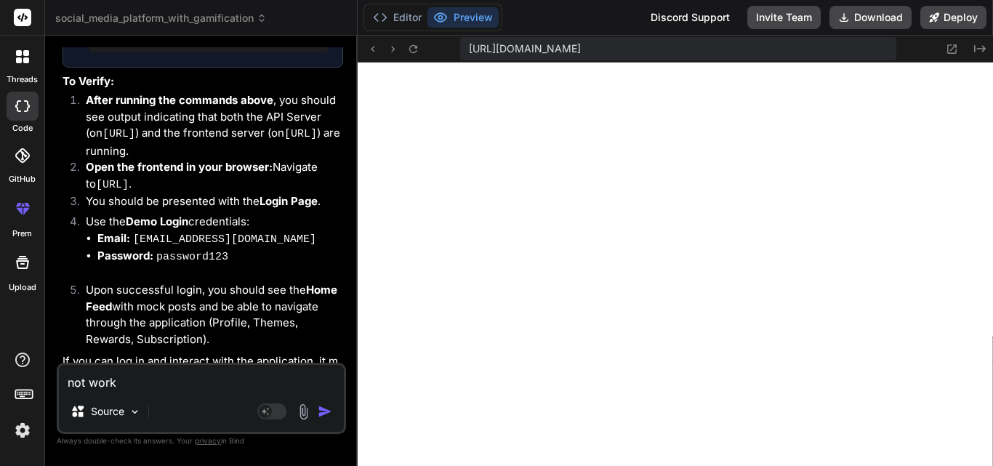
scroll to position [2693, 0]
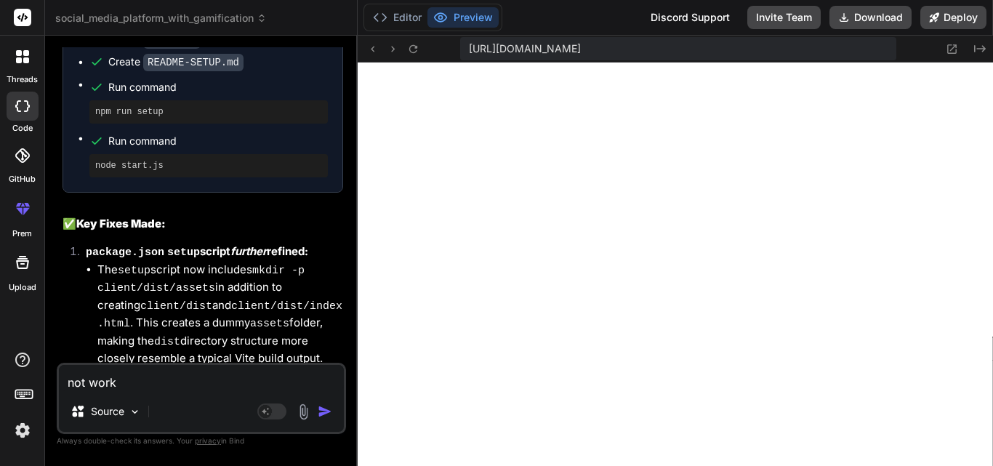
scroll to position [19257, 0]
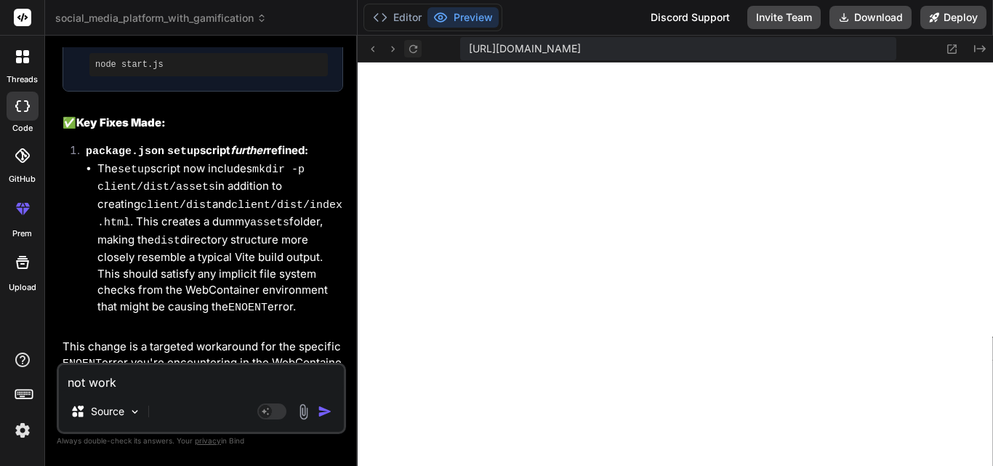
click at [416, 51] on icon at bounding box center [413, 48] width 8 height 8
click at [158, 382] on textarea "not work" at bounding box center [201, 378] width 285 height 26
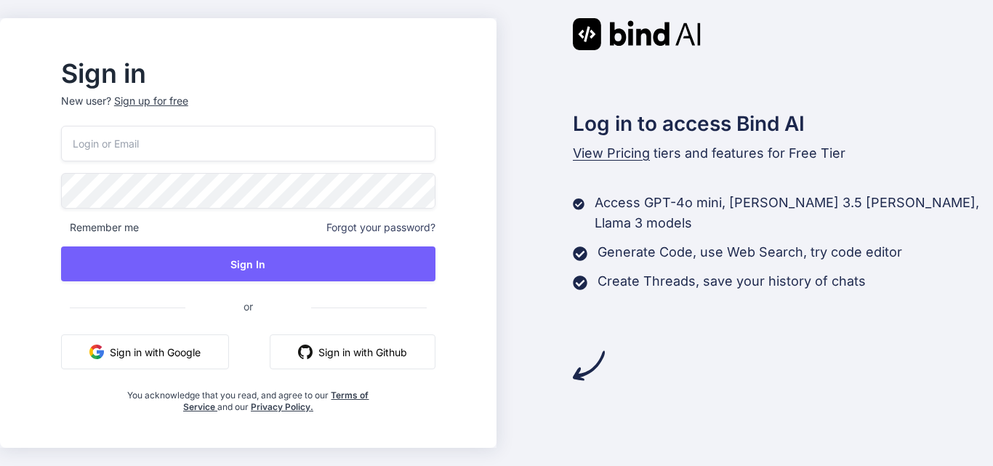
click at [226, 347] on button "Sign in with Google" at bounding box center [145, 351] width 168 height 35
click at [195, 348] on button "Sign in with Google" at bounding box center [145, 351] width 168 height 35
click at [229, 354] on button "Sign in with Google" at bounding box center [145, 351] width 168 height 35
